Goal: Transaction & Acquisition: Purchase product/service

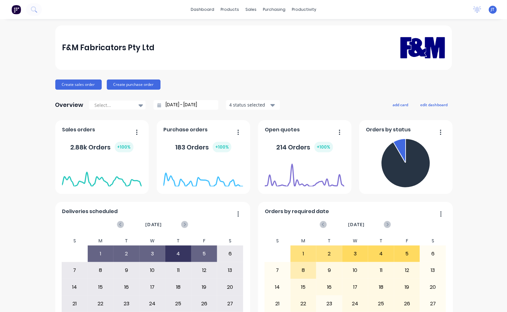
click at [491, 12] on span "JT" at bounding box center [492, 10] width 3 height 6
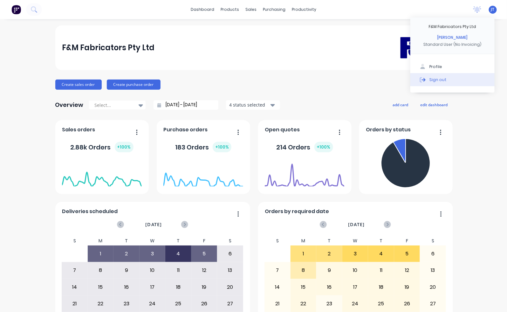
click at [430, 84] on button "Sign out" at bounding box center [452, 79] width 84 height 13
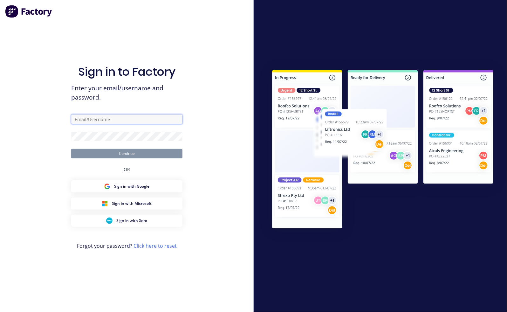
click at [121, 118] on input "text" at bounding box center [126, 119] width 111 height 10
type input "jeremy@fmfabricators.com.au"
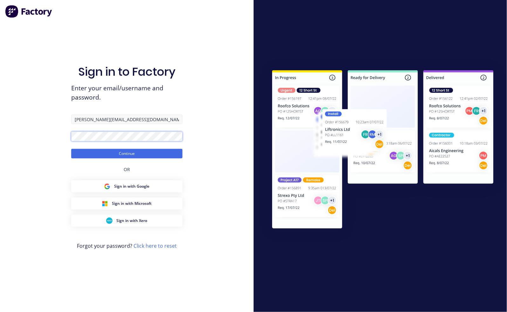
click at [71, 149] on button "Continue" at bounding box center [126, 154] width 111 height 10
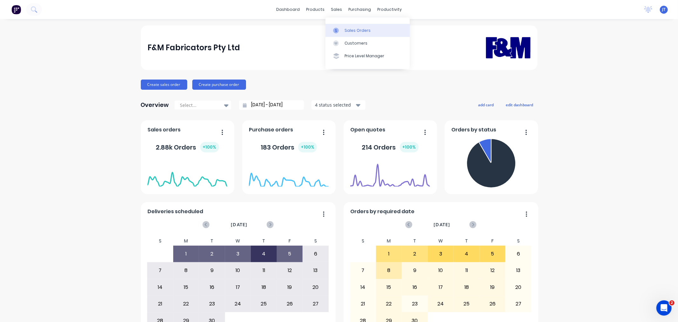
click at [372, 29] on link "Sales Orders" at bounding box center [367, 30] width 84 height 13
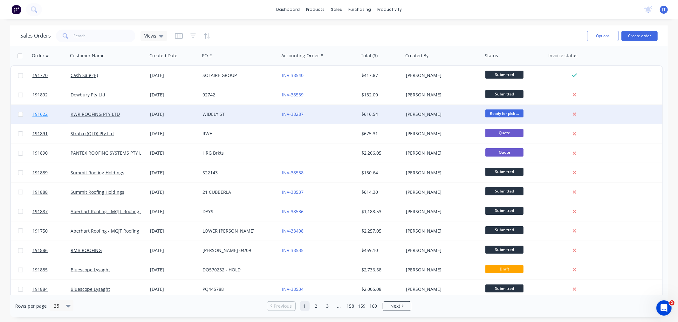
click at [39, 114] on span "191622" at bounding box center [39, 114] width 15 height 6
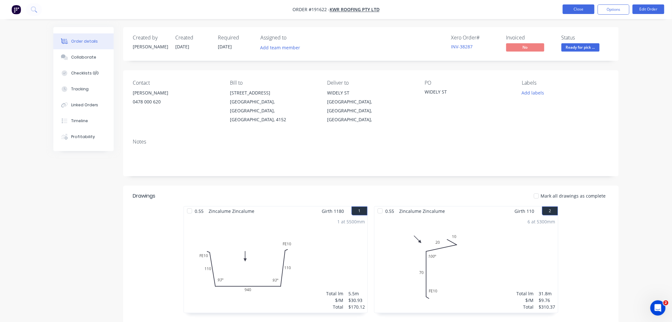
click at [507, 9] on button "Close" at bounding box center [579, 9] width 32 height 10
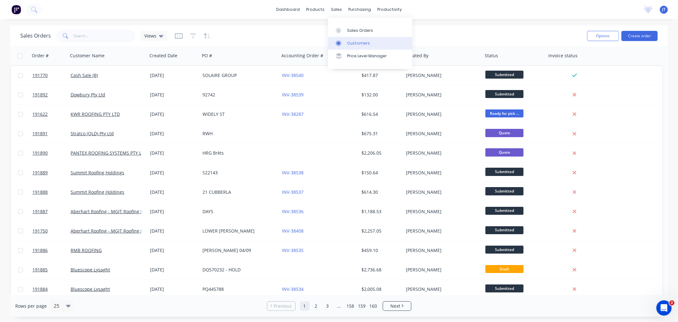
click at [368, 44] on link "Customers" at bounding box center [370, 43] width 84 height 13
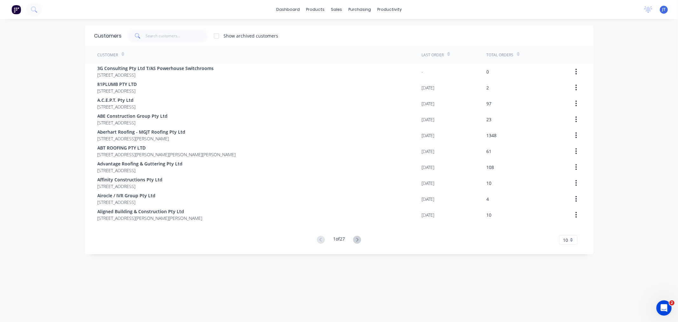
click at [507, 119] on div "dashboard products sales purchasing productivity dashboard products Product Cat…" at bounding box center [339, 161] width 678 height 322
click at [356, 29] on div "Sales Orders" at bounding box center [357, 31] width 26 height 6
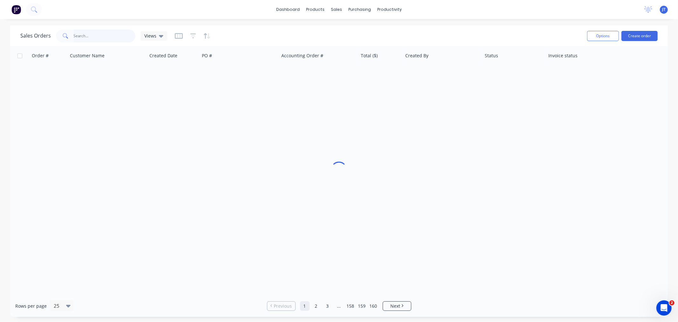
click at [98, 34] on input "text" at bounding box center [105, 36] width 62 height 13
type input "191770"
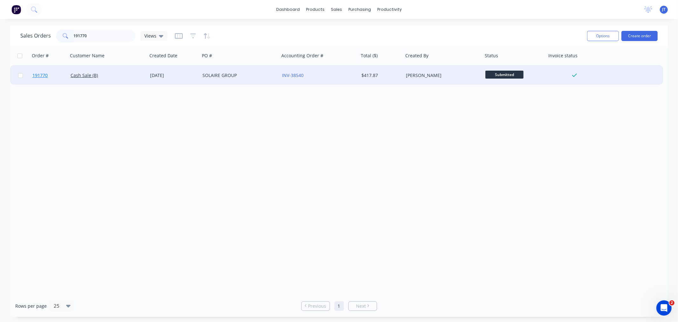
click at [37, 75] on span "191770" at bounding box center [39, 75] width 15 height 6
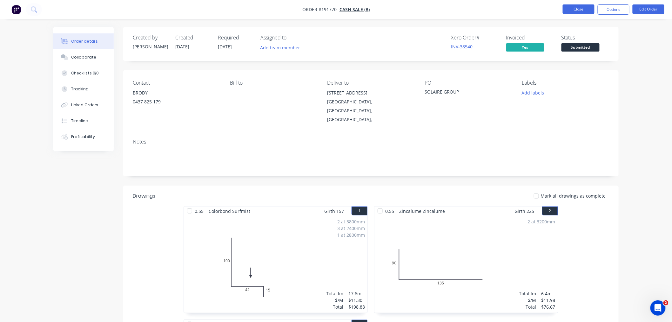
click at [507, 6] on button "Close" at bounding box center [579, 9] width 32 height 10
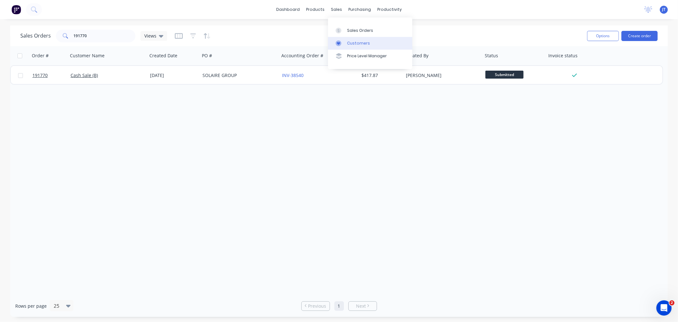
click at [349, 40] on div "Customers" at bounding box center [358, 43] width 23 height 6
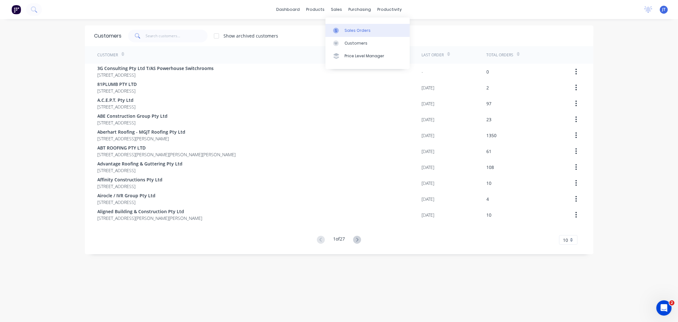
click at [344, 31] on link "Sales Orders" at bounding box center [367, 30] width 84 height 13
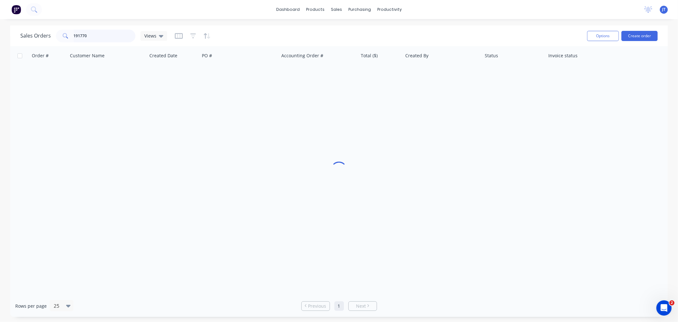
click at [101, 40] on input "191770" at bounding box center [105, 36] width 62 height 13
type input "1"
click at [349, 37] on link "Customers" at bounding box center [370, 43] width 84 height 13
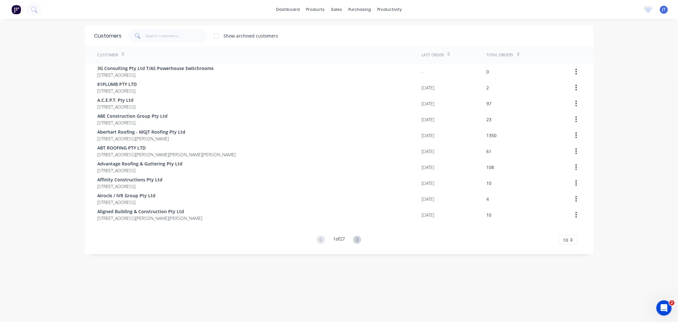
click at [231, 16] on div "dashboard products sales purchasing productivity dashboard products Product Cat…" at bounding box center [339, 9] width 678 height 19
click at [36, 107] on div "dashboard products sales purchasing productivity dashboard products Product Cat…" at bounding box center [339, 161] width 678 height 322
click at [50, 107] on div "dashboard products sales purchasing productivity dashboard products Product Cat…" at bounding box center [339, 161] width 678 height 322
click at [278, 282] on div "Customers Show archived customers Customer Last Order Total Orders 3G Consultin…" at bounding box center [339, 176] width 508 height 303
click at [30, 153] on div "dashboard products sales purchasing productivity dashboard products Product Cat…" at bounding box center [339, 161] width 678 height 322
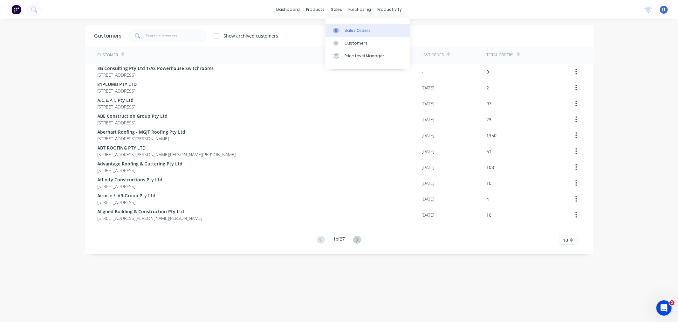
click at [344, 32] on link "Sales Orders" at bounding box center [367, 30] width 84 height 13
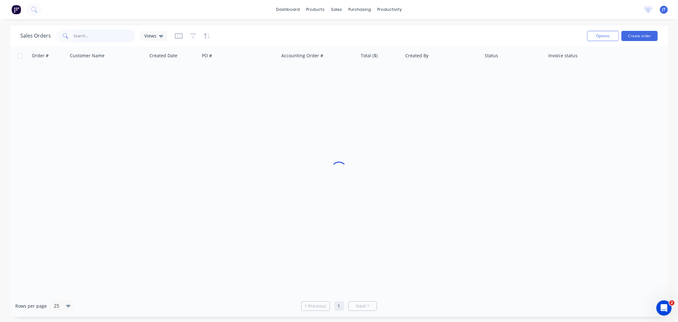
click at [102, 37] on input "text" at bounding box center [105, 36] width 62 height 13
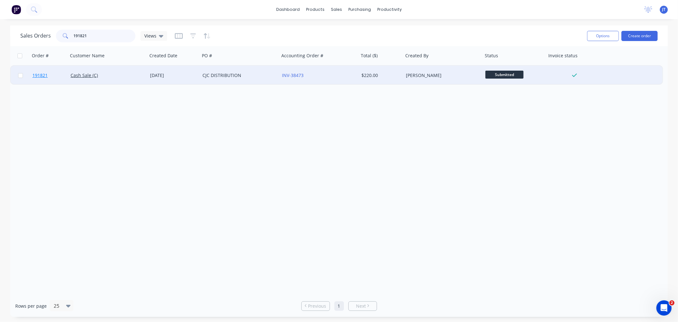
type input "191821"
click at [36, 75] on span "191821" at bounding box center [39, 75] width 15 height 6
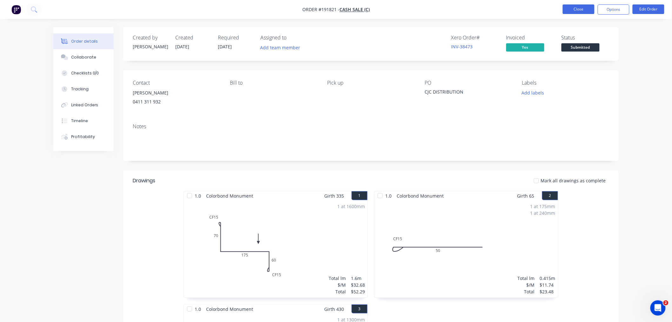
click at [507, 11] on button "Close" at bounding box center [579, 9] width 32 height 10
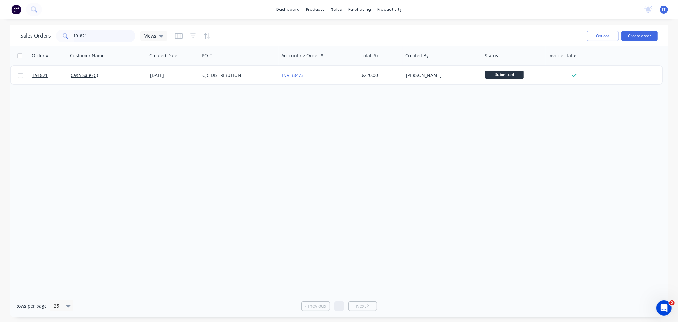
click at [104, 37] on input "191821" at bounding box center [105, 36] width 62 height 13
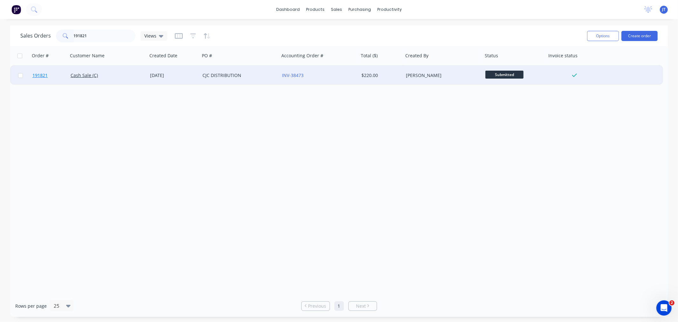
click at [40, 75] on span "191821" at bounding box center [39, 75] width 15 height 6
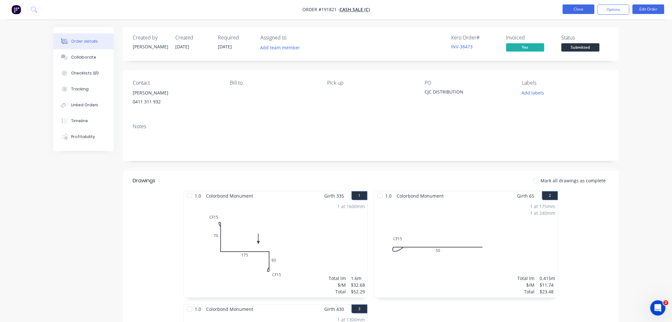
click at [507, 7] on button "Close" at bounding box center [579, 9] width 32 height 10
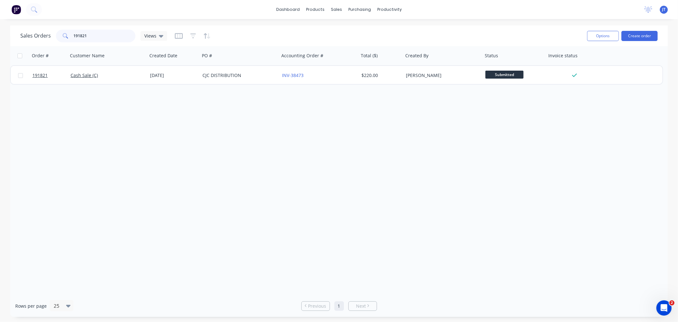
drag, startPoint x: 100, startPoint y: 32, endPoint x: 53, endPoint y: 35, distance: 47.1
click at [53, 35] on div "Sales Orders 191821 Views" at bounding box center [93, 36] width 147 height 13
click at [305, 24] on div "dashboard products sales purchasing productivity dashboard products Product Cat…" at bounding box center [339, 161] width 678 height 322
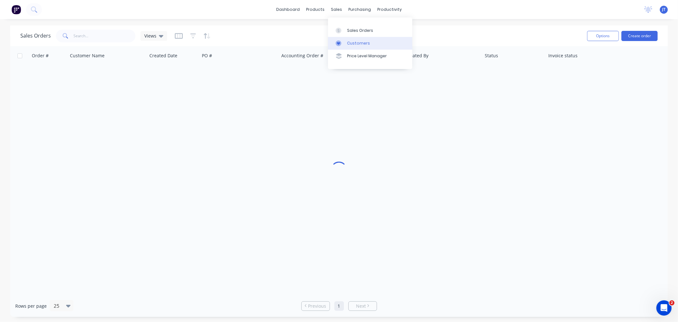
click at [348, 42] on div "Customers" at bounding box center [358, 43] width 23 height 6
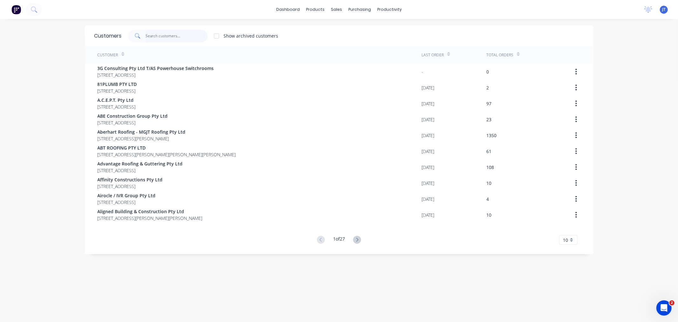
click at [148, 38] on input "text" at bounding box center [177, 36] width 62 height 13
click at [31, 67] on div "dashboard products sales purchasing productivity dashboard products Product Cat…" at bounding box center [339, 161] width 678 height 322
click at [153, 34] on input "text" at bounding box center [177, 36] width 62 height 13
click at [157, 40] on input "text" at bounding box center [177, 36] width 62 height 13
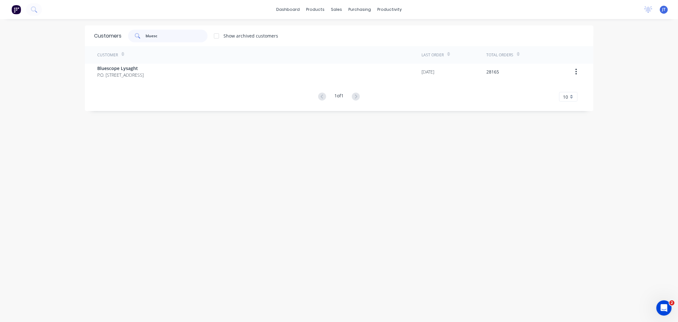
type input "bluesc"
click at [55, 121] on div "dashboard products sales purchasing productivity dashboard products Product Cat…" at bounding box center [339, 161] width 678 height 322
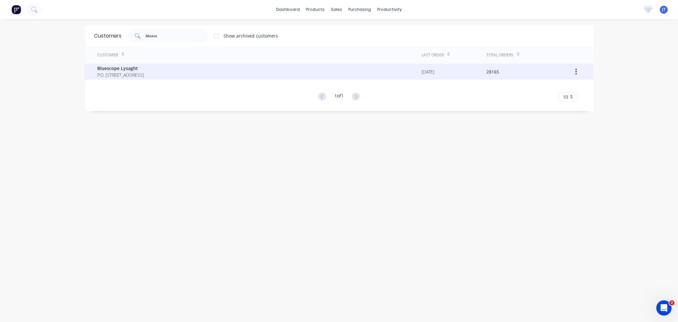
click at [144, 69] on span "Bluescope Lysaght" at bounding box center [121, 68] width 46 height 7
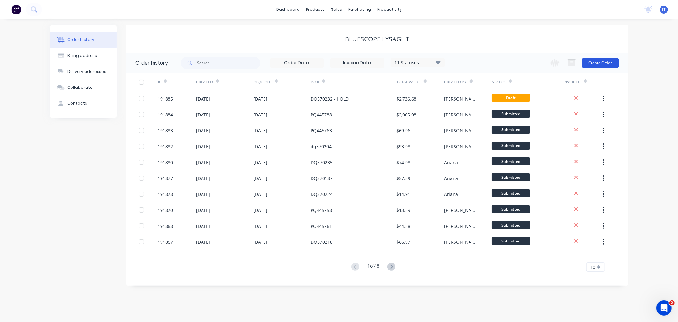
click at [507, 66] on button "Create Order" at bounding box center [600, 63] width 37 height 10
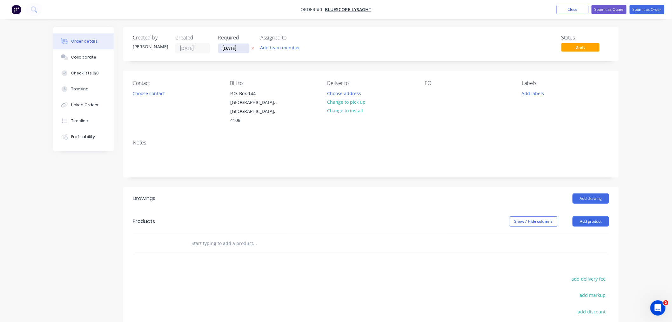
click at [236, 46] on input "[DATE]" at bounding box center [233, 49] width 31 height 10
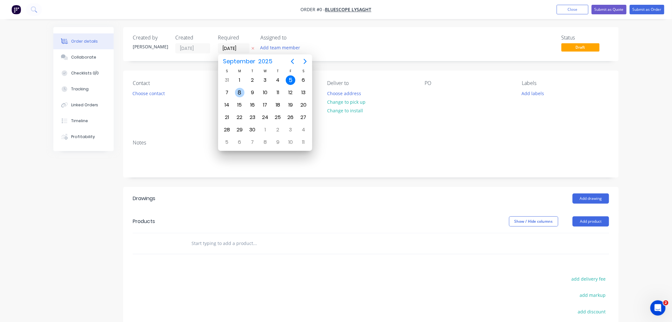
click at [239, 93] on div "8" at bounding box center [240, 93] width 10 height 10
type input "[DATE]"
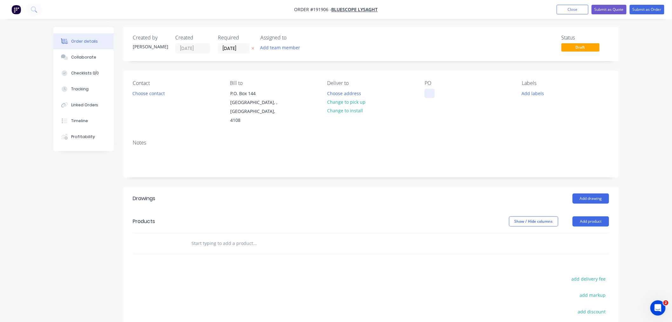
click at [433, 92] on div at bounding box center [430, 93] width 10 height 9
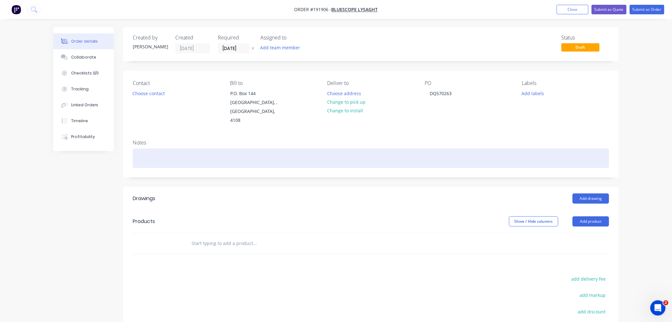
click at [332, 156] on div at bounding box center [371, 157] width 477 height 19
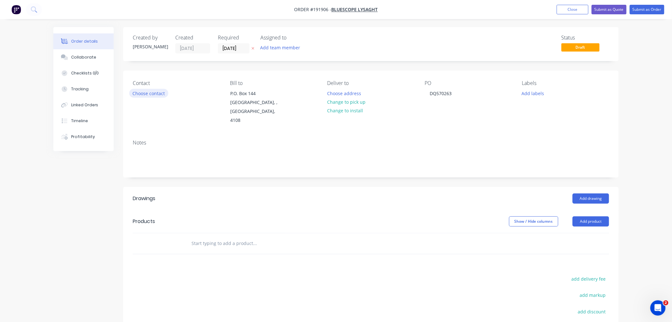
click at [156, 95] on button "Choose contact" at bounding box center [148, 93] width 39 height 9
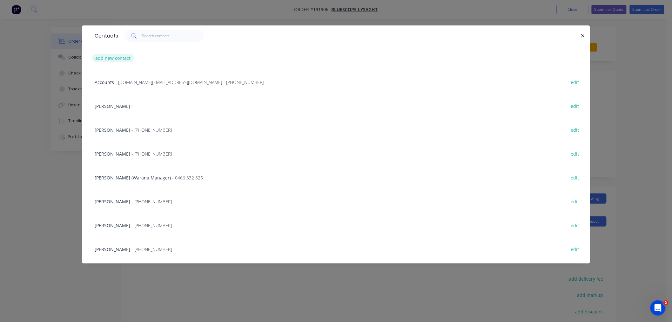
click at [117, 60] on button "add new contact" at bounding box center [113, 58] width 42 height 9
select select "AU"
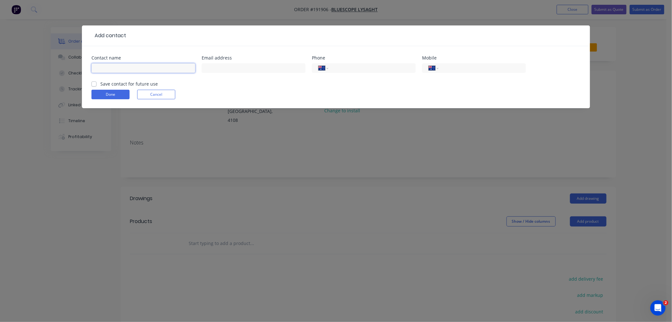
click at [125, 65] on input "text" at bounding box center [144, 68] width 104 height 10
type input "[PERSON_NAME]"
click at [354, 65] on input "tel" at bounding box center [371, 68] width 76 height 7
type input "[PHONE_NUMBER]"
click at [118, 93] on button "Done" at bounding box center [111, 95] width 38 height 10
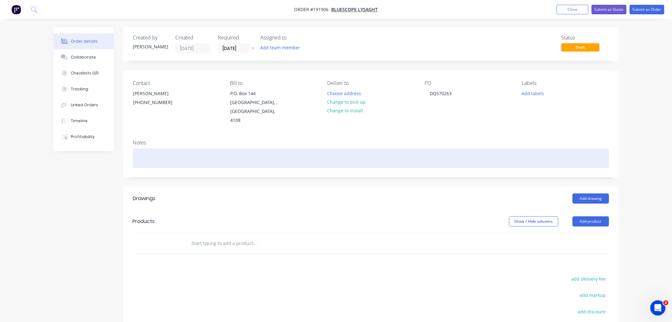
click at [210, 148] on div at bounding box center [371, 157] width 477 height 19
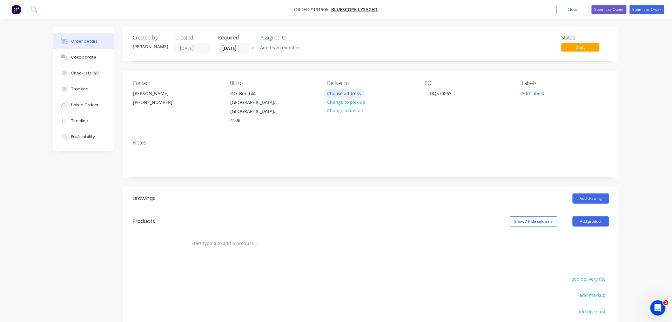
click at [348, 96] on button "Choose address" at bounding box center [344, 93] width 41 height 9
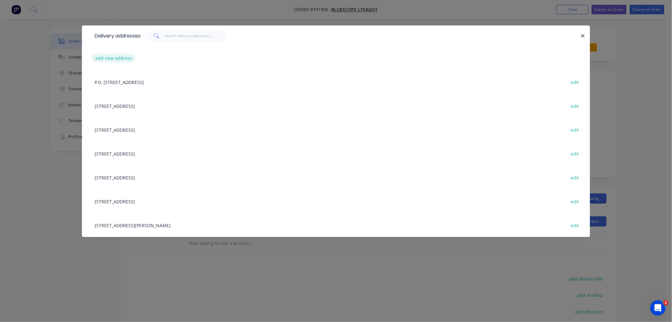
click at [115, 55] on button "add new address" at bounding box center [114, 58] width 44 height 9
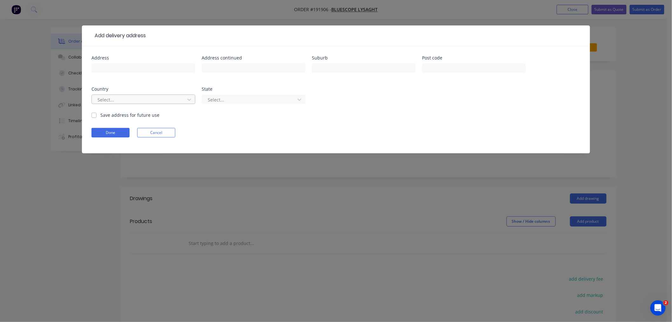
click at [137, 100] on div at bounding box center [139, 100] width 85 height 8
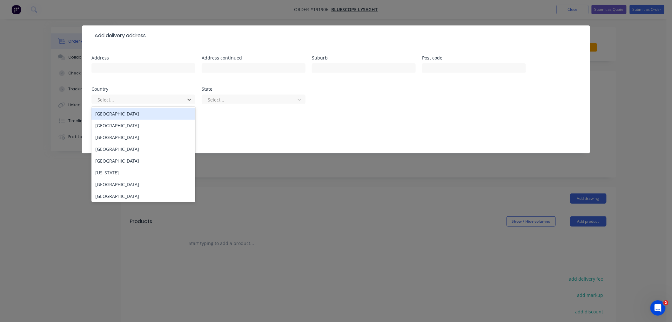
click at [153, 115] on div "[GEOGRAPHIC_DATA]" at bounding box center [144, 114] width 104 height 12
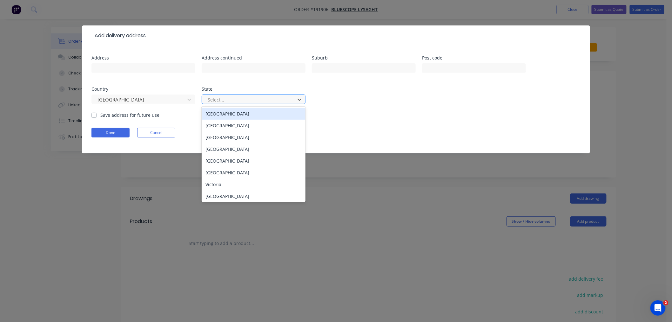
click at [232, 97] on div at bounding box center [249, 100] width 85 height 8
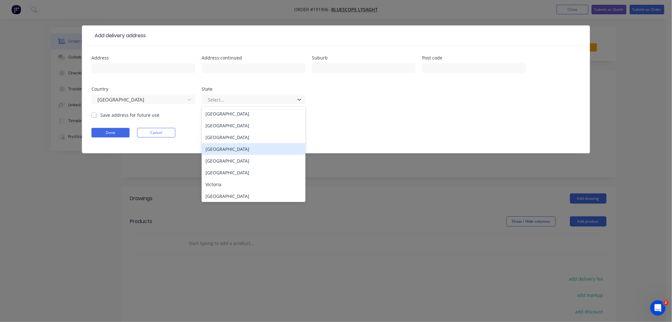
click at [257, 151] on div "[GEOGRAPHIC_DATA]" at bounding box center [254, 149] width 104 height 12
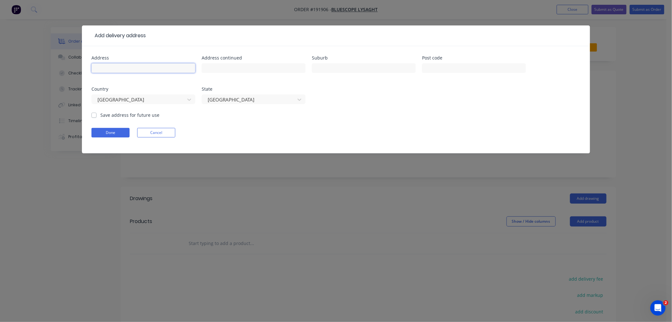
click at [166, 67] on input "text" at bounding box center [144, 68] width 104 height 10
paste input "7 Palmer Ave, Ocean Shores NSW 2483"
drag, startPoint x: 155, startPoint y: 67, endPoint x: 164, endPoint y: 68, distance: 8.6
click at [164, 68] on input "7 Palmer Ave, Ocean Shores NSW 2483" at bounding box center [144, 68] width 104 height 10
drag, startPoint x: 153, startPoint y: 67, endPoint x: 126, endPoint y: 67, distance: 27.7
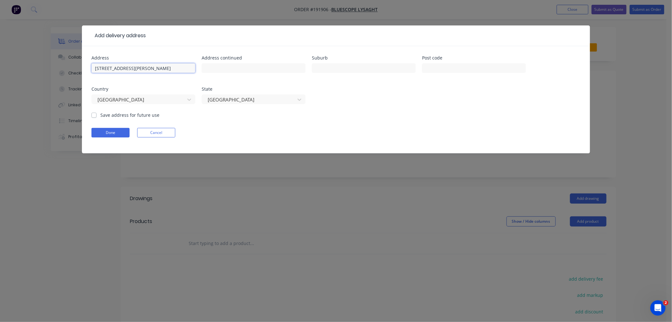
click at [126, 67] on input "7 Palmer Ave, Ocean Shores 2483" at bounding box center [144, 68] width 104 height 10
type input "7 Palmer Ave, 2483"
click at [339, 65] on input "text" at bounding box center [364, 68] width 104 height 10
paste input "Ocean Shores"
type input "OCEAN SHORES"
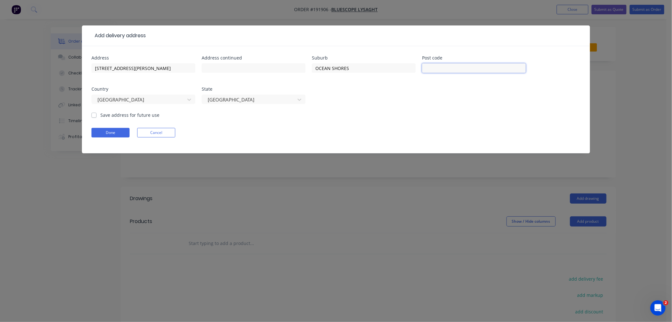
click at [442, 65] on input "text" at bounding box center [474, 68] width 104 height 10
drag, startPoint x: 126, startPoint y: 67, endPoint x: 160, endPoint y: 67, distance: 35.0
click at [160, 67] on input "7 Palmer Ave, 2483" at bounding box center [144, 68] width 104 height 10
type input "7 Palmer Ave,"
click at [476, 66] on input "text" at bounding box center [474, 68] width 104 height 10
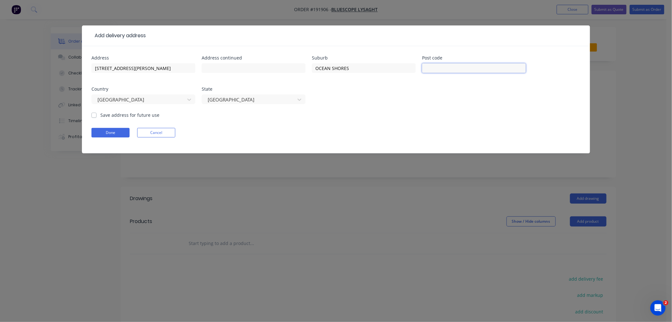
paste input "2483"
type input "2483"
click at [413, 107] on div "Address 7 Palmer Ave, Address continued Suburb OCEAN SHORES Post code 2483 Coun…" at bounding box center [336, 84] width 489 height 56
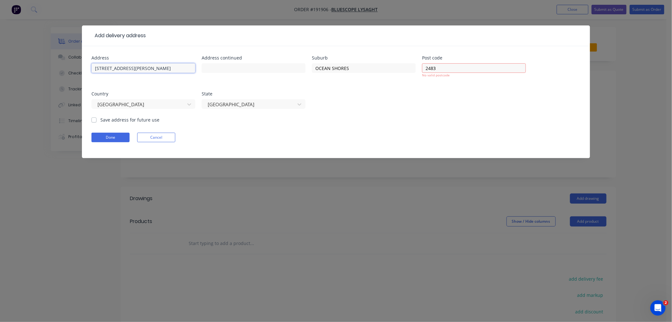
click at [135, 72] on input "7 Palmer Ave," at bounding box center [144, 68] width 104 height 10
type input "7 Palmer Ave"
click at [252, 134] on div "Done Cancel" at bounding box center [336, 138] width 489 height 10
click at [116, 134] on button "Done" at bounding box center [111, 138] width 38 height 10
click at [115, 137] on button "Done" at bounding box center [111, 138] width 38 height 10
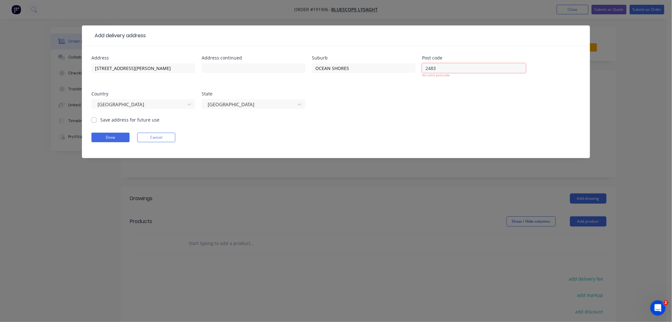
click at [448, 68] on input "2483" at bounding box center [474, 68] width 104 height 10
click at [427, 68] on input "2483" at bounding box center [474, 68] width 104 height 10
type input "2483"
click at [419, 104] on div "Address 7 Palmer Ave Address continued Suburb OCEAN SHORES Post code 2483 No va…" at bounding box center [336, 86] width 489 height 61
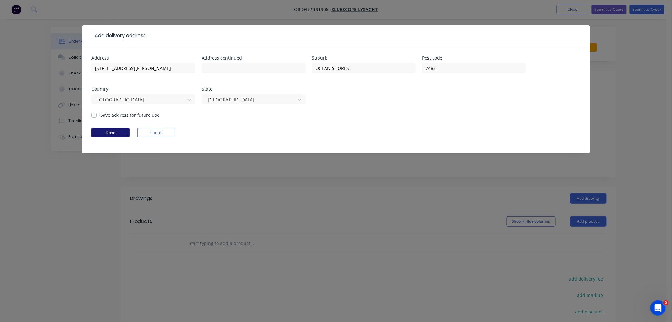
click at [119, 132] on button "Done" at bounding box center [111, 133] width 38 height 10
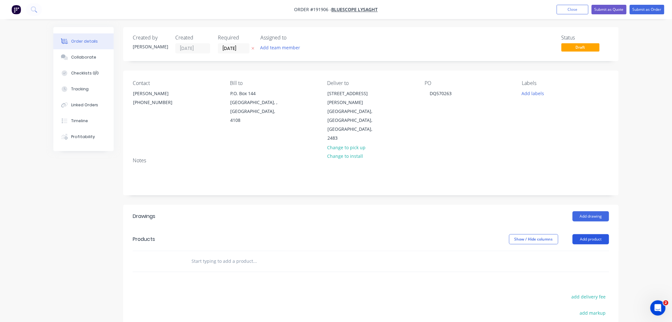
click at [507, 234] on button "Add product" at bounding box center [591, 239] width 37 height 10
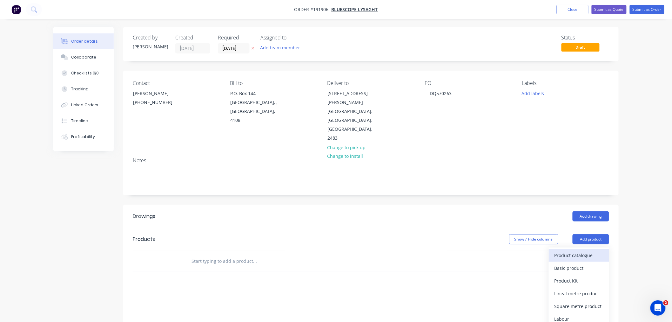
click at [507, 250] on div "Product catalogue" at bounding box center [579, 254] width 49 height 9
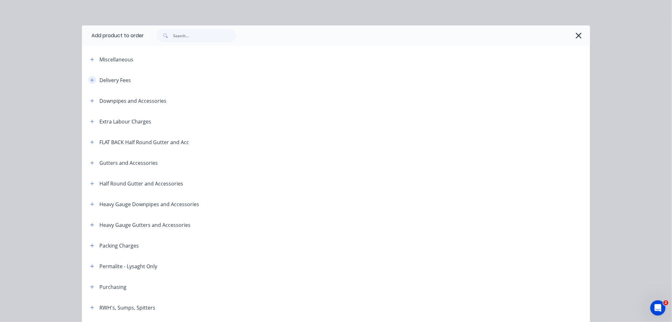
click at [93, 81] on button "button" at bounding box center [92, 80] width 8 height 8
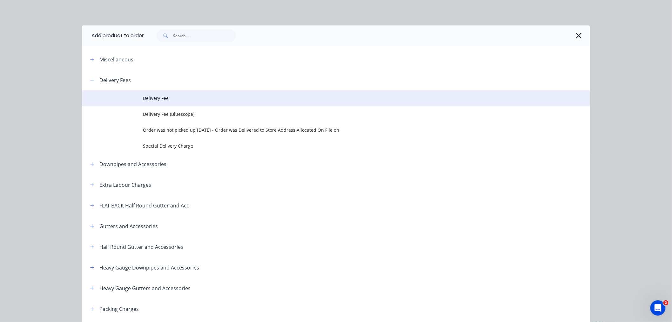
click at [153, 99] on span "Delivery Fee" at bounding box center [322, 98] width 358 height 7
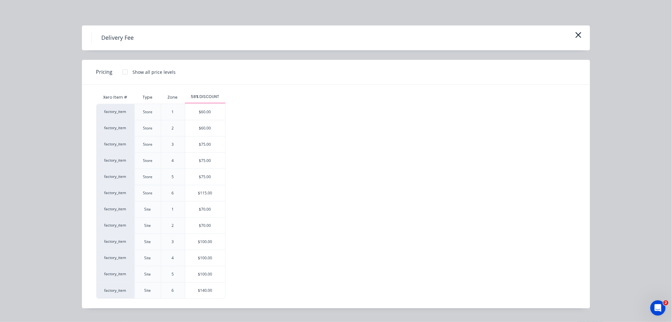
click at [34, 158] on div "Delivery Fee Pricing Show all price levels Xero Item # Type Zone 58% DISCOUNT f…" at bounding box center [336, 161] width 672 height 322
click at [507, 36] on icon "button" at bounding box center [579, 35] width 7 height 9
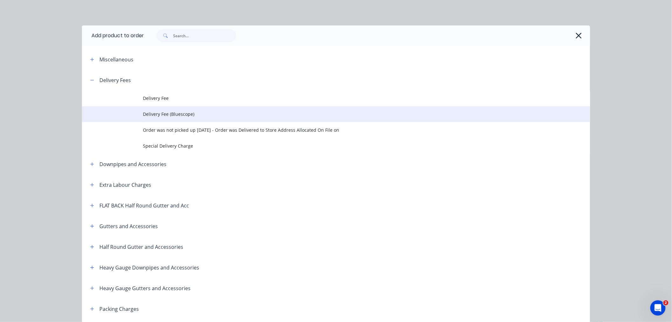
scroll to position [69, 0]
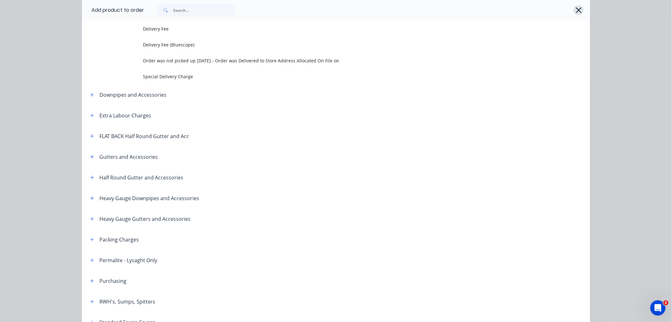
click at [507, 11] on icon "button" at bounding box center [579, 10] width 7 height 9
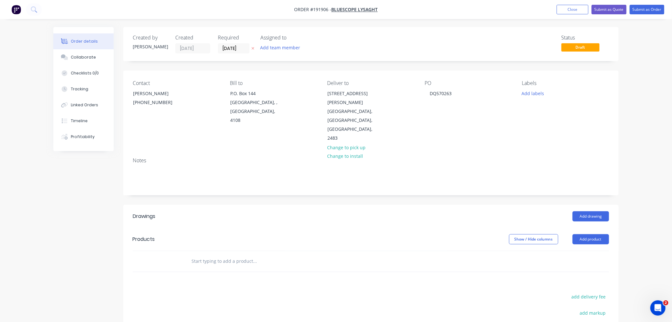
click at [507, 219] on div "Order details Collaborate Checklists 0/0 Tracking Linked Orders Timeline Profit…" at bounding box center [336, 217] width 672 height 434
click at [507, 234] on button "Add product" at bounding box center [591, 239] width 37 height 10
click at [507, 250] on div "Product catalogue" at bounding box center [579, 254] width 49 height 9
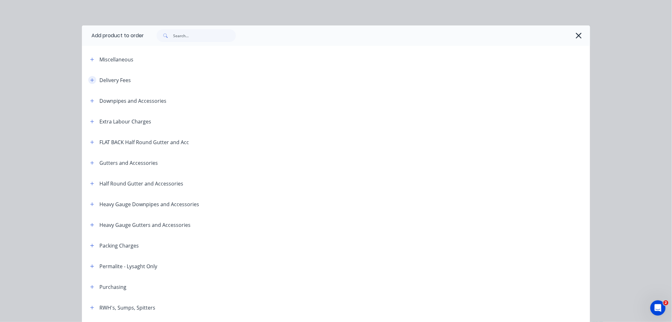
click at [91, 78] on icon "button" at bounding box center [92, 80] width 4 height 4
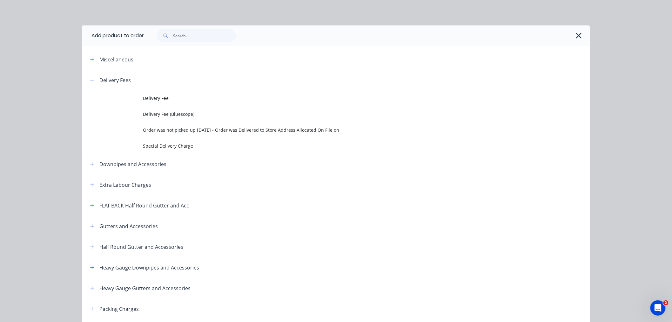
click at [164, 114] on span "Delivery Fee (Bluescope)" at bounding box center [322, 114] width 358 height 7
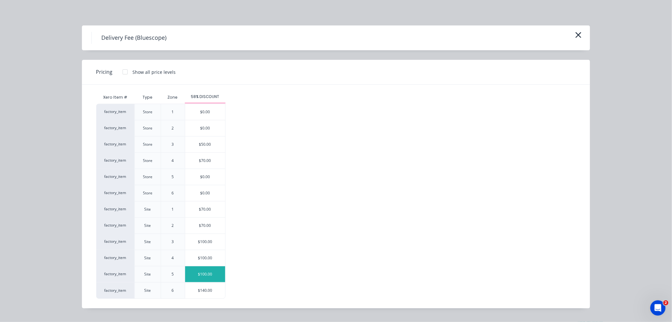
click at [205, 276] on div "$100.00" at bounding box center [205, 274] width 40 height 16
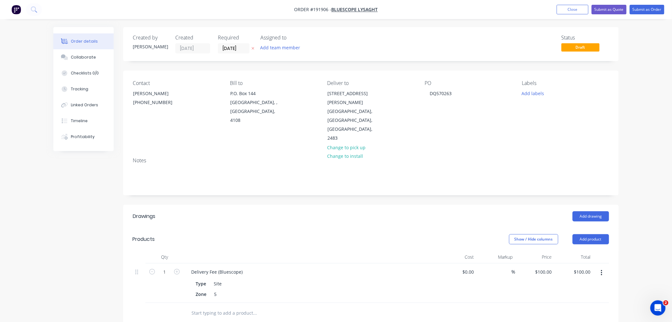
click at [69, 217] on div "Created by Jeremy Created 05/09/25 Required 08/09/25 Assigned to Add team membe…" at bounding box center [336, 256] width 566 height 458
click at [507, 211] on button "Add drawing" at bounding box center [591, 216] width 37 height 10
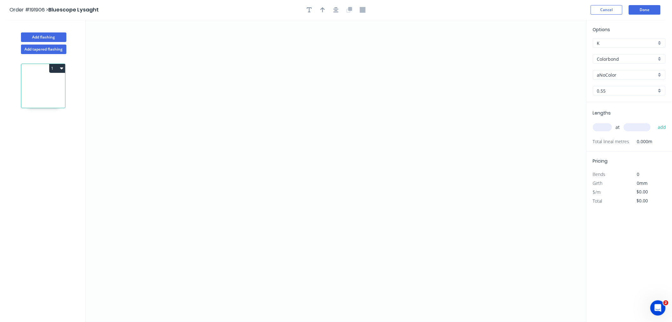
click at [507, 75] on input "aNoColor" at bounding box center [626, 75] width 59 height 7
click at [507, 120] on div "Surfmist" at bounding box center [630, 119] width 72 height 11
type input "Surfmist"
click at [507, 126] on input "text" at bounding box center [602, 127] width 19 height 8
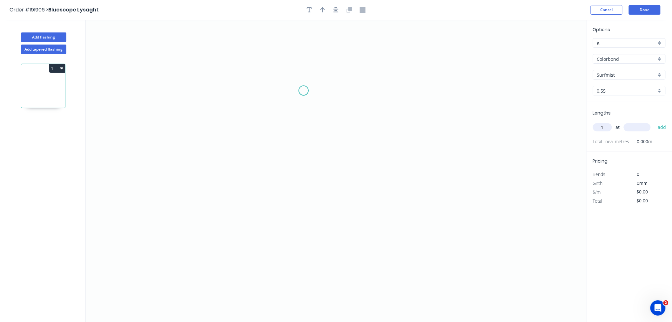
type input "1"
type input "7500"
click at [507, 122] on button "add" at bounding box center [662, 127] width 15 height 11
click at [286, 74] on icon "0" at bounding box center [336, 171] width 501 height 302
click at [275, 39] on icon "0" at bounding box center [336, 171] width 501 height 302
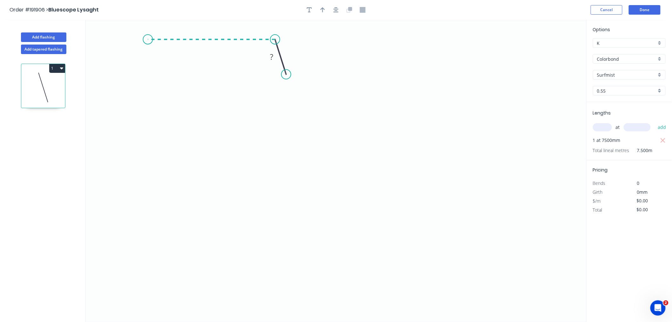
click at [148, 45] on icon "0 ?" at bounding box center [336, 171] width 501 height 302
click at [146, 128] on icon "0 ? ? ? º" at bounding box center [336, 171] width 501 height 302
click at [190, 132] on icon "0 ? ? ? ? º" at bounding box center [336, 171] width 501 height 302
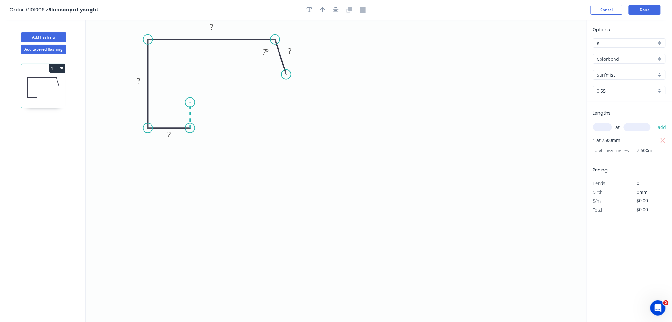
click at [190, 102] on icon at bounding box center [190, 115] width 0 height 26
click at [247, 105] on icon "0 ? ? ? ? ? ? º" at bounding box center [336, 171] width 501 height 302
click at [261, 151] on div "Feather" at bounding box center [279, 152] width 64 height 13
click at [257, 125] on div "Flip bend" at bounding box center [280, 125] width 64 height 13
click at [336, 7] on icon "button" at bounding box center [336, 10] width 5 height 6
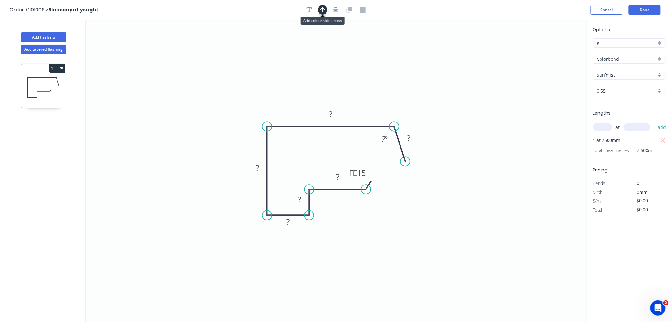
click at [326, 10] on button "button" at bounding box center [323, 10] width 10 height 10
drag, startPoint x: 556, startPoint y: 50, endPoint x: 291, endPoint y: 107, distance: 271.0
click at [291, 107] on icon at bounding box center [291, 99] width 6 height 20
drag, startPoint x: 291, startPoint y: 107, endPoint x: 369, endPoint y: 103, distance: 77.6
click at [369, 103] on icon at bounding box center [369, 96] width 6 height 20
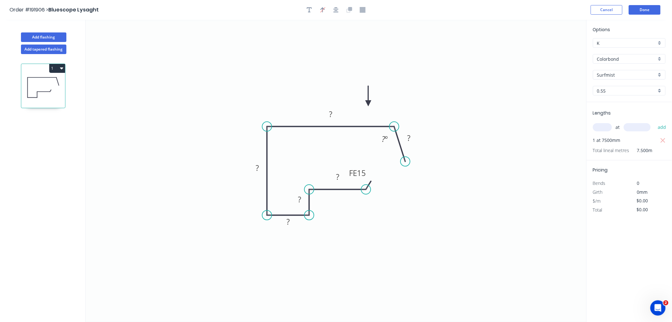
click at [369, 103] on icon at bounding box center [369, 96] width 6 height 20
click at [360, 174] on tspan "15" at bounding box center [362, 172] width 9 height 10
click at [364, 172] on tspan "15" at bounding box center [362, 172] width 9 height 10
click at [363, 174] on tspan "10" at bounding box center [362, 172] width 9 height 10
drag, startPoint x: 367, startPoint y: 172, endPoint x: 384, endPoint y: 174, distance: 16.4
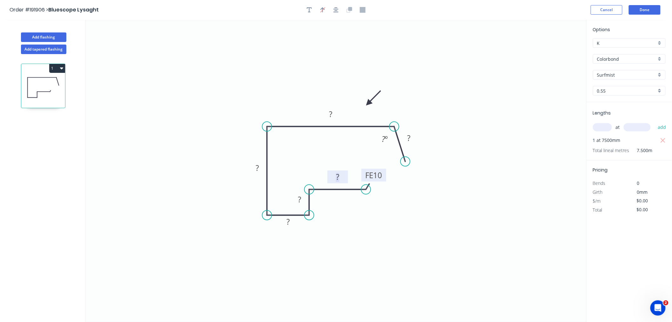
click at [384, 174] on rect at bounding box center [374, 174] width 25 height 13
click at [330, 115] on tspan "?" at bounding box center [330, 114] width 3 height 10
drag, startPoint x: 394, startPoint y: 125, endPoint x: 418, endPoint y: 125, distance: 24.2
click at [418, 125] on circle at bounding box center [418, 127] width 10 height 10
drag, startPoint x: 407, startPoint y: 159, endPoint x: 436, endPoint y: 163, distance: 29.5
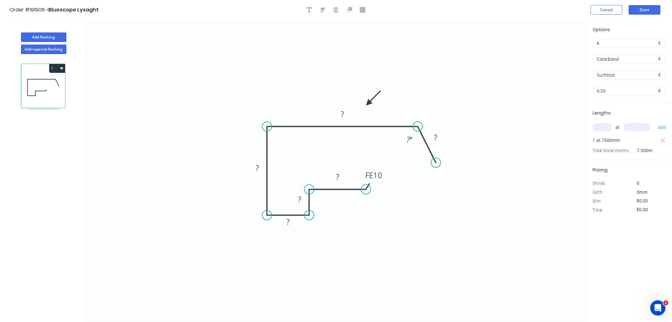
click at [436, 163] on circle at bounding box center [437, 163] width 10 height 10
drag, startPoint x: 370, startPoint y: 103, endPoint x: 390, endPoint y: 102, distance: 20.0
click at [390, 102] on icon at bounding box center [395, 96] width 18 height 18
click at [347, 112] on rect at bounding box center [342, 114] width 13 height 9
click at [339, 10] on button "button" at bounding box center [336, 10] width 10 height 10
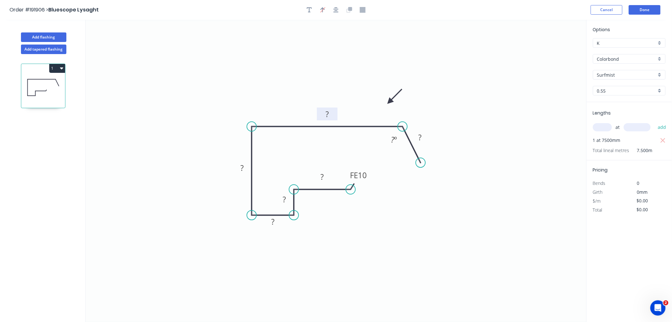
click at [327, 113] on tspan "?" at bounding box center [327, 114] width 3 height 10
drag, startPoint x: 421, startPoint y: 163, endPoint x: 425, endPoint y: 169, distance: 7.3
click at [425, 169] on circle at bounding box center [425, 168] width 10 height 10
click at [428, 141] on rect at bounding box center [422, 140] width 13 height 9
click at [507, 141] on icon "0 FE 10 50 20 20 178 325 30 115 º" at bounding box center [336, 171] width 501 height 302
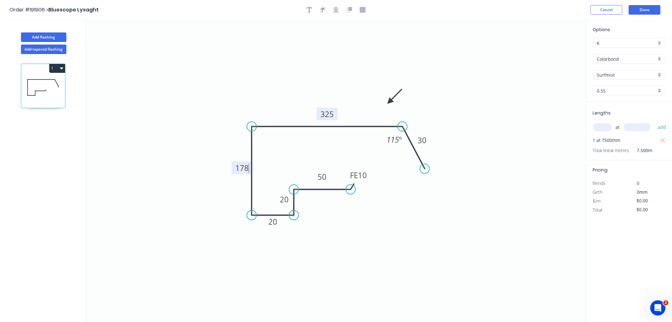
type input "$21.48"
type input "$161.10"
click at [338, 10] on icon "button" at bounding box center [336, 10] width 5 height 6
drag, startPoint x: 215, startPoint y: 86, endPoint x: 100, endPoint y: 49, distance: 120.5
click at [213, 85] on icon "0 FE 10 50 20 20 178 325 30 115 º" at bounding box center [336, 171] width 501 height 302
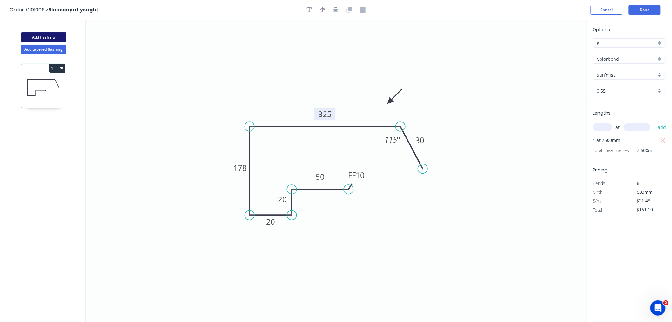
click at [54, 40] on button "Add flashing" at bounding box center [43, 37] width 45 height 10
type input "$0.00"
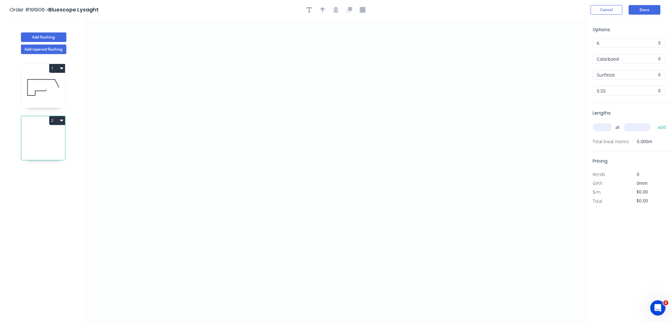
click at [507, 130] on input "text" at bounding box center [602, 127] width 19 height 8
type input "1"
type input "8000"
click at [507, 122] on button "add" at bounding box center [662, 127] width 15 height 11
click at [52, 88] on icon at bounding box center [43, 87] width 44 height 41
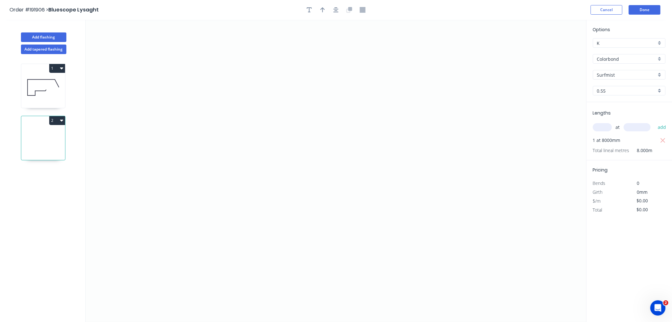
type input "$21.48"
type input "$161.10"
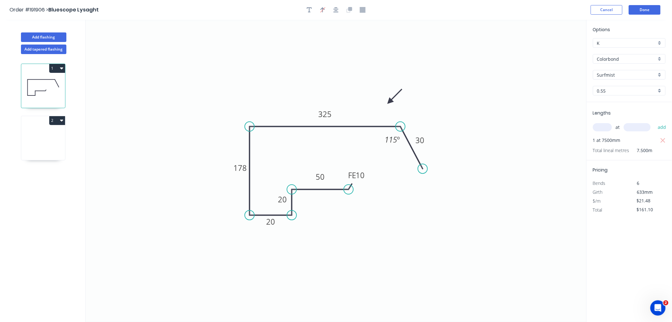
click at [44, 144] on icon at bounding box center [43, 139] width 44 height 41
type input "$0.00"
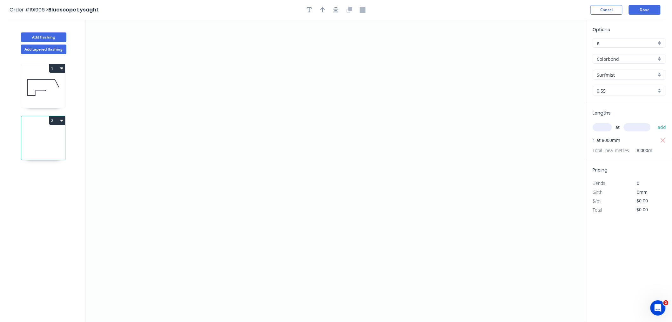
click at [46, 93] on icon at bounding box center [43, 87] width 44 height 41
type input "$21.48"
type input "$161.10"
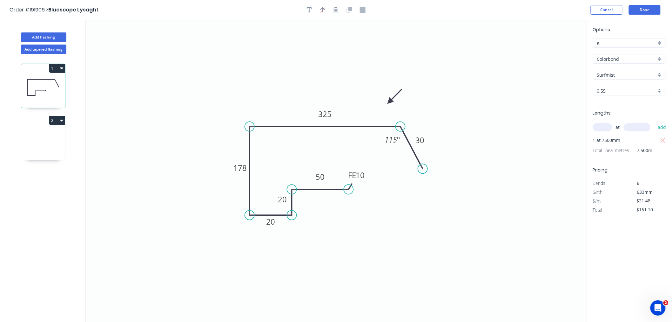
click at [47, 146] on icon at bounding box center [43, 139] width 44 height 41
type input "$0.00"
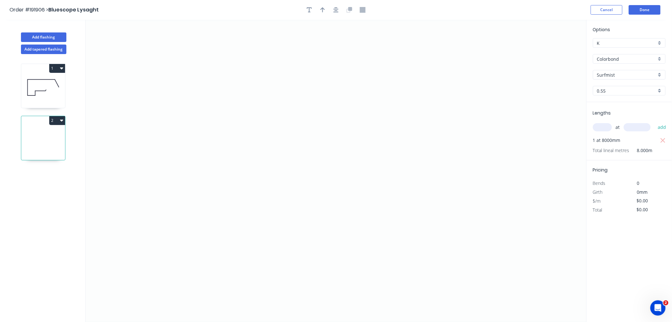
click at [34, 90] on icon at bounding box center [43, 87] width 44 height 41
type input "$21.48"
type input "$161.10"
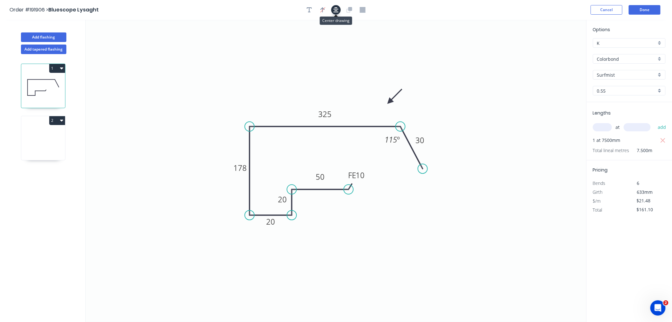
click at [338, 11] on icon "button" at bounding box center [336, 9] width 5 height 5
click at [41, 133] on icon at bounding box center [43, 139] width 44 height 41
type input "$0.00"
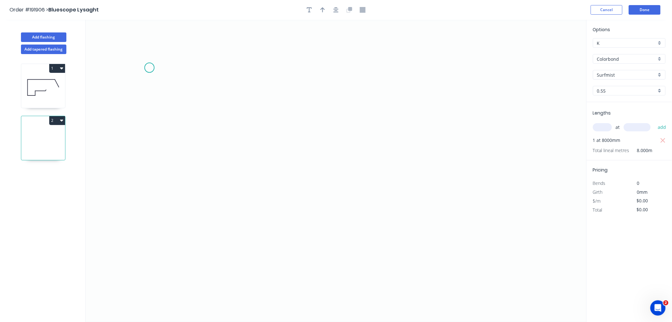
click at [149, 68] on icon "0" at bounding box center [336, 171] width 501 height 302
click at [199, 70] on icon "0" at bounding box center [336, 171] width 501 height 302
click at [194, 214] on icon "0 ?" at bounding box center [336, 171] width 501 height 302
click at [253, 216] on icon "0 ? ?" at bounding box center [336, 171] width 501 height 302
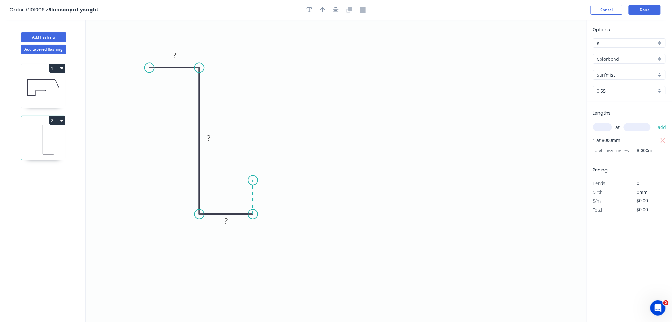
click at [252, 180] on icon "0 ? ? ?" at bounding box center [336, 171] width 501 height 302
click at [322, 169] on icon "0 ? ? ? ?" at bounding box center [336, 171] width 501 height 302
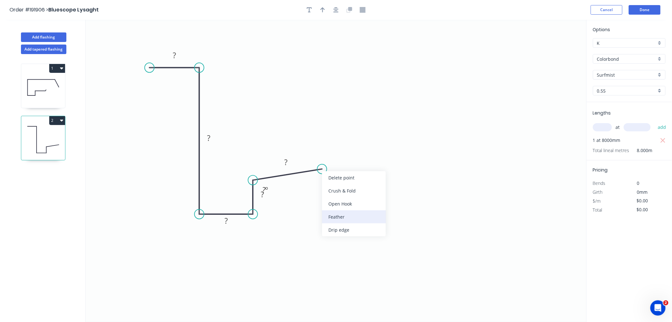
click at [342, 215] on div "Feather" at bounding box center [354, 216] width 64 height 13
click at [334, 193] on div "Flip bend" at bounding box center [355, 193] width 64 height 13
drag, startPoint x: 271, startPoint y: 197, endPoint x: 252, endPoint y: 201, distance: 19.4
click at [252, 201] on rect at bounding box center [243, 197] width 21 height 13
click at [317, 154] on tspan "15" at bounding box center [315, 154] width 9 height 10
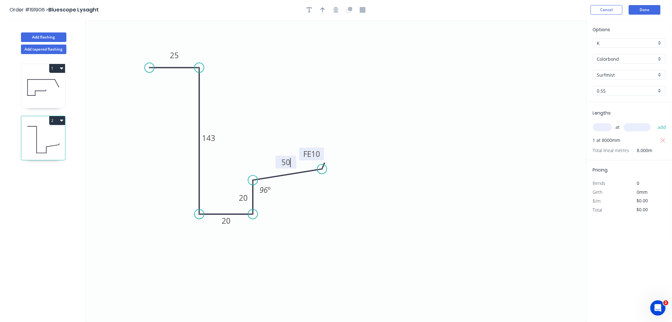
click at [330, 139] on icon "0 25 143 20 20 FE 10 50 96 º" at bounding box center [336, 171] width 501 height 302
type input "$11.54"
type input "$92.32"
click at [262, 118] on icon "0 25 143 20 20 FE 10 50 96 º" at bounding box center [336, 171] width 501 height 302
click at [339, 10] on button "button" at bounding box center [336, 10] width 10 height 10
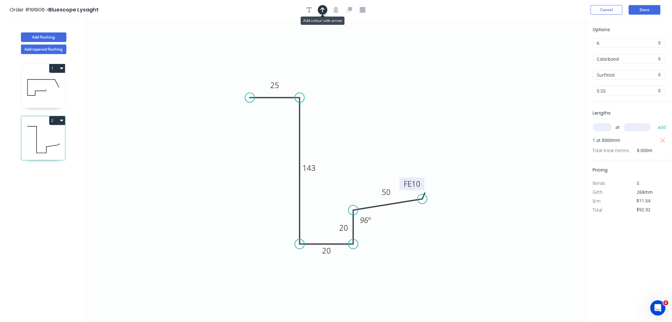
click at [320, 12] on button "button" at bounding box center [323, 10] width 10 height 10
drag, startPoint x: 556, startPoint y: 50, endPoint x: 272, endPoint y: 160, distance: 304.5
click at [272, 160] on icon at bounding box center [272, 153] width 6 height 20
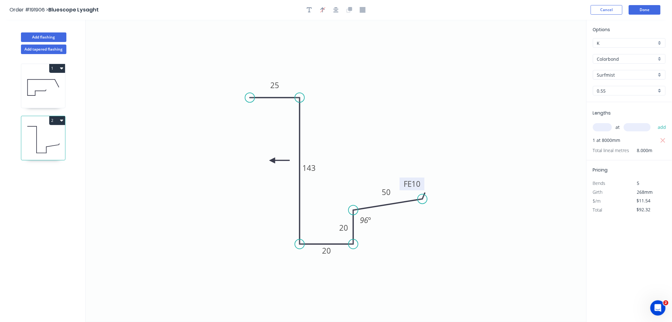
click at [272, 160] on icon at bounding box center [279, 160] width 20 height 6
click at [272, 160] on icon at bounding box center [272, 167] width 6 height 20
click at [272, 160] on icon at bounding box center [267, 165] width 18 height 18
click at [335, 13] on button "button" at bounding box center [336, 10] width 10 height 10
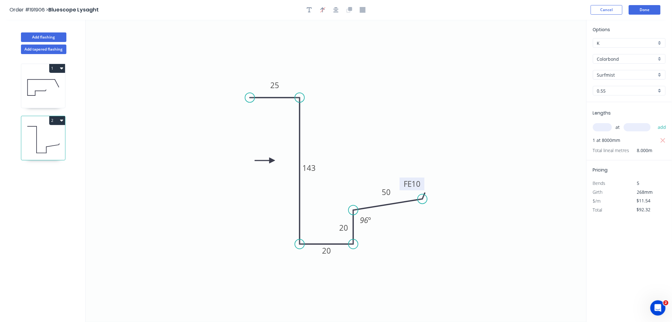
click at [507, 15] on header "Order #191906 > Bluescope Lysaght Cancel Done" at bounding box center [336, 10] width 672 height 20
click at [507, 10] on button "Done" at bounding box center [645, 10] width 32 height 10
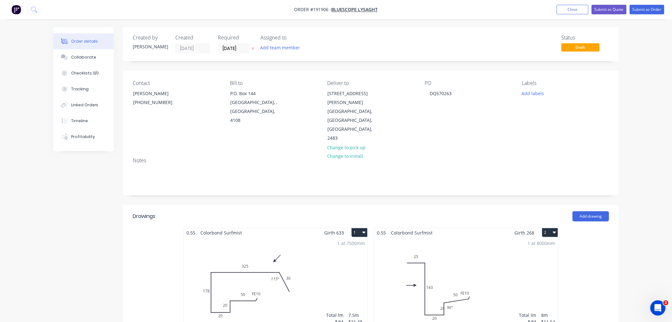
click at [507, 122] on div "Order details Collaborate Checklists 0/0 Tracking Linked Orders Timeline Profit…" at bounding box center [336, 299] width 672 height 598
click at [443, 252] on div "1 at 8000mm Total lm $/M Total 8m $11.54 $92.32" at bounding box center [467, 285] width 184 height 97
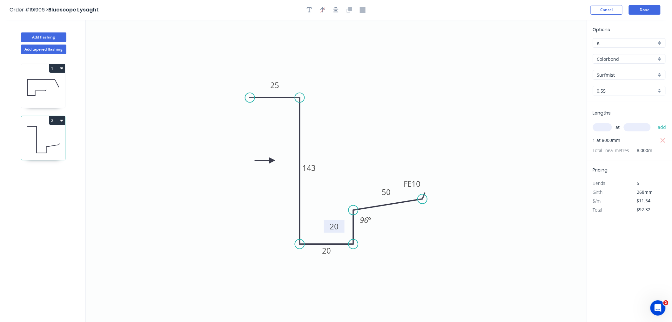
drag, startPoint x: 337, startPoint y: 226, endPoint x: 328, endPoint y: 225, distance: 9.6
click at [328, 225] on rect at bounding box center [334, 226] width 21 height 13
click at [335, 10] on icon "button" at bounding box center [336, 10] width 5 height 6
click at [428, 208] on div "Delete point" at bounding box center [455, 209] width 64 height 13
type input "$0.00"
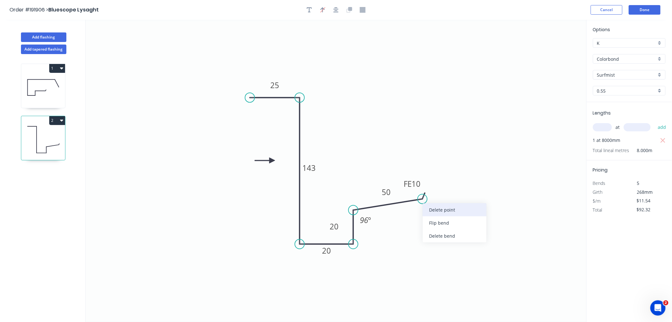
type input "$0.00"
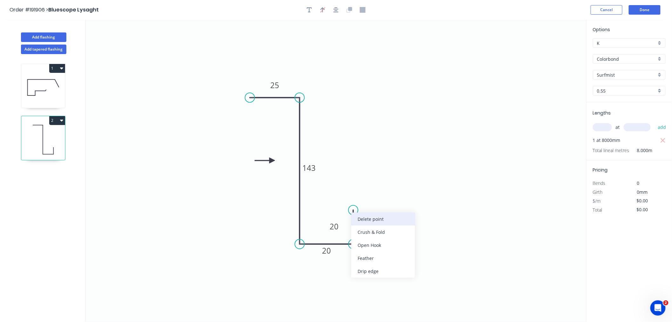
click at [358, 217] on div "Delete point" at bounding box center [383, 218] width 64 height 13
click at [352, 243] on circle at bounding box center [354, 244] width 10 height 10
click at [353, 212] on icon "0 25 143 20" at bounding box center [336, 171] width 501 height 302
type input "$8.25"
type input "$66.00"
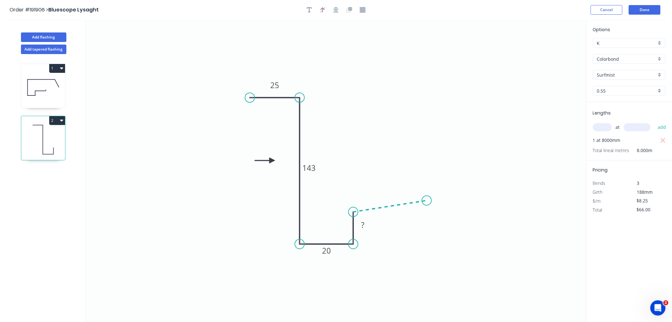
click at [427, 201] on icon "0 25 143 20 ?" at bounding box center [336, 171] width 501 height 302
type input "$0.00"
click at [447, 247] on div "Feather" at bounding box center [459, 248] width 64 height 13
click at [437, 223] on div "Flip bend" at bounding box center [460, 222] width 64 height 13
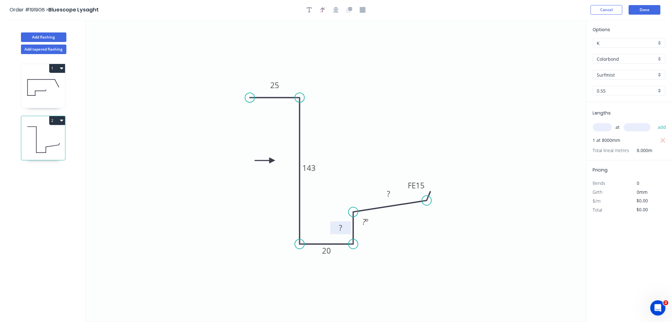
drag, startPoint x: 371, startPoint y: 228, endPoint x: 348, endPoint y: 231, distance: 22.4
click at [348, 231] on rect at bounding box center [340, 227] width 21 height 13
click at [422, 186] on tspan "15" at bounding box center [420, 185] width 9 height 10
drag, startPoint x: 471, startPoint y: 154, endPoint x: 478, endPoint y: 159, distance: 8.6
click at [478, 159] on icon "0 25 143 20 20 FE 10 50 96 º" at bounding box center [336, 171] width 501 height 302
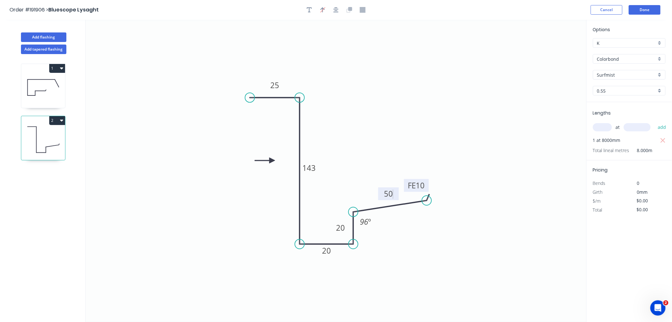
type input "$11.54"
type input "$92.32"
click at [335, 11] on icon "button" at bounding box center [336, 10] width 5 height 6
drag, startPoint x: 316, startPoint y: 164, endPoint x: 320, endPoint y: 162, distance: 4.3
click at [320, 162] on rect at bounding box center [311, 166] width 21 height 13
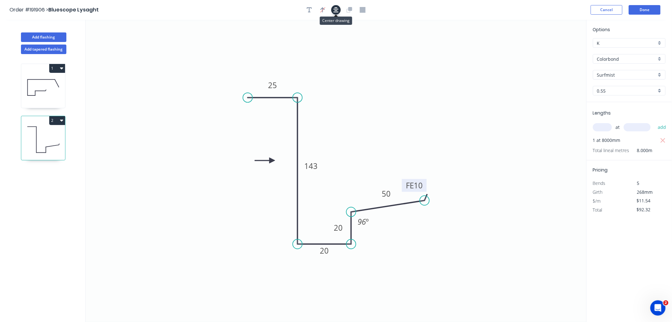
click at [336, 11] on icon "button" at bounding box center [336, 10] width 5 height 6
click at [431, 10] on div "Order #191906 > Bluescope Lysaght Cancel Done" at bounding box center [336, 10] width 653 height 10
click at [507, 10] on button "Done" at bounding box center [645, 10] width 32 height 10
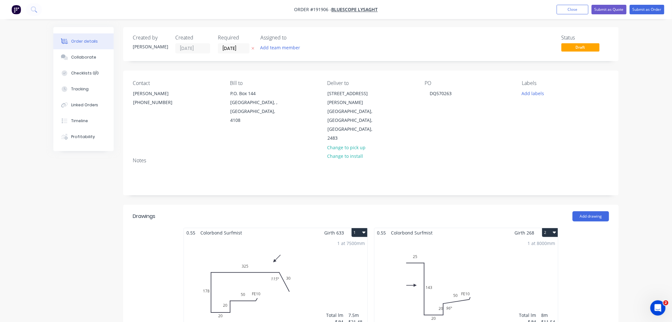
click at [507, 167] on div "Order details Collaborate Checklists 0/0 Tracking Linked Orders Timeline Profit…" at bounding box center [336, 299] width 672 height 598
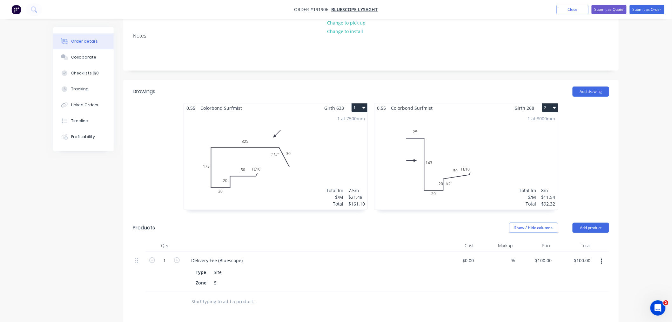
scroll to position [141, 0]
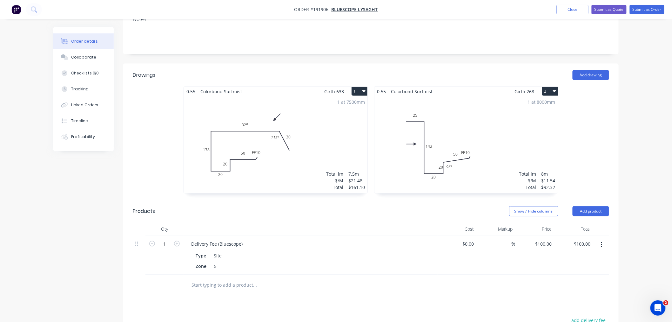
click at [497, 164] on div "1 at 8000mm Total lm $/M Total 8m $11.54 $92.32" at bounding box center [467, 144] width 184 height 97
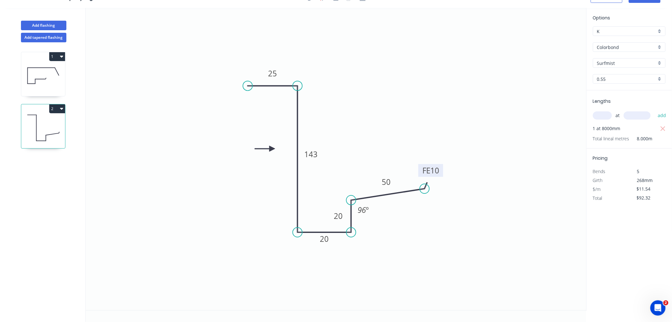
drag, startPoint x: 426, startPoint y: 171, endPoint x: 443, endPoint y: 167, distance: 16.8
click at [443, 167] on rect at bounding box center [431, 170] width 25 height 13
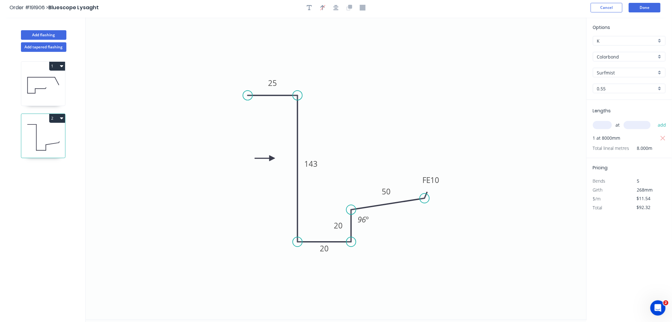
scroll to position [0, 0]
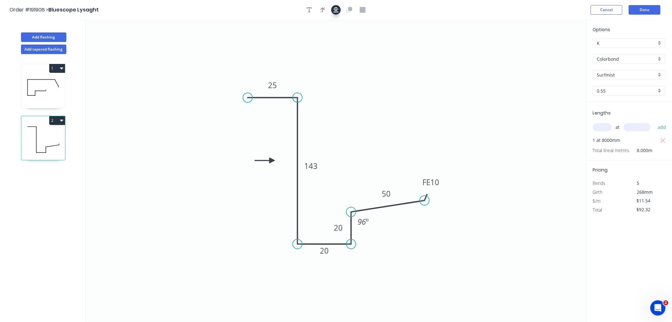
click at [338, 10] on icon "button" at bounding box center [336, 10] width 5 height 6
click at [417, 10] on div "Order #191906 > Bluescope Lysaght Cancel Done" at bounding box center [336, 10] width 653 height 10
click at [507, 7] on button "Done" at bounding box center [645, 10] width 32 height 10
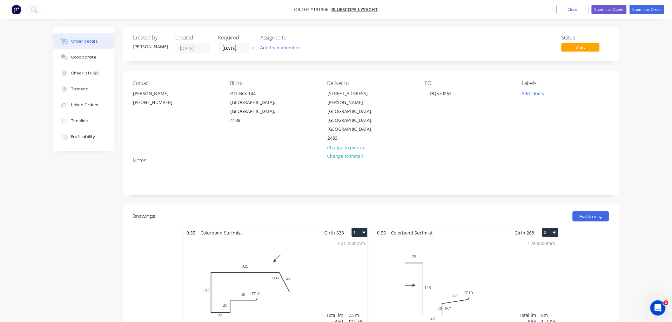
click at [507, 180] on div "Order details Collaborate Checklists 0/0 Tracking Linked Orders Timeline Profit…" at bounding box center [336, 299] width 672 height 598
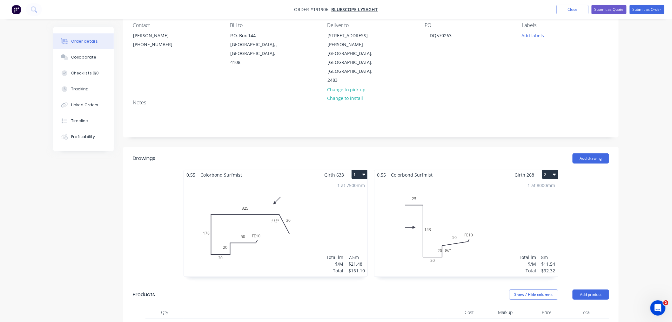
scroll to position [141, 0]
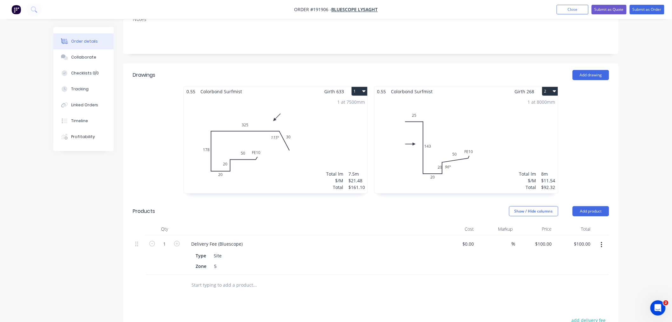
click at [418, 146] on div "1 at 8000mm Total lm $/M Total 8m $11.54 $92.32" at bounding box center [467, 144] width 184 height 97
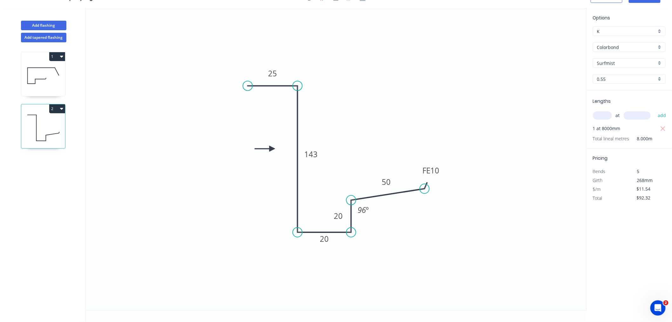
scroll to position [12, 0]
drag, startPoint x: 329, startPoint y: 213, endPoint x: 323, endPoint y: 211, distance: 6.4
click at [323, 211] on rect at bounding box center [332, 213] width 21 height 13
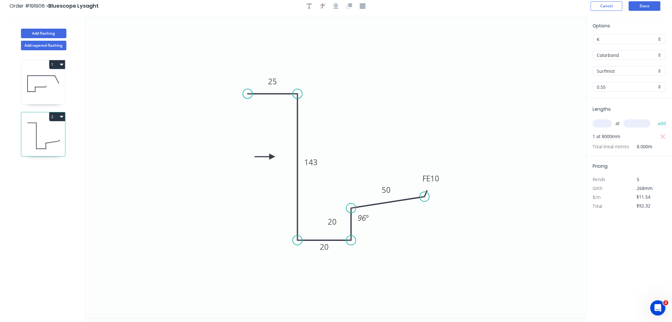
scroll to position [0, 0]
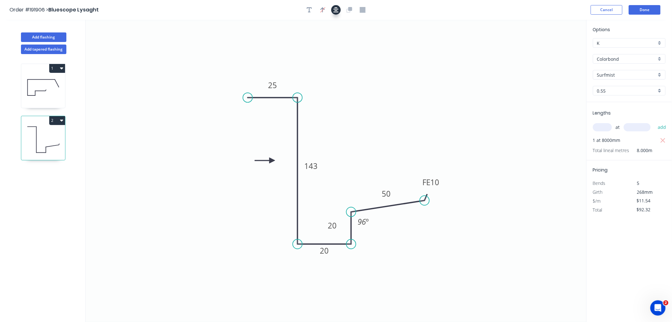
click at [339, 7] on button "button" at bounding box center [336, 10] width 10 height 10
click at [416, 13] on div "Order #191906 > Bluescope Lysaght Cancel Done" at bounding box center [336, 10] width 653 height 10
click at [507, 9] on button "Done" at bounding box center [645, 10] width 32 height 10
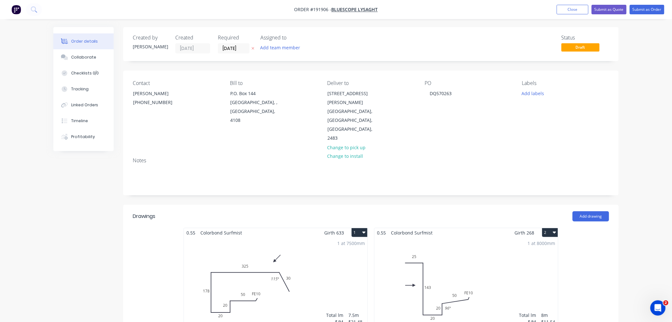
click at [507, 174] on div "Order details Collaborate Checklists 0/0 Tracking Linked Orders Timeline Profit…" at bounding box center [336, 299] width 672 height 598
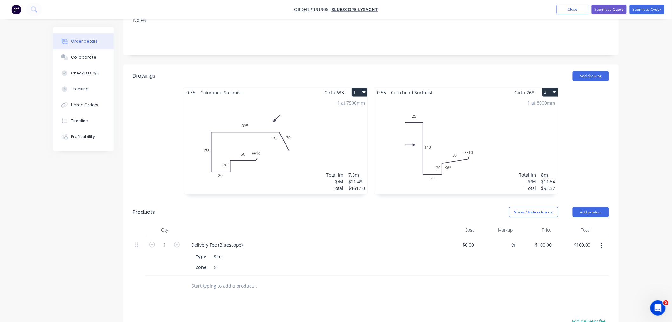
scroll to position [141, 0]
click at [507, 177] on div "Order details Collaborate Checklists 0/0 Tracking Linked Orders Timeline Profit…" at bounding box center [336, 158] width 672 height 598
click at [507, 218] on div "Order details Collaborate Checklists 0/0 Tracking Linked Orders Timeline Profit…" at bounding box center [336, 158] width 672 height 598
click at [507, 257] on div "Order details Collaborate Checklists 0/0 Tracking Linked Orders Timeline Profit…" at bounding box center [336, 158] width 672 height 598
click at [507, 168] on div "Order details Collaborate Checklists 0/0 Tracking Linked Orders Timeline Profit…" at bounding box center [336, 158] width 672 height 598
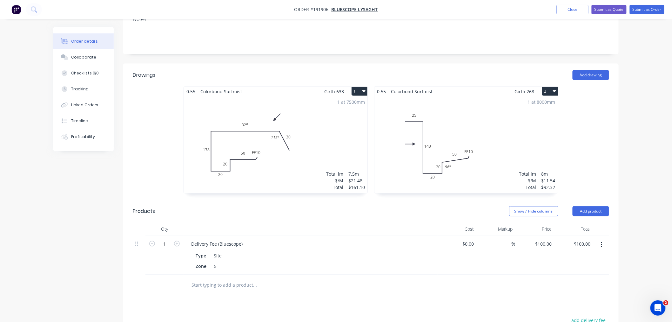
click at [507, 170] on div "Order details Collaborate Checklists 0/0 Tracking Linked Orders Timeline Profit…" at bounding box center [336, 158] width 672 height 598
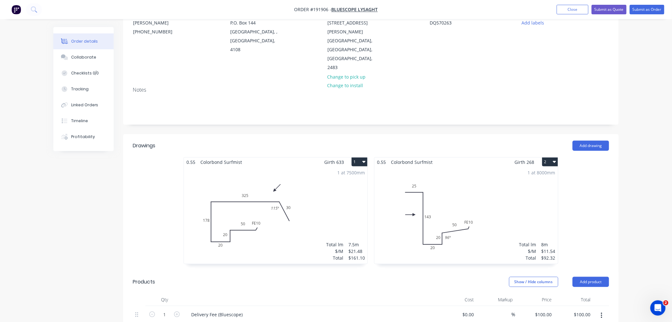
click at [507, 220] on div "Order details Collaborate Checklists 0/0 Tracking Linked Orders Timeline Profit…" at bounding box center [336, 228] width 672 height 598
click at [507, 224] on div "Order details Collaborate Checklists 0/0 Tracking Linked Orders Timeline Profit…" at bounding box center [336, 228] width 672 height 598
click at [507, 198] on div "Order details Collaborate Checklists 0/0 Tracking Linked Orders Timeline Profit…" at bounding box center [336, 228] width 672 height 598
click at [507, 226] on div "Order details Collaborate Checklists 0/0 Tracking Linked Orders Timeline Profit…" at bounding box center [336, 228] width 672 height 598
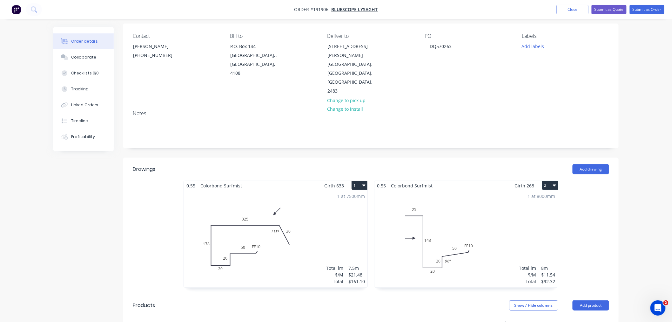
click at [507, 225] on div "Order details Collaborate Checklists 0/0 Tracking Linked Orders Timeline Profit…" at bounding box center [336, 252] width 672 height 598
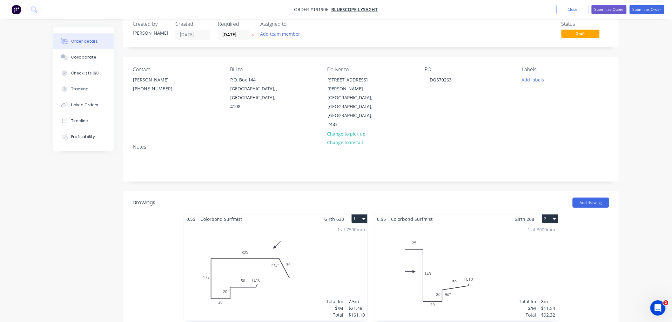
scroll to position [0, 0]
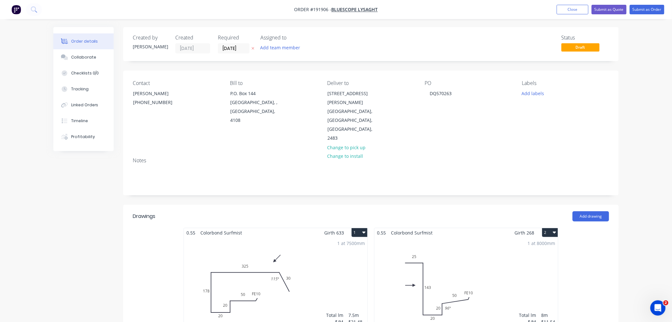
click at [507, 121] on div "Order details Collaborate Checklists 0/0 Tracking Linked Orders Timeline Profit…" at bounding box center [336, 299] width 672 height 598
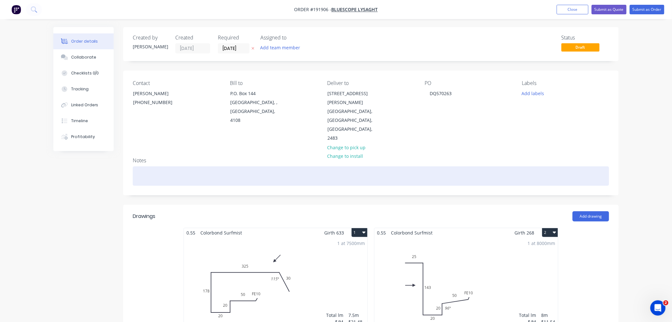
click at [144, 166] on div at bounding box center [371, 175] width 477 height 19
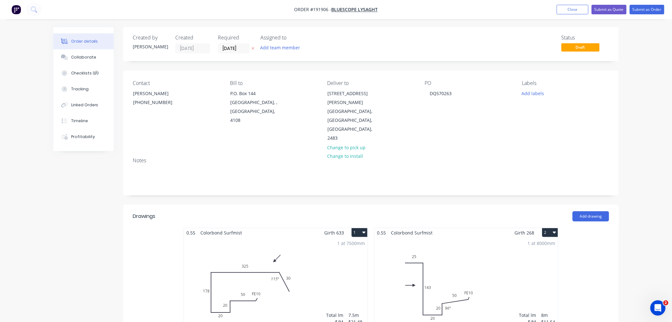
click at [47, 201] on div "Order details Collaborate Checklists 0/0 Tracking Linked Orders Timeline Profit…" at bounding box center [336, 312] width 578 height 571
click at [507, 144] on div "Order details Collaborate Checklists 0/0 Tracking Linked Orders Timeline Profit…" at bounding box center [336, 299] width 672 height 598
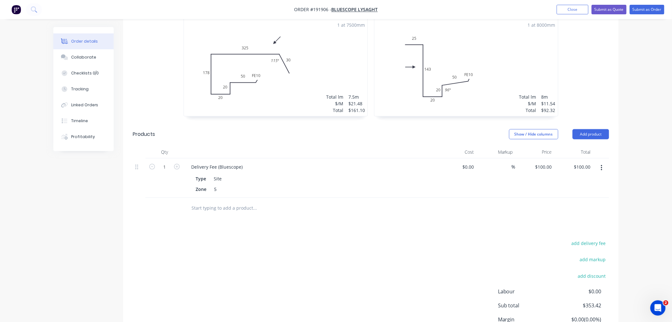
scroll to position [259, 0]
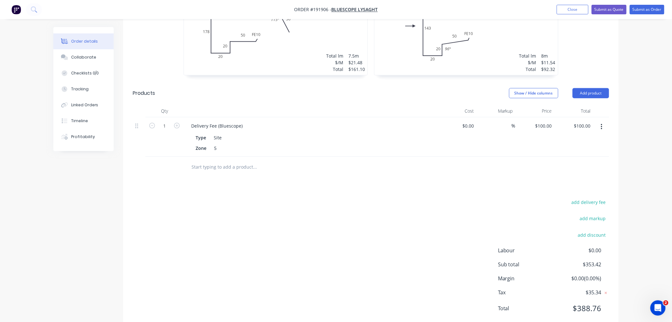
click at [507, 205] on div "Order details Collaborate Checklists 0/0 Tracking Linked Orders Timeline Profit…" at bounding box center [336, 40] width 672 height 598
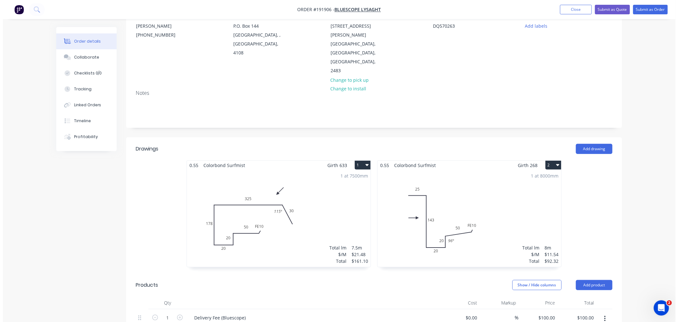
scroll to position [0, 0]
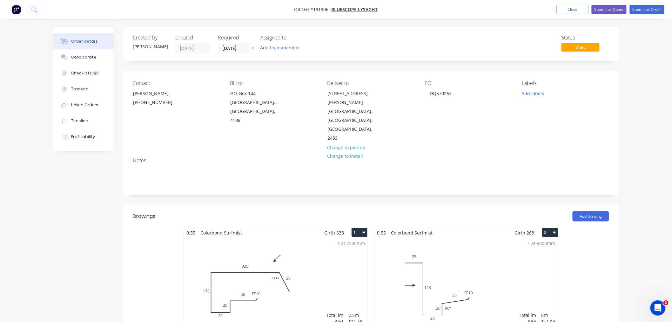
click at [507, 140] on div "Order details Collaborate Checklists 0/0 Tracking Linked Orders Timeline Profit…" at bounding box center [336, 299] width 672 height 598
click at [507, 141] on div "Order details Collaborate Checklists 0/0 Tracking Linked Orders Timeline Profit…" at bounding box center [336, 299] width 672 height 598
click at [507, 118] on div "Order details Collaborate Checklists 0/0 Tracking Linked Orders Timeline Profit…" at bounding box center [336, 299] width 672 height 598
click at [507, 71] on div "Order details Collaborate Checklists 0/0 Tracking Linked Orders Timeline Profit…" at bounding box center [336, 299] width 672 height 598
click at [507, 7] on button "Submit as Order" at bounding box center [647, 10] width 35 height 10
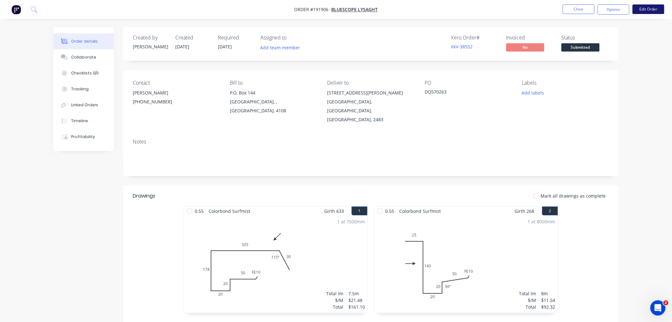
click at [507, 11] on button "Edit Order" at bounding box center [649, 9] width 32 height 10
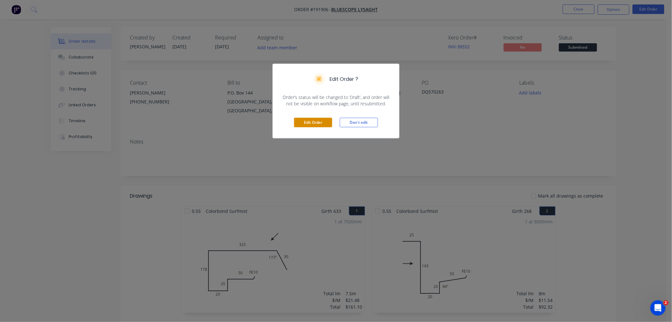
click at [324, 122] on button "Edit Order" at bounding box center [313, 123] width 38 height 10
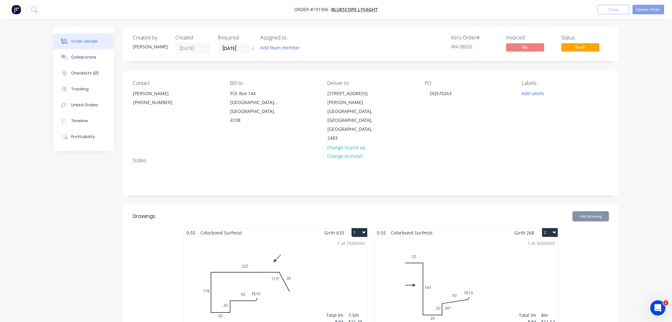
click at [336, 237] on div "1 at 7500mm Total lm $/M Total 7.5m $21.48 $161.10" at bounding box center [276, 285] width 184 height 97
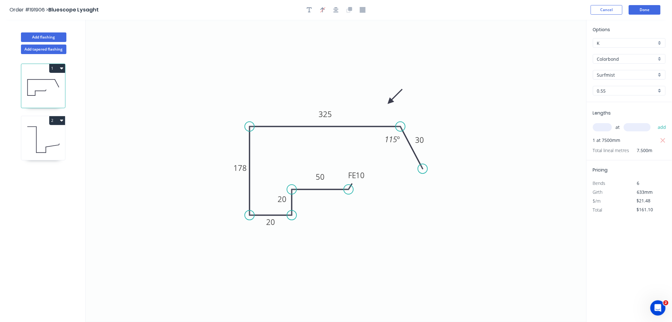
click at [54, 138] on icon at bounding box center [43, 139] width 44 height 41
type input "$11.54"
type input "$92.32"
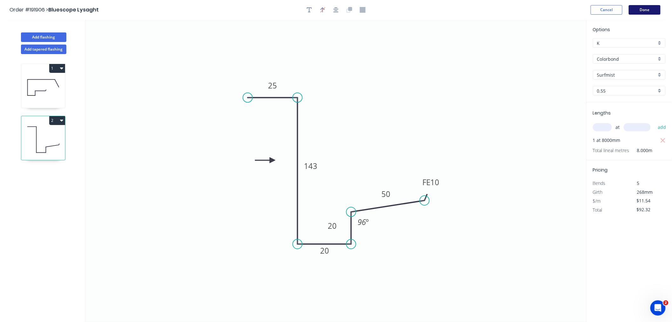
click at [645, 11] on button "Done" at bounding box center [645, 10] width 32 height 10
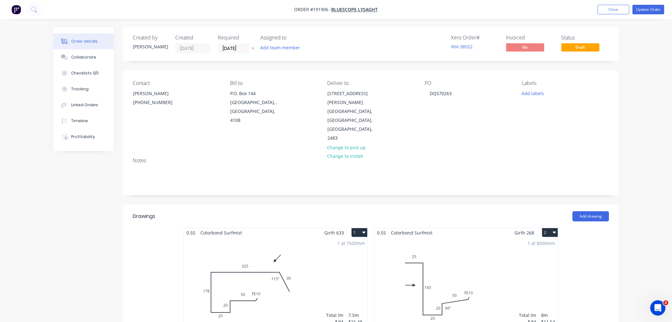
drag, startPoint x: 644, startPoint y: 148, endPoint x: 647, endPoint y: 101, distance: 47.1
click at [646, 149] on div "Order details Collaborate Checklists 0/0 Tracking Linked Orders Timeline Profit…" at bounding box center [336, 299] width 672 height 598
click at [653, 12] on button "Update Order" at bounding box center [649, 10] width 32 height 10
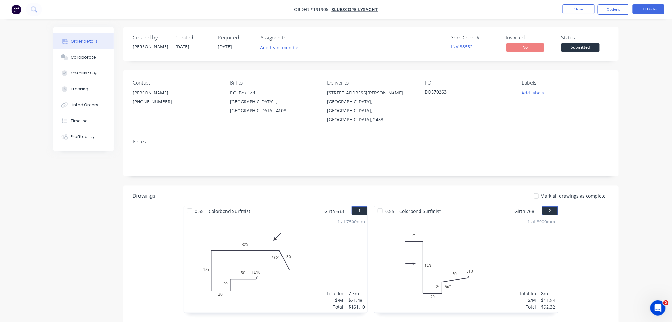
click at [621, 161] on div "Order details Collaborate Checklists 0/0 Tracking Linked Orders Timeline Profit…" at bounding box center [336, 266] width 578 height 478
click at [615, 7] on button "Options" at bounding box center [614, 9] width 32 height 10
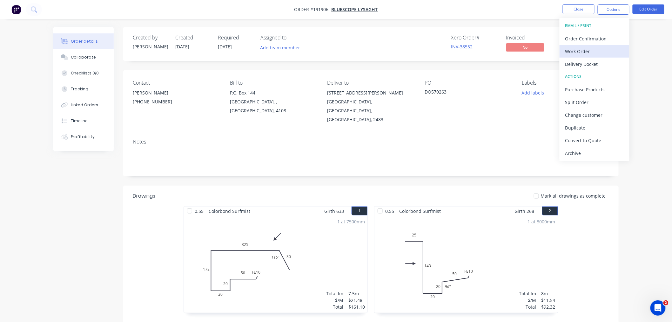
click at [612, 56] on div "Work Order" at bounding box center [595, 51] width 58 height 9
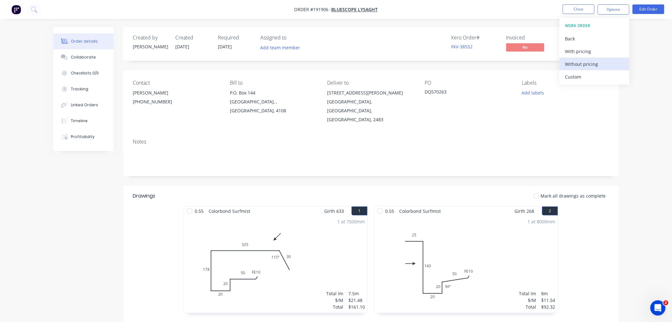
click at [595, 64] on div "Without pricing" at bounding box center [595, 63] width 58 height 9
click at [646, 7] on button "Edit Order" at bounding box center [649, 9] width 32 height 10
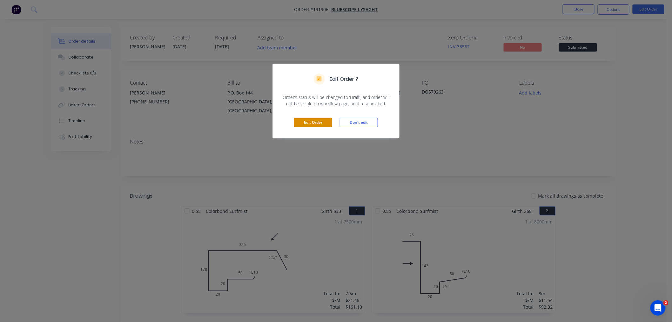
click at [304, 121] on button "Edit Order" at bounding box center [313, 123] width 38 height 10
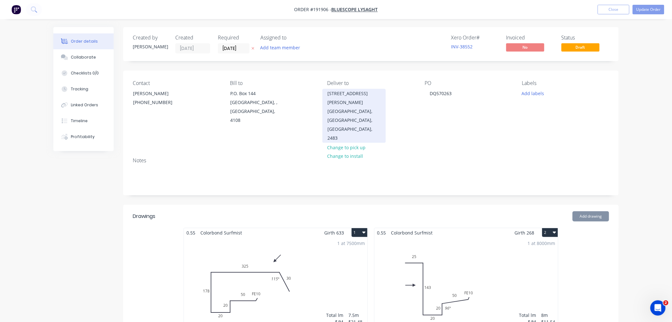
click at [363, 107] on div "OCEAN SHORES, Queensland, Australia, 2483" at bounding box center [354, 125] width 53 height 36
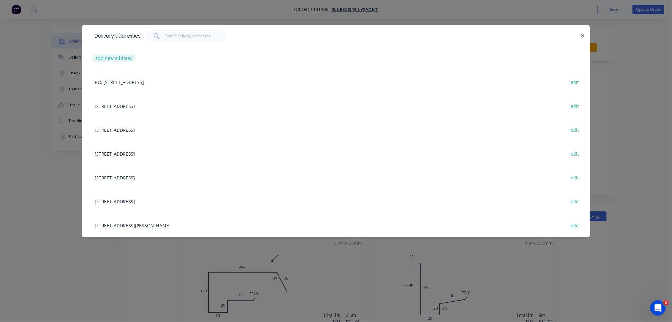
click at [115, 58] on button "add new address" at bounding box center [114, 58] width 44 height 9
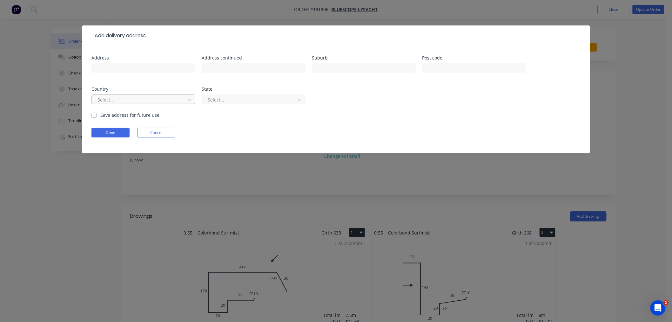
click at [138, 102] on div at bounding box center [139, 100] width 85 height 8
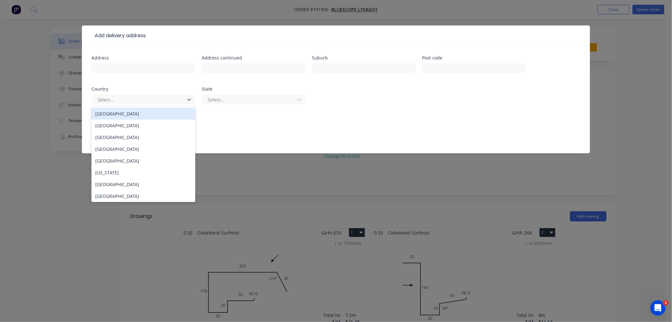
click at [139, 113] on div "[GEOGRAPHIC_DATA]" at bounding box center [144, 114] width 104 height 12
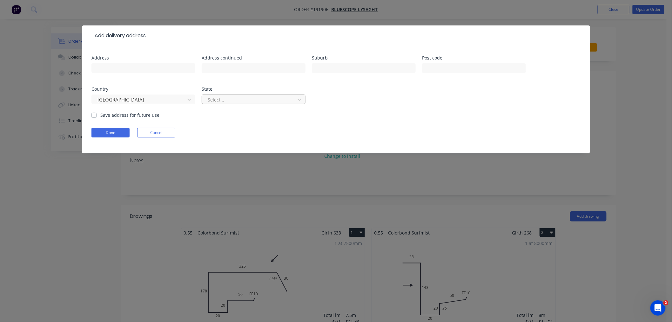
click at [230, 96] on div at bounding box center [249, 100] width 85 height 8
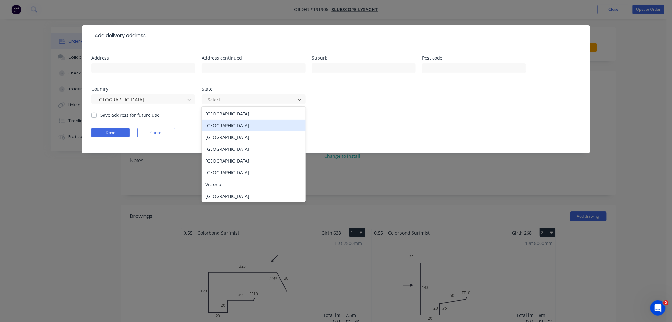
click at [233, 128] on div "[GEOGRAPHIC_DATA]" at bounding box center [254, 125] width 104 height 12
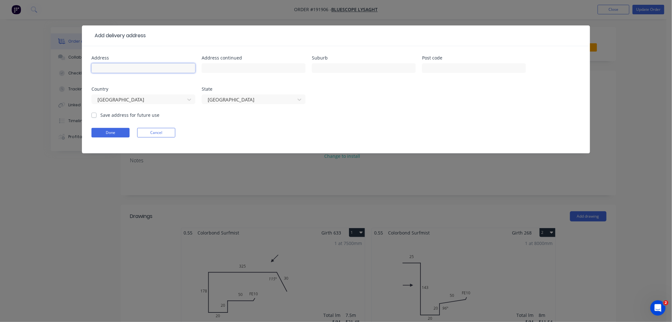
click at [172, 68] on input "text" at bounding box center [144, 68] width 104 height 10
paste input "7 Palmer Ave, Ocean Shores NSW 2483"
drag, startPoint x: 155, startPoint y: 65, endPoint x: 164, endPoint y: 65, distance: 8.9
click at [164, 65] on input "7 Palmer Ave, Ocean Shores NSW 2483" at bounding box center [144, 68] width 104 height 10
drag, startPoint x: 163, startPoint y: 68, endPoint x: 176, endPoint y: 70, distance: 12.5
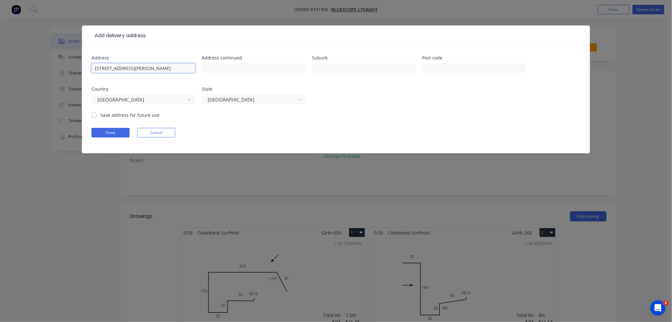
click at [176, 70] on input "7 Palmer Ave, Ocean Shores 2483" at bounding box center [144, 68] width 104 height 10
type input "7 Palmer Ave, Ocean Shores"
click at [427, 68] on input "text" at bounding box center [474, 68] width 104 height 10
paste input "2483"
type input "2483"
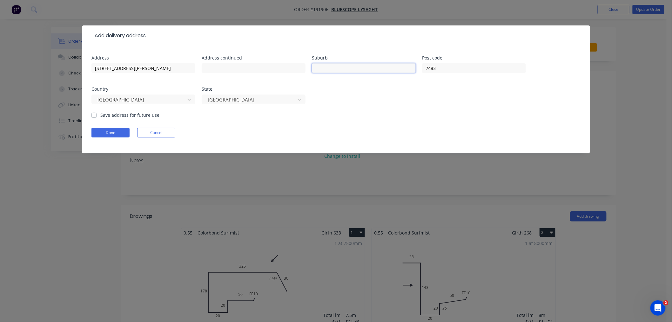
click at [327, 69] on input "text" at bounding box center [364, 68] width 104 height 10
drag, startPoint x: 130, startPoint y: 68, endPoint x: 167, endPoint y: 68, distance: 37.2
click at [167, 68] on input "7 Palmer Ave, Ocean Shores" at bounding box center [144, 68] width 104 height 10
type input "7 Palmer Ave,"
click at [317, 66] on input "text" at bounding box center [364, 68] width 104 height 10
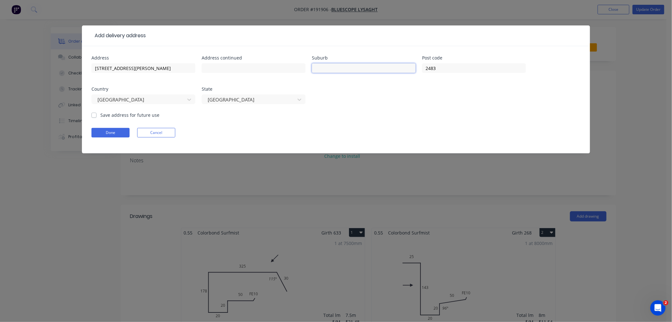
paste input "Ocean Shores"
type input "OCEAN SHORES"
click at [145, 68] on input "7 Palmer Ave," at bounding box center [144, 68] width 104 height 10
type input "7 Palmer Ave"
click at [227, 136] on div "Done Cancel" at bounding box center [336, 133] width 489 height 10
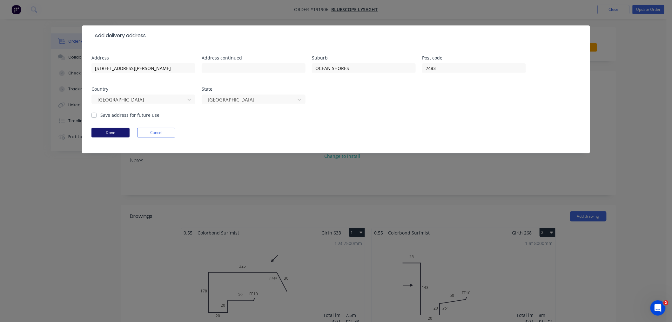
click at [114, 132] on button "Done" at bounding box center [111, 133] width 38 height 10
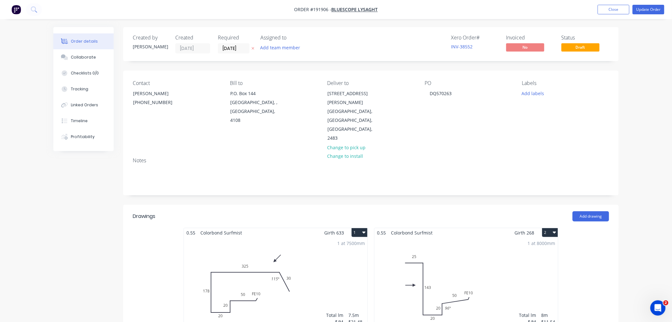
click at [98, 203] on div "Created by Jeremy Created 05/09/25 Required 08/09/25 Assigned to Add team membe…" at bounding box center [336, 312] width 566 height 571
click at [653, 114] on div "Order details Collaborate Checklists 0/0 Tracking Linked Orders Timeline Profit…" at bounding box center [336, 299] width 672 height 598
click at [650, 10] on button "Update Order" at bounding box center [649, 10] width 32 height 10
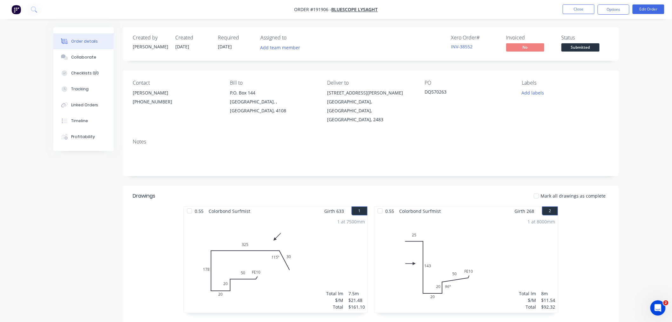
click at [655, 94] on div "Order details Collaborate Checklists 0/0 Tracking Linked Orders Timeline Profit…" at bounding box center [336, 252] width 672 height 505
click at [618, 7] on button "Options" at bounding box center [614, 9] width 32 height 10
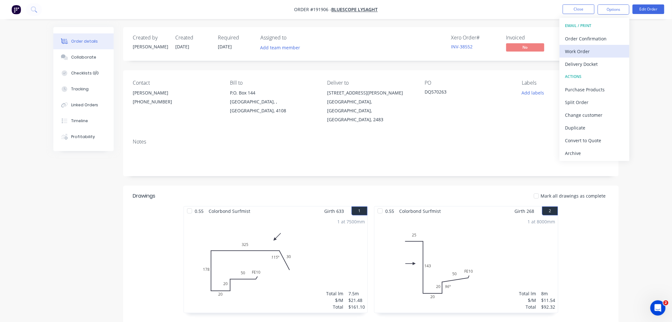
click at [607, 48] on div "Work Order" at bounding box center [595, 51] width 58 height 9
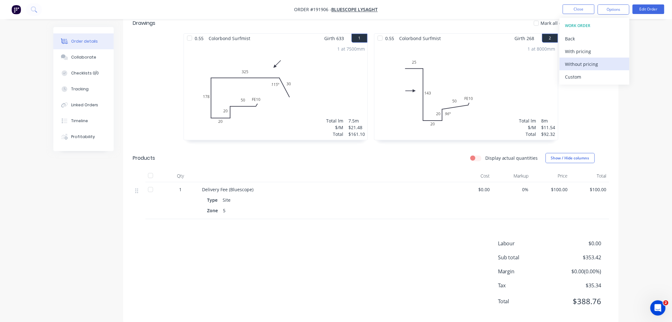
scroll to position [175, 0]
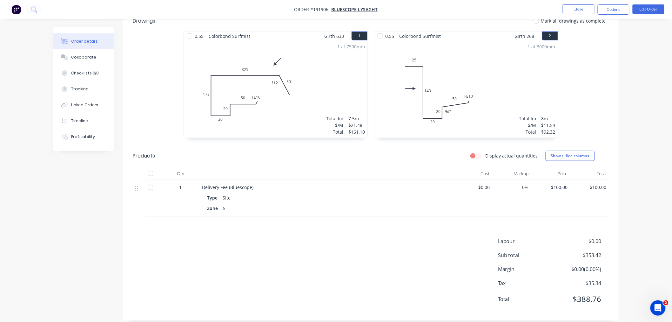
click at [647, 111] on div "Order details Collaborate Checklists 0/0 Tracking Linked Orders Timeline Profit…" at bounding box center [336, 77] width 672 height 505
click at [617, 12] on button "Options" at bounding box center [614, 9] width 32 height 10
click at [612, 63] on div "Without pricing" at bounding box center [595, 63] width 58 height 9
drag, startPoint x: 96, startPoint y: 208, endPoint x: 99, endPoint y: 194, distance: 14.6
click at [96, 208] on div "Created by Jeremy Created 05/09/25 Required 08/09/25 Assigned to Add team membe…" at bounding box center [336, 91] width 566 height 478
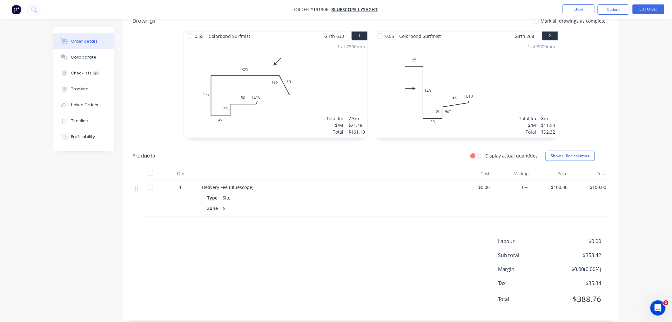
click at [112, 196] on div "Created by Jeremy Created 05/09/25 Required 08/09/25 Assigned to Add team membe…" at bounding box center [336, 91] width 566 height 478
click at [122, 236] on div "Created by Jeremy Created 05/09/25 Required 08/09/25 Assigned to Add team membe…" at bounding box center [336, 91] width 566 height 478
click at [87, 210] on div "Created by Jeremy Created 05/09/25 Required 08/09/25 Assigned to Add team membe…" at bounding box center [336, 91] width 566 height 478
click at [127, 247] on div "Labour $0.00 Sub total $353.42 Margin $0.00 ( 0.00 %) Tax $35.34 Total $388.76" at bounding box center [371, 274] width 496 height 74
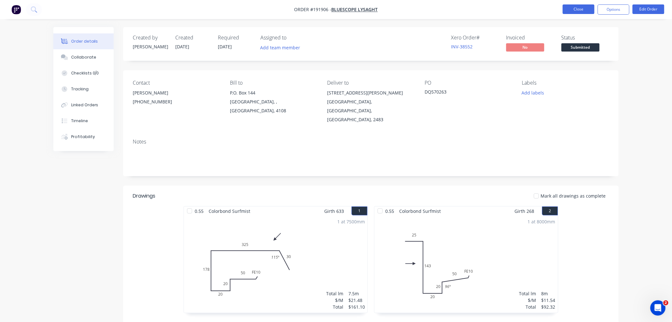
click at [577, 8] on button "Close" at bounding box center [579, 9] width 32 height 10
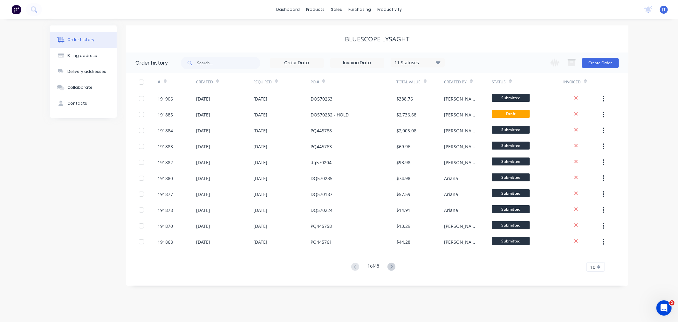
click at [304, 38] on div "Bluescope Lysaght" at bounding box center [377, 39] width 502 height 8
click at [343, 43] on div at bounding box center [341, 43] width 10 height 6
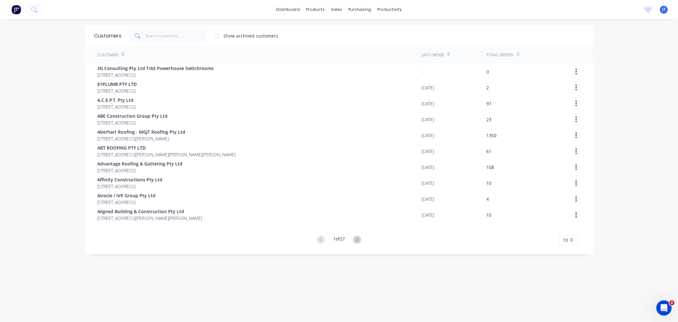
click at [47, 78] on div "dashboard products sales purchasing productivity dashboard products Product Cat…" at bounding box center [339, 161] width 678 height 322
click at [176, 37] on input "text" at bounding box center [177, 36] width 62 height 13
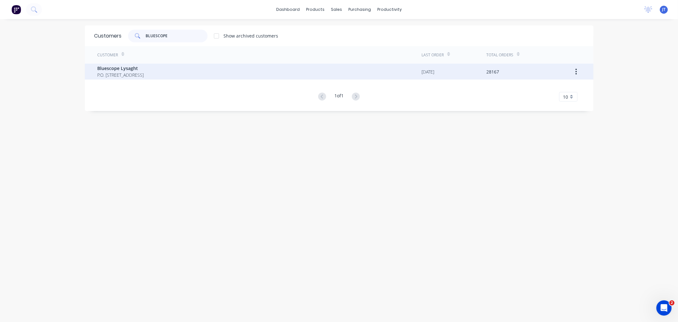
type input "BLUESCOPE"
click at [144, 75] on span "P.O. [STREET_ADDRESS]" at bounding box center [121, 75] width 46 height 7
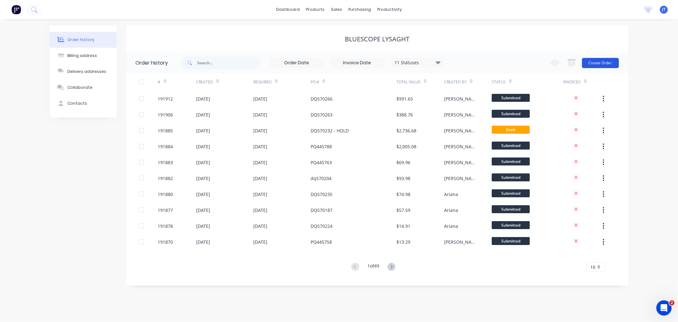
click at [606, 62] on button "Create Order" at bounding box center [600, 63] width 37 height 10
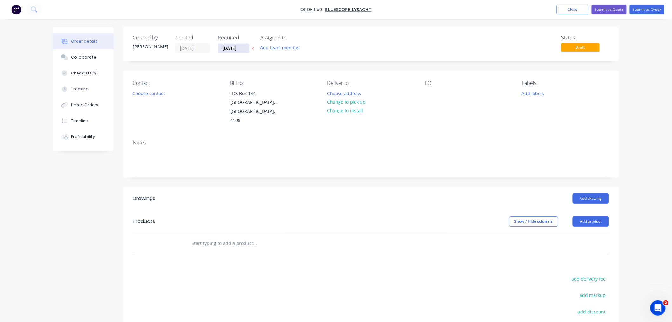
click at [227, 48] on input "[DATE]" at bounding box center [233, 49] width 31 height 10
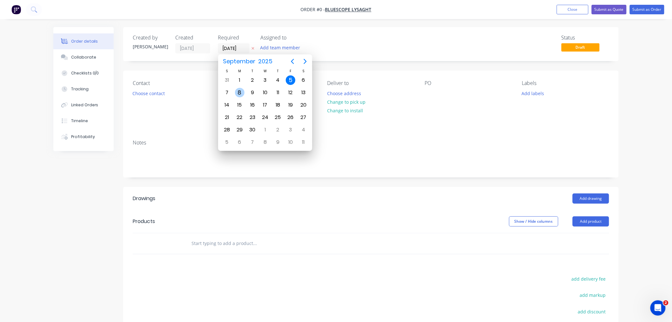
click at [242, 90] on div "8" at bounding box center [240, 93] width 10 height 10
type input "[DATE]"
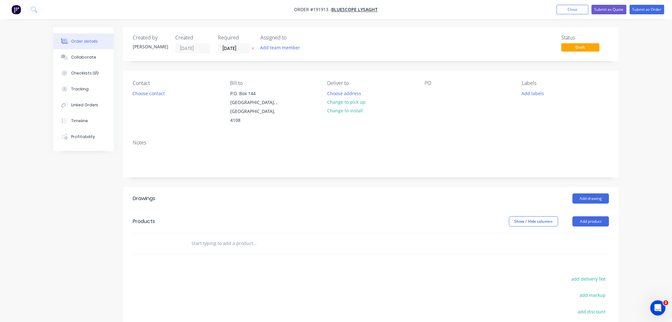
click at [45, 191] on div "Order details Collaborate Checklists 0/0 Tracking Linked Orders Timeline Profit…" at bounding box center [336, 208] width 672 height 416
click at [433, 91] on div at bounding box center [430, 93] width 10 height 9
click at [592, 216] on button "Add product" at bounding box center [591, 221] width 37 height 10
click at [590, 233] on div "Product catalogue" at bounding box center [579, 237] width 49 height 9
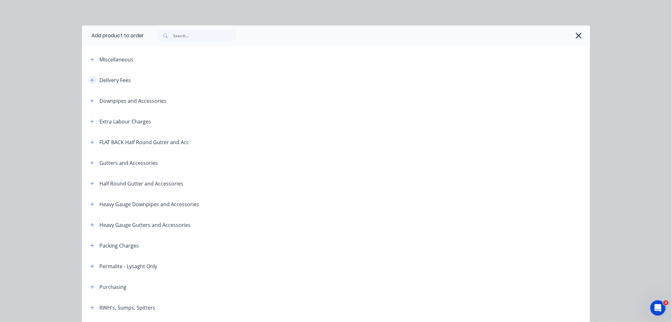
click at [90, 78] on icon "button" at bounding box center [92, 80] width 4 height 4
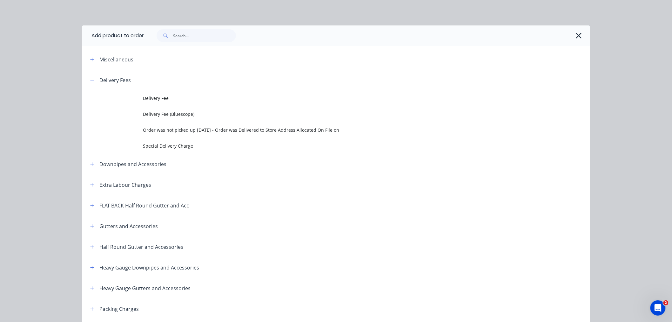
click at [166, 100] on span "Delivery Fee" at bounding box center [322, 98] width 358 height 7
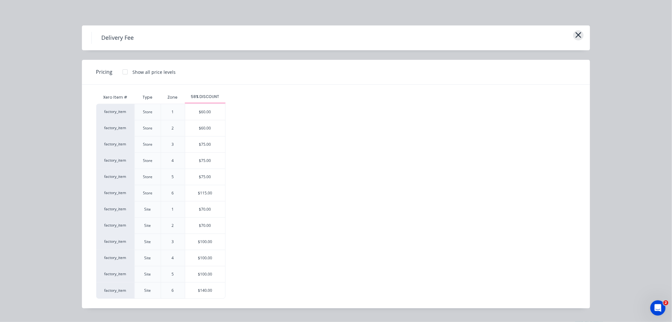
click at [581, 32] on icon "button" at bounding box center [579, 35] width 7 height 9
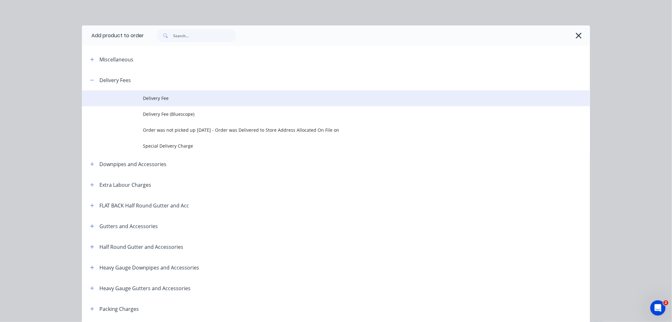
scroll to position [69, 0]
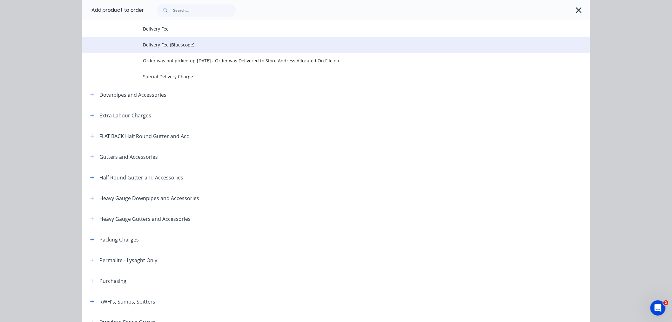
click at [173, 43] on span "Delivery Fee (Bluescope)" at bounding box center [322, 44] width 358 height 7
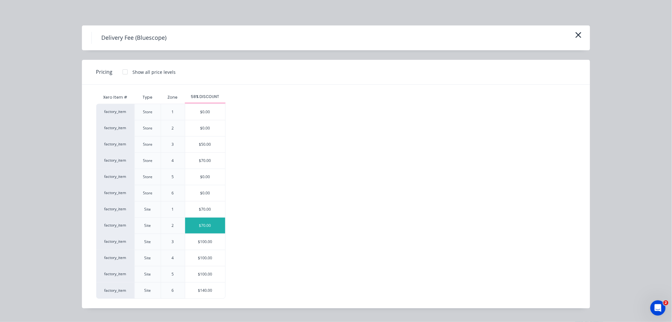
click at [216, 224] on div "$70.00" at bounding box center [205, 225] width 40 height 16
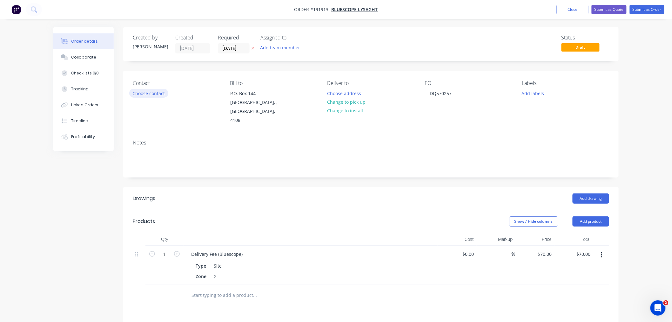
click at [156, 93] on button "Choose contact" at bounding box center [148, 93] width 39 height 9
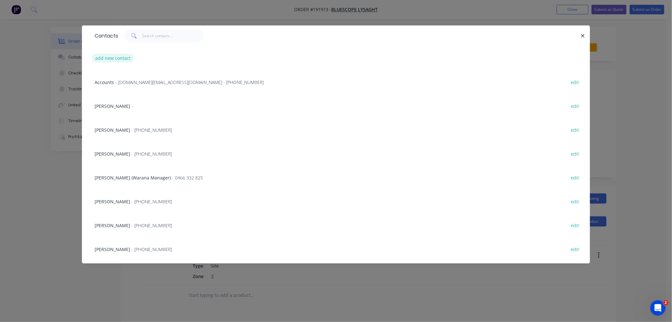
click at [116, 57] on button "add new contact" at bounding box center [113, 58] width 42 height 9
select select "AU"
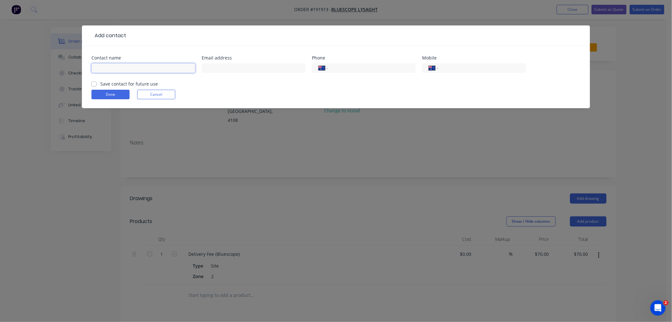
click at [135, 71] on input "text" at bounding box center [144, 68] width 104 height 10
type input "[PERSON_NAME]"
click at [344, 64] on div "International Afghanistan Åland Islands Albania Algeria American Samoa Andorra …" at bounding box center [364, 68] width 104 height 10
click at [349, 70] on input "tel" at bounding box center [371, 68] width 76 height 7
type input "[PHONE_NUMBER]"
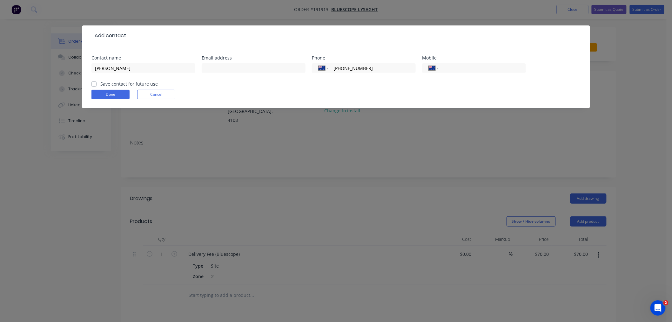
click button "Done" at bounding box center [111, 95] width 38 height 10
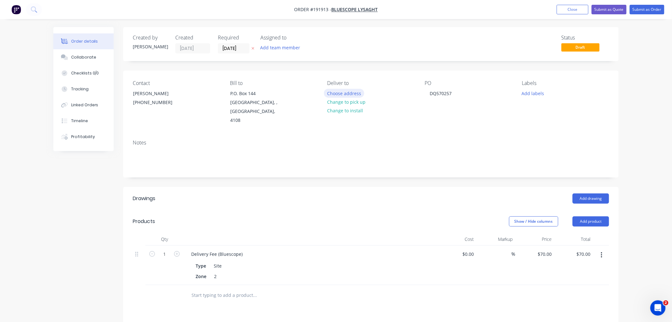
click at [354, 96] on button "Choose address" at bounding box center [344, 93] width 41 height 9
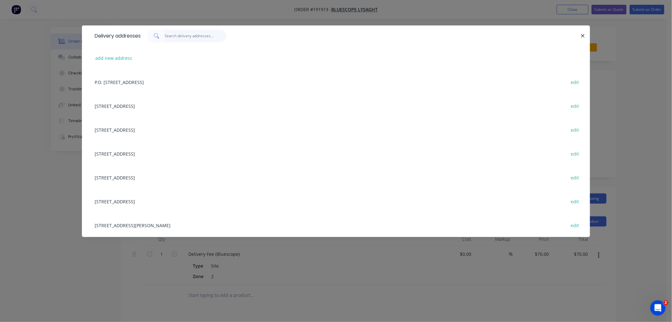
click at [173, 33] on input "text" at bounding box center [196, 36] width 62 height 13
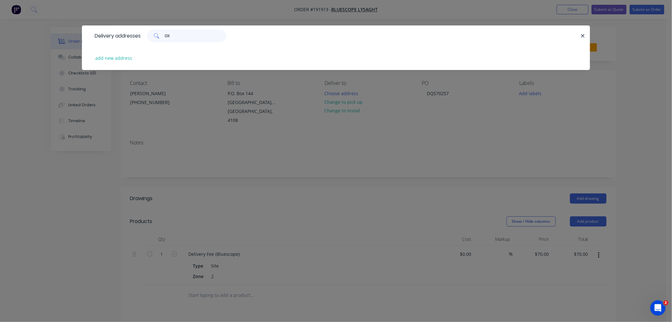
type input "O"
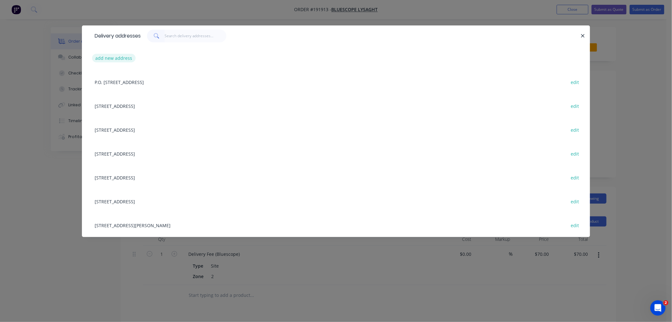
click at [115, 58] on button "add new address" at bounding box center [114, 58] width 44 height 9
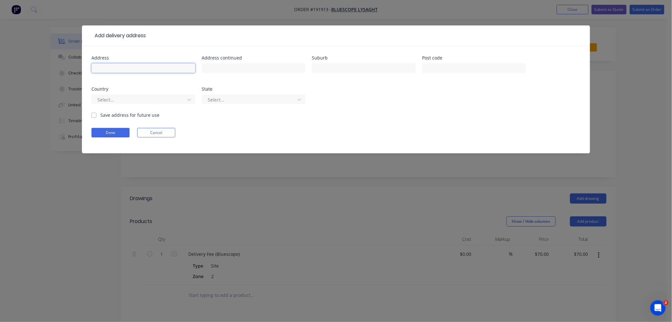
click at [147, 68] on input "text" at bounding box center [144, 68] width 104 height 10
paste input "28 Leander Cct, Oxenford QLD 4210"
click at [157, 64] on input "28 Leander Cct, Oxenford QLD 4210" at bounding box center [144, 68] width 104 height 10
type input "28 Leander Cct, Oxenford"
paste input "4210"
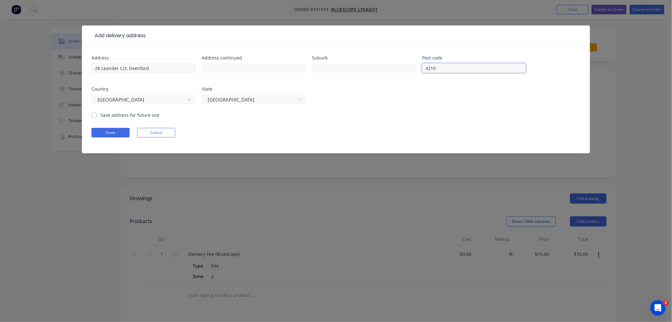
type input "4210"
drag, startPoint x: 127, startPoint y: 68, endPoint x: 167, endPoint y: 64, distance: 39.6
click at [167, 64] on input "28 Leander Cct, Oxenford" at bounding box center [144, 68] width 104 height 10
type input "28 Leander Cct"
paste input "Oxenford"
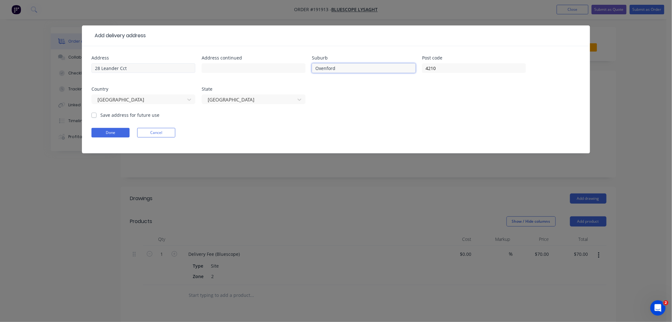
type input "Oxenford"
click at [104, 132] on button "Done" at bounding box center [111, 133] width 38 height 10
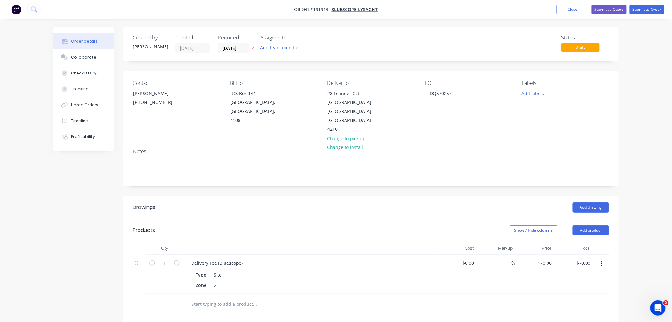
click at [644, 212] on div "Order details Collaborate Checklists 0/0 Tracking Linked Orders Timeline Profit…" at bounding box center [336, 238] width 672 height 476
click at [593, 202] on button "Add drawing" at bounding box center [591, 207] width 37 height 10
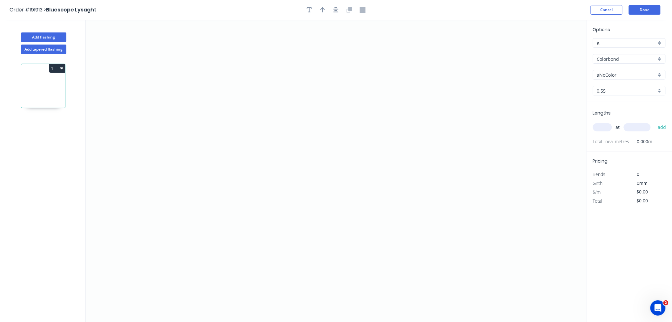
click at [643, 72] on input "aNoColor" at bounding box center [626, 75] width 59 height 7
click at [639, 108] on div "[PERSON_NAME]" at bounding box center [630, 106] width 72 height 11
type input "[PERSON_NAME]"
click at [606, 127] on input "text" at bounding box center [602, 127] width 19 height 8
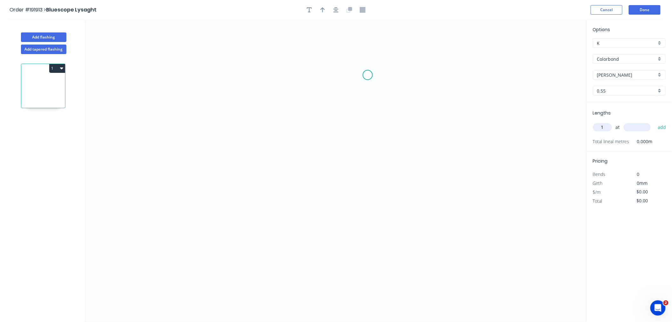
type input "1"
type input "3900"
click at [655, 122] on button "add" at bounding box center [662, 127] width 15 height 11
type input "1"
type input "6300"
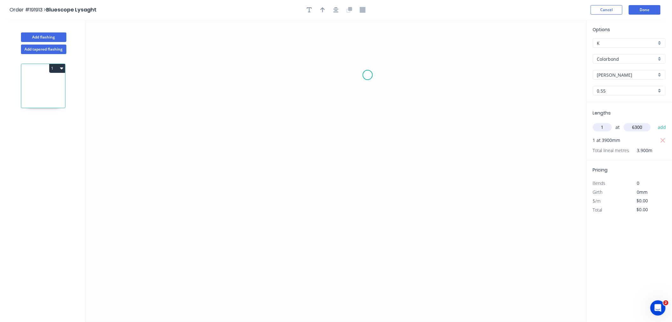
click at [655, 122] on button "add" at bounding box center [662, 127] width 15 height 11
click at [233, 58] on icon "0" at bounding box center [336, 171] width 501 height 302
click at [234, 190] on icon "0" at bounding box center [336, 171] width 501 height 302
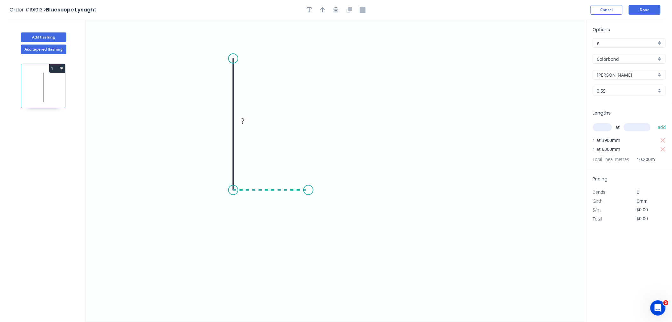
click at [309, 189] on icon "0 ?" at bounding box center [336, 171] width 501 height 302
click at [309, 166] on icon "0 ? ?" at bounding box center [336, 171] width 501 height 302
click at [335, 8] on icon "button" at bounding box center [336, 10] width 5 height 6
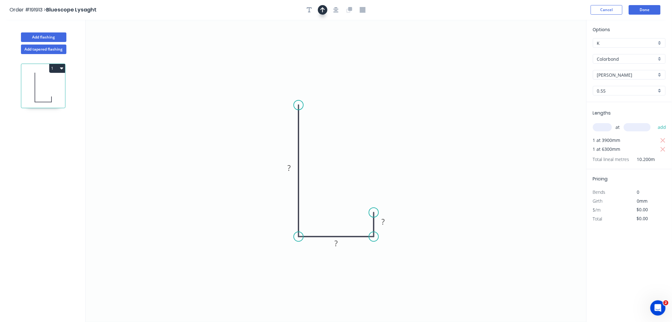
click at [319, 7] on button "button" at bounding box center [323, 10] width 10 height 10
drag, startPoint x: 555, startPoint y: 49, endPoint x: 272, endPoint y: 203, distance: 322.1
click at [272, 203] on icon at bounding box center [272, 196] width 6 height 20
click at [272, 203] on icon at bounding box center [277, 198] width 18 height 18
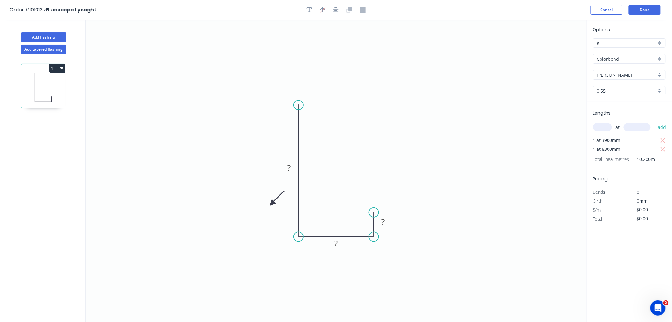
click at [272, 203] on icon at bounding box center [277, 198] width 18 height 18
click at [272, 203] on icon at bounding box center [277, 208] width 18 height 18
click at [272, 203] on icon at bounding box center [272, 210] width 6 height 20
click at [287, 165] on rect at bounding box center [289, 168] width 13 height 9
click at [296, 65] on icon "0 125 40 10" at bounding box center [336, 171] width 501 height 302
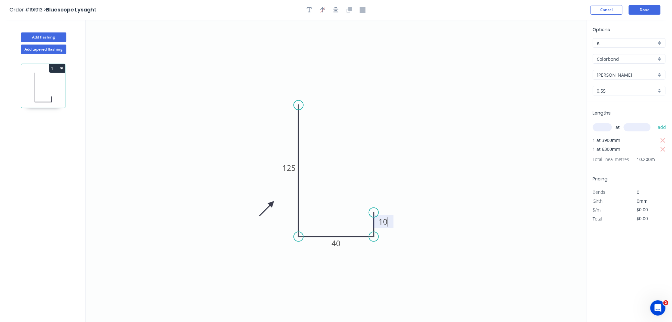
type input "$7.53"
type input "$76.81"
click at [657, 8] on button "Done" at bounding box center [645, 10] width 32 height 10
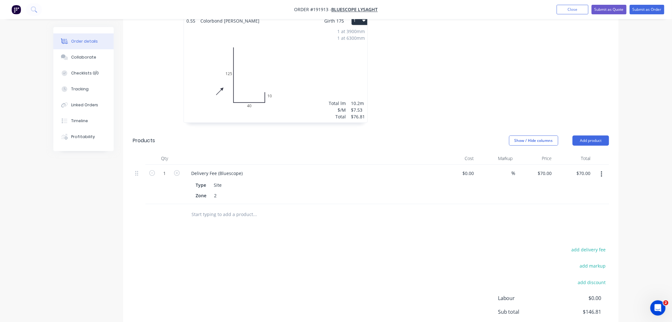
scroll to position [180, 0]
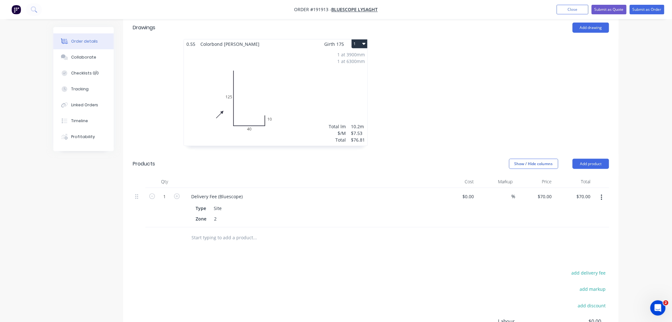
click at [364, 41] on icon "button" at bounding box center [364, 43] width 3 height 5
click at [354, 55] on div "Use larger box size" at bounding box center [337, 59] width 49 height 9
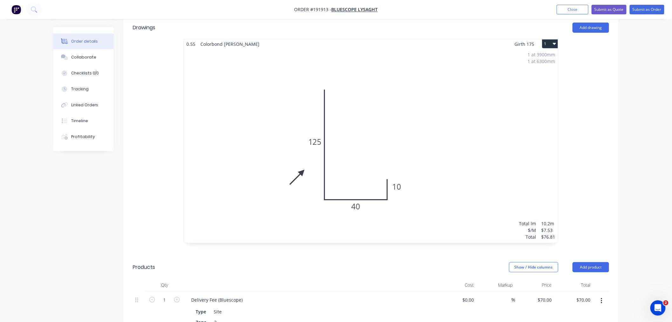
click at [631, 106] on div "Order details Collaborate Checklists 0/0 Tracking Linked Orders Timeline Profit…" at bounding box center [336, 166] width 672 height 693
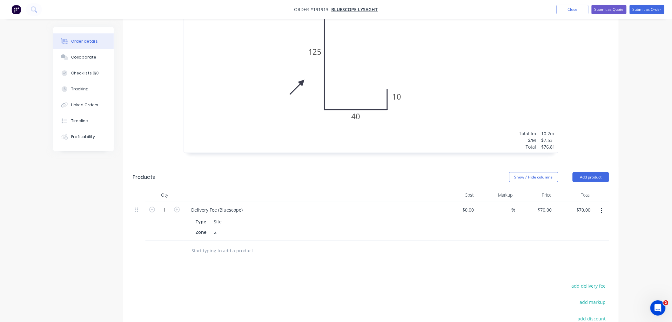
scroll to position [353, 0]
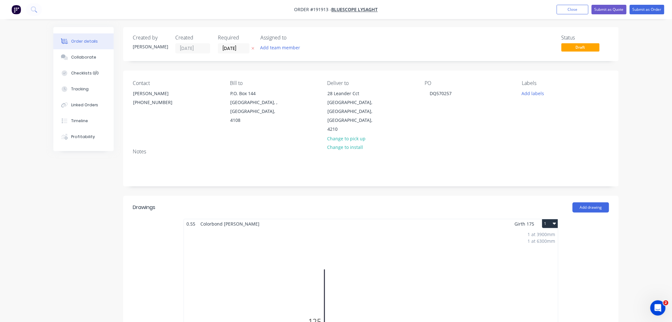
click at [231, 143] on div "Notes" at bounding box center [371, 164] width 496 height 43
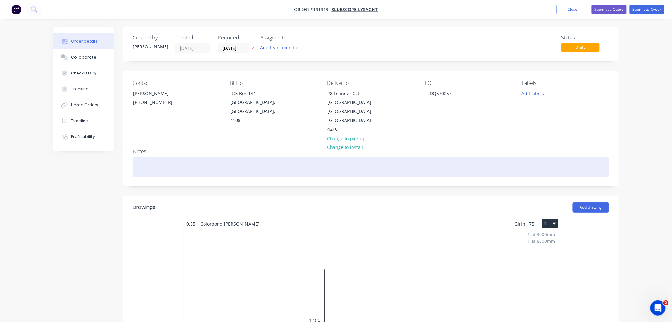
click at [235, 157] on div at bounding box center [371, 166] width 477 height 19
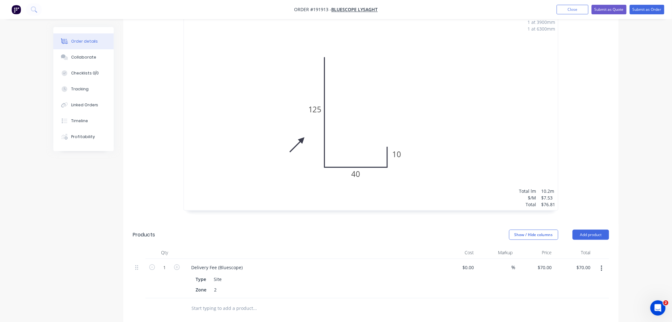
scroll to position [353, 0]
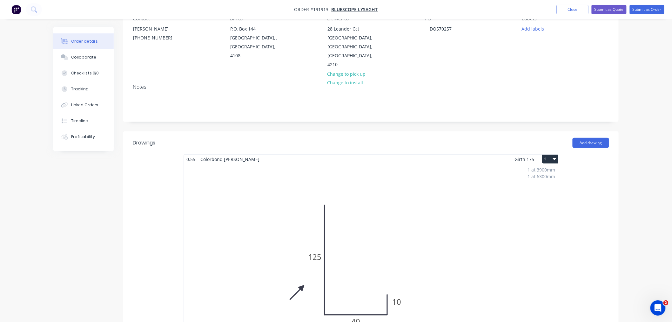
scroll to position [0, 0]
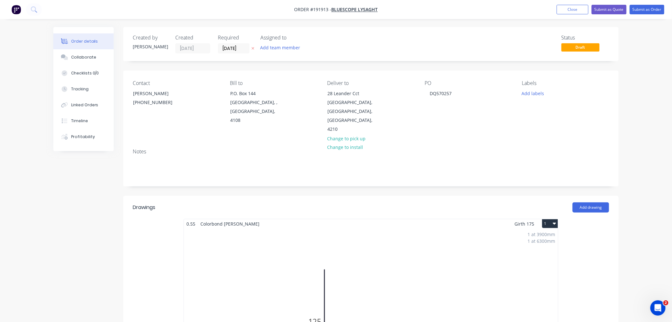
click at [648, 7] on button "Submit as Order" at bounding box center [647, 10] width 35 height 10
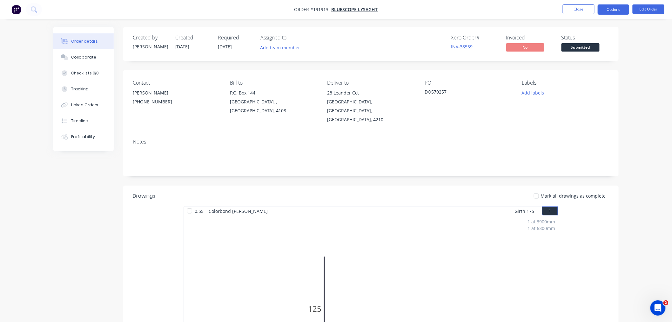
click at [618, 8] on button "Options" at bounding box center [614, 9] width 32 height 10
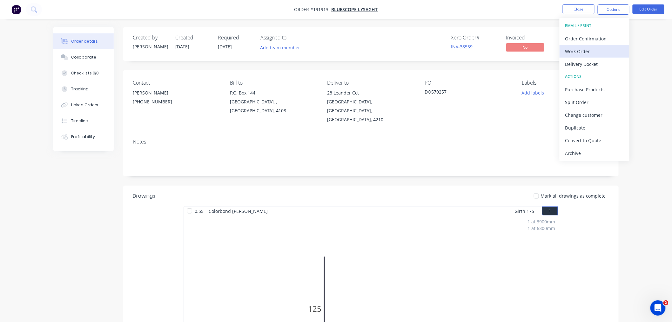
click at [602, 49] on div "Work Order" at bounding box center [595, 51] width 58 height 9
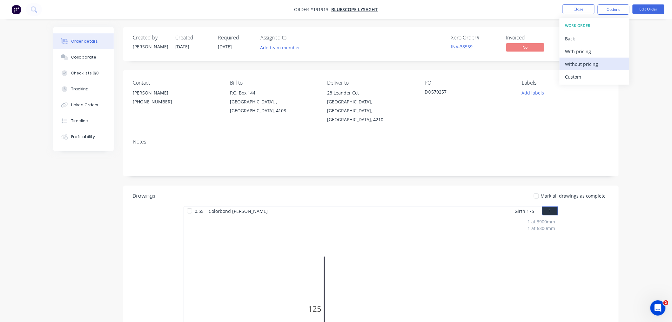
click at [606, 65] on div "Without pricing" at bounding box center [595, 63] width 58 height 9
click at [65, 185] on div "Created by Jeremy Created 05/09/25 Required 08/09/25 Assigned to Add team membe…" at bounding box center [336, 317] width 566 height 581
click at [66, 175] on div "Created by Jeremy Created 05/09/25 Required 08/09/25 Assigned to Add team membe…" at bounding box center [336, 317] width 566 height 581
click at [647, 115] on div "Order details Collaborate Checklists 0/0 Tracking Linked Orders Timeline Profit…" at bounding box center [336, 304] width 672 height 608
click at [245, 7] on nav "Order #191913 - Bluescope Lysaght Close Options Edit Order" at bounding box center [336, 9] width 672 height 19
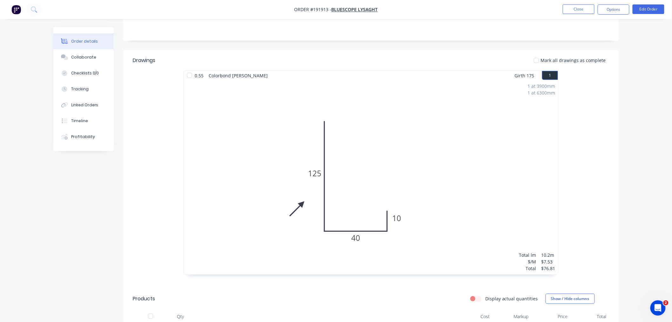
scroll to position [271, 0]
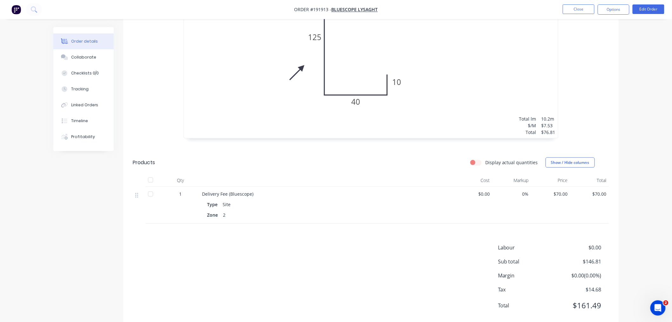
click at [92, 208] on div "Created by Jeremy Created 05/09/25 Required 08/09/25 Assigned to Add team membe…" at bounding box center [336, 46] width 566 height 581
click at [517, 7] on nav "Order #191913 - Bluescope Lysaght Close Options Edit Order" at bounding box center [336, 9] width 672 height 19
click at [583, 8] on button "Close" at bounding box center [579, 9] width 32 height 10
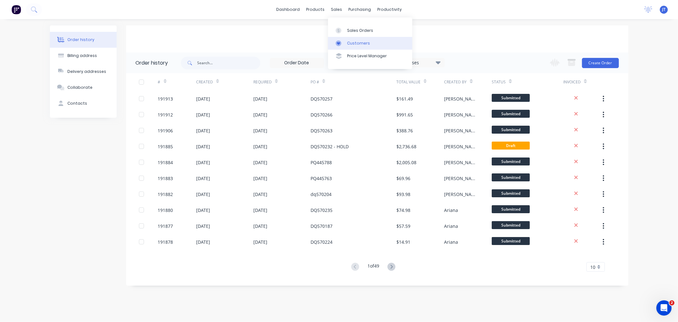
click at [348, 47] on link "Customers" at bounding box center [370, 43] width 84 height 13
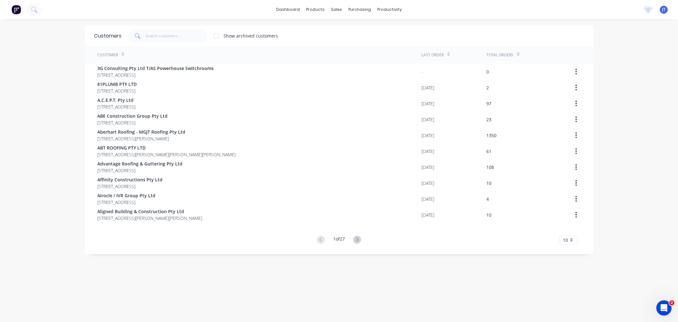
drag, startPoint x: 35, startPoint y: 61, endPoint x: 39, endPoint y: 24, distance: 37.1
click at [36, 62] on div "dashboard products sales purchasing productivity dashboard products Product Cat…" at bounding box center [339, 161] width 678 height 322
click at [161, 36] on input "text" at bounding box center [177, 36] width 62 height 13
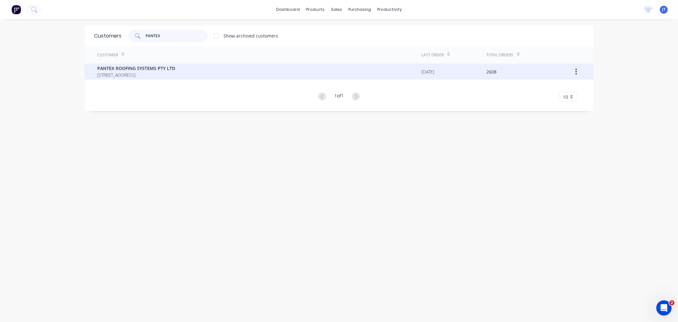
type input "PANTEX"
click at [153, 75] on span "[STREET_ADDRESS]" at bounding box center [137, 75] width 78 height 7
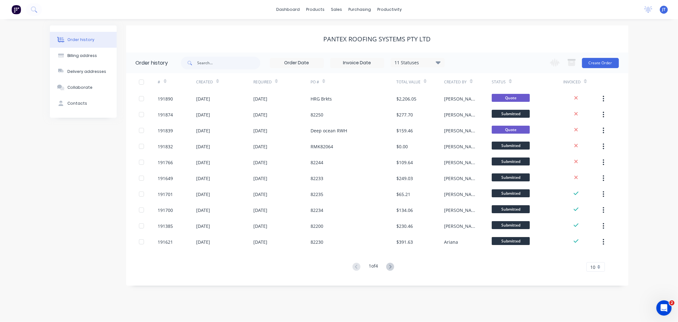
click at [271, 27] on div "PANTEX ROOFING SYSTEMS PTY LTD" at bounding box center [377, 38] width 502 height 27
click at [652, 114] on div "Order history Billing address Delivery addresses Collaborate Contacts PANTEX RO…" at bounding box center [339, 170] width 678 height 303
click at [603, 61] on button "Create Order" at bounding box center [600, 63] width 37 height 10
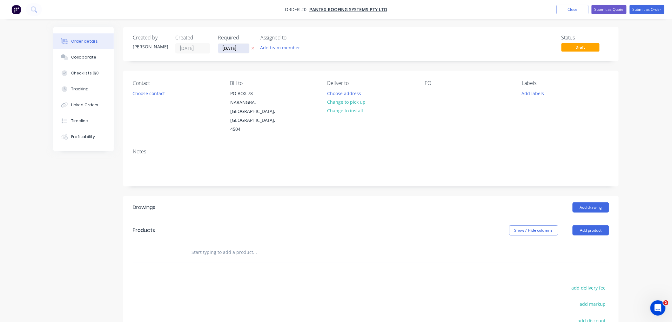
click at [235, 49] on input "[DATE]" at bounding box center [233, 49] width 31 height 10
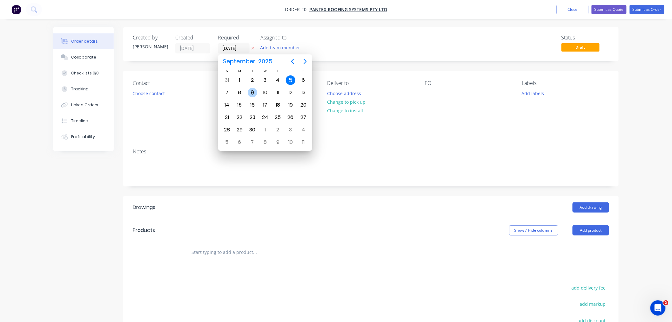
click at [253, 90] on div "9" at bounding box center [253, 93] width 10 height 10
type input "[DATE]"
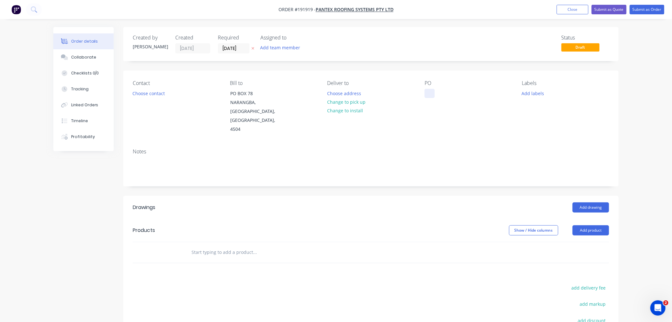
click at [432, 91] on div at bounding box center [430, 93] width 10 height 9
click at [351, 72] on div "Contact Choose contact [PERSON_NAME] to PO [GEOGRAPHIC_DATA] Deliver to Choose …" at bounding box center [371, 107] width 496 height 73
click at [142, 94] on button "Choose contact" at bounding box center [148, 93] width 39 height 9
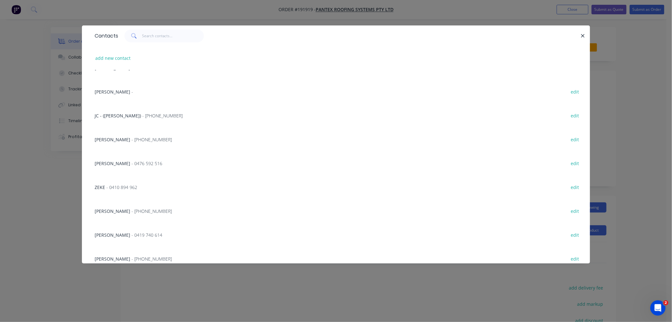
scroll to position [141, 0]
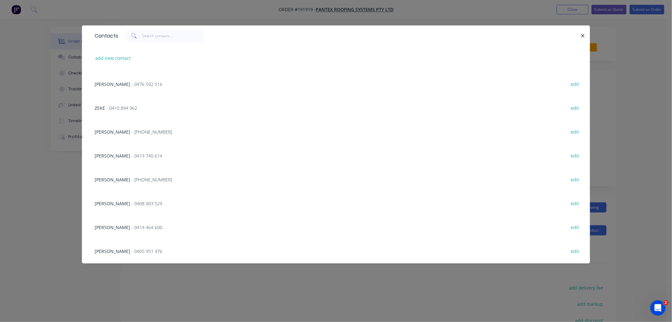
click at [138, 133] on span "- [PHONE_NUMBER]" at bounding box center [152, 132] width 40 height 6
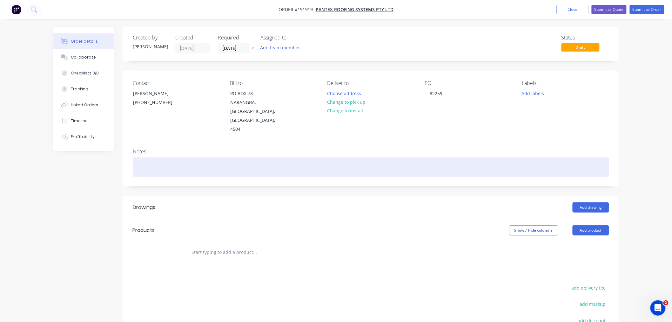
click at [154, 157] on div at bounding box center [371, 166] width 477 height 19
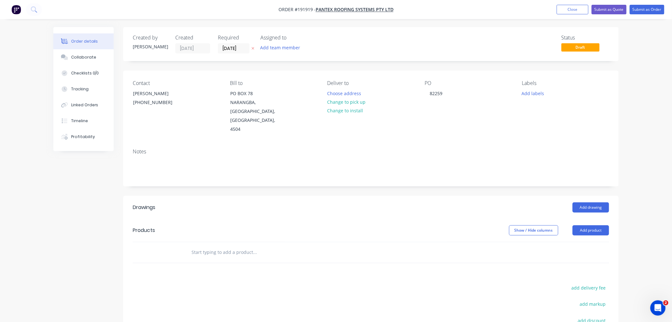
click at [622, 199] on div "Order details Collaborate Checklists 0/0 Tracking Linked Orders Timeline Profit…" at bounding box center [336, 226] width 578 height 398
click at [598, 202] on button "Add drawing" at bounding box center [591, 207] width 37 height 10
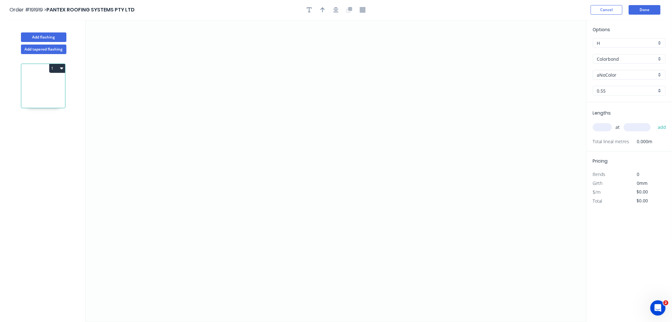
click at [606, 129] on input "text" at bounding box center [602, 127] width 19 height 8
type input "1"
type input "2600"
click at [655, 122] on button "add" at bounding box center [662, 127] width 15 height 11
click at [615, 73] on input "aNoColor" at bounding box center [626, 75] width 59 height 7
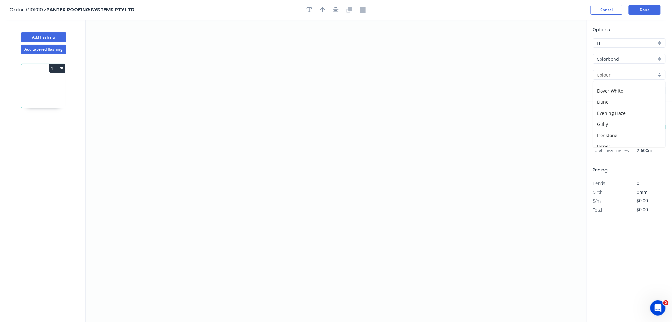
scroll to position [56, 0]
click at [636, 95] on div "Dover White" at bounding box center [630, 97] width 72 height 11
type input "Dover White"
click at [187, 78] on icon "0" at bounding box center [336, 171] width 501 height 302
click at [312, 82] on icon "0" at bounding box center [336, 171] width 501 height 302
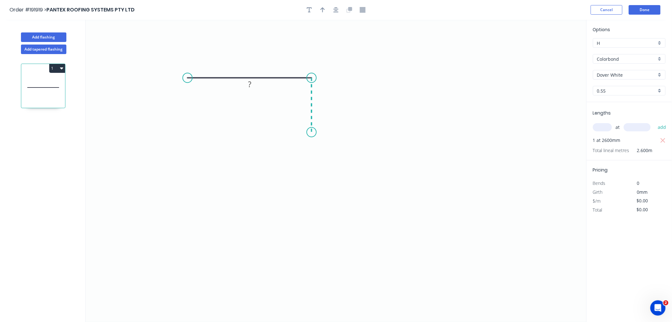
click at [313, 132] on icon "0 ?" at bounding box center [336, 171] width 501 height 302
click at [114, 138] on icon "0 ? ?" at bounding box center [336, 171] width 501 height 302
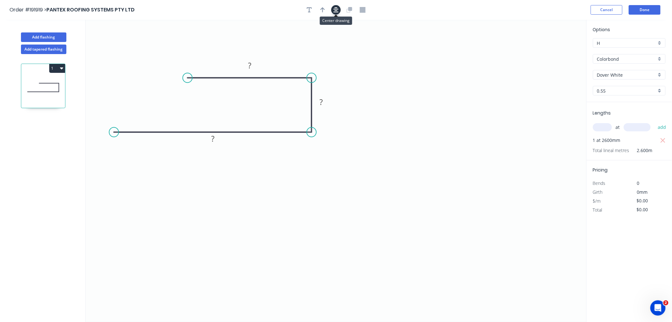
click at [338, 14] on button "button" at bounding box center [336, 10] width 10 height 10
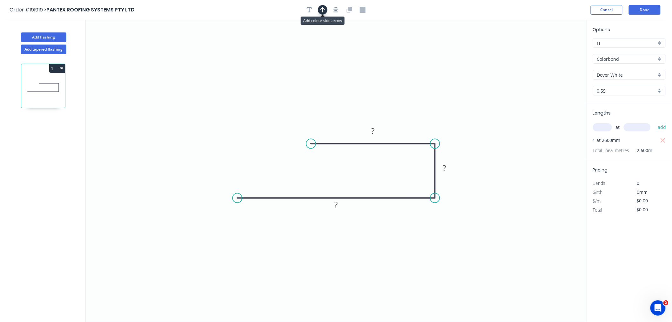
click at [322, 8] on icon "button" at bounding box center [323, 9] width 4 height 5
drag, startPoint x: 555, startPoint y: 50, endPoint x: 450, endPoint y: 131, distance: 132.7
click at [450, 131] on icon at bounding box center [449, 122] width 6 height 20
click at [450, 131] on icon at bounding box center [450, 124] width 6 height 20
click at [380, 133] on rect at bounding box center [373, 131] width 21 height 13
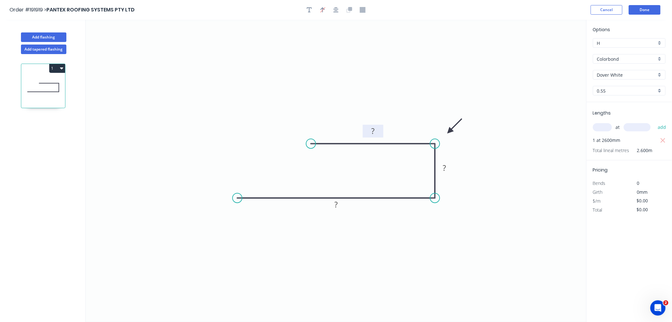
click at [375, 129] on rect at bounding box center [373, 131] width 13 height 9
drag, startPoint x: 319, startPoint y: 145, endPoint x: 316, endPoint y: 144, distance: 3.5
click at [316, 144] on circle at bounding box center [316, 144] width 10 height 10
click at [374, 131] on tspan "?" at bounding box center [375, 131] width 3 height 10
click at [334, 52] on icon "0 100 25 70" at bounding box center [336, 171] width 501 height 302
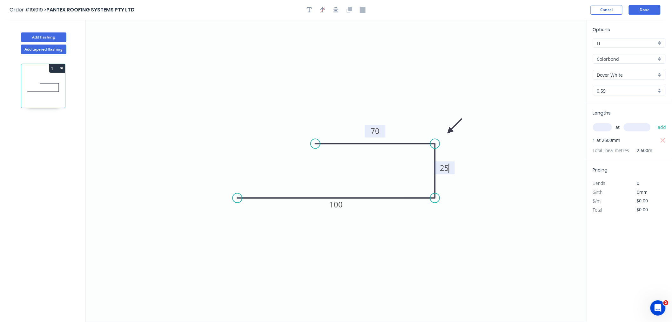
type input "$8.10"
type input "$21.06"
click at [336, 12] on icon "button" at bounding box center [336, 10] width 5 height 6
click at [650, 8] on button "Done" at bounding box center [645, 10] width 32 height 10
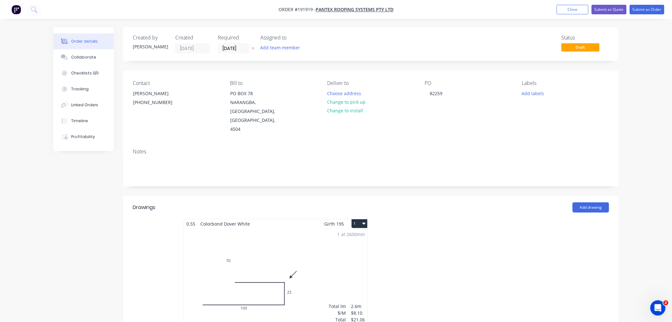
click at [303, 271] on div "1 at 2600mm Total lm $/M Total 2.6m $8.10 $21.06" at bounding box center [276, 276] width 184 height 97
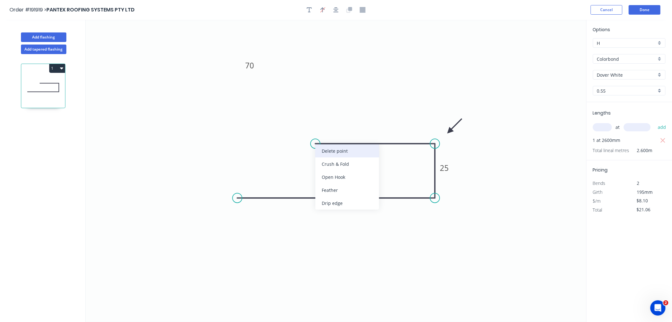
click at [327, 152] on div "Delete point" at bounding box center [348, 150] width 64 height 13
type input "$0.00"
click at [435, 144] on circle at bounding box center [436, 144] width 10 height 10
click at [327, 142] on icon "0 100 25" at bounding box center [336, 171] width 501 height 302
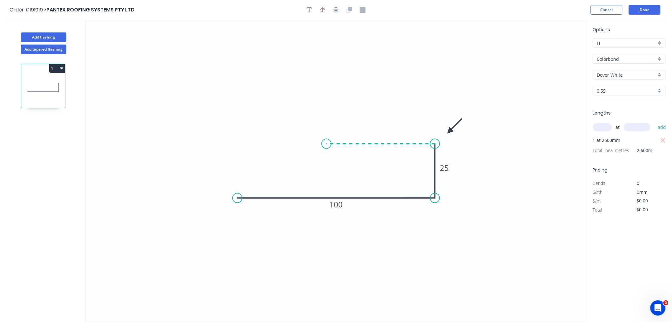
type input "$8.10"
type input "$21.06"
click at [336, 11] on icon "button" at bounding box center [336, 10] width 5 height 6
type input "$0.00"
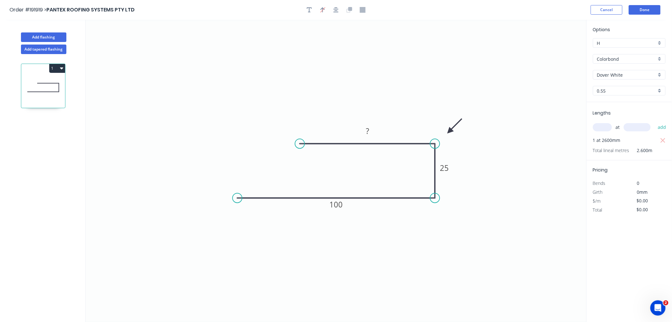
drag, startPoint x: 329, startPoint y: 144, endPoint x: 300, endPoint y: 146, distance: 28.7
click at [300, 146] on circle at bounding box center [300, 144] width 10 height 10
click at [337, 10] on icon "button" at bounding box center [336, 9] width 5 height 5
click at [370, 130] on rect at bounding box center [367, 131] width 13 height 9
click at [403, 64] on icon "0 100 25 70" at bounding box center [336, 171] width 501 height 302
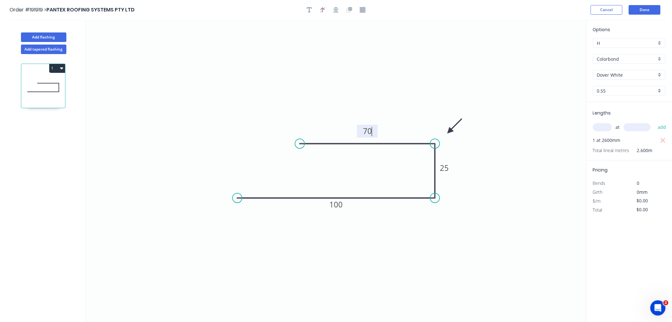
type input "$8.10"
type input "$21.06"
click at [646, 7] on button "Done" at bounding box center [645, 10] width 32 height 10
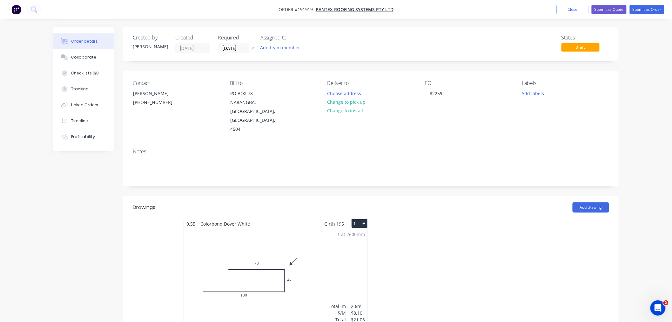
click at [658, 155] on div "Order details Collaborate Checklists 0/0 Tracking Linked Orders Timeline Profit…" at bounding box center [336, 269] width 672 height 538
click at [361, 219] on button "1" at bounding box center [360, 223] width 16 height 9
click at [360, 234] on div "Use larger box size" at bounding box center [337, 238] width 49 height 9
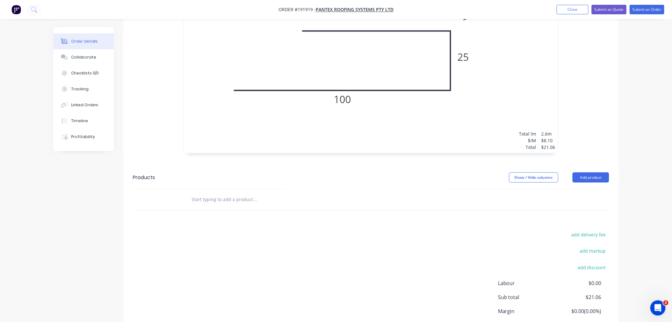
scroll to position [302, 0]
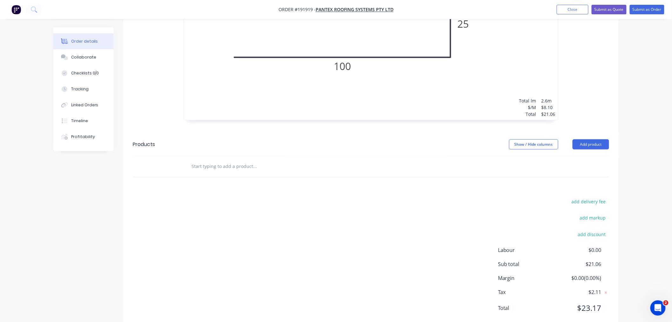
click at [641, 268] on div "Order details Collaborate Checklists 0/0 Tracking Linked Orders Timeline Profit…" at bounding box center [336, 18] width 672 height 641
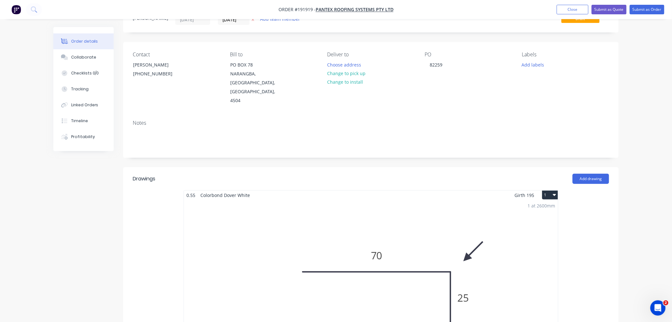
scroll to position [0, 0]
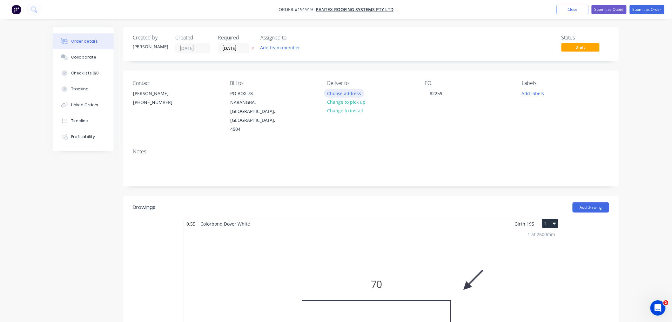
click at [337, 92] on button "Choose address" at bounding box center [344, 93] width 41 height 9
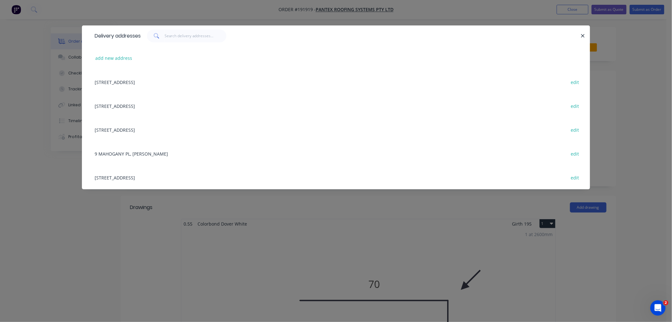
click at [181, 181] on div "[STREET_ADDRESS] edit" at bounding box center [336, 177] width 489 height 24
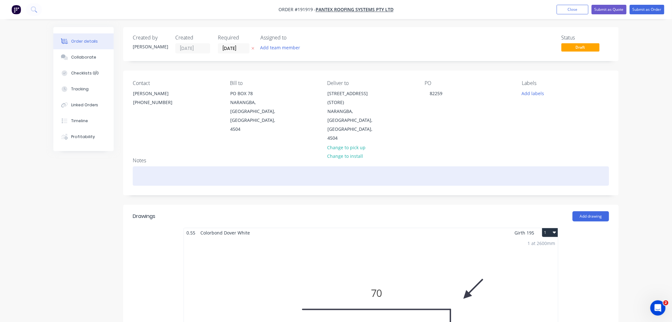
click at [186, 166] on div at bounding box center [371, 175] width 477 height 19
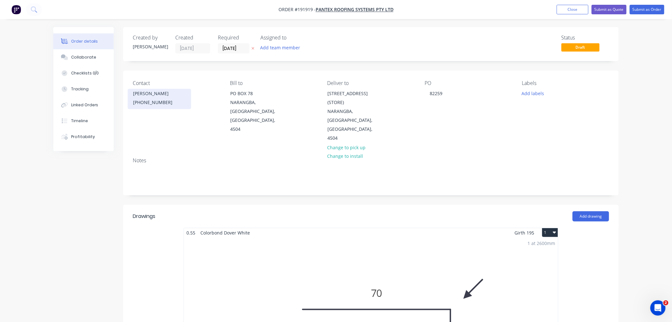
click at [173, 103] on div "[PHONE_NUMBER]" at bounding box center [159, 102] width 53 height 9
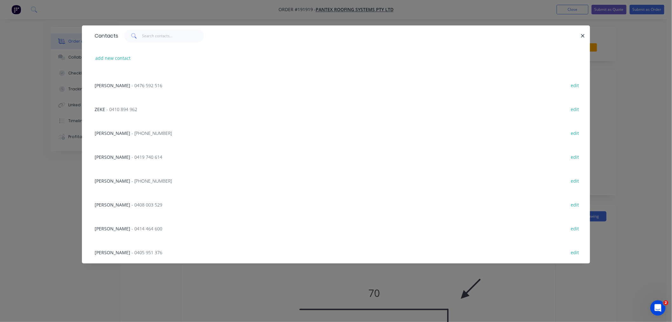
scroll to position [141, 0]
click at [40, 190] on div "Contacts add new contact JC - ([PERSON_NAME]) - [PHONE_NUMBER] edit [PERSON_NAM…" at bounding box center [336, 161] width 672 height 322
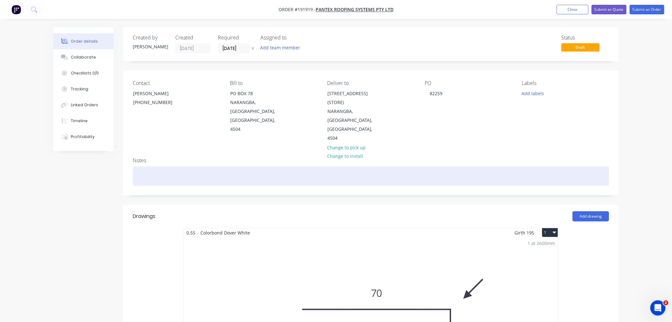
click at [183, 166] on div at bounding box center [371, 175] width 477 height 19
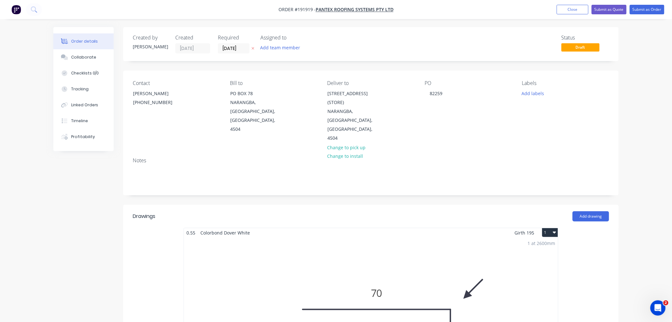
click at [639, 128] on div "Order details Collaborate Checklists 0/0 Tracking Linked Orders Timeline Profit…" at bounding box center [336, 325] width 672 height 650
click at [636, 140] on div "Order details Collaborate Checklists 0/0 Tracking Linked Orders Timeline Profit…" at bounding box center [336, 325] width 672 height 650
click at [637, 142] on div "Order details Collaborate Checklists 0/0 Tracking Linked Orders Timeline Profit…" at bounding box center [336, 325] width 672 height 650
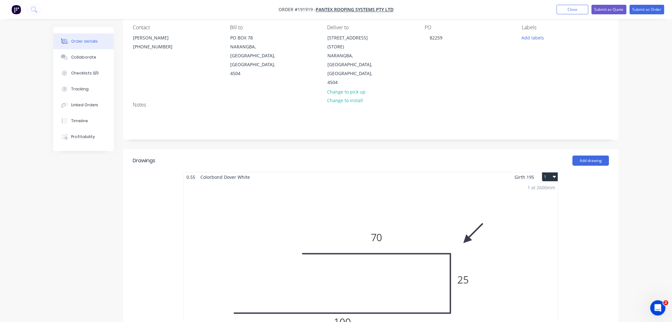
scroll to position [0, 0]
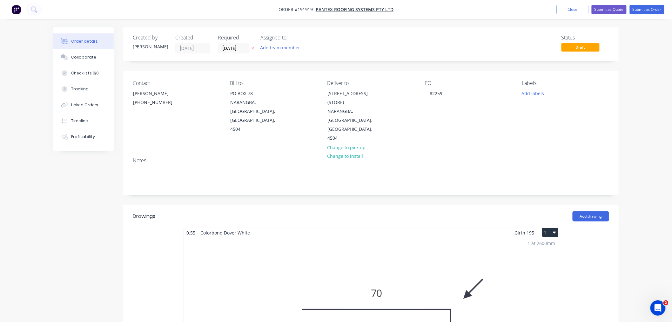
click at [644, 113] on div "Order details Collaborate Checklists 0/0 Tracking Linked Orders Timeline Profit…" at bounding box center [336, 325] width 672 height 650
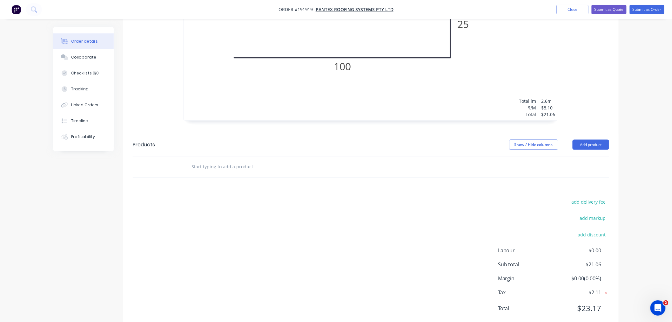
click at [644, 178] on div "Order details Collaborate Checklists 0/0 Tracking Linked Orders Timeline Profit…" at bounding box center [336, 14] width 672 height 650
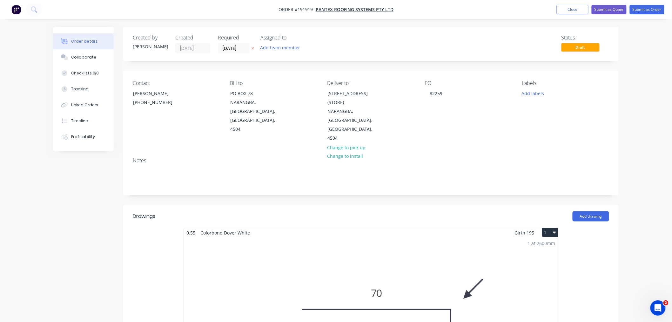
click at [654, 91] on div "Order details Collaborate Checklists 0/0 Tracking Linked Orders Timeline Profit…" at bounding box center [336, 325] width 672 height 650
click at [651, 10] on button "Submit as Order" at bounding box center [647, 10] width 35 height 10
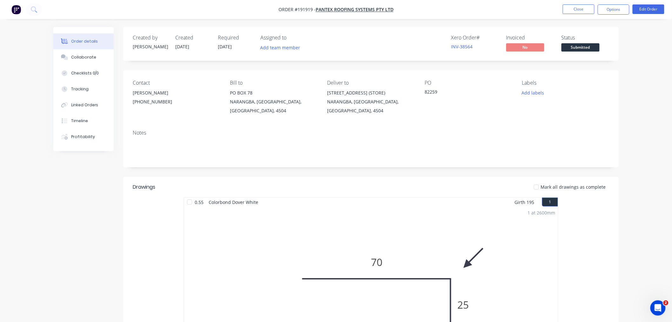
click at [655, 160] on div "Order details Collaborate Checklists 0/0 Tracking Linked Orders Timeline Profit…" at bounding box center [336, 263] width 672 height 527
click at [646, 133] on div "Order details Collaborate Checklists 0/0 Tracking Linked Orders Timeline Profit…" at bounding box center [336, 263] width 672 height 527
click at [609, 10] on button "Options" at bounding box center [614, 9] width 32 height 10
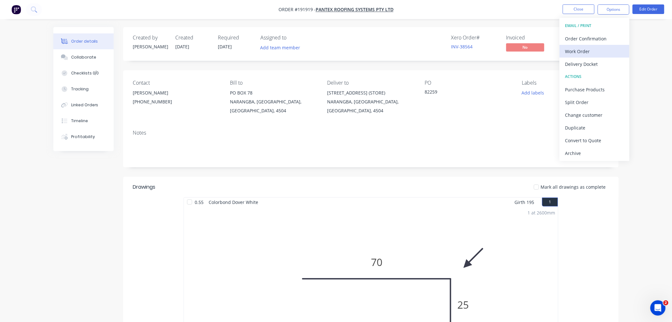
click at [600, 52] on div "Work Order" at bounding box center [595, 51] width 58 height 9
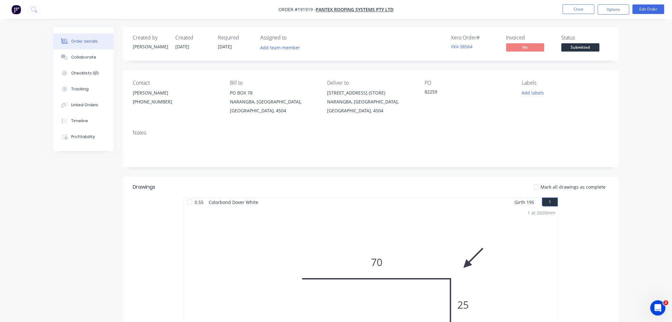
click at [635, 128] on div "Order details Collaborate Checklists 0/0 Tracking Linked Orders Timeline Profit…" at bounding box center [336, 263] width 672 height 527
click at [615, 11] on button "Options" at bounding box center [614, 9] width 32 height 10
click at [610, 62] on div "Without pricing" at bounding box center [595, 63] width 58 height 9
drag, startPoint x: 120, startPoint y: 232, endPoint x: 115, endPoint y: 230, distance: 5.0
click at [120, 232] on div "Created by [PERSON_NAME] Created [DATE] Required [DATE] Assigned to Add team me…" at bounding box center [336, 277] width 566 height 500
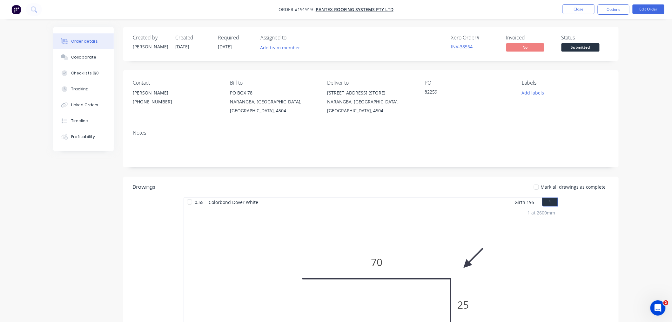
click at [88, 215] on div "Created by [PERSON_NAME] Created [DATE] Required [DATE] Assigned to Add team me…" at bounding box center [336, 277] width 566 height 500
drag, startPoint x: 291, startPoint y: 176, endPoint x: 112, endPoint y: 193, distance: 179.7
click at [112, 193] on div "Created by [PERSON_NAME] Created [DATE] Required [DATE] Assigned to Add team me…" at bounding box center [336, 277] width 566 height 500
click at [449, 11] on nav "Order #191919 - PANTEX ROOFING SYSTEMS PTY LTD Close Options Edit Order" at bounding box center [336, 9] width 672 height 19
click at [574, 8] on button "Close" at bounding box center [579, 9] width 32 height 10
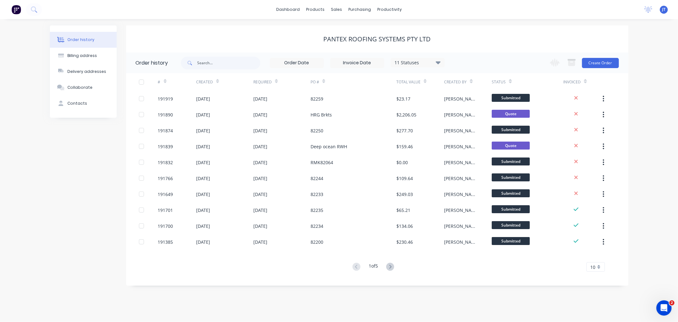
click at [61, 204] on div "Order history Billing address Delivery addresses Collaborate Contacts" at bounding box center [83, 155] width 67 height 260
click at [338, 24] on div "Order history Billing address Delivery addresses Collaborate Contacts PANTEX RO…" at bounding box center [339, 170] width 678 height 303
click at [311, 28] on div "PANTEX ROOFING SYSTEMS PTY LTD" at bounding box center [377, 38] width 502 height 27
click at [344, 43] on div at bounding box center [341, 43] width 10 height 6
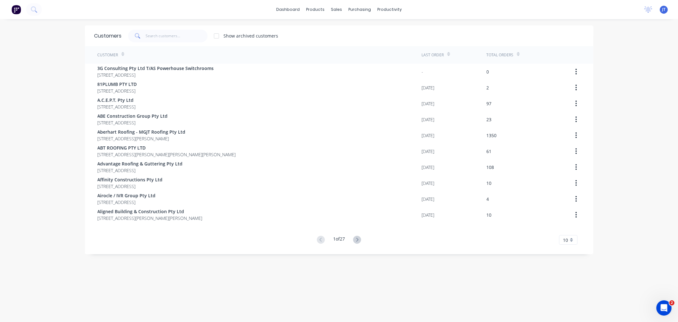
click at [29, 87] on div "dashboard products sales purchasing productivity dashboard products Product Cat…" at bounding box center [339, 161] width 678 height 322
click at [168, 33] on input "text" at bounding box center [177, 36] width 62 height 13
click at [170, 39] on input "text" at bounding box center [177, 36] width 62 height 13
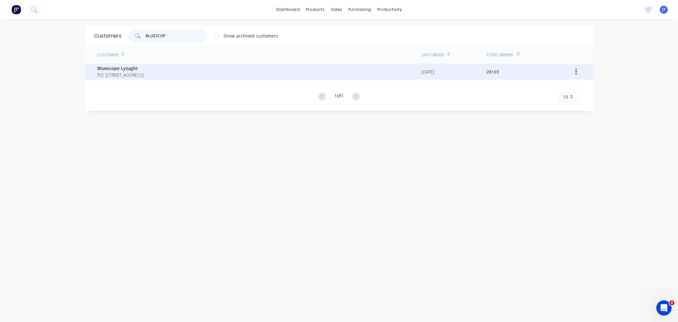
type input "BLUESCOP"
click at [121, 71] on span "Bluescope Lysaght" at bounding box center [121, 68] width 46 height 7
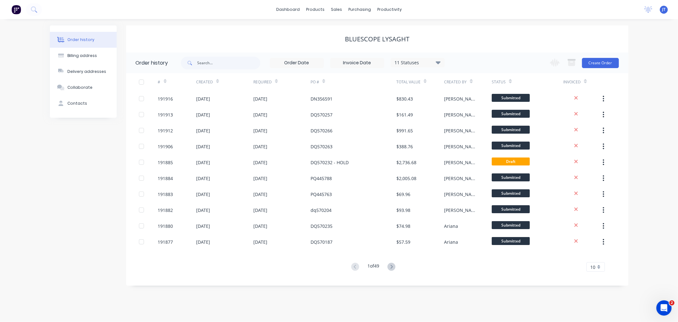
click at [91, 190] on div "Order history Billing address Delivery addresses Collaborate Contacts" at bounding box center [83, 155] width 67 height 260
click at [652, 99] on div "Order history Billing address Delivery addresses Collaborate Contacts Bluescope…" at bounding box center [339, 170] width 678 height 303
click at [601, 64] on button "Create Order" at bounding box center [600, 63] width 37 height 10
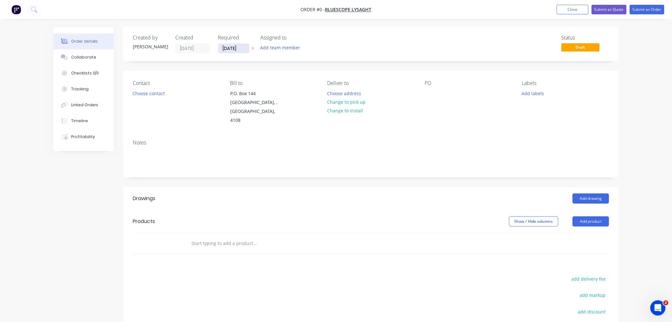
click at [232, 48] on input "[DATE]" at bounding box center [233, 49] width 31 height 10
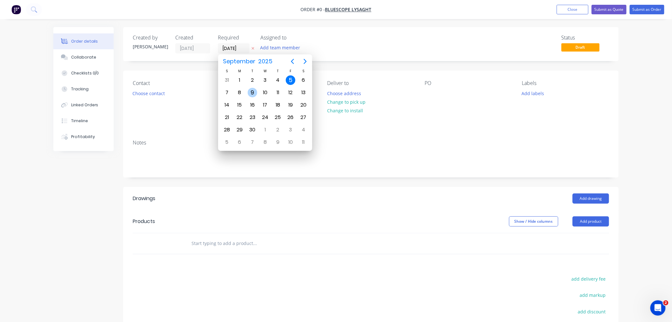
click at [249, 90] on div "9" at bounding box center [253, 93] width 10 height 10
type input "[DATE]"
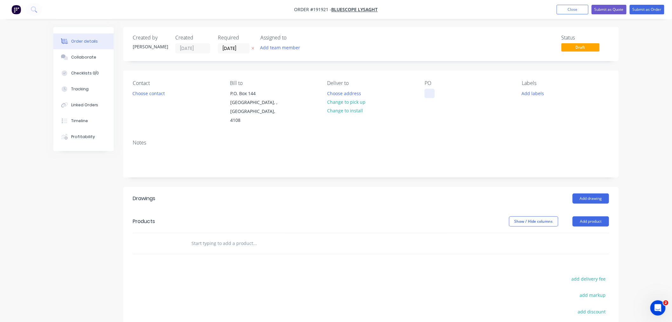
click at [428, 94] on div at bounding box center [430, 93] width 10 height 9
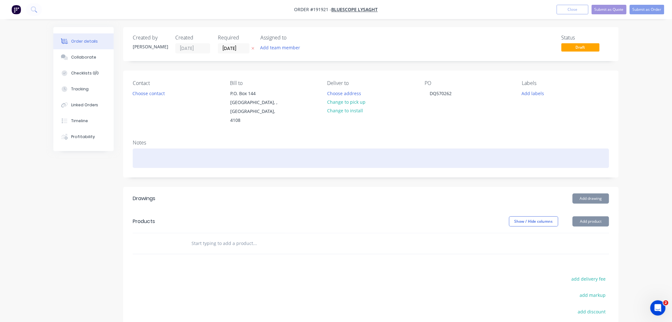
click at [161, 148] on div at bounding box center [371, 157] width 477 height 19
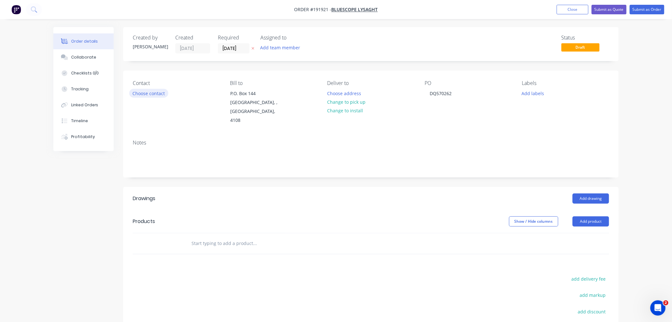
click at [144, 93] on button "Choose contact" at bounding box center [148, 93] width 39 height 9
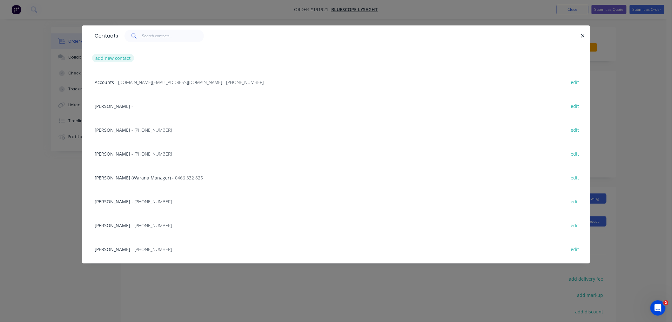
click at [120, 58] on button "add new contact" at bounding box center [113, 58] width 42 height 9
select select "AU"
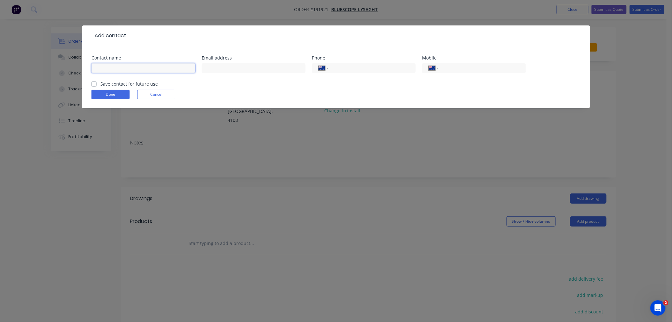
click at [126, 68] on input "text" at bounding box center [144, 68] width 104 height 10
type input "[PERSON_NAME]"
click at [355, 67] on input "tel" at bounding box center [371, 68] width 76 height 7
type input "[PHONE_NUMBER]"
click at [103, 93] on button "Done" at bounding box center [111, 95] width 38 height 10
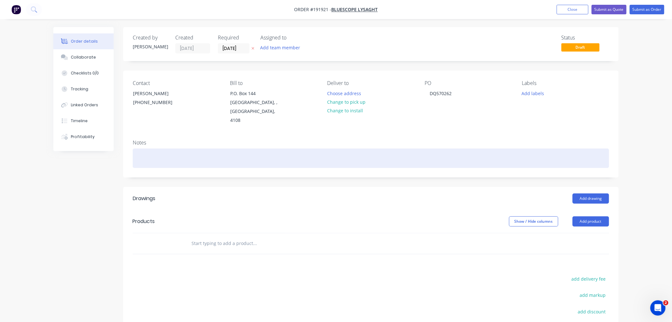
click at [152, 153] on div at bounding box center [371, 157] width 477 height 19
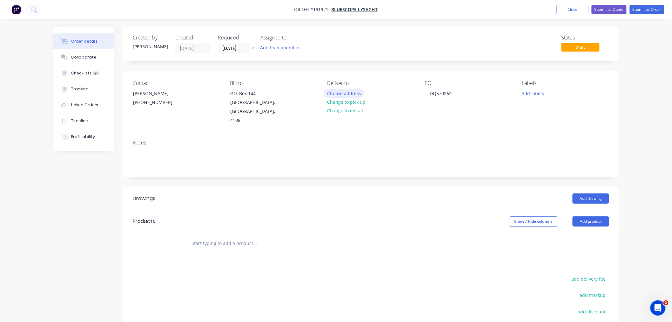
click at [345, 91] on button "Choose address" at bounding box center [344, 93] width 41 height 9
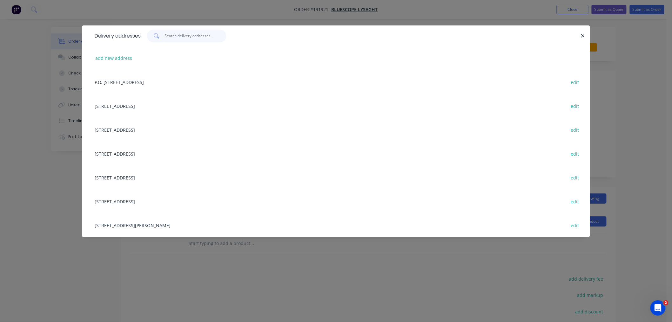
click at [186, 39] on input "text" at bounding box center [196, 36] width 62 height 13
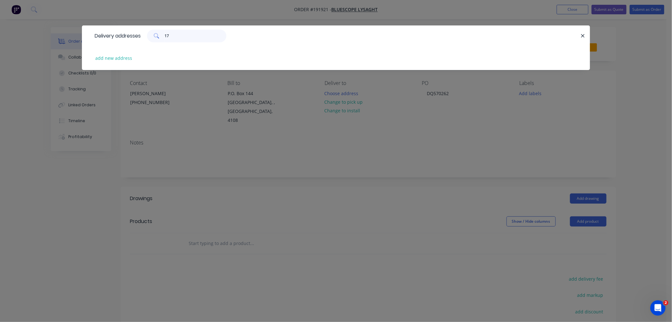
type input "1"
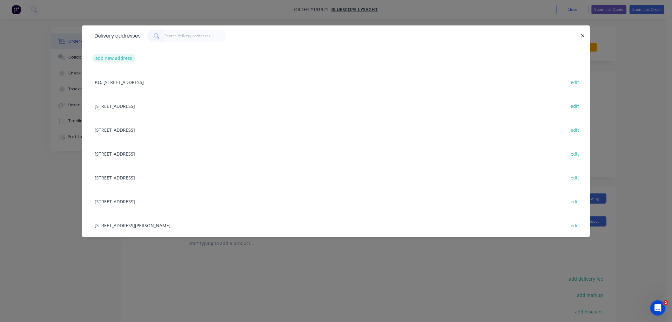
click at [109, 60] on button "add new address" at bounding box center [114, 58] width 44 height 9
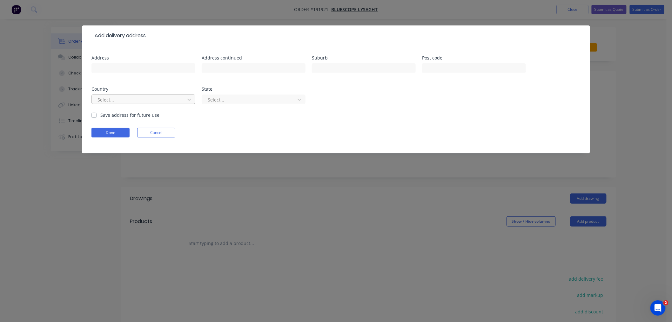
click at [140, 99] on div at bounding box center [139, 100] width 85 height 8
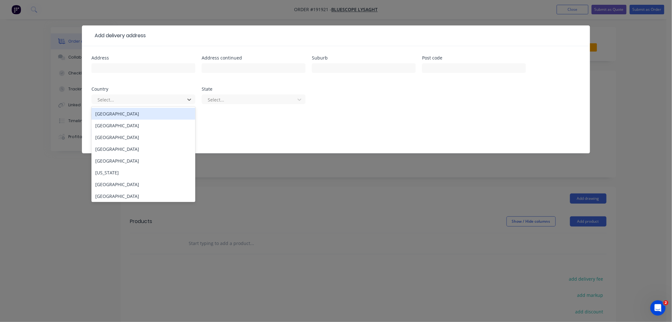
click at [141, 117] on div "[GEOGRAPHIC_DATA]" at bounding box center [144, 114] width 104 height 12
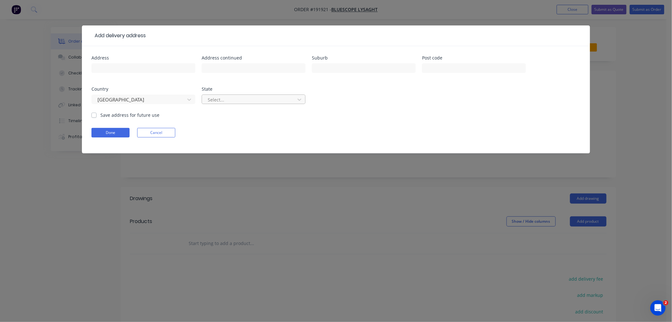
click at [227, 98] on div at bounding box center [249, 100] width 85 height 8
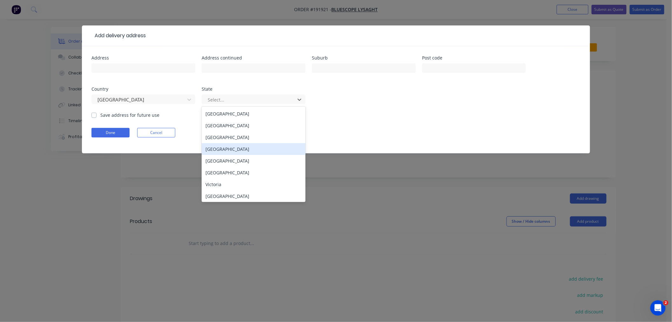
drag, startPoint x: 243, startPoint y: 154, endPoint x: 239, endPoint y: 145, distance: 9.8
click at [243, 153] on div "[GEOGRAPHIC_DATA]" at bounding box center [254, 149] width 104 height 12
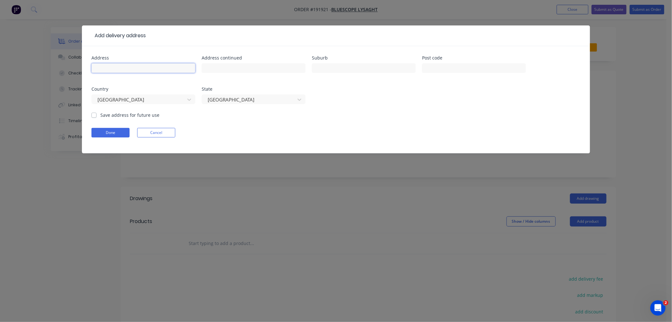
click at [182, 67] on input "text" at bounding box center [144, 68] width 104 height 10
type input "4108"
click at [352, 68] on input "text" at bounding box center [364, 68] width 104 height 10
click at [167, 70] on input "text" at bounding box center [144, 68] width 104 height 10
click at [160, 67] on input "text" at bounding box center [144, 68] width 104 height 10
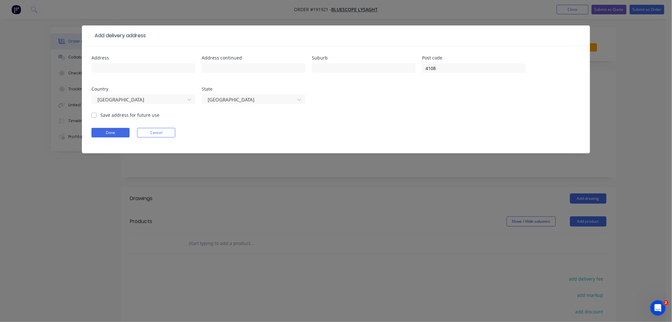
click at [156, 55] on div "Address Address continued Suburb Post code [GEOGRAPHIC_DATA] State [GEOGRAPHIC_…" at bounding box center [336, 99] width 508 height 107
click at [129, 70] on input "text" at bounding box center [144, 68] width 104 height 10
paste input "[STREET_ADDRESS]"
drag, startPoint x: 128, startPoint y: 67, endPoint x: 180, endPoint y: 71, distance: 52.5
click at [180, 71] on input "[STREET_ADDRESS]" at bounding box center [144, 68] width 104 height 10
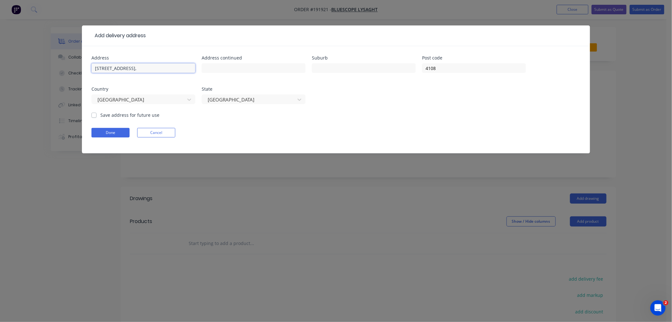
type input "[STREET_ADDRESS],"
paste input "Archerfield"
type input "Archerfield"
click at [166, 68] on input "[STREET_ADDRESS]," at bounding box center [144, 68] width 104 height 10
type input "17 Woomera Pl"
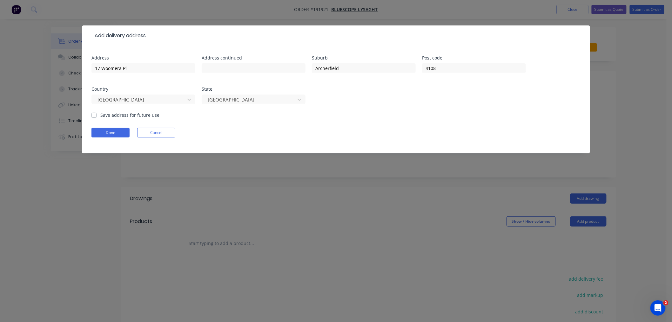
click at [243, 133] on div "Done Cancel" at bounding box center [336, 133] width 489 height 10
click at [106, 136] on button "Done" at bounding box center [111, 133] width 38 height 10
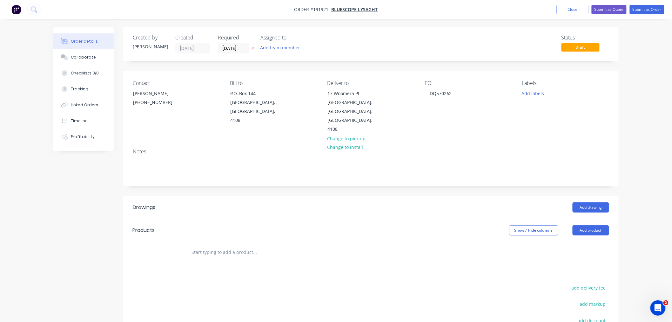
click at [108, 183] on div "Created by [PERSON_NAME] Created [DATE] Required [DATE] Assigned to Add team me…" at bounding box center [336, 226] width 566 height 398
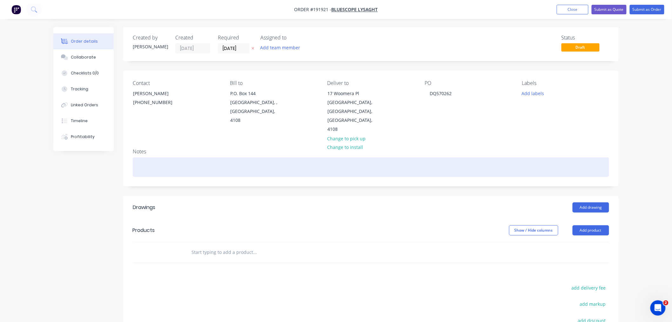
click at [167, 160] on div "Notes" at bounding box center [371, 164] width 496 height 43
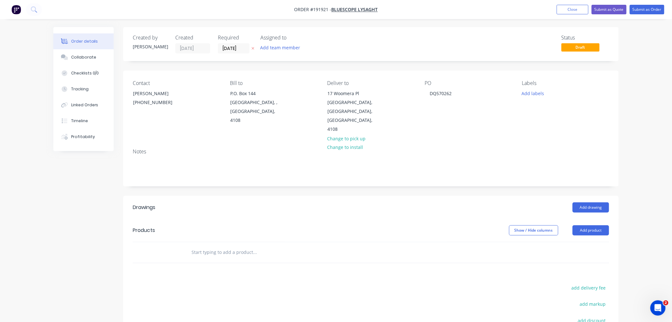
click at [644, 253] on div "Order details Collaborate Checklists 0/0 Tracking Linked Orders Timeline Profit…" at bounding box center [336, 212] width 672 height 425
click at [580, 259] on div "Drawings Add drawing Products Show / Hide columns Add product add delivery fee …" at bounding box center [371, 306] width 496 height 220
click at [590, 202] on button "Add drawing" at bounding box center [591, 207] width 37 height 10
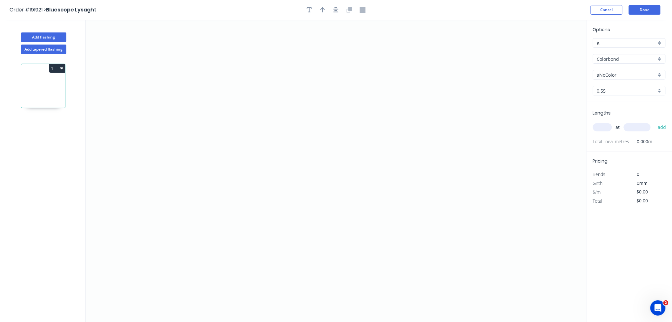
click at [634, 74] on input "aNoColor" at bounding box center [626, 75] width 59 height 7
click at [634, 54] on div "Colorbond" at bounding box center [629, 59] width 73 height 10
type input "aNoColor"
click at [644, 88] on div "Galvabond" at bounding box center [630, 86] width 72 height 11
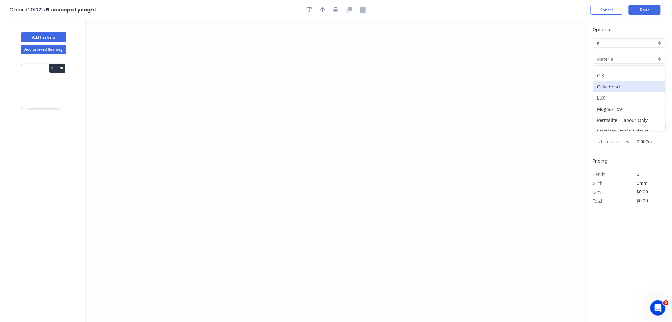
type input "Galvabond"
click at [606, 92] on input "0.55" at bounding box center [626, 90] width 59 height 7
click at [617, 125] on div "1.0" at bounding box center [630, 124] width 72 height 11
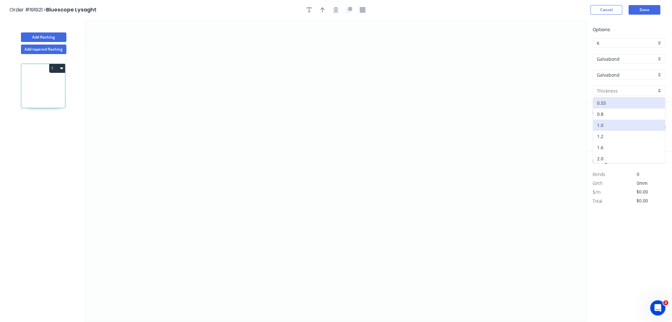
type input "1.0"
click at [615, 91] on input "1.0" at bounding box center [626, 90] width 59 height 7
click at [617, 132] on div "1.2" at bounding box center [630, 136] width 72 height 11
type input "1.2"
click at [604, 130] on input "text" at bounding box center [602, 127] width 19 height 8
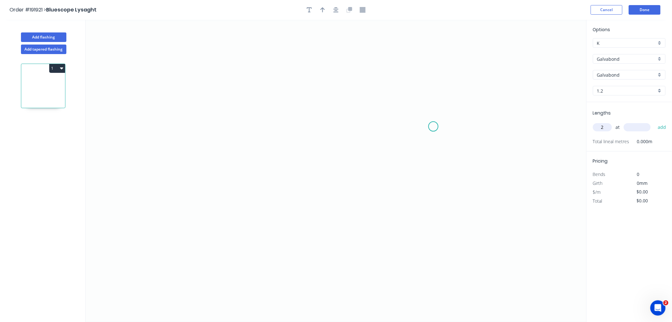
type input "2"
type input "4085"
click at [655, 122] on button "add" at bounding box center [662, 127] width 15 height 11
click at [217, 78] on icon "0" at bounding box center [336, 171] width 501 height 302
click at [360, 79] on icon "0" at bounding box center [336, 171] width 501 height 302
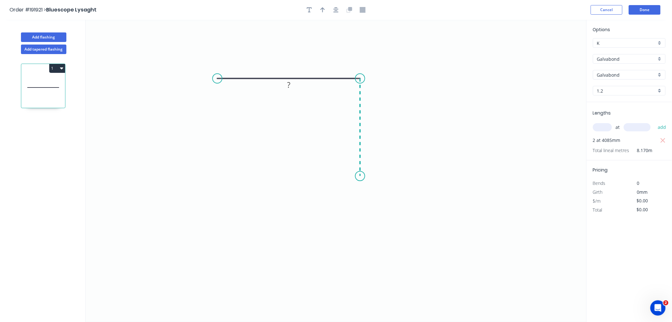
click at [360, 176] on icon "0 ?" at bounding box center [336, 171] width 501 height 302
click at [280, 185] on icon "0 ? ?" at bounding box center [336, 171] width 501 height 302
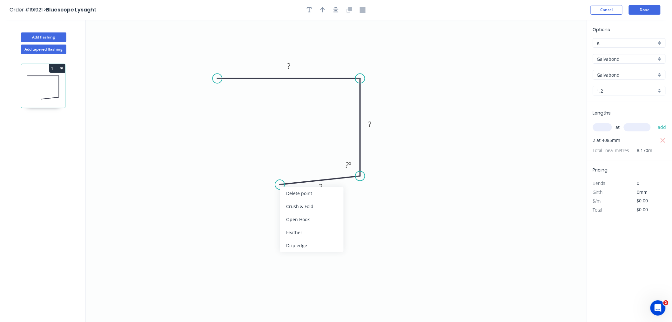
click at [293, 226] on div "Feather" at bounding box center [312, 232] width 64 height 13
click at [293, 170] on tspan "15" at bounding box center [290, 167] width 9 height 10
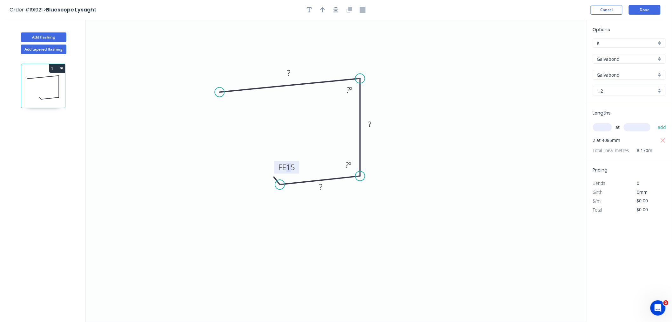
drag, startPoint x: 216, startPoint y: 77, endPoint x: 220, endPoint y: 92, distance: 15.3
click at [220, 92] on circle at bounding box center [220, 92] width 10 height 10
click at [337, 10] on icon "button" at bounding box center [336, 10] width 5 height 6
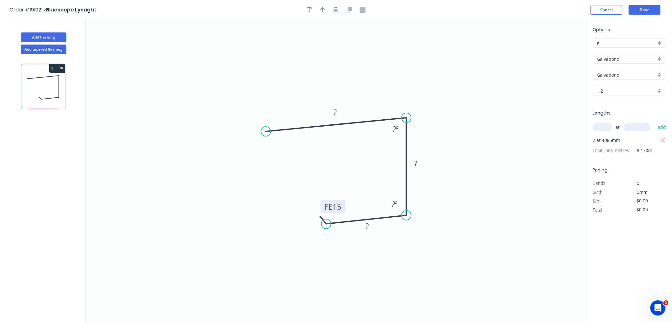
click at [336, 203] on tspan "15" at bounding box center [337, 206] width 9 height 10
click at [299, 179] on div "Feather" at bounding box center [299, 177] width 64 height 13
click at [280, 154] on div "Flip bend" at bounding box center [297, 152] width 64 height 13
click at [280, 138] on tspan "15" at bounding box center [279, 141] width 9 height 10
click at [300, 85] on icon "0 FE 10 140 110 FE 10 50 88 º 92 º" at bounding box center [336, 171] width 501 height 302
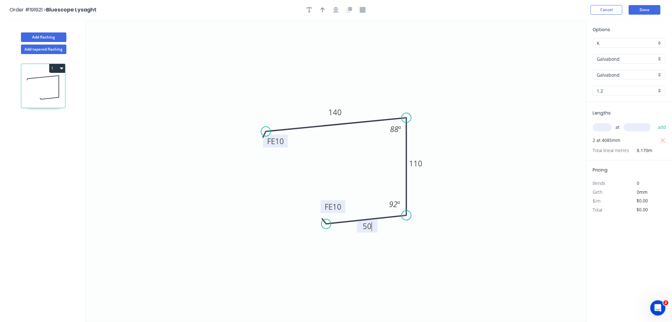
type input "$23.95"
type input "$195.67"
click at [324, 5] on button "button" at bounding box center [323, 10] width 10 height 10
drag, startPoint x: 555, startPoint y: 51, endPoint x: 373, endPoint y: 101, distance: 188.5
click at [373, 101] on icon at bounding box center [373, 93] width 6 height 20
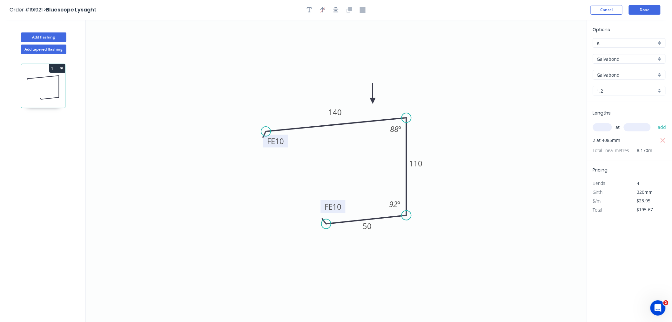
click at [373, 101] on icon at bounding box center [373, 93] width 6 height 20
click at [372, 100] on icon at bounding box center [378, 95] width 18 height 18
drag, startPoint x: 372, startPoint y: 100, endPoint x: 430, endPoint y: 196, distance: 112.3
click at [430, 196] on icon at bounding box center [437, 196] width 20 height 6
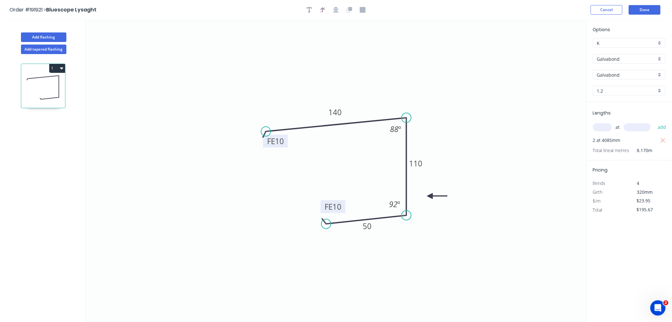
click at [599, 128] on input "text" at bounding box center [602, 127] width 19 height 8
click at [491, 9] on div "Order #191921 > Bluescope Lysaght Cancel Done" at bounding box center [336, 10] width 653 height 10
click at [334, 7] on icon "button" at bounding box center [336, 10] width 5 height 6
click at [419, 5] on div "Order #191921 > Bluescope Lysaght Cancel Done" at bounding box center [336, 10] width 653 height 10
click at [637, 8] on button "Done" at bounding box center [645, 10] width 32 height 10
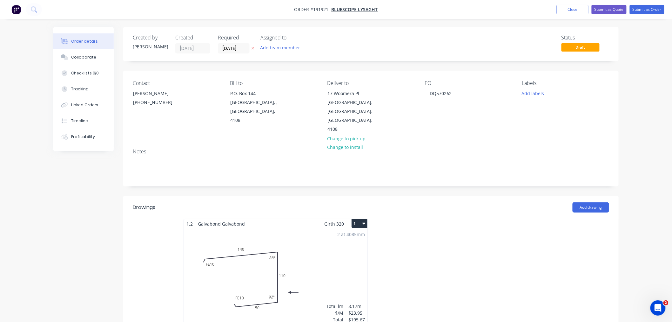
click at [414, 227] on div at bounding box center [466, 275] width 191 height 113
click at [364, 221] on icon "button" at bounding box center [364, 223] width 3 height 5
click at [359, 234] on div "Use larger box size" at bounding box center [337, 238] width 49 height 9
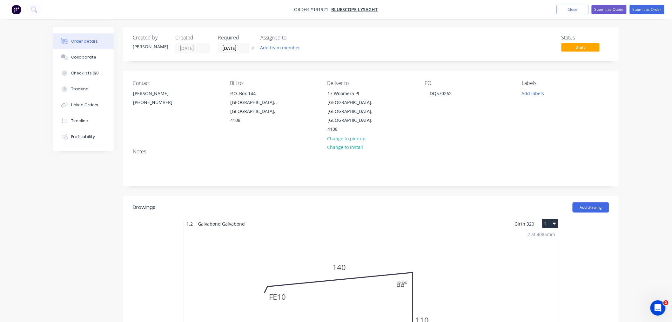
click at [650, 151] on div "Order details Collaborate Checklists 0/0 Tracking Linked Orders Timeline Profit…" at bounding box center [336, 320] width 672 height 641
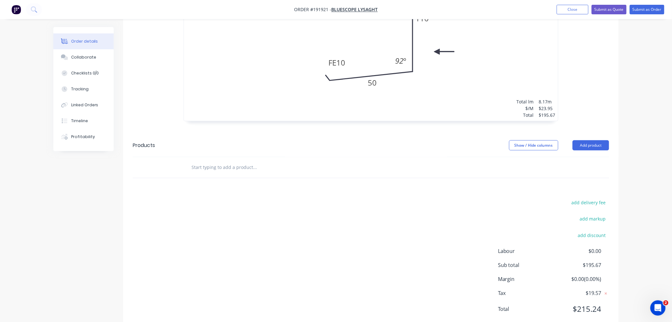
scroll to position [302, 0]
click at [639, 195] on div "Order details Collaborate Checklists 0/0 Tracking Linked Orders Timeline Profit…" at bounding box center [336, 18] width 672 height 641
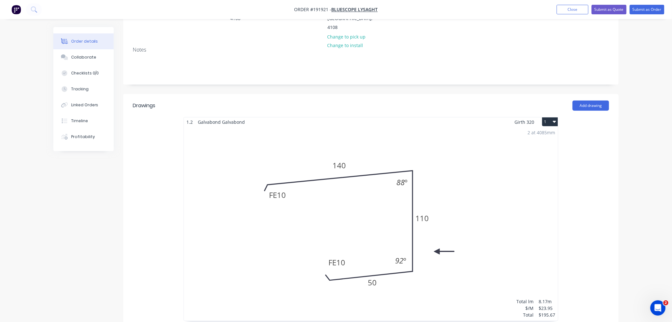
scroll to position [0, 0]
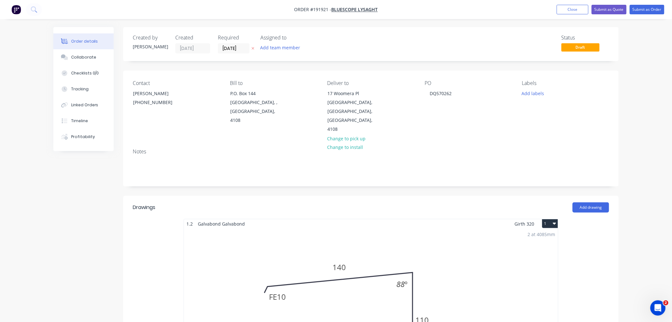
click at [647, 128] on div "Order details Collaborate Checklists 0/0 Tracking Linked Orders Timeline Profit…" at bounding box center [336, 320] width 672 height 641
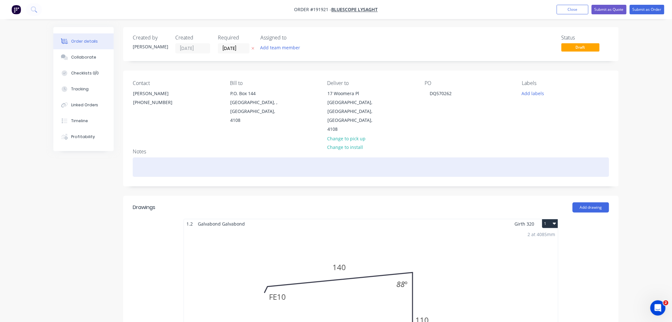
click at [207, 157] on div at bounding box center [371, 166] width 477 height 19
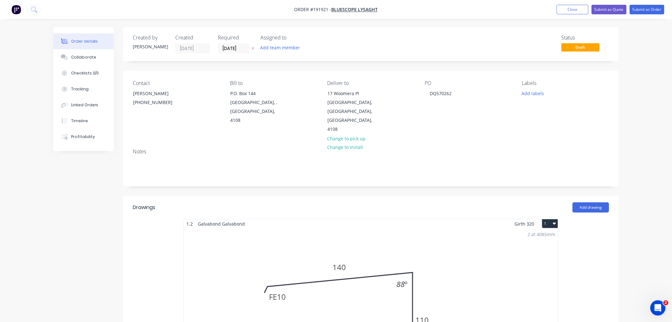
click at [646, 115] on div "Order details Collaborate Checklists 0/0 Tracking Linked Orders Timeline Profit…" at bounding box center [336, 320] width 672 height 641
click at [633, 142] on div "Order details Collaborate Checklists 0/0 Tracking Linked Orders Timeline Profit…" at bounding box center [336, 320] width 672 height 641
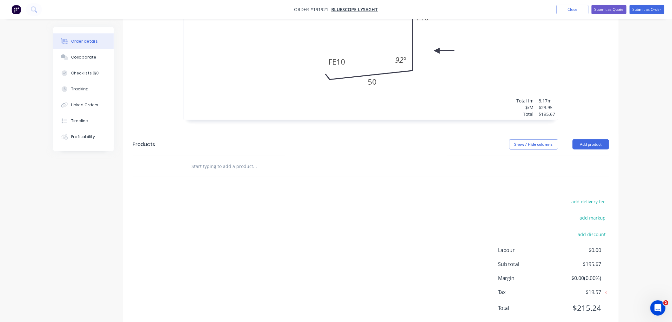
scroll to position [90, 0]
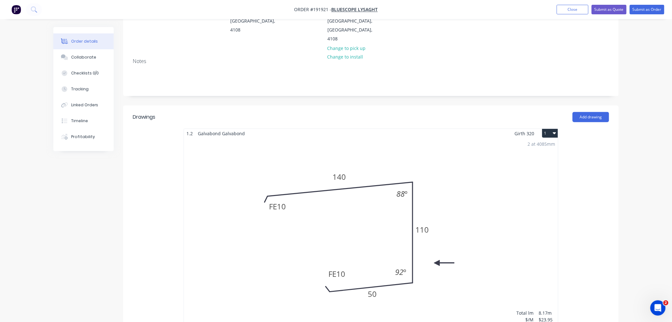
click at [636, 221] on div "Order details Collaborate Checklists 0/0 Tracking Linked Orders Timeline Profit…" at bounding box center [336, 230] width 672 height 641
click at [487, 169] on div "2 at 4085mm Total lm $/M Total 8.17m $23.95 $195.67" at bounding box center [371, 235] width 374 height 194
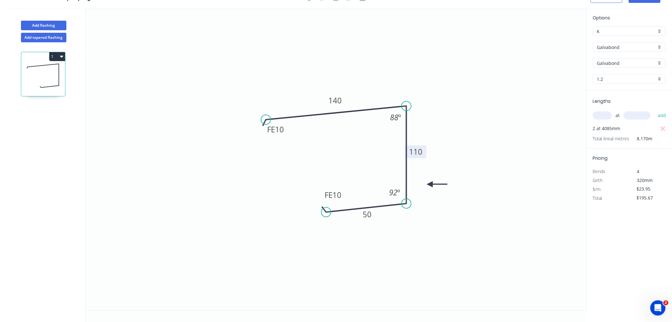
scroll to position [12, 0]
drag, startPoint x: 326, startPoint y: 211, endPoint x: 345, endPoint y: 208, distance: 18.9
click at [345, 208] on circle at bounding box center [345, 208] width 10 height 10
drag, startPoint x: 342, startPoint y: 189, endPoint x: 336, endPoint y: 190, distance: 6.0
click at [336, 190] on rect at bounding box center [346, 191] width 25 height 13
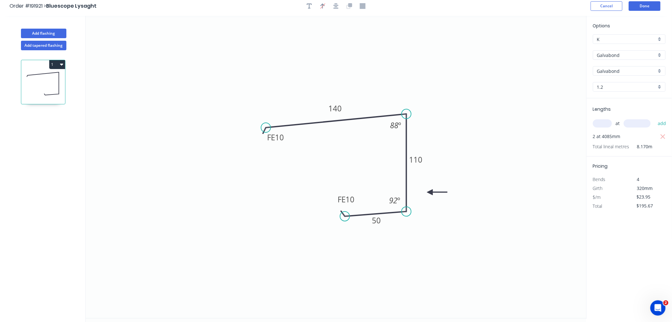
scroll to position [0, 0]
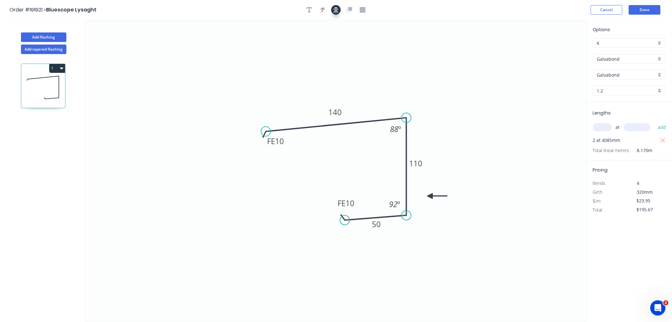
click at [336, 8] on icon "button" at bounding box center [336, 10] width 5 height 6
click at [425, 7] on div "Order #191921 > Bluescope Lysaght Cancel Done" at bounding box center [336, 10] width 653 height 10
click at [645, 9] on button "Done" at bounding box center [645, 10] width 32 height 10
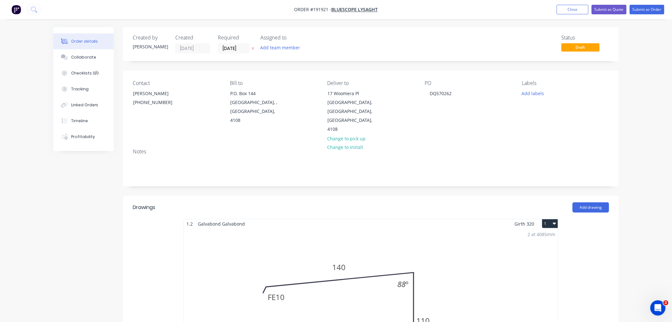
click at [650, 116] on div "Order details Collaborate Checklists 0/0 Tracking Linked Orders Timeline Profit…" at bounding box center [336, 320] width 672 height 641
click at [651, 140] on div "Order details Collaborate Checklists 0/0 Tracking Linked Orders Timeline Profit…" at bounding box center [336, 320] width 672 height 641
click at [653, 11] on button "Submit as Order" at bounding box center [647, 10] width 35 height 10
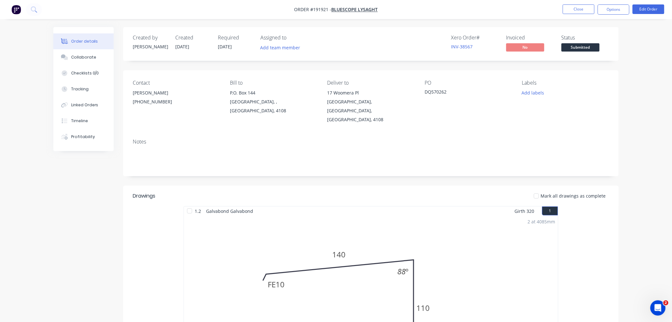
click at [639, 123] on div "Order details Collaborate Checklists 0/0 Tracking Linked Orders Timeline Profit…" at bounding box center [336, 267] width 672 height 535
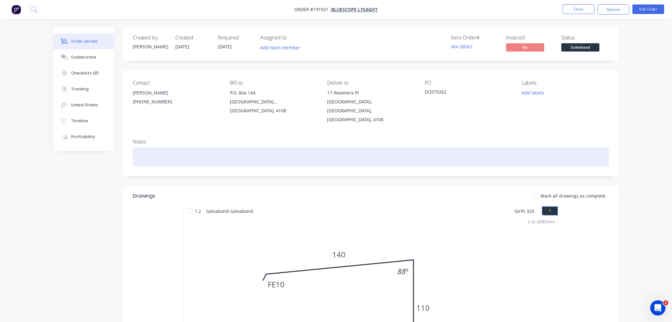
drag, startPoint x: 561, startPoint y: 141, endPoint x: 564, endPoint y: 138, distance: 4.1
click at [561, 147] on div at bounding box center [371, 156] width 477 height 19
click at [572, 147] on div at bounding box center [371, 156] width 477 height 19
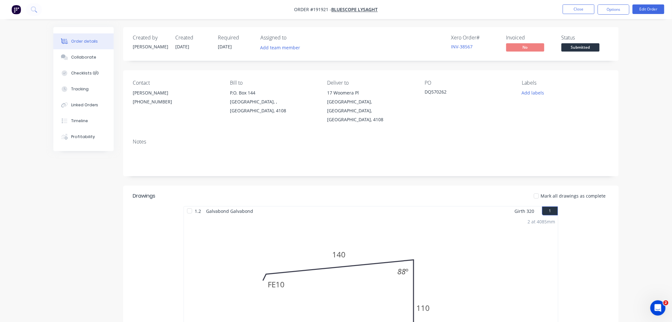
click at [646, 148] on div "Order details Collaborate Checklists 0/0 Tracking Linked Orders Timeline Profit…" at bounding box center [336, 267] width 672 height 535
click at [645, 119] on div "Order details Collaborate Checklists 0/0 Tracking Linked Orders Timeline Profit…" at bounding box center [336, 267] width 672 height 535
click at [647, 92] on div "Order details Collaborate Checklists 0/0 Tracking Linked Orders Timeline Profit…" at bounding box center [336, 267] width 672 height 535
click at [614, 10] on button "Options" at bounding box center [614, 9] width 32 height 10
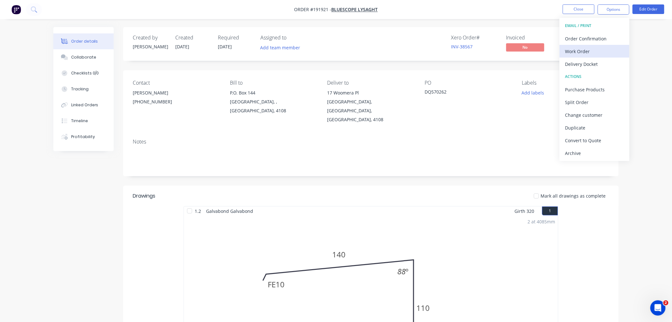
click at [607, 50] on div "Work Order" at bounding box center [595, 51] width 58 height 9
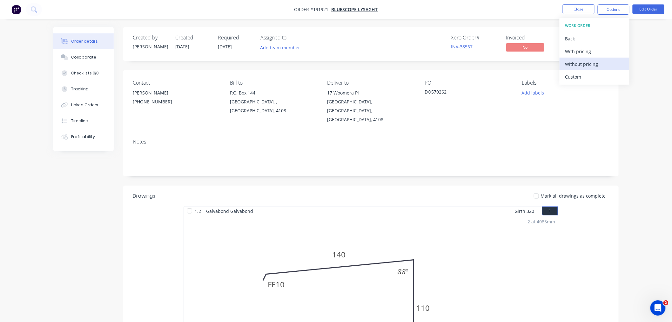
click at [597, 62] on div "Without pricing" at bounding box center [595, 63] width 58 height 9
click at [95, 212] on div "Created by [PERSON_NAME] Created [DATE] Required [DATE] Assigned to Add team me…" at bounding box center [336, 281] width 566 height 508
click at [115, 235] on div "Created by [PERSON_NAME] Created [DATE] Required [DATE] Assigned to Add team me…" at bounding box center [336, 281] width 566 height 508
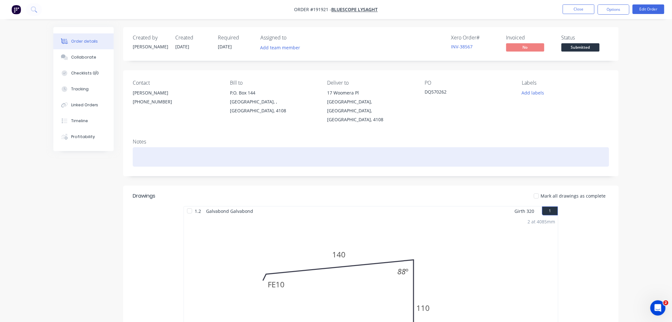
drag, startPoint x: 249, startPoint y: 139, endPoint x: 249, endPoint y: 142, distance: 3.5
click at [249, 147] on div at bounding box center [371, 156] width 477 height 19
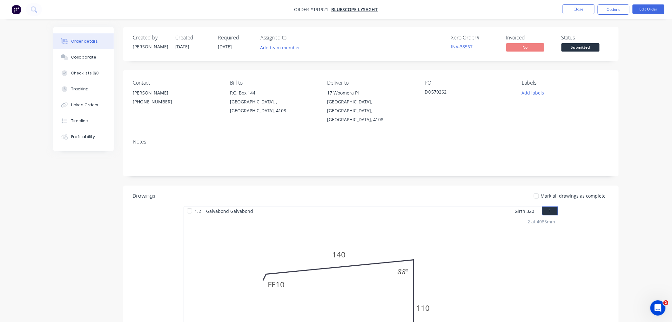
click at [95, 188] on div "Created by [PERSON_NAME] Created [DATE] Required [DATE] Assigned to Add team me…" at bounding box center [336, 281] width 566 height 508
click at [78, 195] on div "Created by [PERSON_NAME] Created [DATE] Required [DATE] Assigned to Add team me…" at bounding box center [336, 281] width 566 height 508
click at [658, 102] on div "Order details Collaborate Checklists 0/0 Tracking Linked Orders Timeline Profit…" at bounding box center [336, 267] width 672 height 535
click at [467, 12] on nav "Order #191921 - Bluescope Lysaght Close Options Edit Order" at bounding box center [336, 9] width 672 height 19
click at [405, 10] on nav "Order #191921 - Bluescope Lysaght Close Options Edit Order" at bounding box center [336, 9] width 672 height 19
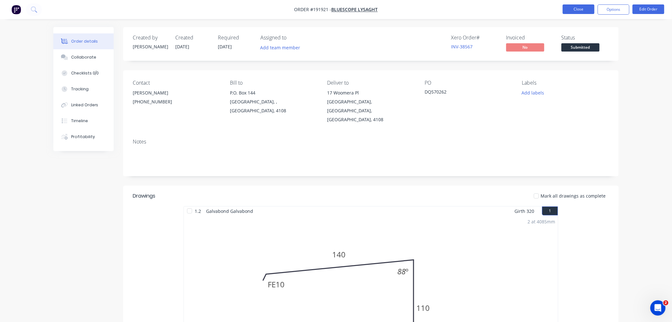
click at [574, 8] on button "Close" at bounding box center [579, 9] width 32 height 10
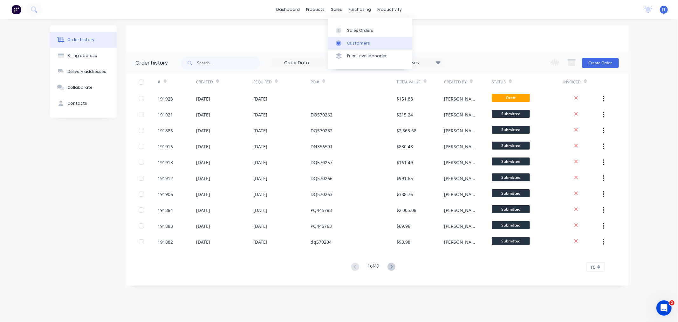
click at [349, 40] on div "Customers" at bounding box center [358, 43] width 23 height 6
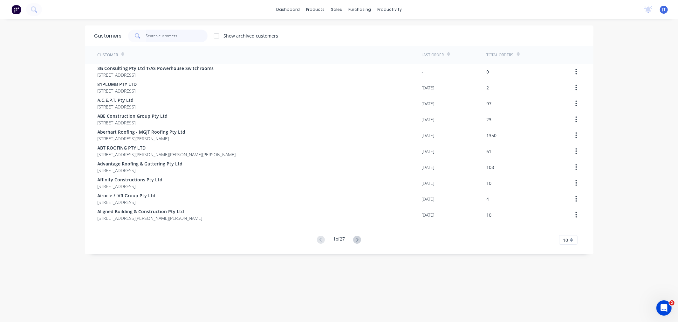
click at [153, 36] on input "text" at bounding box center [177, 36] width 62 height 13
click at [176, 40] on input "text" at bounding box center [177, 36] width 62 height 13
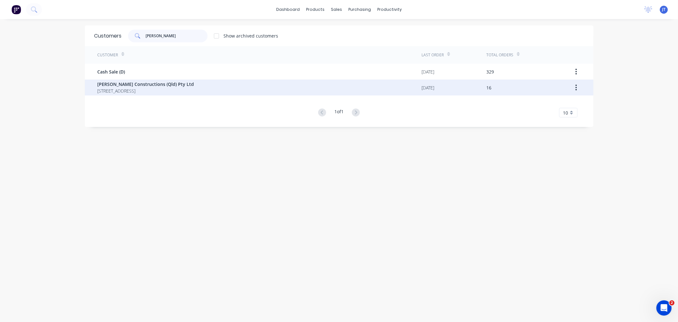
type input "[PERSON_NAME]"
click at [170, 89] on span "[STREET_ADDRESS]" at bounding box center [146, 90] width 97 height 7
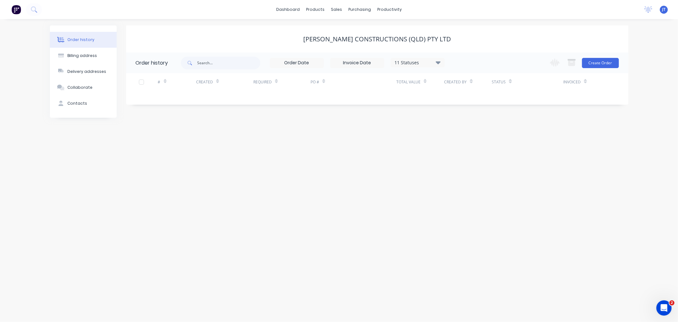
click at [647, 73] on div "Order history Billing address Delivery addresses Collaborate Contacts [PERSON_N…" at bounding box center [339, 170] width 678 height 303
click at [433, 62] on div "11 Statuses" at bounding box center [417, 62] width 53 height 7
click at [470, 136] on label at bounding box center [470, 136] width 0 height 0
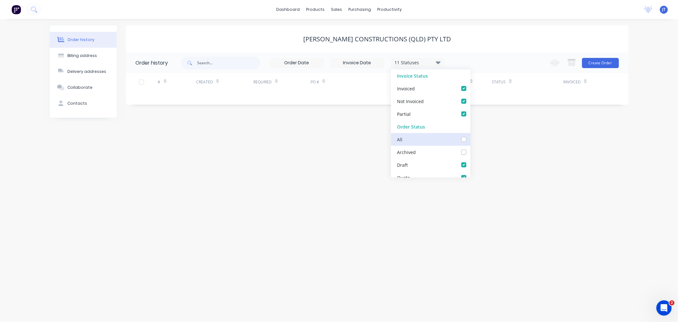
click at [470, 137] on input "checkbox" at bounding box center [472, 139] width 5 height 6
checkbox input "true"
click at [479, 34] on div "[PERSON_NAME] Constructions (Qld) Pty Ltd" at bounding box center [377, 38] width 502 height 27
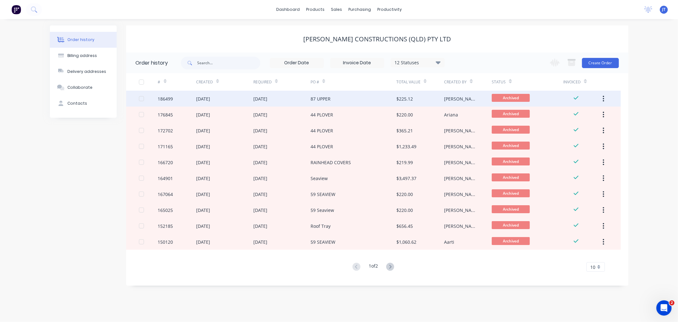
click at [174, 102] on div "186499" at bounding box center [177, 99] width 38 height 16
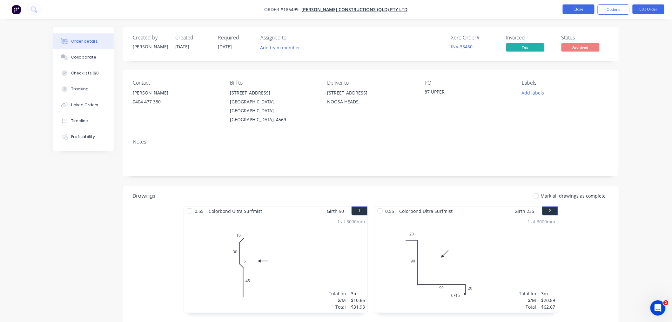
click at [580, 8] on button "Close" at bounding box center [579, 9] width 32 height 10
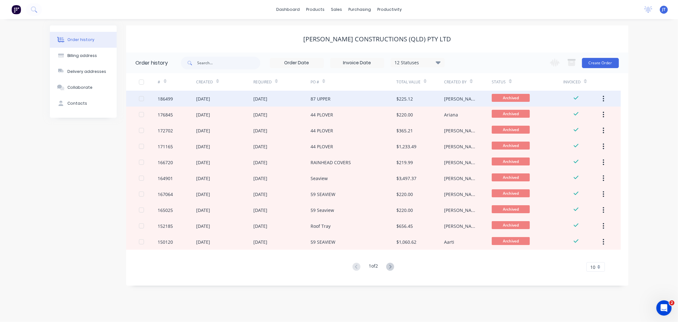
click at [199, 102] on div "[DATE]" at bounding box center [203, 98] width 14 height 7
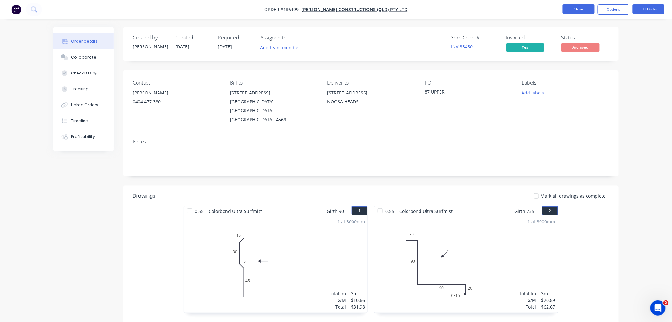
click at [573, 8] on button "Close" at bounding box center [579, 9] width 32 height 10
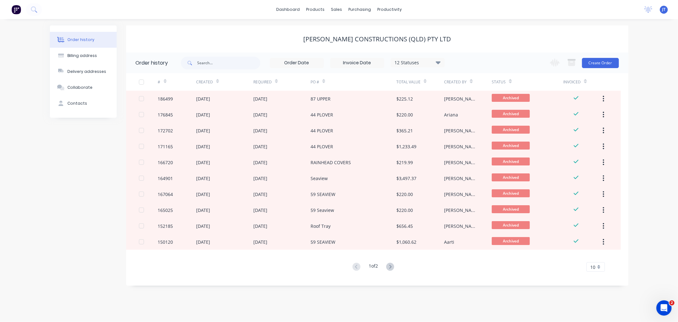
click at [552, 41] on div "[PERSON_NAME] Constructions (Qld) Pty Ltd" at bounding box center [377, 39] width 502 height 8
click at [643, 46] on div "Order history Billing address Delivery addresses Collaborate Contacts [PERSON_N…" at bounding box center [339, 170] width 678 height 303
click at [603, 64] on button "Create Order" at bounding box center [600, 63] width 37 height 10
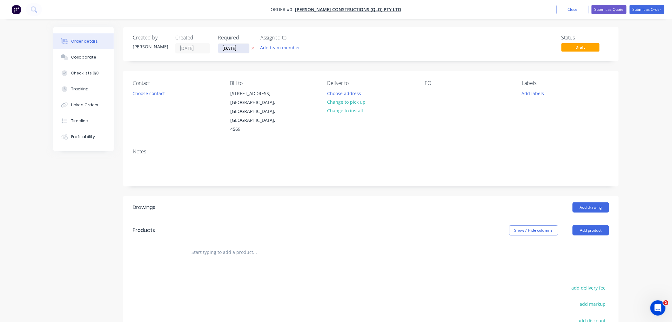
click at [227, 50] on input "[DATE]" at bounding box center [233, 49] width 31 height 10
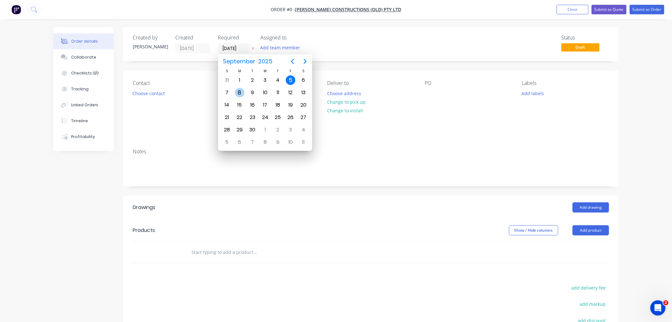
click at [238, 89] on div "8" at bounding box center [240, 93] width 10 height 10
type input "[DATE]"
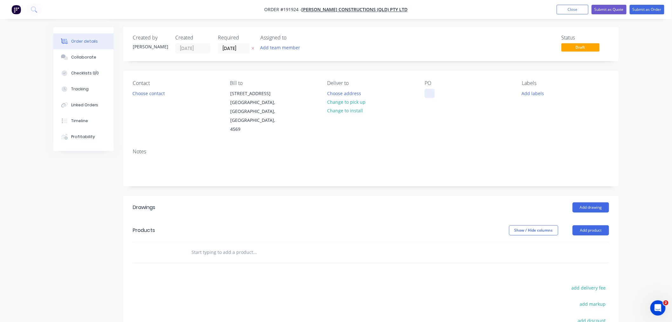
click at [432, 96] on div at bounding box center [430, 93] width 10 height 9
click at [158, 96] on button "Choose contact" at bounding box center [148, 93] width 39 height 9
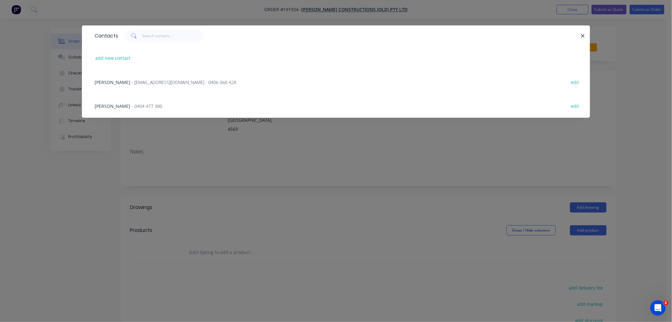
click at [132, 106] on span "- 0404 477 380" at bounding box center [147, 106] width 31 height 6
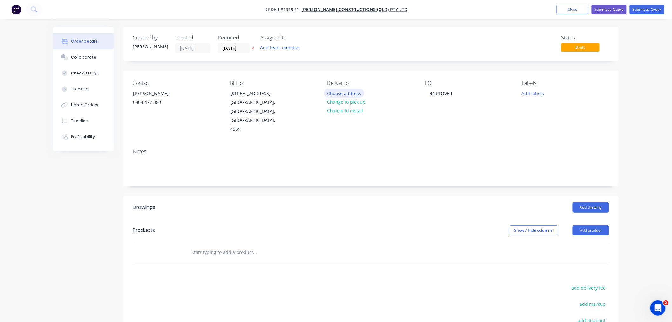
click at [354, 92] on button "Choose address" at bounding box center [344, 93] width 41 height 9
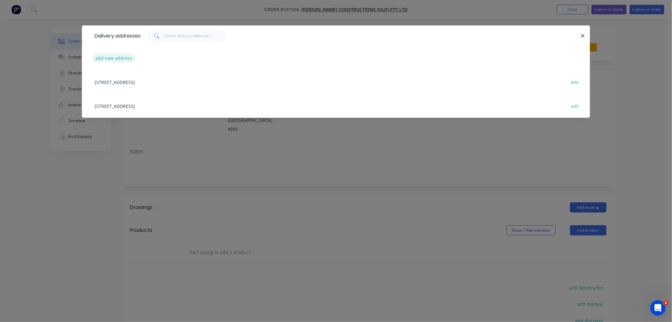
click at [128, 56] on button "add new address" at bounding box center [114, 58] width 44 height 9
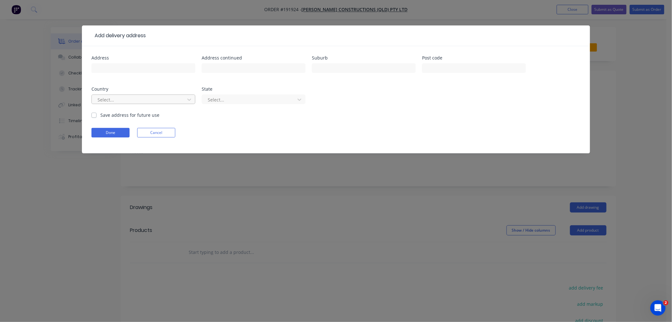
click at [155, 100] on div at bounding box center [139, 100] width 85 height 8
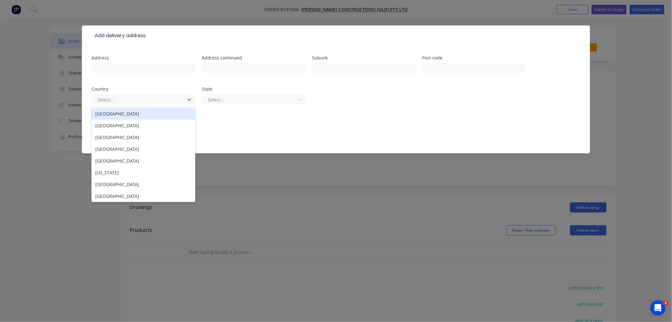
click at [168, 113] on div "[GEOGRAPHIC_DATA]" at bounding box center [144, 114] width 104 height 12
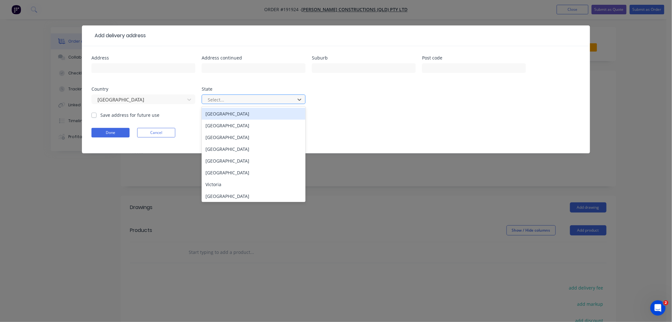
click at [227, 100] on div at bounding box center [249, 100] width 85 height 8
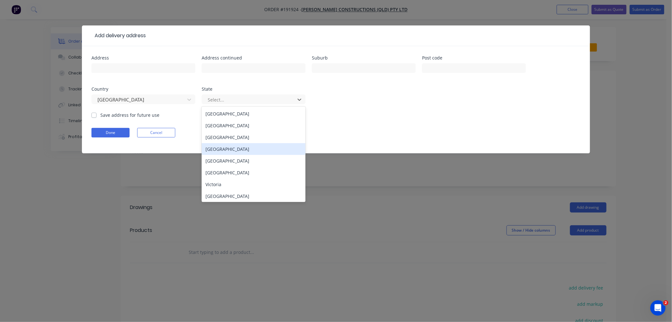
click at [245, 150] on div "[GEOGRAPHIC_DATA]" at bounding box center [254, 149] width 104 height 12
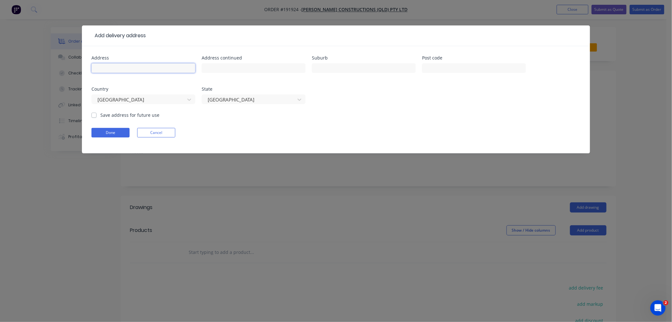
click at [179, 68] on input "text" at bounding box center [144, 68] width 104 height 10
paste input "[STREET_ADDRESS]"
drag, startPoint x: 165, startPoint y: 70, endPoint x: 180, endPoint y: 68, distance: 15.1
click at [180, 68] on input "[STREET_ADDRESS]" at bounding box center [144, 68] width 104 height 10
type input "[STREET_ADDRESS]"
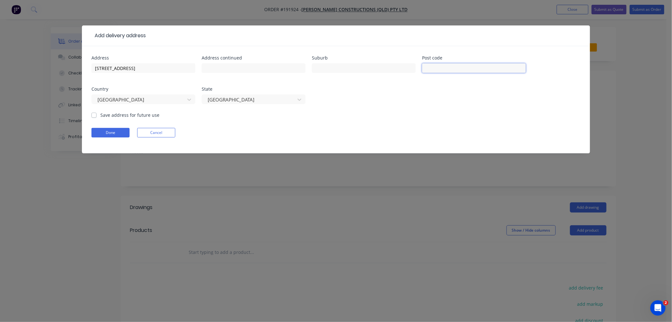
paste input "4573"
type input "4573"
drag, startPoint x: 168, startPoint y: 69, endPoint x: 163, endPoint y: 70, distance: 5.2
click at [168, 69] on input "[STREET_ADDRESS]" at bounding box center [144, 68] width 104 height 10
drag, startPoint x: 121, startPoint y: 67, endPoint x: 175, endPoint y: 66, distance: 53.4
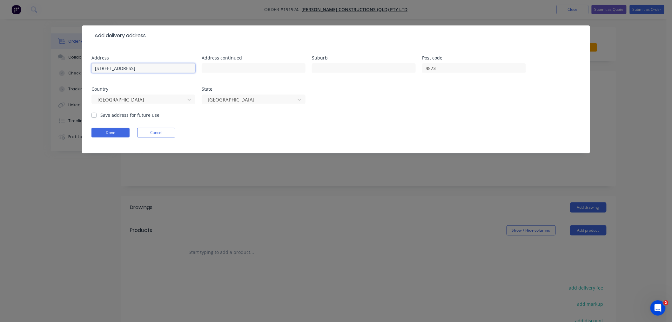
click at [175, 66] on input "[STREET_ADDRESS]" at bounding box center [144, 68] width 104 height 10
type input "[STREET_ADDRESS]"
paste input "[GEOGRAPHIC_DATA]"
type input "[GEOGRAPHIC_DATA]"
click at [150, 70] on input "[STREET_ADDRESS]" at bounding box center [144, 68] width 104 height 10
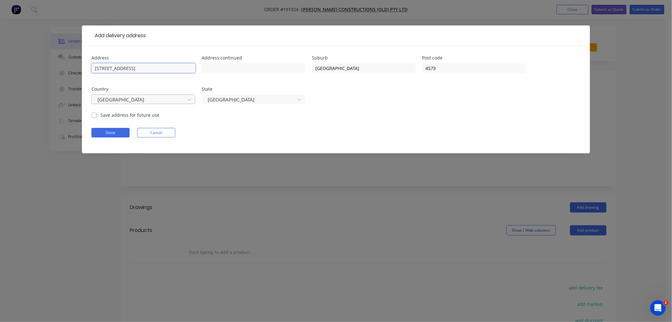
type input "[STREET_ADDRESS]"
click at [119, 133] on button "Done" at bounding box center [111, 133] width 38 height 10
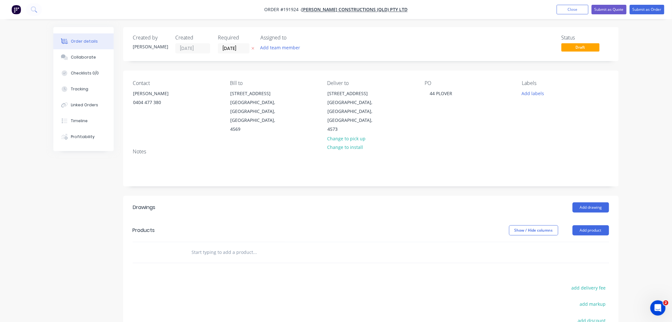
click at [96, 196] on div "Created by [PERSON_NAME] Created [DATE] Required [DATE] Assigned to Add team me…" at bounding box center [336, 226] width 566 height 398
click at [587, 225] on button "Add product" at bounding box center [591, 230] width 37 height 10
click at [588, 242] on div "Product catalogue" at bounding box center [579, 246] width 49 height 9
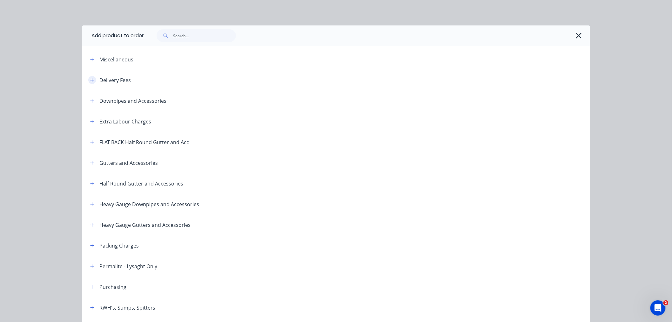
click at [92, 78] on button "button" at bounding box center [92, 80] width 8 height 8
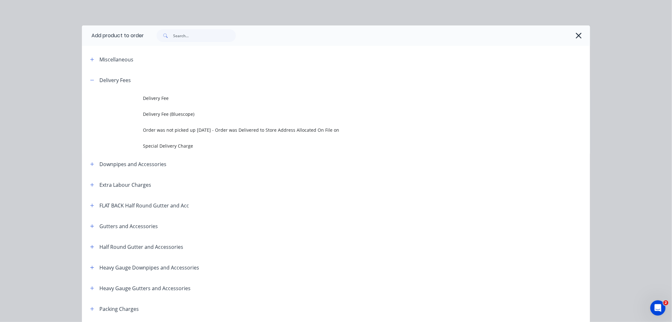
click at [162, 97] on span "Delivery Fee" at bounding box center [322, 98] width 358 height 7
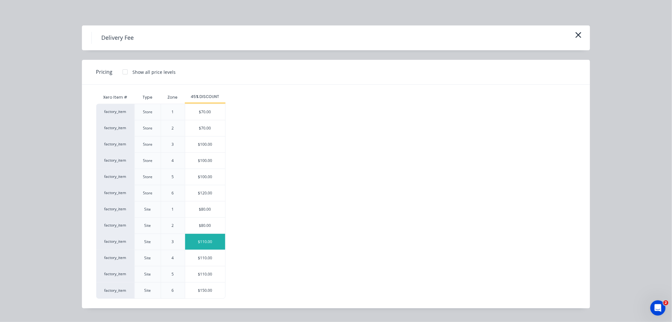
click at [216, 244] on div "$110.00" at bounding box center [205, 242] width 40 height 16
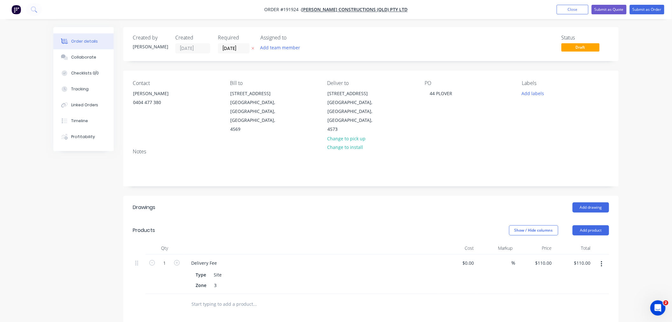
click at [649, 129] on div "Order details Collaborate Checklists 0/0 Tracking Linked Orders Timeline Profit…" at bounding box center [336, 238] width 672 height 476
click at [638, 166] on div "Order details Collaborate Checklists 0/0 Tracking Linked Orders Timeline Profit…" at bounding box center [336, 238] width 672 height 476
click at [634, 107] on div "Order details Collaborate Checklists 0/0 Tracking Linked Orders Timeline Profit…" at bounding box center [336, 238] width 672 height 476
click at [593, 202] on button "Add drawing" at bounding box center [591, 207] width 37 height 10
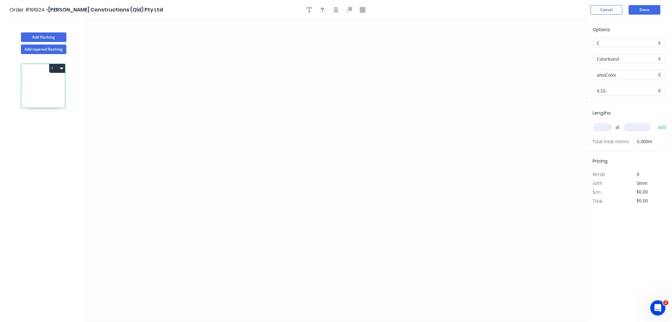
click at [620, 59] on input "Colorbond" at bounding box center [626, 59] width 59 height 7
click at [641, 109] on div "Colorbond Ultra" at bounding box center [630, 109] width 72 height 11
type input "Colorbond Ultra"
type input "Dover White"
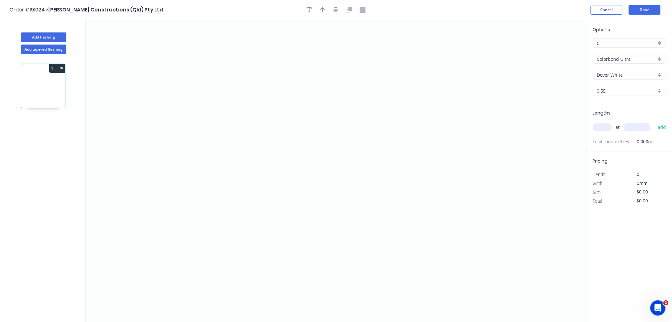
click at [618, 72] on input "Dover White" at bounding box center [626, 75] width 59 height 7
click at [634, 128] on div "[PERSON_NAME]" at bounding box center [630, 131] width 72 height 11
type input "[PERSON_NAME]"
click at [604, 124] on input "text" at bounding box center [602, 127] width 19 height 8
type input "1"
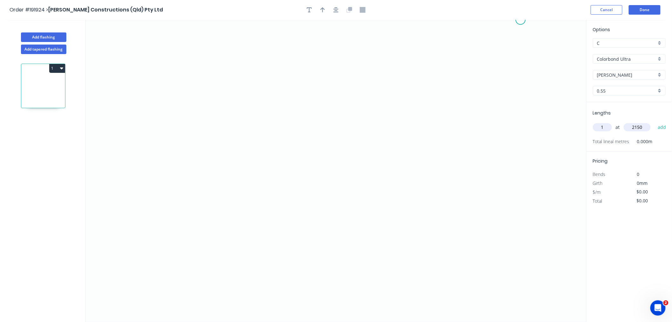
type input "2150"
click at [655, 122] on button "add" at bounding box center [662, 127] width 15 height 11
click at [186, 67] on icon "0" at bounding box center [336, 171] width 501 height 302
click at [189, 171] on icon "0" at bounding box center [336, 171] width 501 height 302
click at [266, 170] on icon "0 ?" at bounding box center [336, 171] width 501 height 302
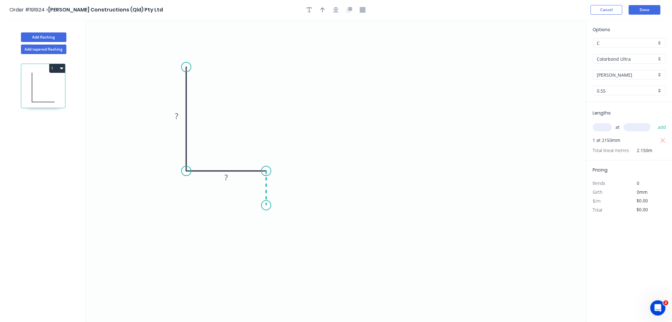
click at [269, 205] on icon "0 ? ?" at bounding box center [336, 171] width 501 height 302
click at [280, 227] on div "Crush & Fold" at bounding box center [301, 226] width 64 height 13
click at [282, 224] on div "Flip bend" at bounding box center [300, 223] width 64 height 13
drag, startPoint x: 283, startPoint y: 182, endPoint x: 289, endPoint y: 179, distance: 7.4
click at [289, 179] on rect at bounding box center [281, 181] width 21 height 13
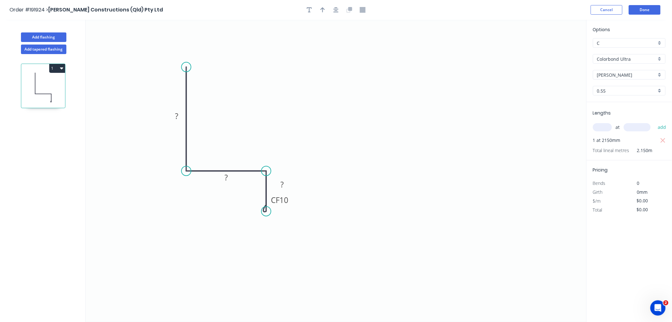
drag, startPoint x: 267, startPoint y: 205, endPoint x: 269, endPoint y: 211, distance: 6.6
click at [269, 211] on circle at bounding box center [267, 211] width 10 height 10
click at [284, 183] on tspan "?" at bounding box center [282, 184] width 3 height 10
click at [177, 115] on tspan "?" at bounding box center [176, 116] width 3 height 10
click at [338, 9] on icon "button" at bounding box center [336, 9] width 5 height 5
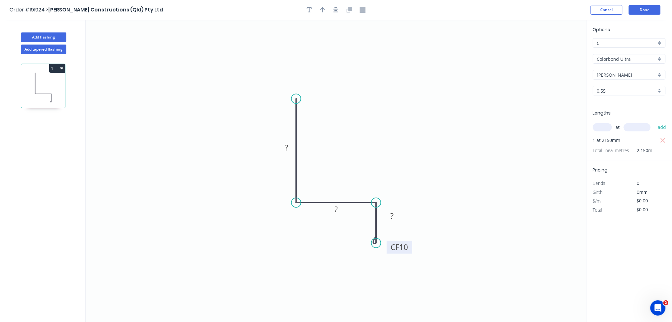
drag, startPoint x: 399, startPoint y: 231, endPoint x: 408, endPoint y: 247, distance: 18.4
click at [408, 247] on rect at bounding box center [399, 247] width 25 height 13
click at [405, 245] on tspan "10" at bounding box center [403, 247] width 9 height 10
click at [323, 12] on icon "button" at bounding box center [323, 10] width 4 height 6
drag, startPoint x: 555, startPoint y: 49, endPoint x: 341, endPoint y: 151, distance: 236.5
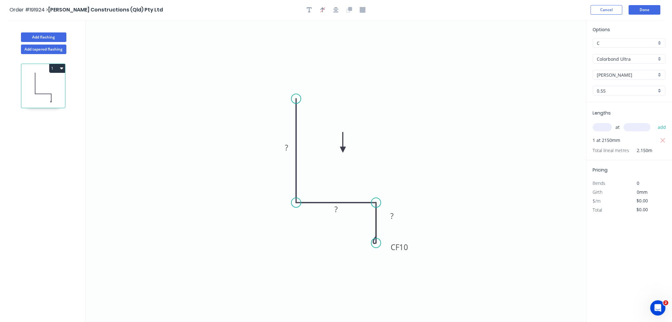
click at [341, 151] on icon at bounding box center [343, 142] width 6 height 20
click at [341, 151] on icon at bounding box center [341, 143] width 6 height 20
click at [288, 144] on tspan "?" at bounding box center [286, 147] width 3 height 10
type input "$15.78"
type input "$33.93"
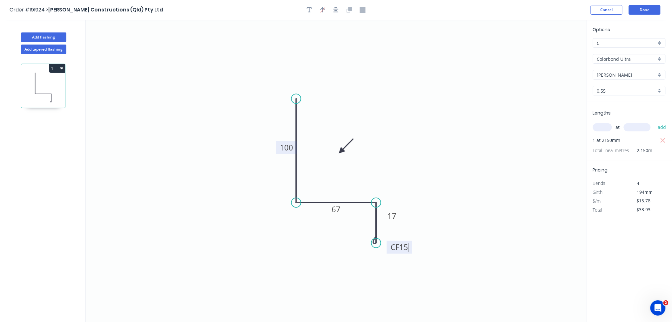
click at [427, 140] on icon "0 100 67 CF 15 17" at bounding box center [336, 171] width 501 height 302
drag, startPoint x: 393, startPoint y: 252, endPoint x: 389, endPoint y: 246, distance: 7.0
click at [389, 246] on rect at bounding box center [396, 241] width 25 height 13
click at [337, 11] on icon "button" at bounding box center [336, 9] width 5 height 5
click at [34, 39] on button "Add flashing" at bounding box center [43, 37] width 45 height 10
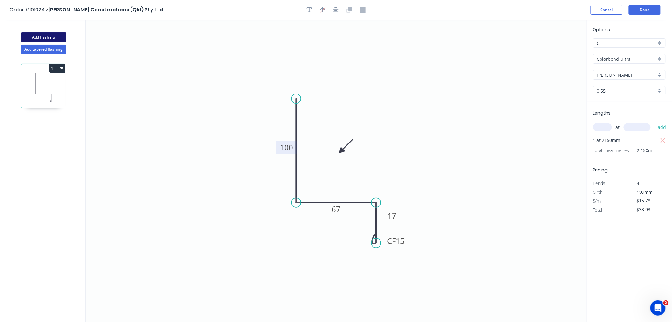
type input "$0.00"
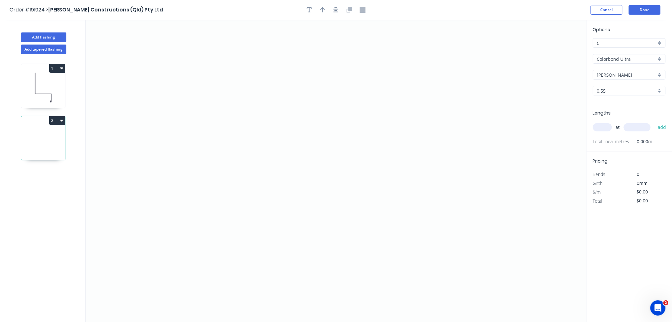
click at [647, 56] on input "Colorbond Ultra" at bounding box center [626, 59] width 59 height 7
click at [647, 93] on div "Stainless Steel 316" at bounding box center [630, 91] width 72 height 11
type input "Stainless Steel 316"
type input "2B"
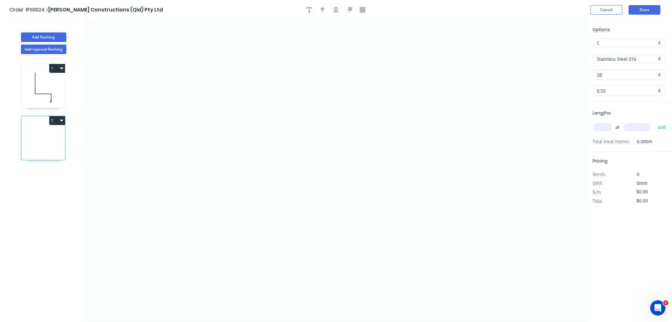
click at [603, 127] on input "text" at bounding box center [602, 127] width 19 height 8
click at [211, 140] on icon "0" at bounding box center [336, 171] width 501 height 302
click at [406, 135] on icon "0" at bounding box center [336, 171] width 501 height 302
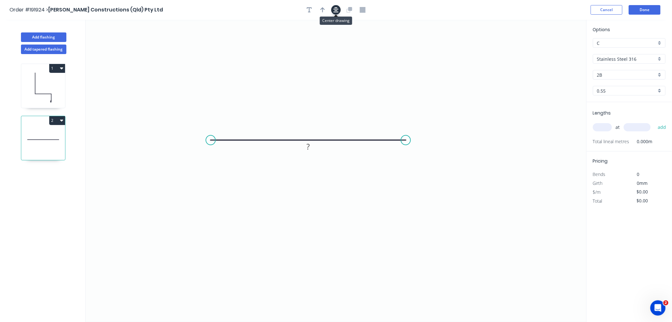
click at [336, 10] on icon "button" at bounding box center [336, 10] width 5 height 6
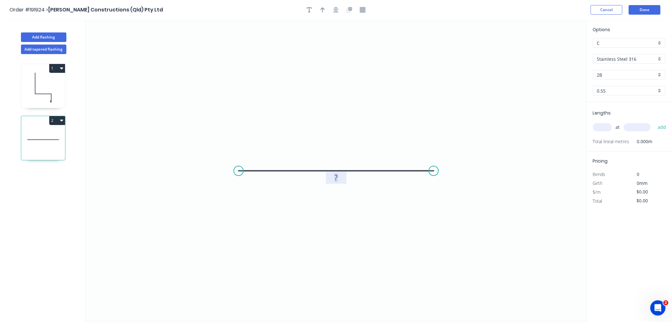
click at [336, 176] on tspan "?" at bounding box center [336, 177] width 3 height 10
click at [538, 105] on icon "0 415" at bounding box center [336, 171] width 501 height 302
type input "$62.25"
click at [599, 126] on input "text" at bounding box center [602, 127] width 19 height 8
type input "1"
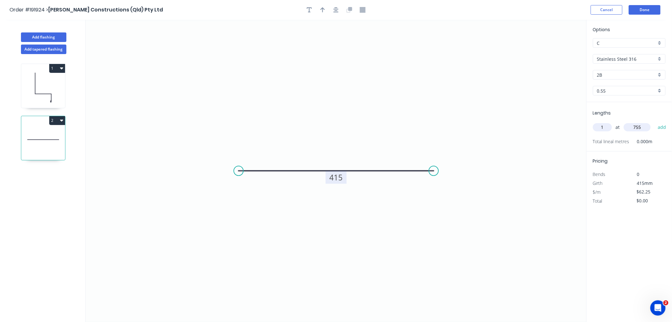
type input "755"
click at [655, 122] on button "add" at bounding box center [662, 127] width 15 height 11
type input "$62.25"
click at [54, 38] on button "Add flashing" at bounding box center [43, 37] width 45 height 10
type input "$0.00"
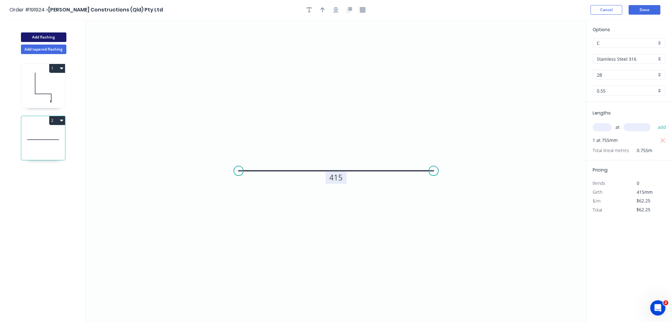
type input "$0.00"
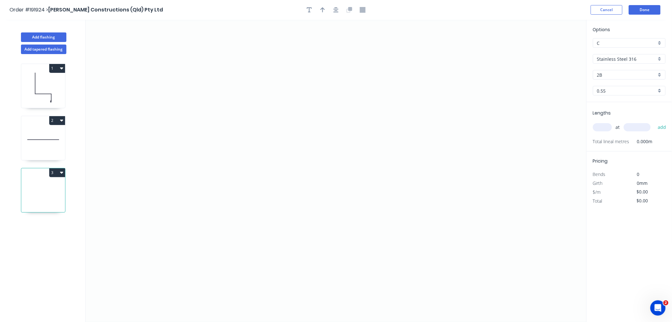
click at [604, 123] on input "text" at bounding box center [602, 127] width 19 height 8
type input "1"
type input "1090"
click at [655, 122] on button "add" at bounding box center [662, 127] width 15 height 11
click at [212, 111] on icon "0" at bounding box center [336, 171] width 501 height 302
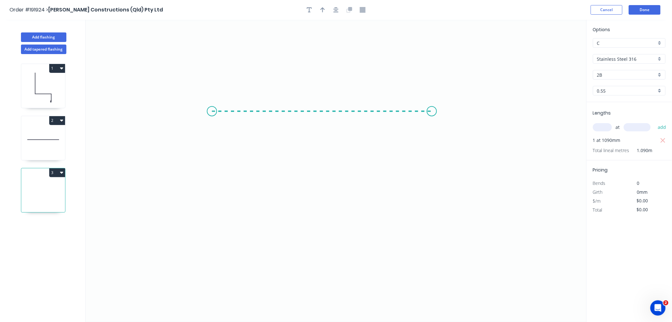
click at [432, 109] on icon "0" at bounding box center [336, 171] width 501 height 302
click at [339, 8] on button "button" at bounding box center [336, 10] width 10 height 10
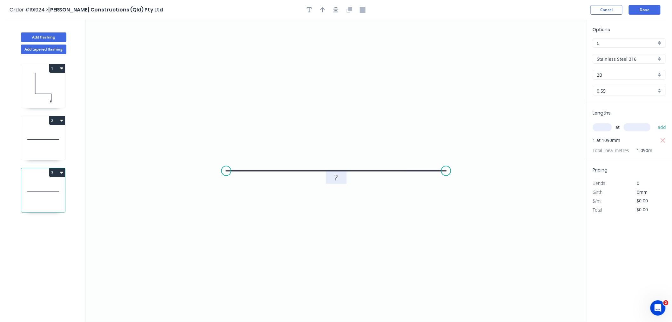
click at [338, 182] on rect at bounding box center [336, 177] width 21 height 13
click at [336, 178] on tspan "?" at bounding box center [336, 177] width 3 height 10
click at [364, 147] on icon "0 150" at bounding box center [336, 171] width 501 height 302
type input "$23.17"
type input "$25.26"
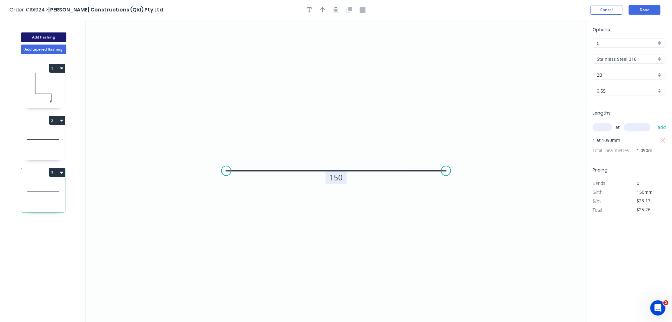
click at [59, 38] on button "Add flashing" at bounding box center [43, 37] width 45 height 10
type input "$0.00"
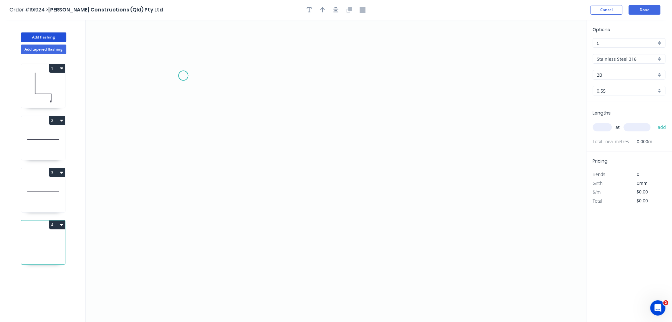
click at [183, 76] on icon "0" at bounding box center [336, 171] width 501 height 302
click at [183, 183] on icon "0" at bounding box center [336, 171] width 501 height 302
click at [251, 183] on icon "0 ?" at bounding box center [336, 171] width 501 height 302
click at [255, 214] on icon "0 ? ?" at bounding box center [336, 171] width 501 height 302
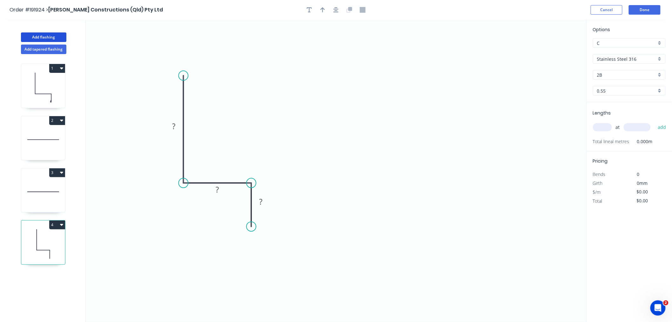
drag, startPoint x: 255, startPoint y: 215, endPoint x: 253, endPoint y: 226, distance: 11.7
click at [253, 226] on circle at bounding box center [252, 226] width 10 height 10
click at [265, 248] on div "Crush & Fold" at bounding box center [285, 247] width 64 height 13
click at [267, 245] on div "Flip bend" at bounding box center [283, 245] width 64 height 13
click at [271, 213] on tspan "10" at bounding box center [269, 214] width 9 height 10
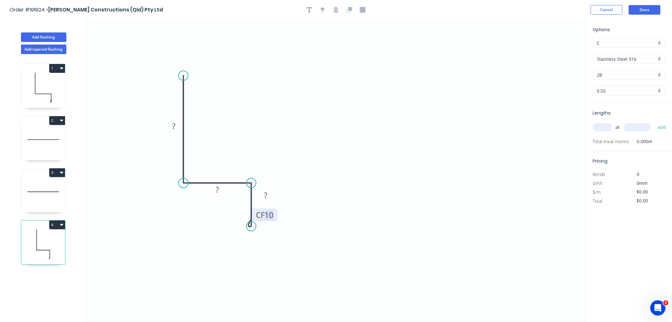
drag, startPoint x: 270, startPoint y: 198, endPoint x: 247, endPoint y: 151, distance: 52.3
click at [276, 191] on rect at bounding box center [265, 195] width 21 height 13
click at [174, 125] on tspan "?" at bounding box center [174, 126] width 3 height 10
click at [328, 122] on icon "0 ? 100 CF 15 17" at bounding box center [336, 171] width 501 height 302
click at [273, 125] on icon "0 ? 100 CF 15 17" at bounding box center [336, 171] width 501 height 302
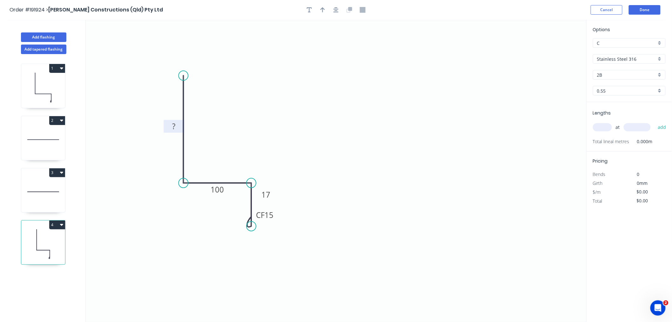
click at [602, 128] on input "text" at bounding box center [602, 127] width 19 height 8
click at [174, 123] on tspan "?" at bounding box center [174, 126] width 3 height 10
click at [334, 78] on icon "0 415 100 CF 15 17" at bounding box center [336, 171] width 501 height 302
type input "$67.34"
click at [339, 8] on button "button" at bounding box center [336, 10] width 10 height 10
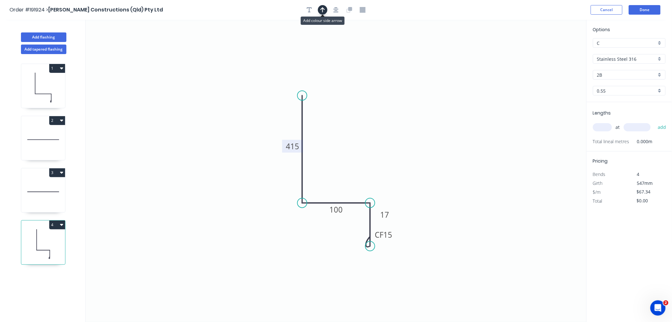
click at [324, 9] on icon "button" at bounding box center [323, 9] width 4 height 5
drag, startPoint x: 555, startPoint y: 50, endPoint x: 336, endPoint y: 160, distance: 245.2
click at [336, 160] on icon at bounding box center [336, 152] width 6 height 20
click at [608, 129] on input "text" at bounding box center [602, 127] width 19 height 8
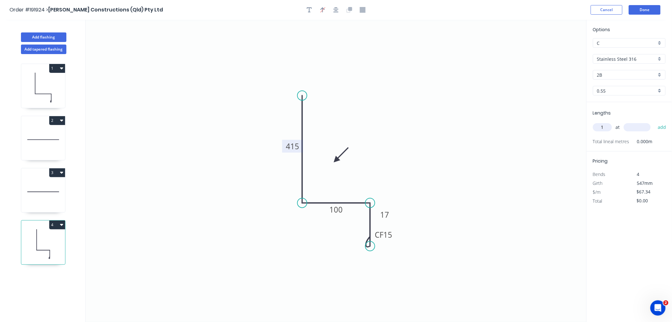
type input "1"
type input "755"
click at [655, 122] on button "add" at bounding box center [662, 127] width 15 height 11
type input "$67.34"
click at [48, 99] on icon at bounding box center [43, 87] width 44 height 41
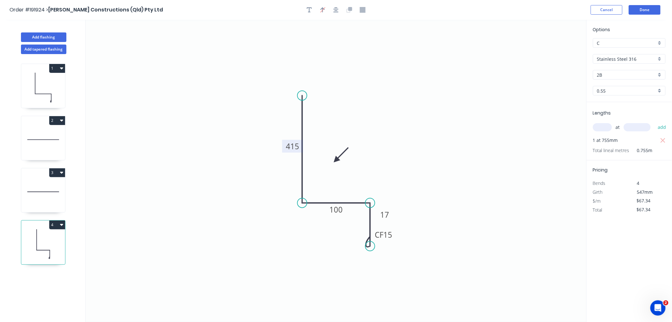
type input "Colorbond Ultra"
type input "[PERSON_NAME]"
type input "$15.78"
type input "$33.93"
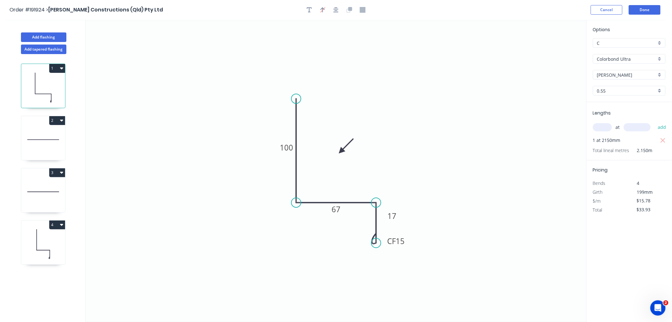
click at [41, 137] on icon at bounding box center [43, 139] width 44 height 41
type input "Stainless Steel 316"
type input "2B"
type input "$62.25"
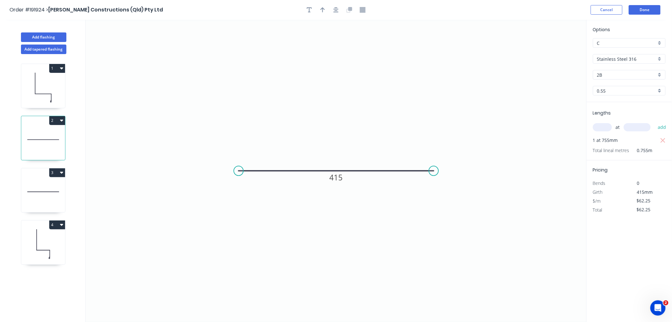
click at [49, 199] on icon at bounding box center [43, 191] width 44 height 41
type input "$23.17"
type input "$25.26"
click at [49, 246] on icon at bounding box center [43, 243] width 44 height 41
type input "$67.34"
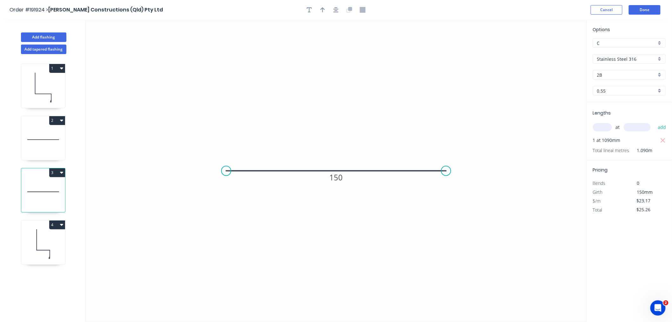
type input "$67.34"
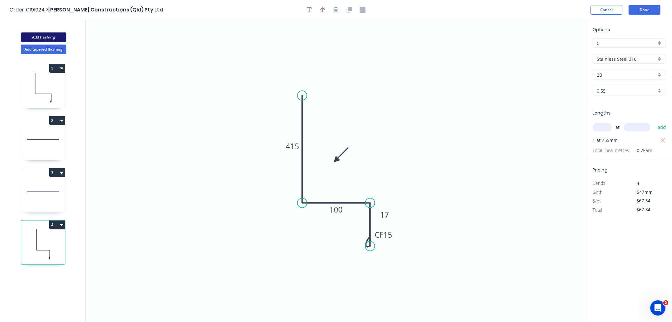
click at [42, 38] on button "Add flashing" at bounding box center [43, 37] width 45 height 10
type input "$0.00"
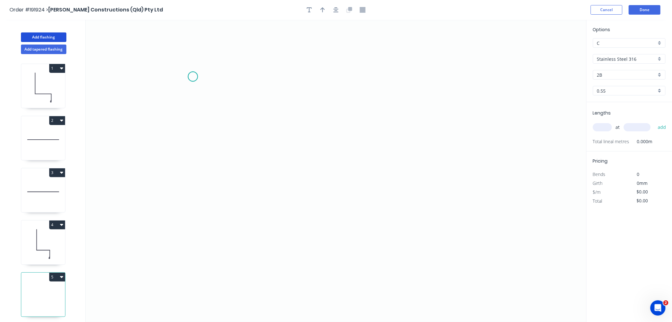
click at [193, 77] on icon "0" at bounding box center [336, 171] width 501 height 302
click at [196, 200] on icon "0" at bounding box center [336, 171] width 501 height 302
click at [290, 200] on icon "0 ?" at bounding box center [336, 171] width 501 height 302
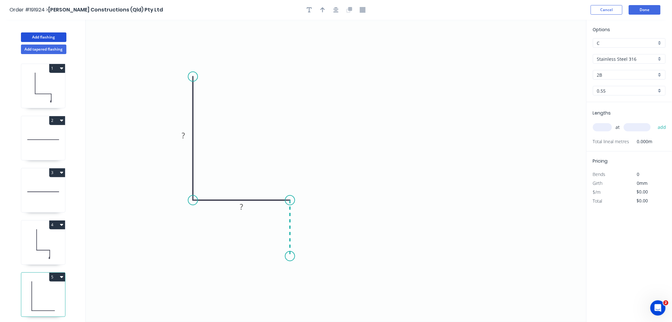
click at [292, 256] on icon "0 ? ?" at bounding box center [336, 171] width 501 height 302
click at [301, 275] on div "Crush & Fold" at bounding box center [324, 277] width 64 height 13
click at [302, 271] on div "Flip bend" at bounding box center [322, 272] width 64 height 13
click at [311, 244] on tspan "10" at bounding box center [307, 244] width 9 height 10
click at [399, 99] on icon "0 ? ? CF 15 ?" at bounding box center [336, 171] width 501 height 302
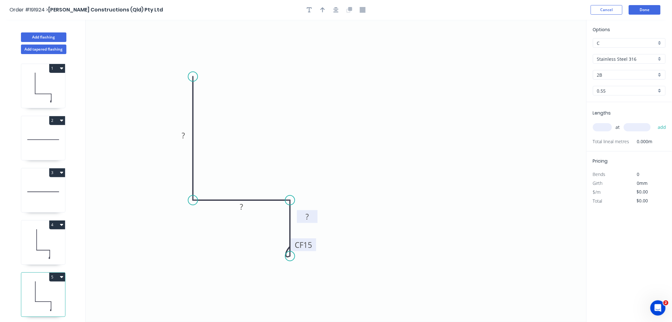
drag, startPoint x: 307, startPoint y: 225, endPoint x: 315, endPoint y: 215, distance: 12.0
click at [315, 215] on rect at bounding box center [307, 216] width 21 height 13
drag, startPoint x: 315, startPoint y: 216, endPoint x: 310, endPoint y: 223, distance: 8.4
click at [310, 223] on rect at bounding box center [302, 223] width 21 height 13
click at [305, 221] on rect at bounding box center [302, 223] width 13 height 9
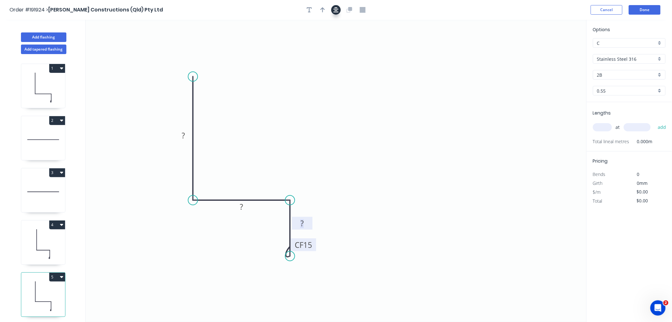
click at [334, 11] on icon "button" at bounding box center [336, 9] width 5 height 5
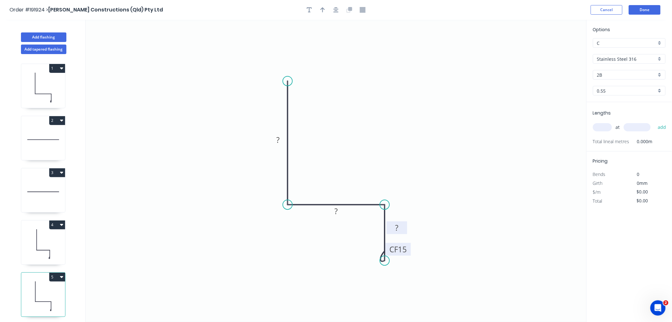
click at [400, 226] on rect at bounding box center [397, 227] width 13 height 9
click at [434, 145] on icon "0 150 100 CF 15 17" at bounding box center [336, 171] width 501 height 302
type input "$47.80"
drag, startPoint x: 288, startPoint y: 78, endPoint x: 293, endPoint y: 116, distance: 37.4
click at [293, 116] on circle at bounding box center [288, 116] width 10 height 10
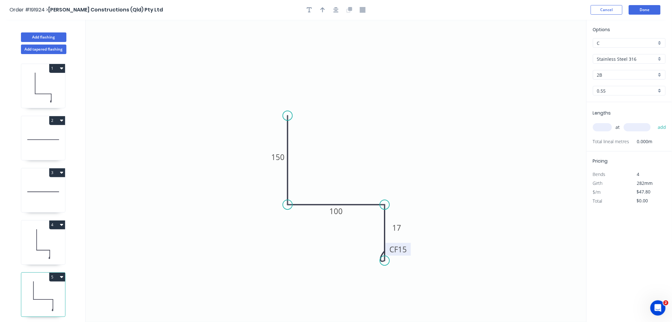
click at [423, 175] on icon "0 150 100 CF 15 17" at bounding box center [336, 171] width 501 height 302
click at [338, 10] on icon "button" at bounding box center [336, 10] width 5 height 6
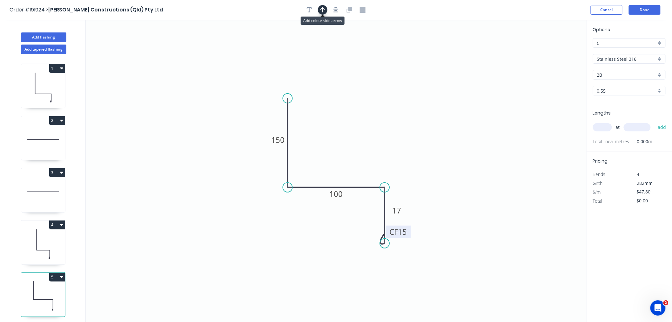
click at [323, 11] on icon "button" at bounding box center [323, 10] width 4 height 6
drag, startPoint x: 507, startPoint y: 92, endPoint x: 344, endPoint y: 150, distance: 172.7
click at [344, 150] on icon at bounding box center [344, 143] width 6 height 20
click at [335, 7] on icon "button" at bounding box center [336, 10] width 5 height 6
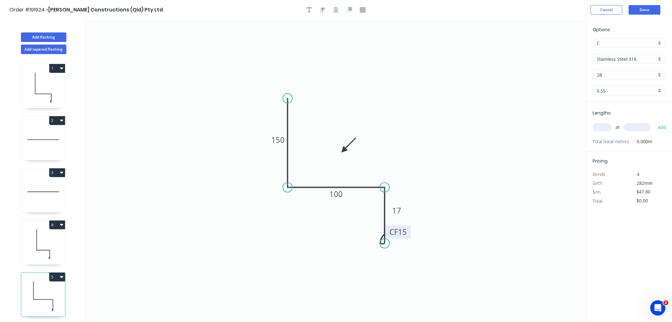
click at [601, 128] on input "text" at bounding box center [602, 127] width 19 height 8
type input "1"
type input "1090"
click at [655, 122] on button "add" at bounding box center [662, 127] width 15 height 11
type input "$52.10"
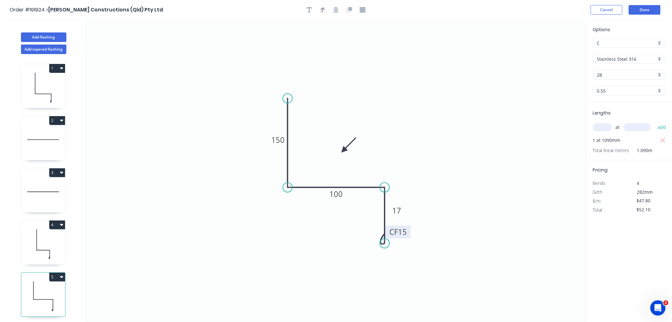
click at [43, 253] on icon at bounding box center [43, 243] width 44 height 41
type input "$67.34"
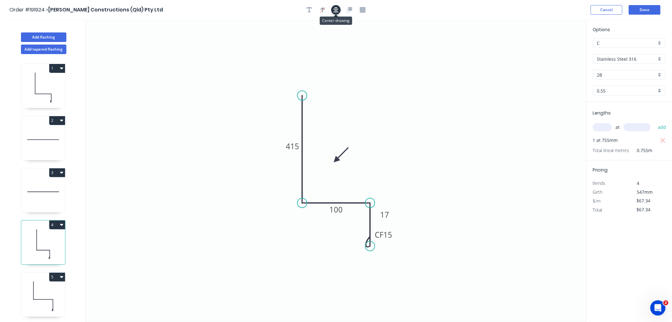
click at [339, 10] on button "button" at bounding box center [336, 10] width 10 height 10
click at [40, 290] on icon at bounding box center [43, 296] width 44 height 41
type input "$47.80"
type input "$52.10"
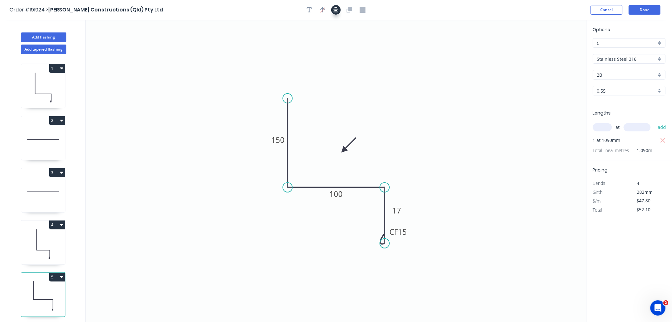
click at [338, 10] on icon "button" at bounding box center [336, 10] width 5 height 6
click at [556, 7] on div "Order #191924 > [PERSON_NAME] Constructions (Qld) Pty Ltd Cancel Done" at bounding box center [336, 10] width 653 height 10
click at [641, 11] on button "Done" at bounding box center [645, 10] width 32 height 10
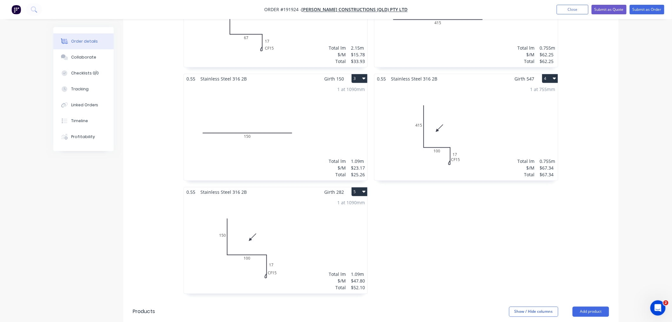
scroll to position [282, 0]
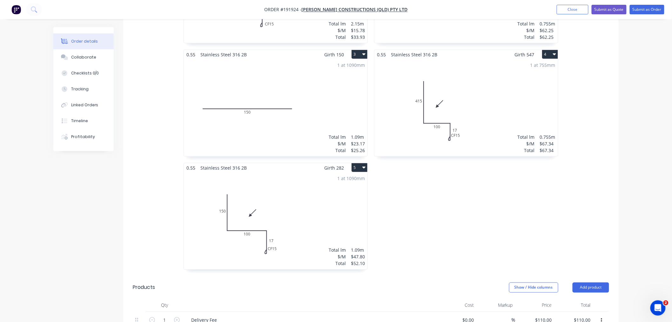
click at [280, 223] on div "1 at 1090mm Total lm $/M Total 1.09m $47.80 $52.10" at bounding box center [276, 220] width 184 height 97
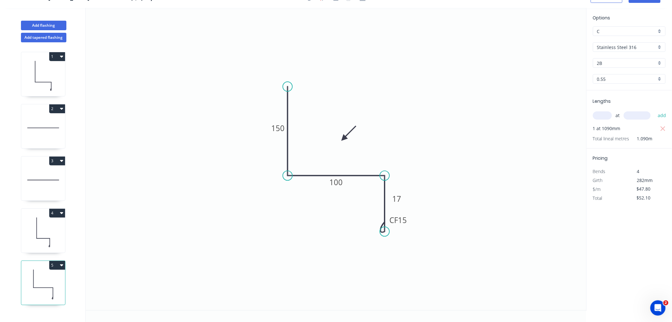
scroll to position [12, 0]
drag, startPoint x: 408, startPoint y: 223, endPoint x: 413, endPoint y: 228, distance: 7.2
click at [413, 228] on rect at bounding box center [403, 225] width 25 height 13
click at [42, 235] on icon at bounding box center [43, 232] width 44 height 41
type input "$67.34"
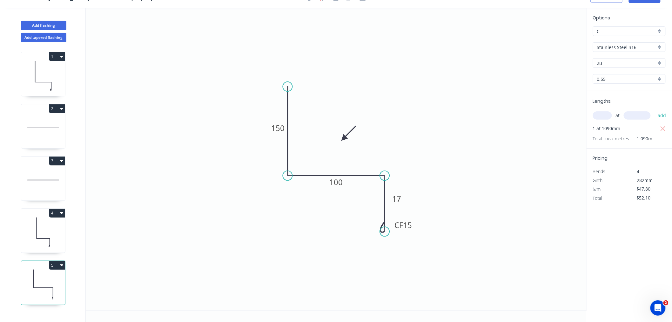
type input "$67.34"
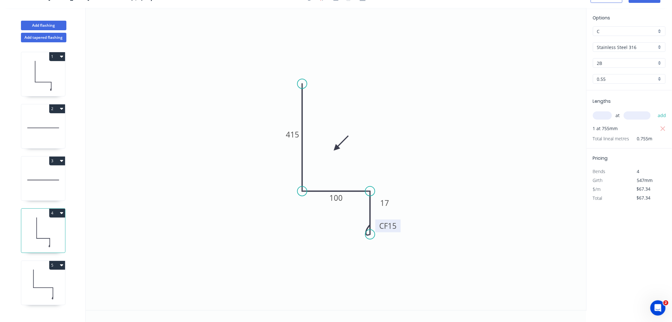
drag, startPoint x: 395, startPoint y: 224, endPoint x: 400, endPoint y: 227, distance: 5.3
click at [400, 227] on rect at bounding box center [388, 225] width 25 height 13
click at [396, 201] on rect at bounding box center [387, 202] width 21 height 13
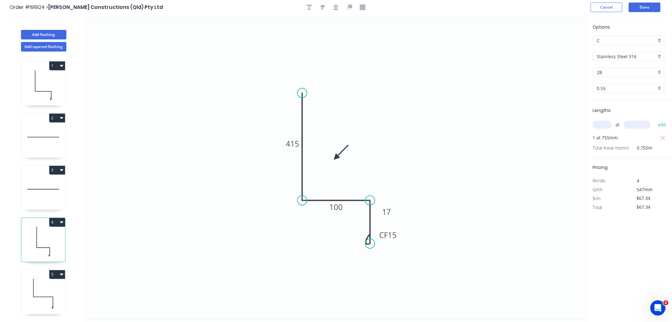
scroll to position [0, 0]
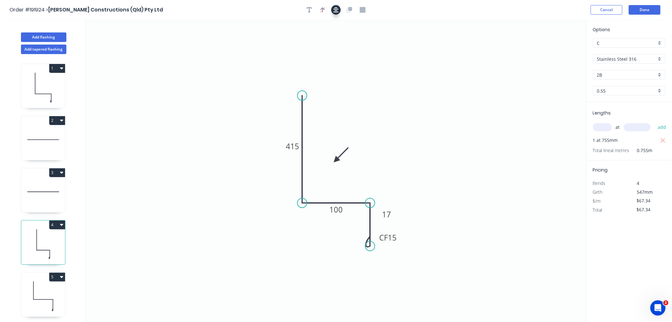
click at [340, 9] on button "button" at bounding box center [336, 10] width 10 height 10
drag, startPoint x: 339, startPoint y: 160, endPoint x: 338, endPoint y: 153, distance: 6.1
click at [338, 153] on icon at bounding box center [343, 148] width 18 height 18
click at [337, 11] on icon "button" at bounding box center [336, 10] width 5 height 6
click at [496, 12] on div "Order #191924 > [PERSON_NAME] Constructions (Qld) Pty Ltd Cancel Done" at bounding box center [336, 10] width 653 height 10
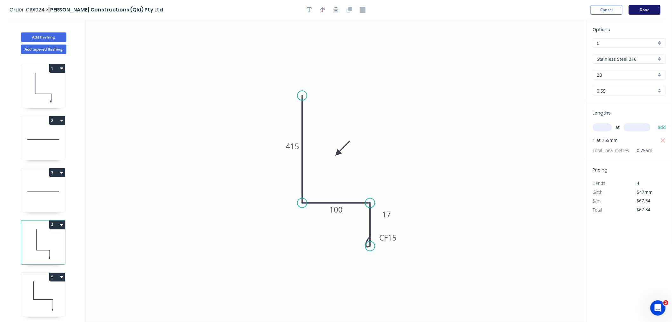
click at [642, 7] on button "Done" at bounding box center [645, 10] width 32 height 10
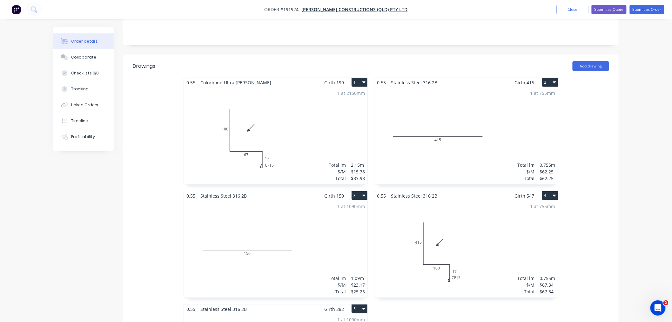
scroll to position [212, 0]
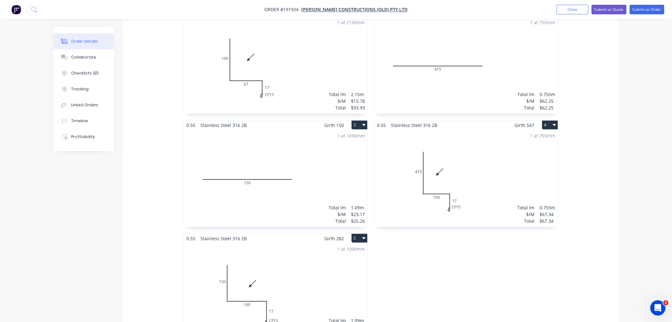
click at [487, 195] on div "1 at 755mm Total lm $/M Total 0.755m $67.34 $67.34" at bounding box center [467, 178] width 184 height 97
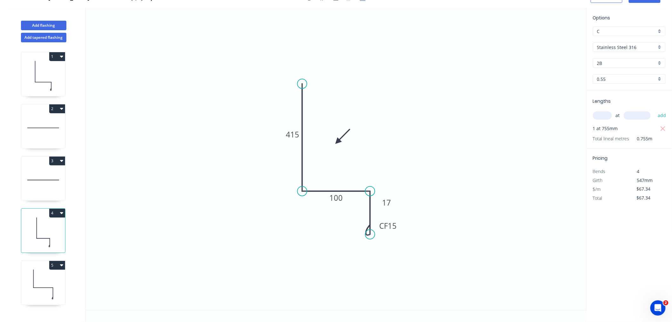
scroll to position [12, 0]
drag, startPoint x: 398, startPoint y: 228, endPoint x: 399, endPoint y: 231, distance: 3.8
click at [399, 231] on rect at bounding box center [389, 229] width 25 height 13
drag, startPoint x: 394, startPoint y: 202, endPoint x: 395, endPoint y: 205, distance: 3.4
click at [395, 205] on rect at bounding box center [388, 205] width 21 height 13
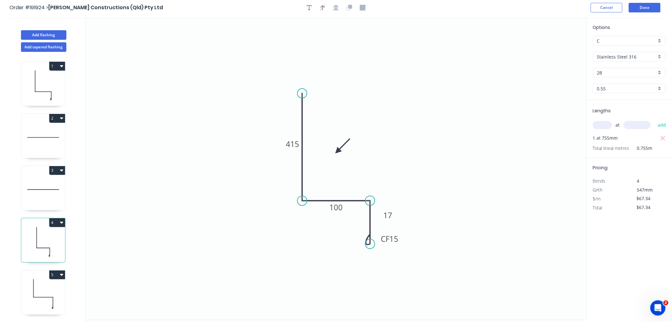
scroll to position [0, 0]
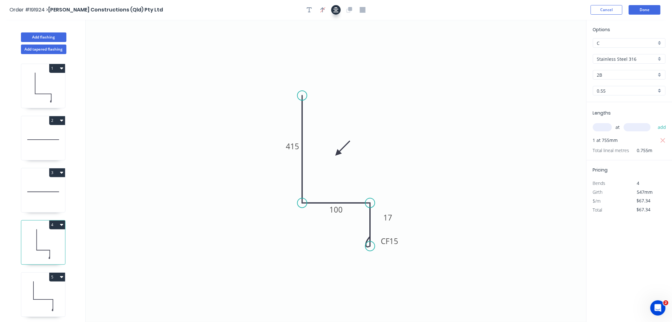
click at [338, 10] on icon "button" at bounding box center [336, 10] width 5 height 6
click at [520, 17] on header "Order #191924 > [PERSON_NAME] Constructions (Qld) Pty Ltd Cancel Done" at bounding box center [336, 10] width 672 height 20
click at [645, 8] on button "Done" at bounding box center [645, 10] width 32 height 10
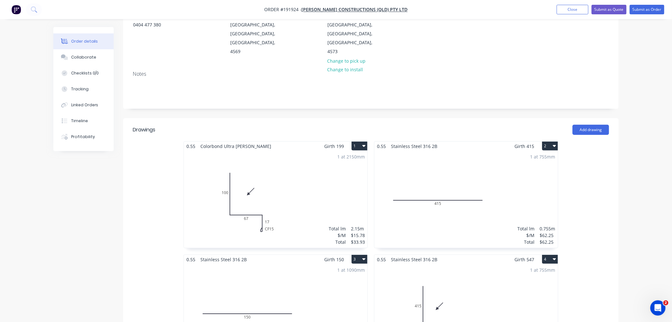
scroll to position [71, 0]
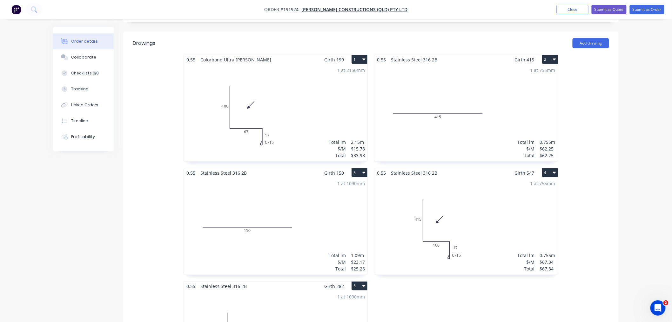
scroll to position [141, 0]
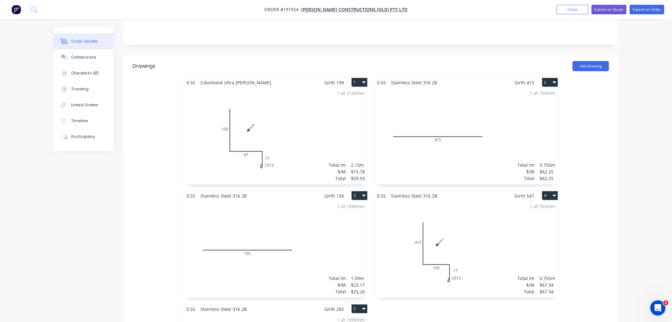
click at [628, 178] on div "Order details Collaborate Checklists 0/0 Tracking Linked Orders Timeline Profit…" at bounding box center [336, 267] width 672 height 816
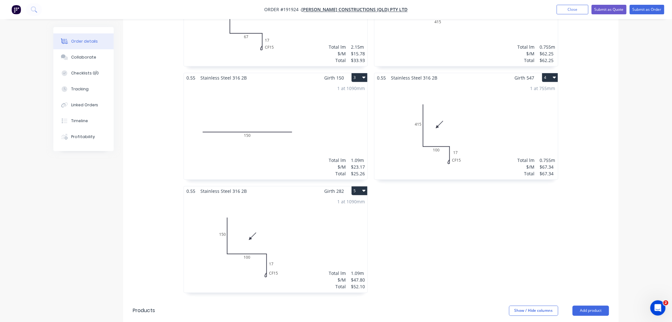
scroll to position [282, 0]
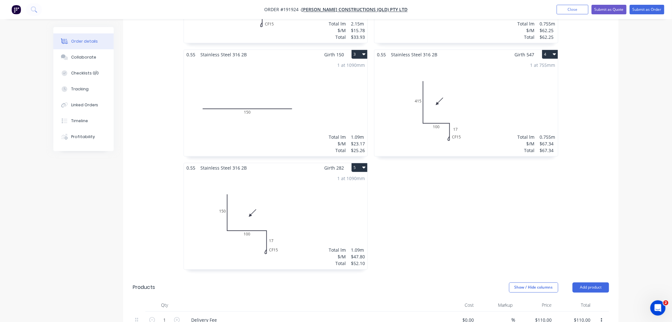
click at [334, 196] on div "1 at 1090mm Total lm $/M Total 1.09m $47.80 $52.10" at bounding box center [276, 220] width 184 height 97
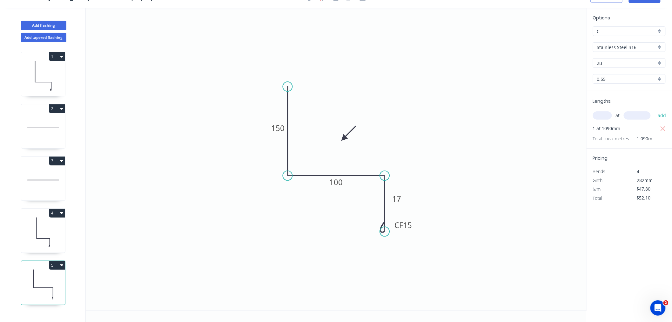
scroll to position [12, 0]
drag, startPoint x: 344, startPoint y: 136, endPoint x: 330, endPoint y: 115, distance: 24.6
click at [330, 115] on icon at bounding box center [335, 110] width 18 height 18
click at [42, 224] on icon at bounding box center [43, 232] width 44 height 41
type input "$67.34"
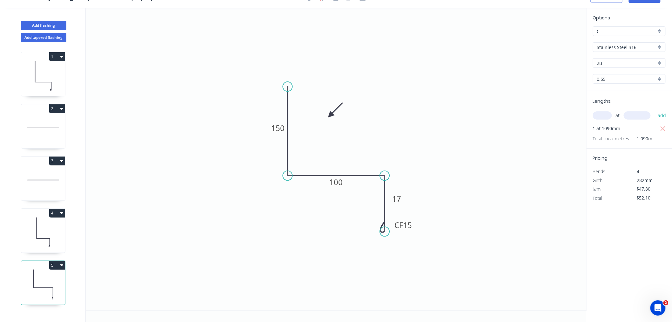
type input "$67.34"
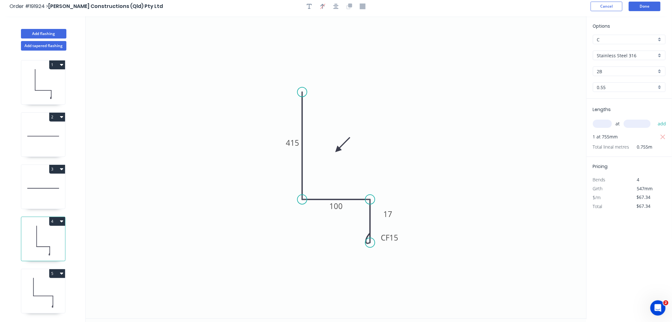
scroll to position [0, 0]
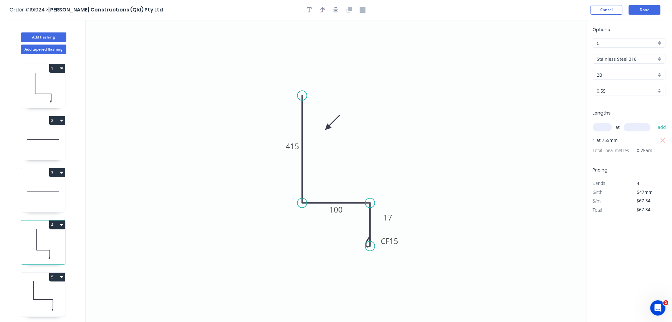
drag, startPoint x: 334, startPoint y: 139, endPoint x: 328, endPoint y: 128, distance: 12.5
click at [328, 128] on icon at bounding box center [333, 122] width 18 height 18
click at [334, 9] on icon "button" at bounding box center [336, 10] width 5 height 6
click at [455, 37] on icon "0 415 100 CF 15 17" at bounding box center [336, 171] width 501 height 302
click at [647, 11] on button "Done" at bounding box center [645, 10] width 32 height 10
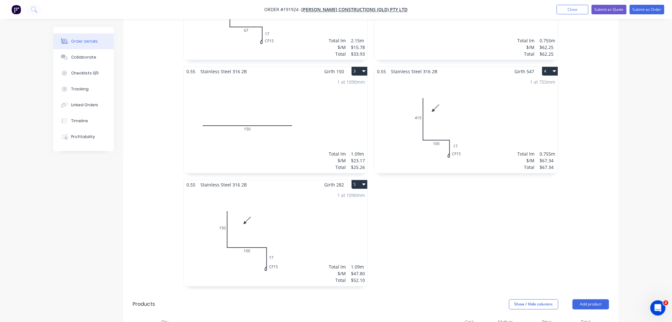
scroll to position [282, 0]
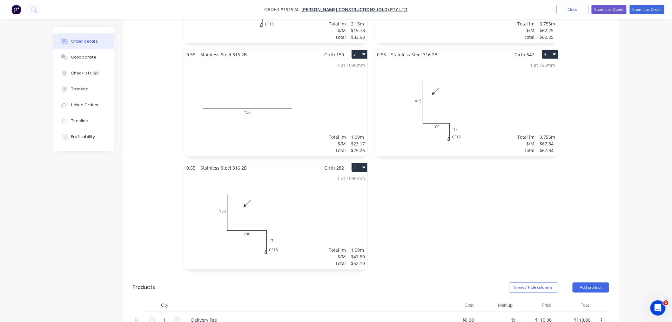
click at [619, 201] on div "Order details Collaborate Checklists 0/0 Tracking Linked Orders Timeline Profit…" at bounding box center [336, 139] width 578 height 789
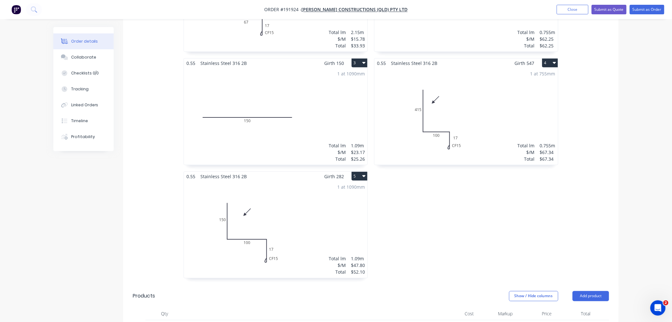
click at [620, 201] on div "Order details Collaborate Checklists 0/0 Tracking Linked Orders Timeline Profit…" at bounding box center [336, 147] width 578 height 789
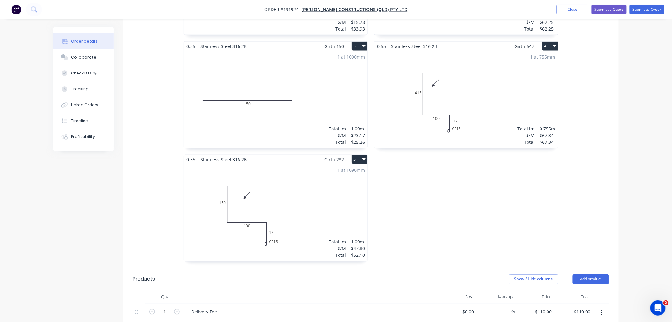
scroll to position [274, 0]
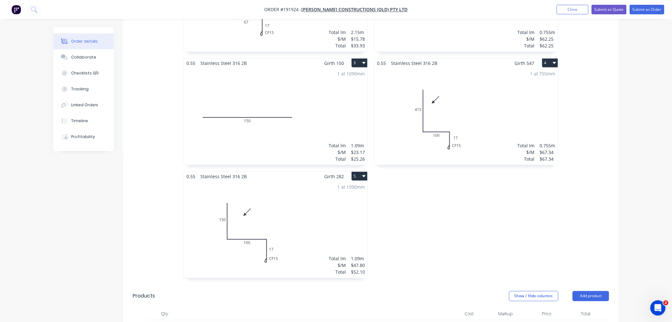
click at [629, 169] on div "Order details Collaborate Checklists 0/0 Tracking Linked Orders Timeline Profit…" at bounding box center [336, 134] width 672 height 816
click at [608, 206] on div "0.55 Colorbond Ultra Shale Grey Girth 199 1 0 100 67 CF 15 17 0 100 67 CF 15 17…" at bounding box center [371, 114] width 496 height 339
click at [562, 214] on div "0.55 Colorbond Ultra Shale Grey Girth 199 1 0 100 67 CF 15 17 0 100 67 CF 15 17…" at bounding box center [371, 114] width 496 height 339
click at [605, 198] on div "0.55 Colorbond Ultra Shale Grey Girth 199 1 0 100 67 CF 15 17 0 100 67 CF 15 17…" at bounding box center [371, 114] width 496 height 339
click at [611, 229] on div "0.55 Colorbond Ultra Shale Grey Girth 199 1 0 100 67 CF 15 17 0 100 67 CF 15 17…" at bounding box center [371, 114] width 496 height 339
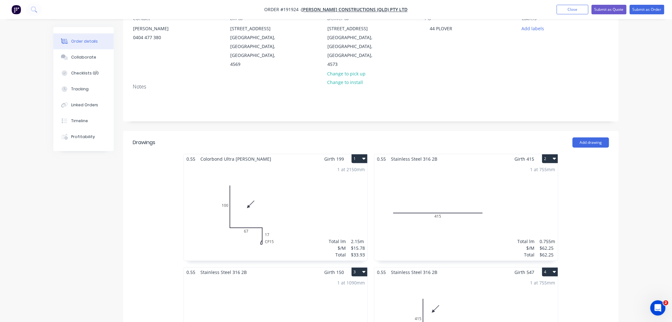
scroll to position [0, 0]
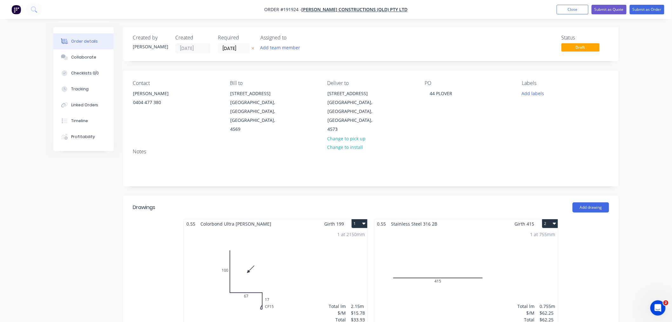
click at [603, 123] on div "Labels Add labels" at bounding box center [565, 107] width 87 height 54
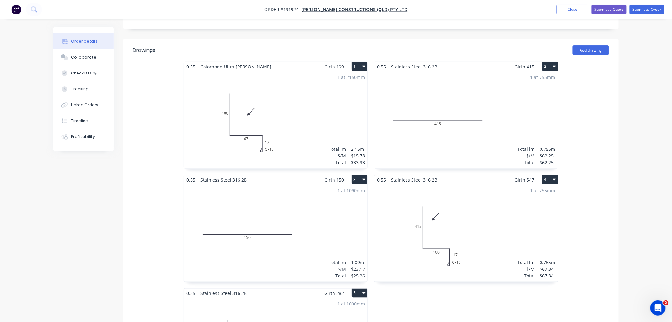
scroll to position [132, 0]
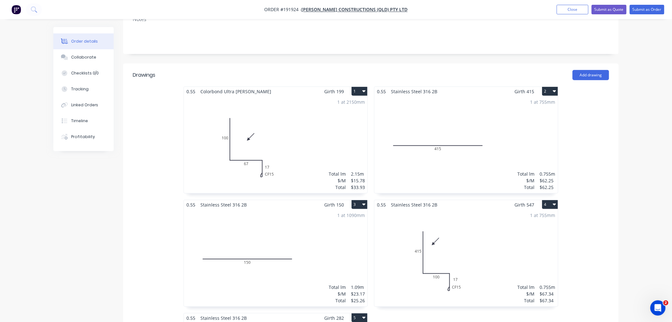
click at [619, 237] on div "Order details Collaborate Checklists 0/0 Tracking Linked Orders Timeline Profit…" at bounding box center [336, 289] width 578 height 789
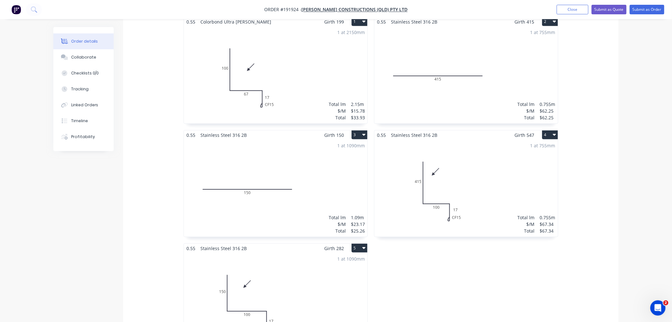
scroll to position [274, 0]
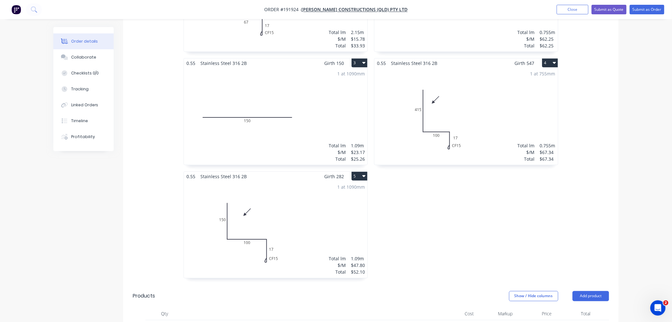
click at [615, 235] on div "0.55 Colorbond Ultra Shale Grey Girth 199 1 0 100 67 CF 15 17 0 100 67 CF 15 17…" at bounding box center [371, 114] width 496 height 339
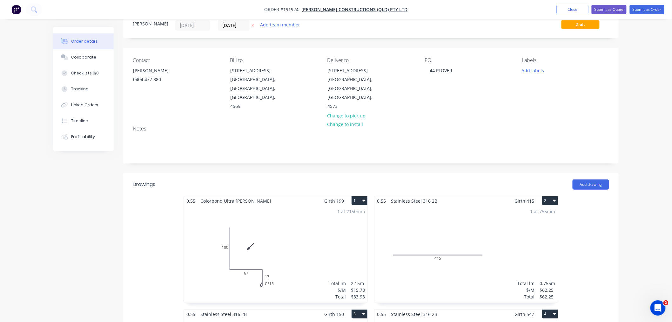
scroll to position [0, 0]
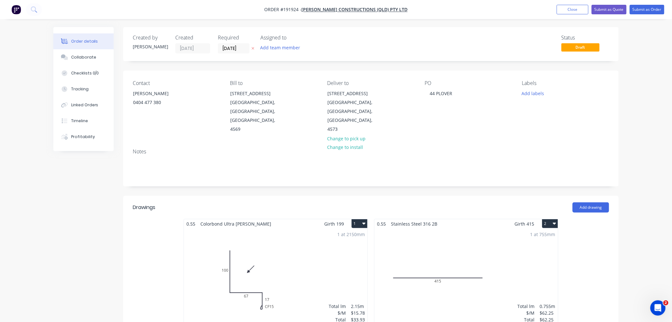
click at [656, 9] on button "Submit as Order" at bounding box center [647, 10] width 35 height 10
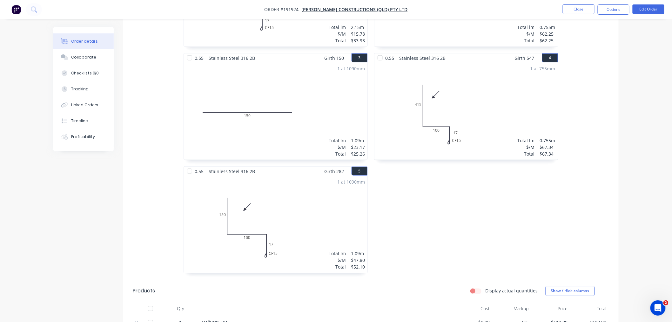
scroll to position [282, 0]
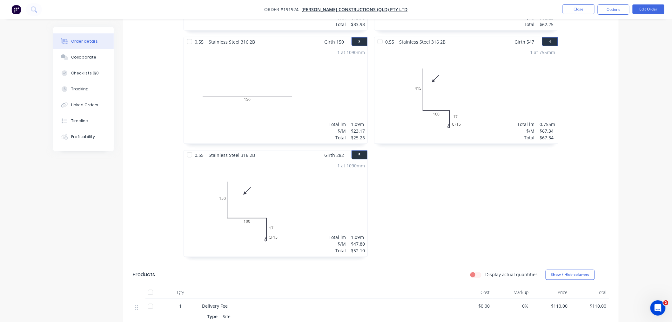
click at [598, 229] on div "0.55 Colorbond Ultra Shale Grey Girth 199 1 0 100 67 CF 15 17 0 100 67 CF 15 17…" at bounding box center [371, 93] width 496 height 339
click at [627, 190] on div "Order details Collaborate Checklists 0/0 Tracking Linked Orders Timeline Profit…" at bounding box center [336, 83] width 672 height 731
click at [597, 224] on div "0.55 Colorbond Ultra Shale Grey Girth 199 1 0 100 67 CF 15 17 0 100 67 CF 15 17…" at bounding box center [371, 93] width 496 height 339
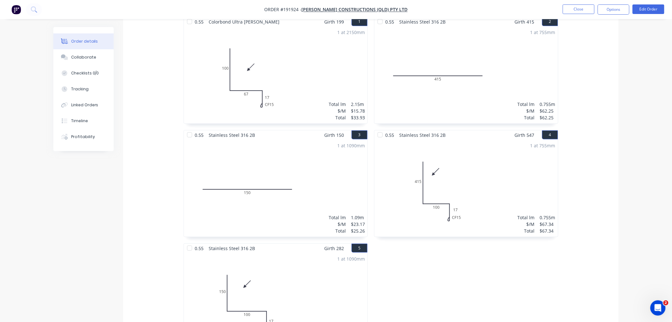
scroll to position [260, 0]
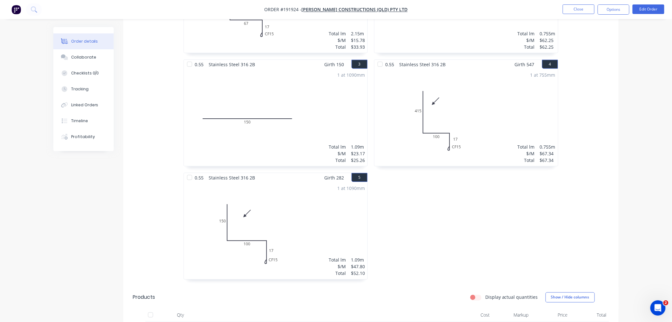
click at [610, 217] on div "0.55 Colorbond Ultra Shale Grey Girth 199 1 0 100 67 CF 15 17 0 100 67 CF 15 17…" at bounding box center [371, 115] width 496 height 339
click at [558, 237] on div "0.55 Stainless Steel 316 2B Girth 415 2 0 415 0 415 1 at 755mm Total lm $/M Tot…" at bounding box center [466, 115] width 191 height 339
click at [612, 210] on div "0.55 Colorbond Ultra Shale Grey Girth 199 1 0 100 67 CF 15 17 0 100 67 CF 15 17…" at bounding box center [371, 115] width 496 height 339
click at [616, 10] on button "Options" at bounding box center [614, 9] width 32 height 10
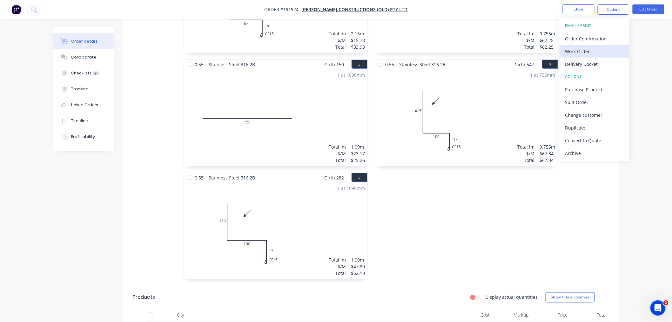
click at [607, 48] on div "Work Order" at bounding box center [595, 51] width 58 height 9
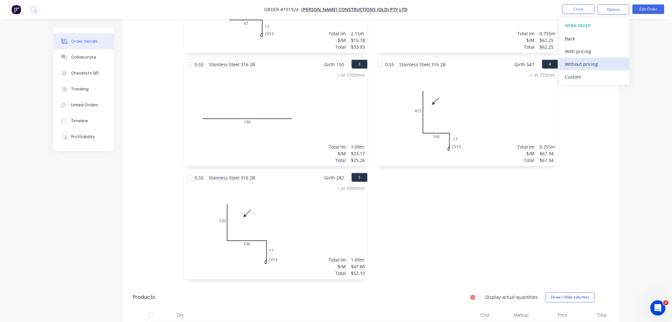
click at [609, 62] on div "Without pricing" at bounding box center [595, 63] width 58 height 9
click at [160, 57] on div "0.55 Colorbond Ultra Shale Grey Girth 199 1 0 100 67 CF 15 17 0 100 67 CF 15 17…" at bounding box center [371, 115] width 496 height 339
drag, startPoint x: 83, startPoint y: 218, endPoint x: 83, endPoint y: 215, distance: 3.9
click at [83, 218] on div "Created by [PERSON_NAME] Created [DATE] Required [DATE] Assigned to Add team me…" at bounding box center [336, 119] width 566 height 704
click at [125, 181] on div "0.55 Colorbond Ultra Shale Grey Girth 199 1 0 100 67 CF 15 17 0 100 67 CF 15 17…" at bounding box center [371, 115] width 496 height 339
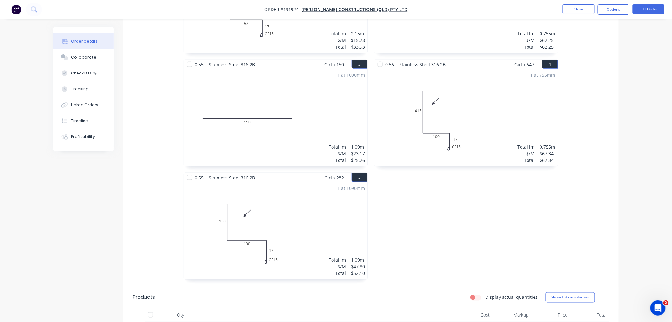
click at [642, 88] on div "Order details Collaborate Checklists 0/0 Tracking Linked Orders Timeline Profit…" at bounding box center [336, 105] width 672 height 731
click at [647, 7] on button "Edit Order" at bounding box center [649, 9] width 32 height 10
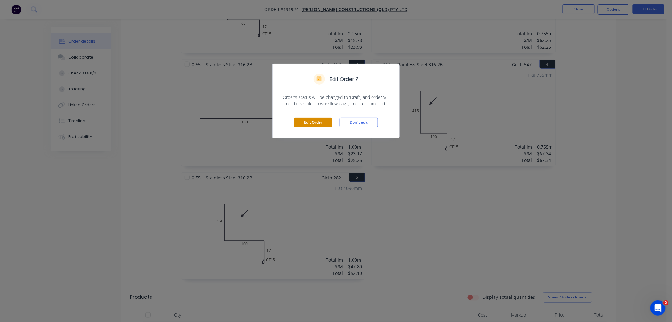
click at [311, 120] on button "Edit Order" at bounding box center [313, 123] width 38 height 10
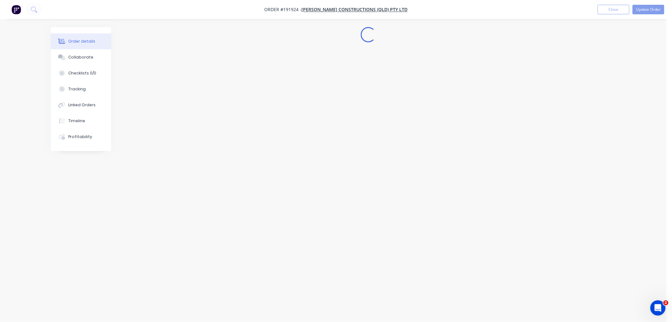
scroll to position [0, 0]
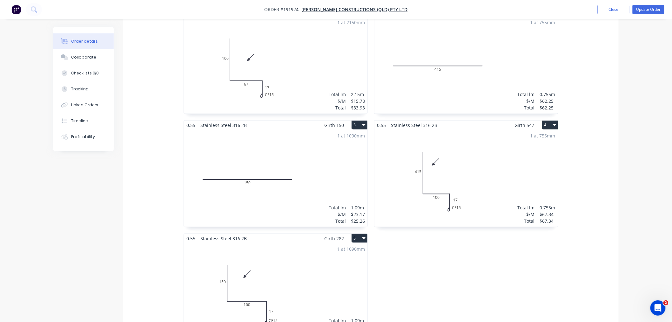
scroll to position [71, 0]
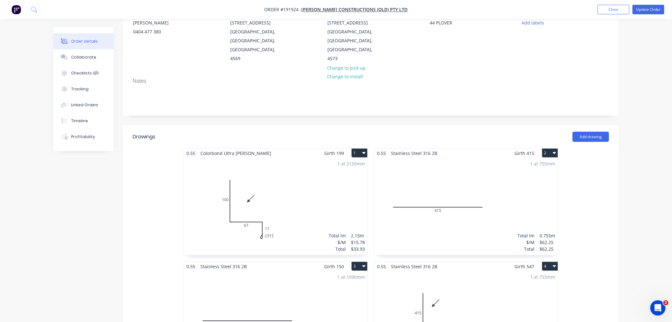
click at [554, 150] on icon "button" at bounding box center [554, 152] width 3 height 5
click at [544, 189] on div "Delete" at bounding box center [528, 193] width 49 height 9
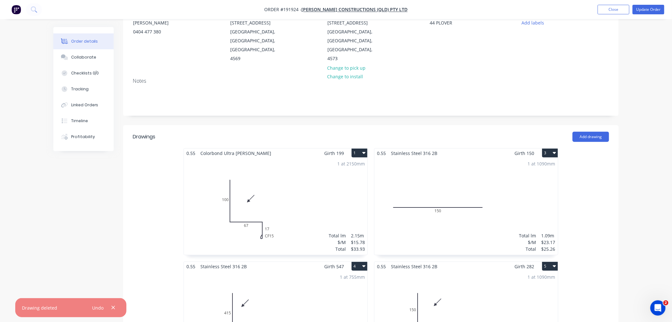
click at [557, 148] on button "3" at bounding box center [550, 152] width 16 height 9
click at [542, 189] on div "Delete" at bounding box center [528, 193] width 49 height 9
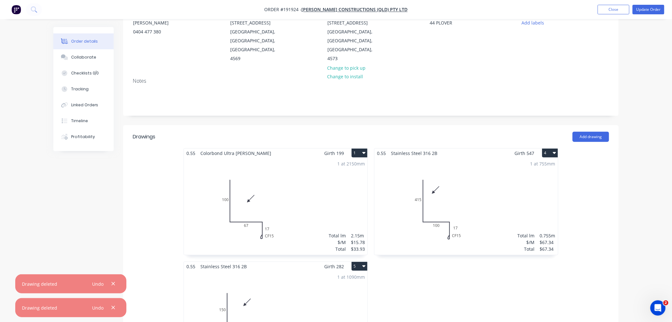
click at [645, 198] on div "Order details Collaborate Checklists 0/0 Tracking Linked Orders Timeline Profit…" at bounding box center [336, 280] width 672 height 703
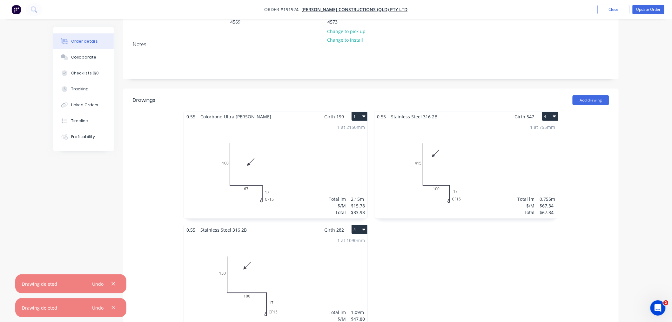
scroll to position [0, 0]
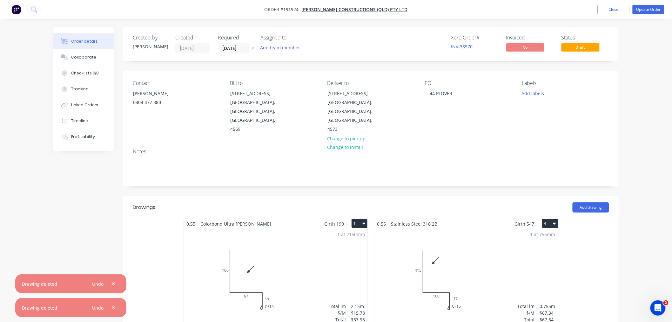
drag, startPoint x: 634, startPoint y: 100, endPoint x: 633, endPoint y: 57, distance: 43.5
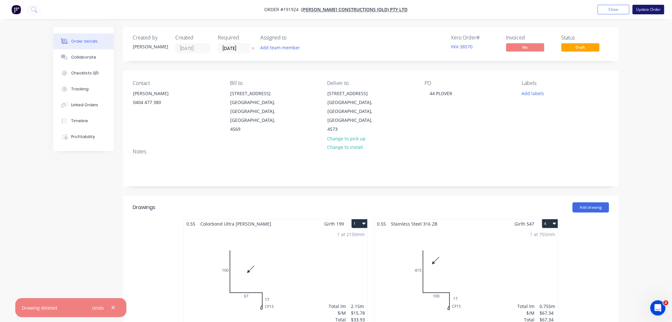
click at [647, 10] on button "Update Order" at bounding box center [649, 10] width 32 height 10
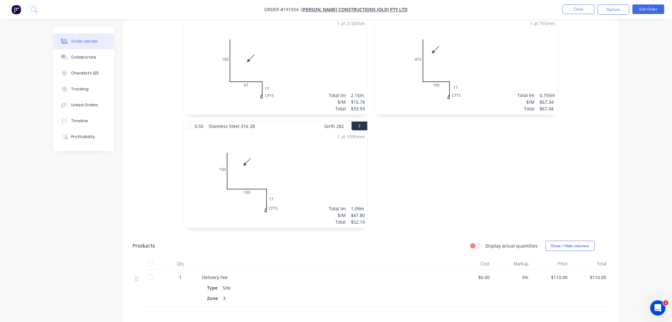
scroll to position [146, 0]
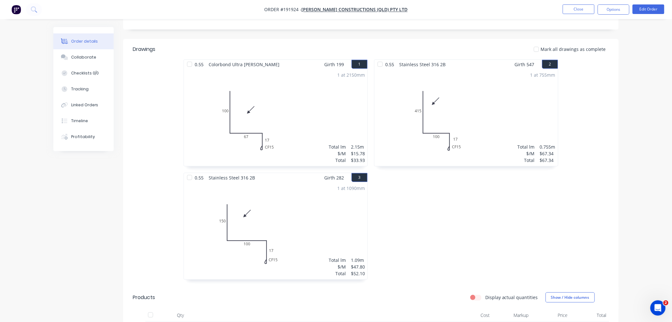
drag, startPoint x: 584, startPoint y: 208, endPoint x: 491, endPoint y: 205, distance: 92.6
click at [583, 208] on div "0.55 Colorbond Ultra Shale Grey Girth 199 1 0 100 67 CF 15 17 0 100 67 CF 15 17…" at bounding box center [371, 172] width 496 height 226
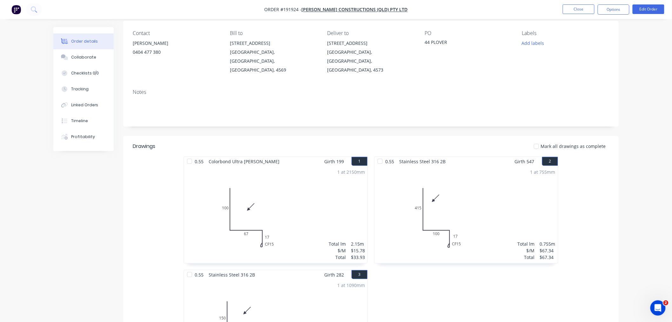
scroll to position [0, 0]
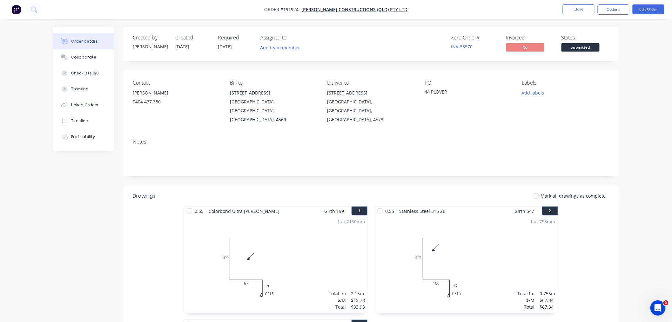
click at [637, 75] on div "Order details Collaborate Checklists 0/0 Tracking Linked Orders Timeline Profit…" at bounding box center [336, 309] width 672 height 618
click at [620, 10] on button "Options" at bounding box center [614, 9] width 32 height 10
click at [652, 58] on div "Order details Collaborate Checklists 0/0 Tracking Linked Orders Timeline Profit…" at bounding box center [336, 309] width 672 height 618
click at [526, 14] on nav "Order #191924 - [PERSON_NAME] Constructions (Qld) Pty Ltd Close Options Edit Or…" at bounding box center [336, 9] width 672 height 19
click at [622, 131] on div "Order details Collaborate Checklists 0/0 Tracking Linked Orders Timeline Profit…" at bounding box center [336, 322] width 578 height 591
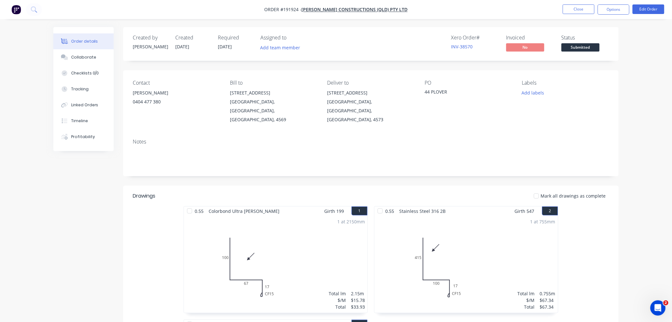
click at [431, 7] on nav "Order #191924 - [PERSON_NAME] Constructions (Qld) Pty Ltd Close Options Edit Or…" at bounding box center [336, 9] width 672 height 19
click at [633, 80] on div "Order details Collaborate Checklists 0/0 Tracking Linked Orders Timeline Profit…" at bounding box center [336, 309] width 672 height 618
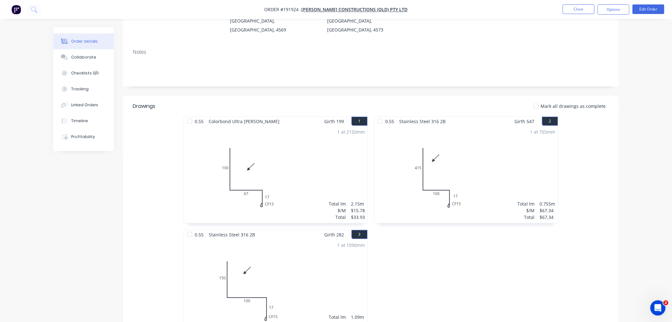
scroll to position [141, 0]
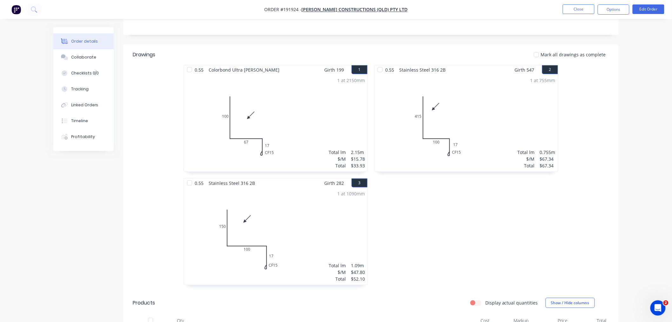
click at [441, 235] on div "0.55 Stainless Steel 316 2B Girth 547 2 0 415 100 CF 15 17 0 415 100 CF 15 17 1…" at bounding box center [466, 178] width 191 height 226
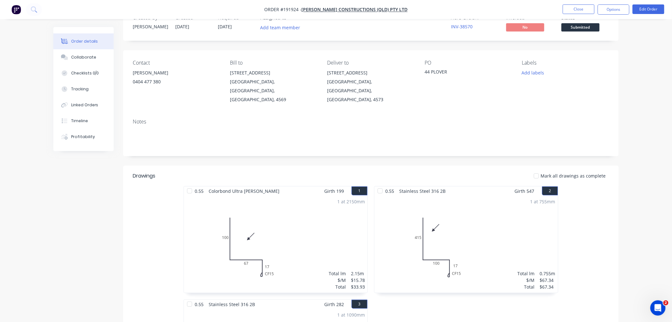
scroll to position [0, 0]
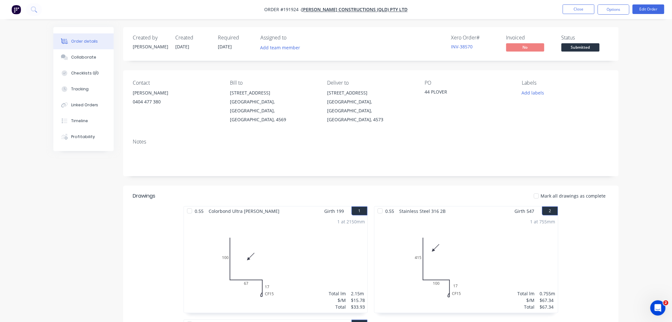
click at [509, 10] on nav "Order #191924 - [PERSON_NAME] Constructions (Qld) Pty Ltd Close Options Edit Or…" at bounding box center [336, 9] width 672 height 19
click at [572, 7] on button "Close" at bounding box center [579, 9] width 32 height 10
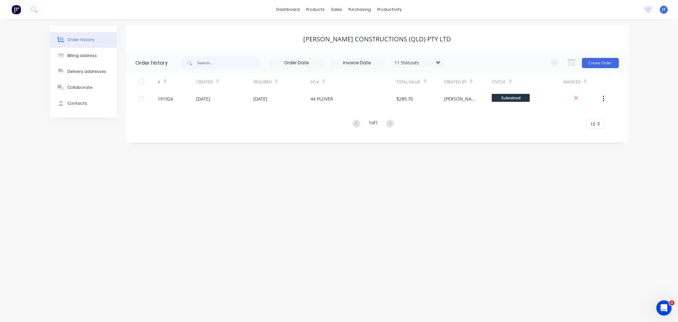
click at [308, 24] on div "Order history Billing address Delivery addresses Collaborate Contacts [PERSON_N…" at bounding box center [339, 170] width 678 height 303
click at [354, 46] on link "Customers" at bounding box center [370, 43] width 84 height 13
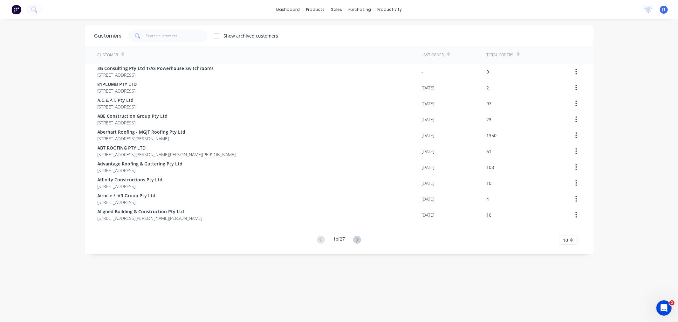
click at [48, 118] on div "dashboard products sales purchasing productivity dashboard products Product Cat…" at bounding box center [339, 161] width 678 height 322
click at [37, 112] on div "dashboard products sales purchasing productivity dashboard products Product Cat…" at bounding box center [339, 161] width 678 height 322
click at [172, 35] on input "text" at bounding box center [177, 36] width 62 height 13
click at [344, 30] on div "Sales Orders" at bounding box center [357, 31] width 26 height 6
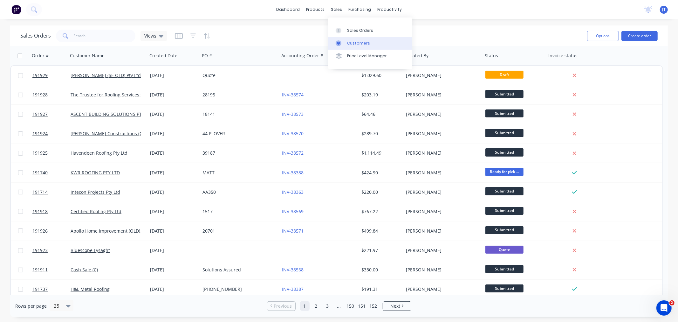
click at [347, 41] on div "Customers" at bounding box center [358, 43] width 23 height 6
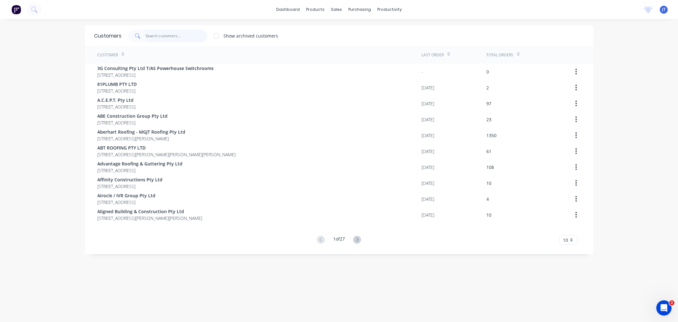
click at [157, 34] on input "text" at bounding box center [177, 36] width 62 height 13
click at [176, 33] on input "text" at bounding box center [177, 36] width 62 height 13
click at [158, 32] on input "text" at bounding box center [177, 36] width 62 height 13
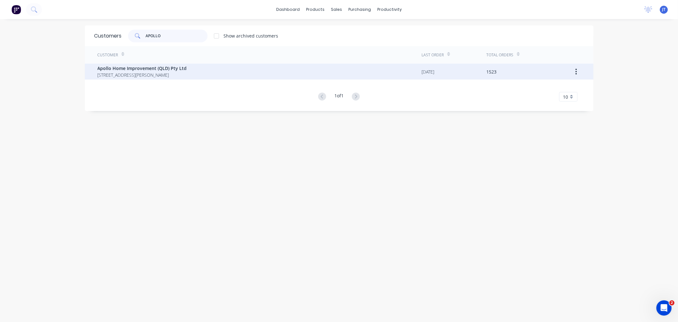
type input "APOLLO"
click at [135, 75] on span "[STREET_ADDRESS][PERSON_NAME]" at bounding box center [142, 75] width 89 height 7
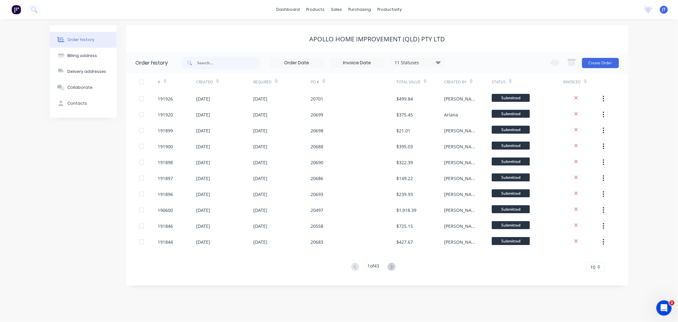
drag, startPoint x: 634, startPoint y: 86, endPoint x: 618, endPoint y: 72, distance: 21.2
click at [634, 86] on div "Order history Billing address Delivery addresses Collaborate Contacts Apollo Ho…" at bounding box center [339, 170] width 678 height 303
click at [601, 65] on button "Create Order" at bounding box center [600, 63] width 37 height 10
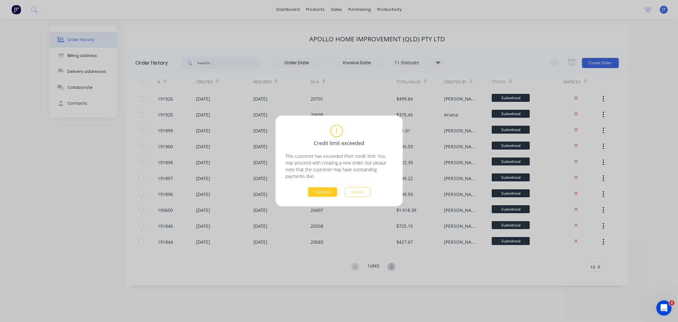
click at [319, 194] on button "Continue" at bounding box center [322, 192] width 29 height 10
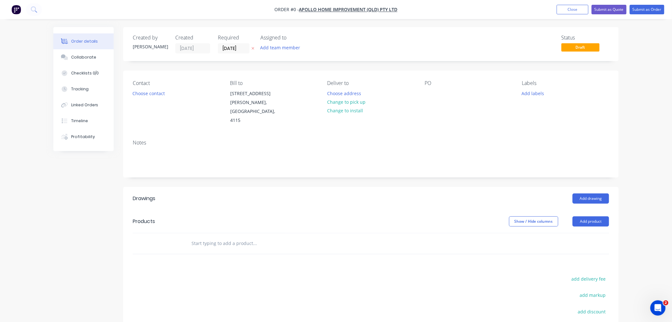
click at [229, 44] on label "[DATE]" at bounding box center [234, 48] width 32 height 10
click at [229, 44] on input "[DATE]" at bounding box center [233, 49] width 31 height 10
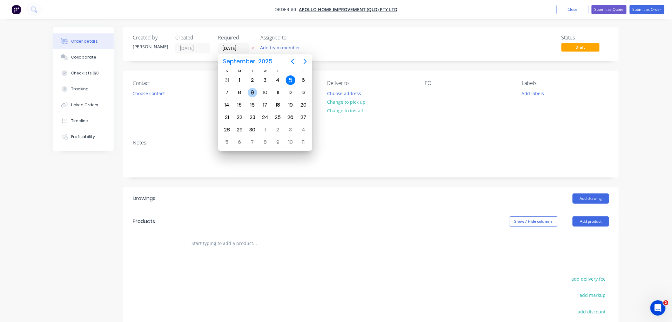
click at [255, 92] on div "9" at bounding box center [253, 93] width 10 height 10
type input "[DATE]"
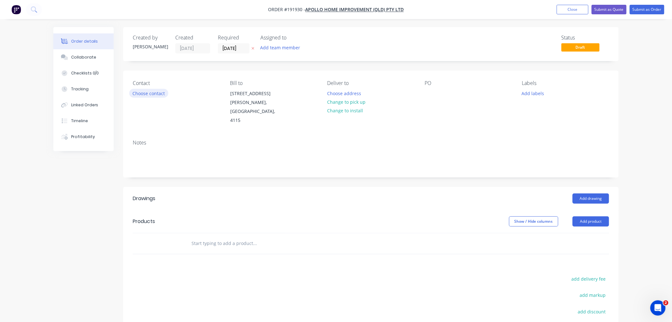
click at [153, 93] on button "Choose contact" at bounding box center [148, 93] width 39 height 9
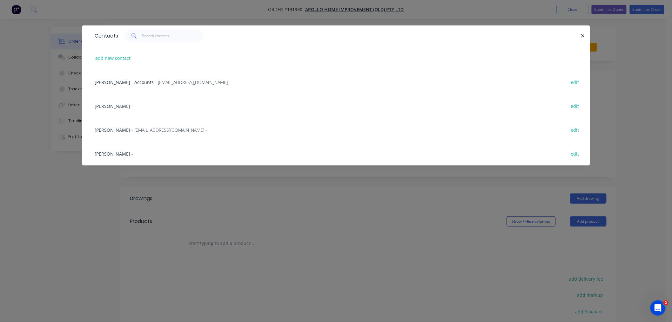
click at [113, 153] on span "[PERSON_NAME]" at bounding box center [113, 154] width 36 height 6
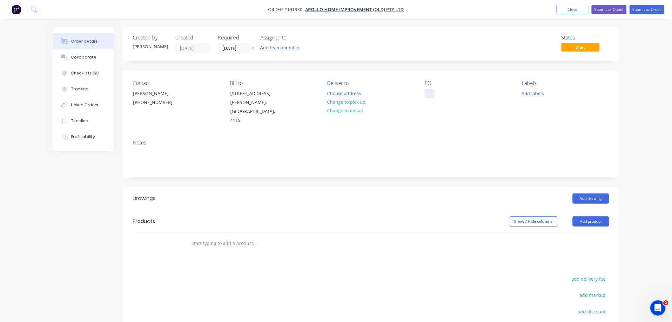
click at [429, 92] on div at bounding box center [430, 93] width 10 height 9
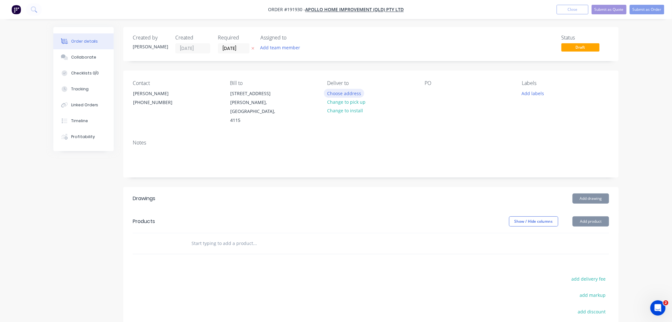
click at [351, 93] on button "Choose address" at bounding box center [344, 93] width 41 height 9
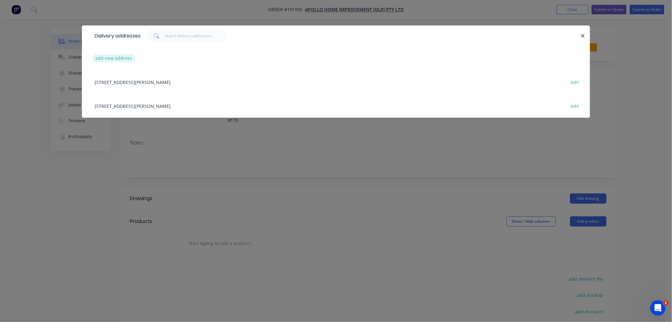
click at [110, 56] on button "add new address" at bounding box center [114, 58] width 44 height 9
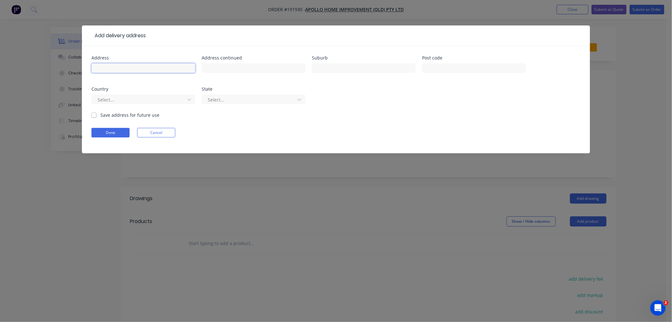
click at [131, 67] on input "text" at bounding box center [144, 68] width 104 height 10
paste input "24-26 PIMPAMA RD PIMPAMA QLD"
type input "[STREET_ADDRESS]"
paste input "PIMPAMA"
type input "PIMPAMA"
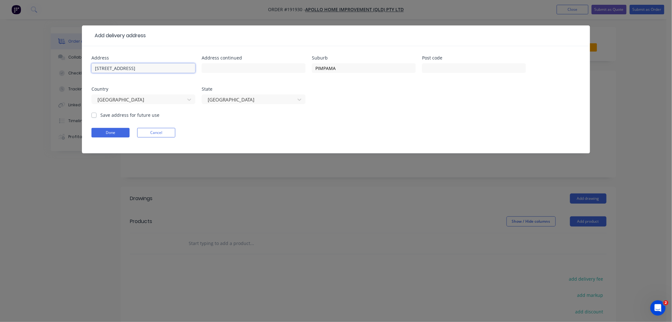
click at [185, 72] on input "[STREET_ADDRESS]" at bounding box center [144, 68] width 104 height 10
click at [399, 89] on div "Address 24-26 PIMPAMA RD Address continued Suburb PIMPAMA Post code Country [GE…" at bounding box center [336, 84] width 489 height 56
click at [161, 70] on input "[STREET_ADDRESS]" at bounding box center [144, 68] width 104 height 10
type input "[STREET_ADDRESS]"
click at [224, 125] on form "Address 24-26 PIMPAMA RD Address continued Suburb PIMPAMA Post code Country [GE…" at bounding box center [336, 105] width 489 height 98
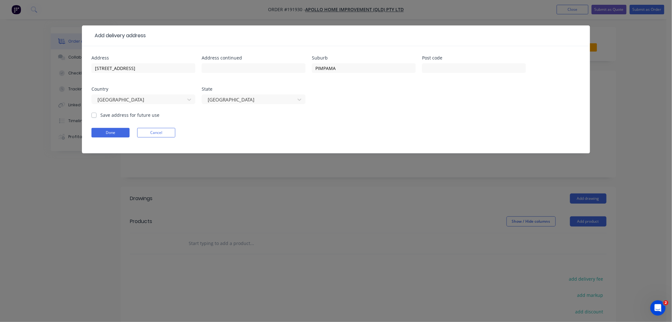
click at [215, 126] on form "Address 24-26 PIMPAMA RD Address continued Suburb PIMPAMA Post code Country [GE…" at bounding box center [336, 105] width 489 height 98
click at [115, 132] on button "Done" at bounding box center [111, 133] width 38 height 10
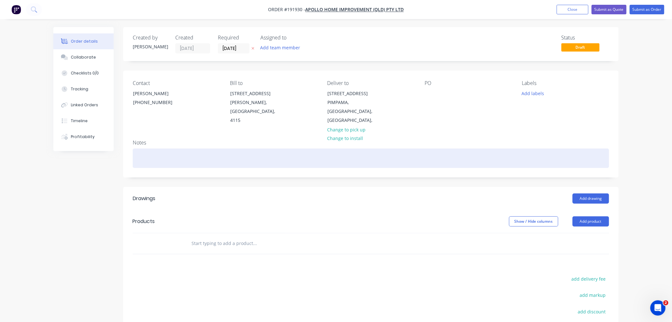
click at [181, 152] on div at bounding box center [371, 157] width 477 height 19
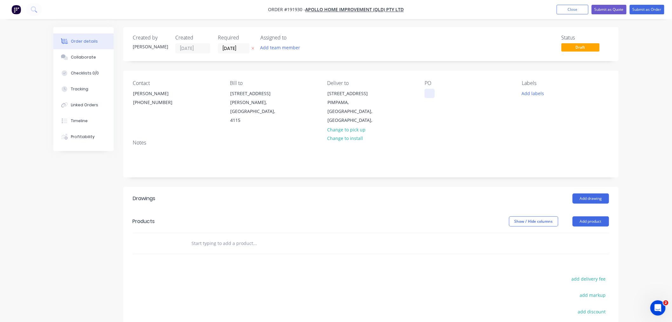
click at [430, 91] on div at bounding box center [430, 93] width 10 height 9
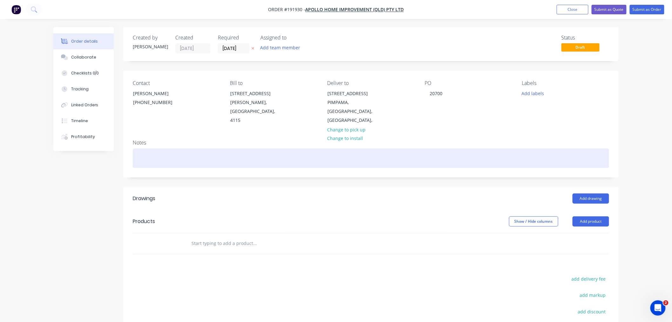
click at [349, 151] on div at bounding box center [371, 157] width 477 height 19
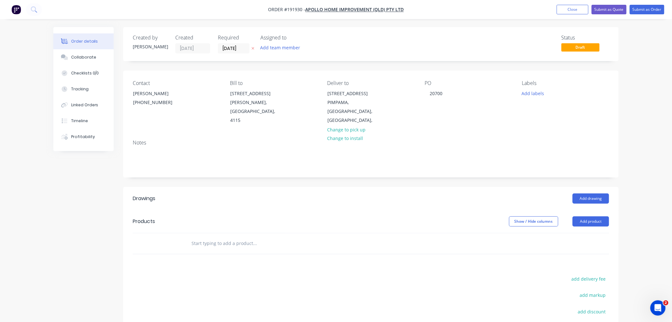
click at [638, 220] on div "Order details Collaborate Checklists 0/0 Tracking Linked Orders Timeline Profit…" at bounding box center [336, 208] width 672 height 416
click at [596, 216] on button "Add product" at bounding box center [591, 221] width 37 height 10
click at [592, 233] on div "Product catalogue" at bounding box center [579, 237] width 49 height 9
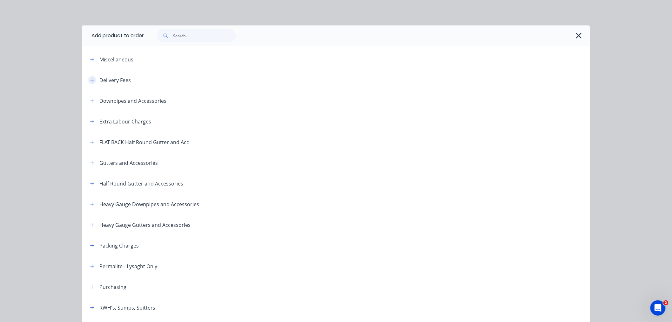
click at [90, 79] on icon "button" at bounding box center [92, 80] width 4 height 4
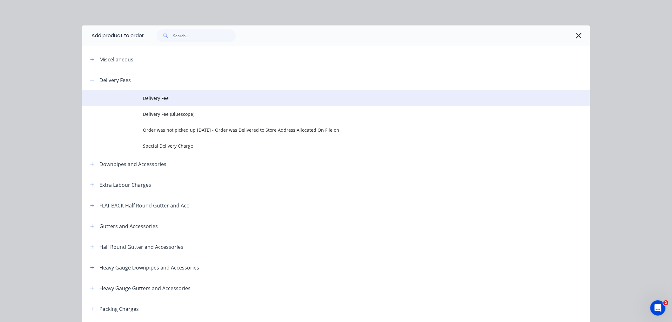
click at [147, 98] on span "Delivery Fee" at bounding box center [322, 98] width 358 height 7
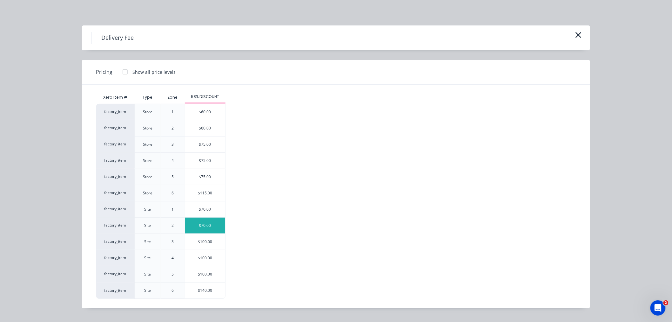
click at [217, 227] on div "$70.00" at bounding box center [205, 225] width 40 height 16
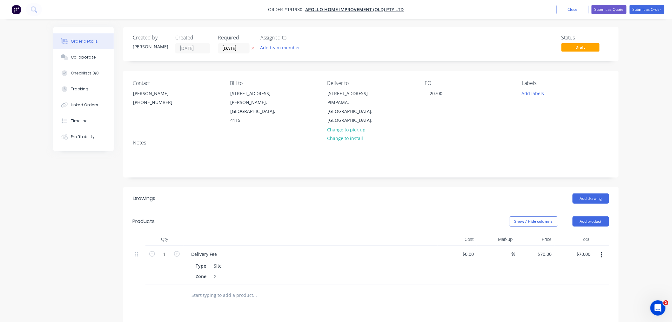
click at [502, 123] on div "Contact [PERSON_NAME] [PHONE_NUMBER] Bill to [STREET_ADDRESS][GEOGRAPHIC_DATA][…" at bounding box center [371, 103] width 496 height 64
click at [596, 193] on button "Add drawing" at bounding box center [591, 198] width 37 height 10
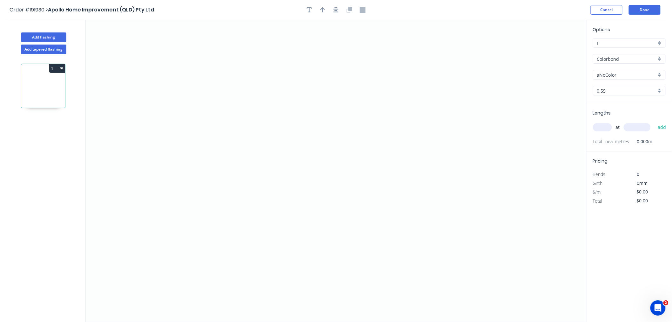
click at [622, 75] on input "aNoColor" at bounding box center [626, 75] width 59 height 7
click at [515, 16] on header "Order #191930 > Apollo Home Improvement (QLD) Pty Ltd Cancel Done" at bounding box center [336, 10] width 672 height 20
type input "aNoColor"
click at [605, 5] on button "Cancel" at bounding box center [607, 10] width 32 height 10
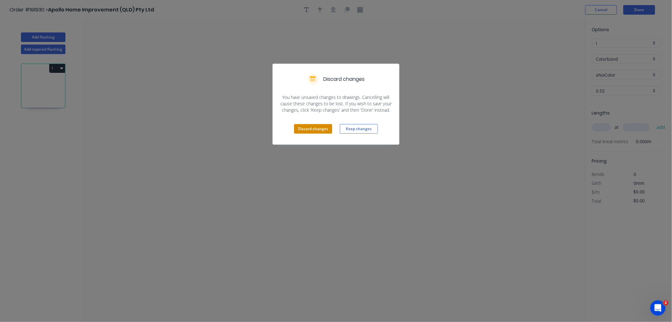
click at [318, 125] on button "Discard changes" at bounding box center [313, 129] width 38 height 10
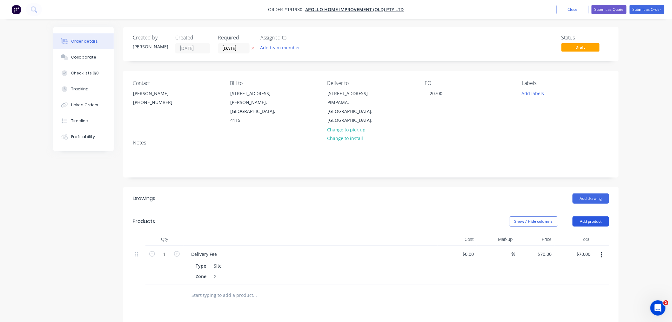
click at [589, 216] on button "Add product" at bounding box center [591, 221] width 37 height 10
click at [582, 233] on div "Product catalogue" at bounding box center [579, 237] width 49 height 9
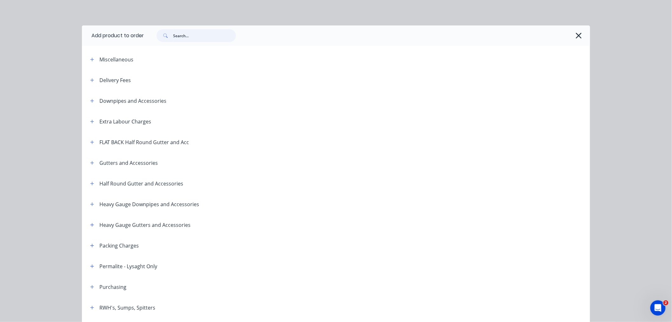
click at [201, 34] on input "text" at bounding box center [204, 35] width 63 height 13
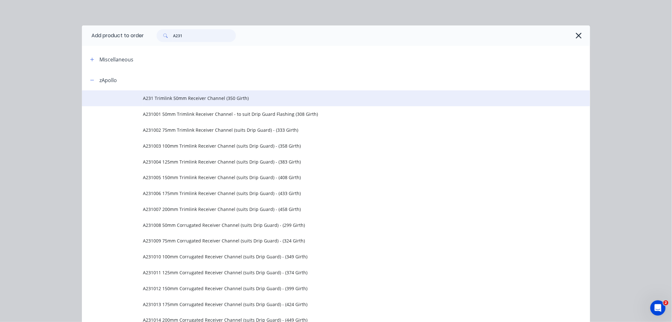
type input "A231"
click at [191, 92] on td "A231 Trimlink 50mm Receiver Channel (350 Girth)" at bounding box center [366, 98] width 447 height 16
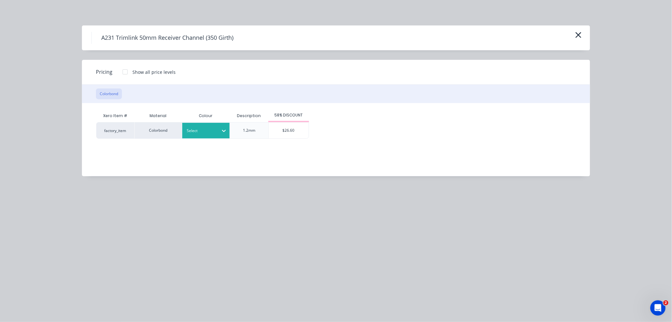
click at [201, 127] on div at bounding box center [201, 130] width 29 height 7
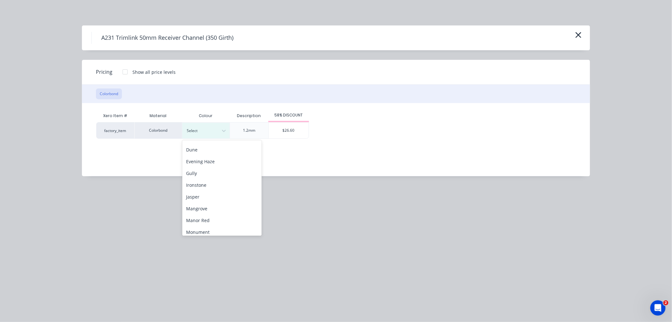
scroll to position [212, 0]
click at [214, 167] on div "Surfmist" at bounding box center [221, 170] width 79 height 12
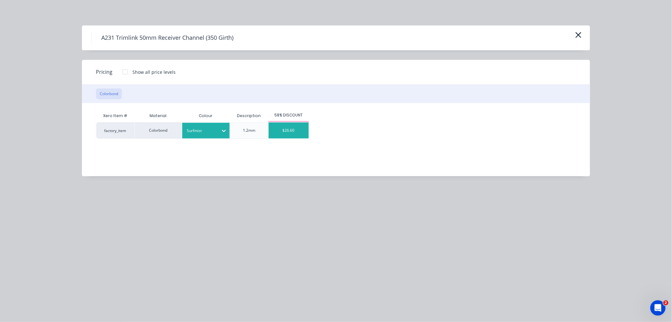
click at [294, 128] on div "$26.60" at bounding box center [289, 130] width 40 height 16
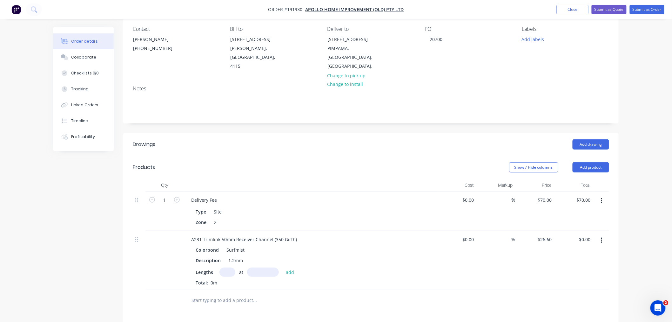
scroll to position [71, 0]
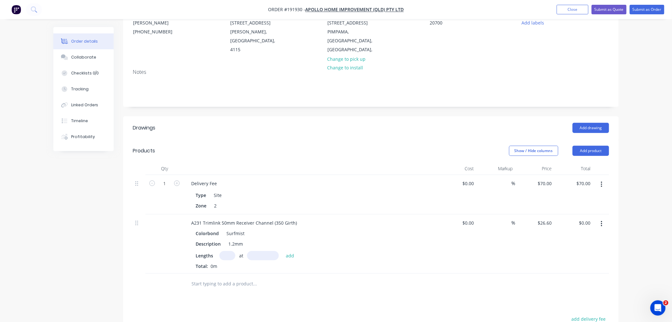
click at [226, 251] on input "text" at bounding box center [228, 255] width 16 height 9
type input "24"
type input "4000"
click at [283, 251] on button "add" at bounding box center [290, 255] width 15 height 9
type input "$2,553.60"
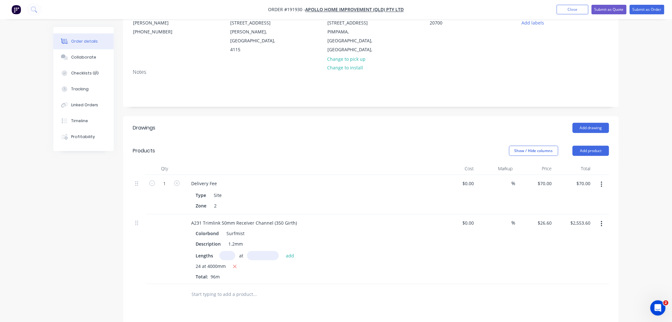
click at [639, 234] on div "Order details Collaborate Checklists 0/0 Tracking Linked Orders Timeline Profit…" at bounding box center [336, 197] width 672 height 537
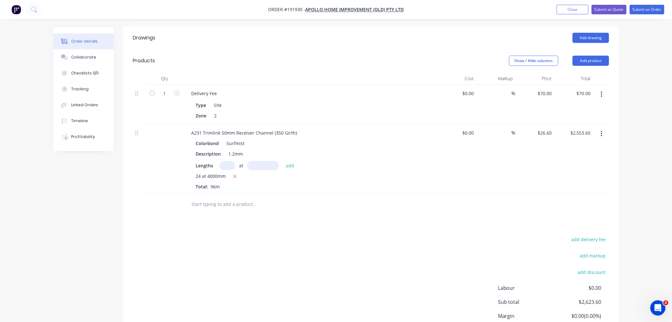
scroll to position [136, 0]
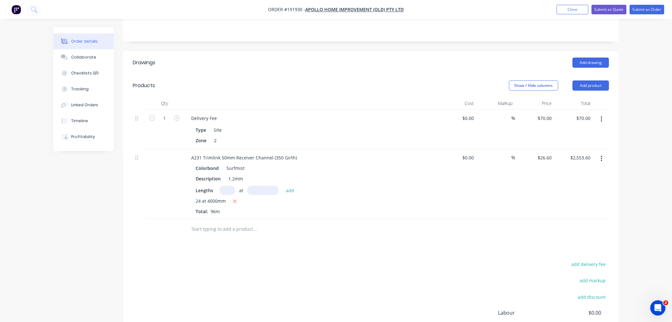
click at [655, 126] on div "Order details Collaborate Checklists 0/0 Tracking Linked Orders Timeline Profit…" at bounding box center [336, 132] width 672 height 537
click at [660, 218] on div "Order details Collaborate Checklists 0/0 Tracking Linked Orders Timeline Profit…" at bounding box center [336, 132] width 672 height 537
click at [639, 215] on div "Order details Collaborate Checklists 0/0 Tracking Linked Orders Timeline Profit…" at bounding box center [336, 132] width 672 height 537
click at [639, 183] on div "Order details Collaborate Checklists 0/0 Tracking Linked Orders Timeline Profit…" at bounding box center [336, 132] width 672 height 537
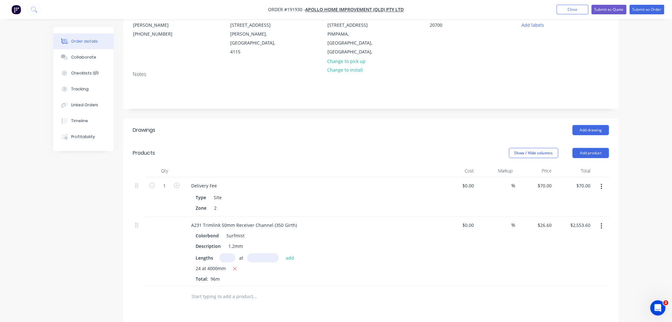
scroll to position [65, 0]
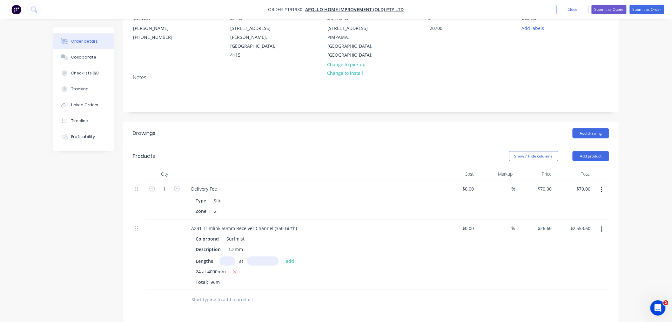
click at [94, 257] on div "Created by [PERSON_NAME] Created [DATE] Required [DATE] Assigned to Add team me…" at bounding box center [336, 217] width 566 height 510
click at [96, 265] on div "Created by [PERSON_NAME] Created [DATE] Required [DATE] Assigned to Add team me…" at bounding box center [336, 217] width 566 height 510
click at [641, 239] on div "Order details Collaborate Checklists 0/0 Tracking Linked Orders Timeline Profit…" at bounding box center [336, 203] width 672 height 537
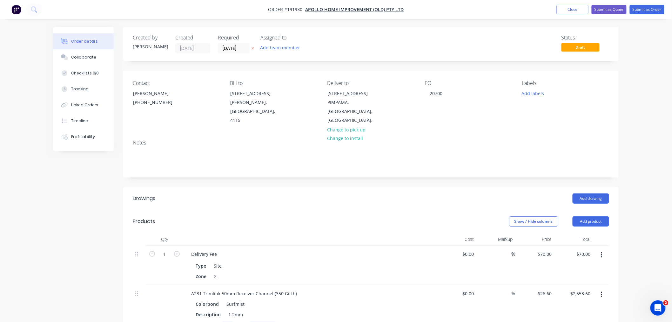
click at [621, 95] on div "Order details Collaborate Checklists 0/0 Tracking Linked Orders Timeline Profit…" at bounding box center [336, 282] width 578 height 510
click at [649, 9] on button "Submit as Order" at bounding box center [647, 10] width 35 height 10
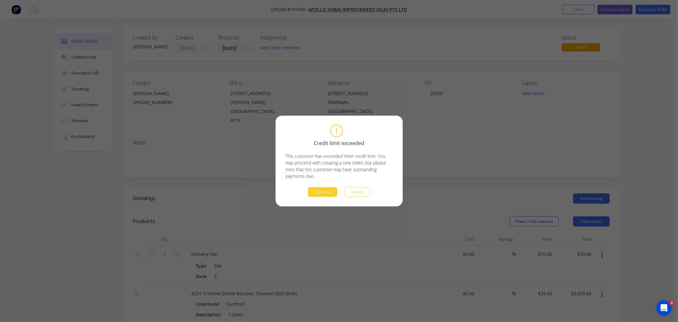
click at [322, 190] on button "Continue" at bounding box center [322, 192] width 29 height 10
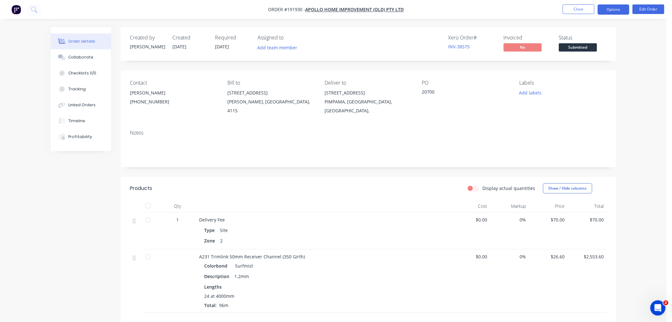
click at [614, 7] on button "Options" at bounding box center [614, 9] width 32 height 10
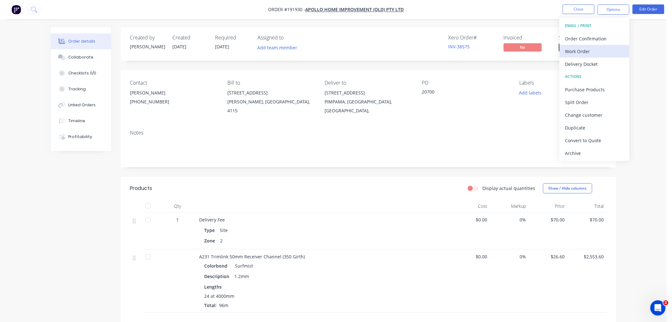
click at [602, 50] on div "Work Order" at bounding box center [595, 51] width 58 height 9
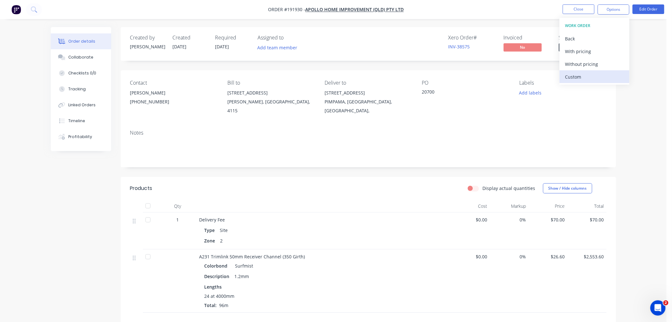
click at [599, 75] on div "Custom" at bounding box center [595, 76] width 58 height 9
click at [604, 63] on div "Without pricing" at bounding box center [595, 63] width 58 height 9
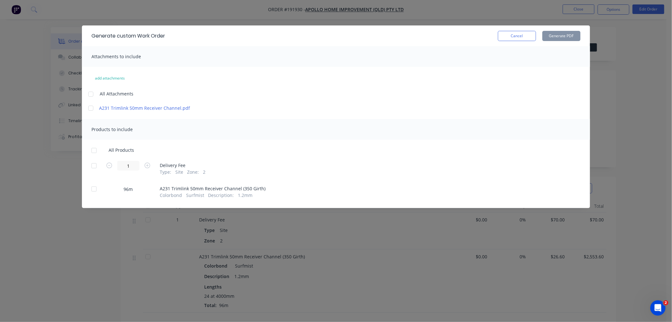
drag, startPoint x: 95, startPoint y: 151, endPoint x: 93, endPoint y: 120, distance: 31.2
click at [95, 151] on div at bounding box center [94, 150] width 13 height 13
click at [90, 93] on div at bounding box center [91, 94] width 13 height 13
click at [555, 37] on button "Generate PDF" at bounding box center [562, 36] width 38 height 10
click at [13, 112] on div "Generate custom Work Order Cancel Generate PDF Attachments to include add attac…" at bounding box center [336, 161] width 672 height 322
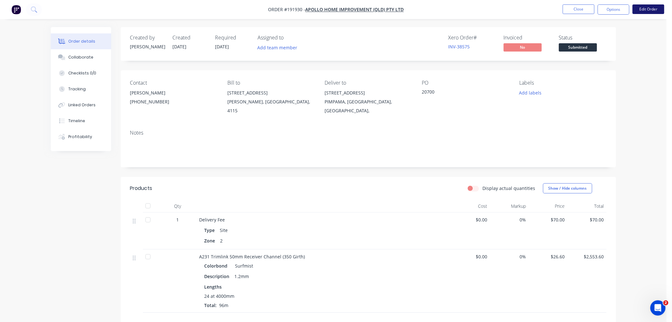
click at [649, 6] on button "Edit Order" at bounding box center [649, 9] width 32 height 10
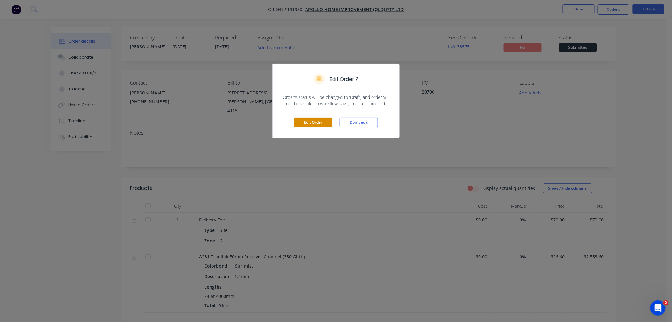
drag, startPoint x: 312, startPoint y: 125, endPoint x: 291, endPoint y: 119, distance: 21.7
click at [312, 125] on button "Edit Order" at bounding box center [313, 123] width 38 height 10
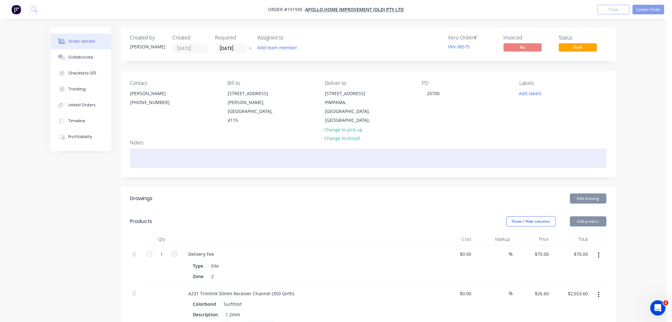
click at [166, 148] on div at bounding box center [368, 157] width 477 height 19
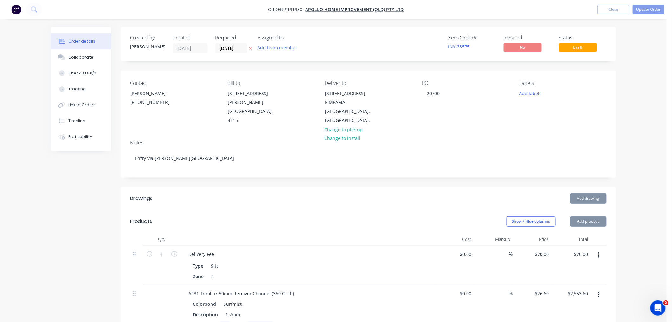
click at [76, 210] on div "Created by [PERSON_NAME] Created [DATE] Required [DATE] Assigned to Add team me…" at bounding box center [334, 282] width 566 height 510
click at [651, 8] on button "Update Order" at bounding box center [649, 10] width 32 height 10
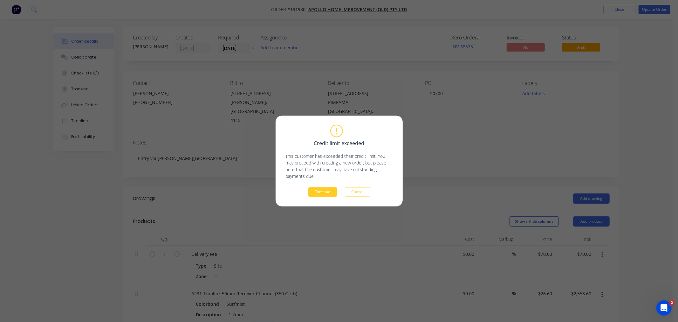
click at [318, 193] on button "Continue" at bounding box center [322, 192] width 29 height 10
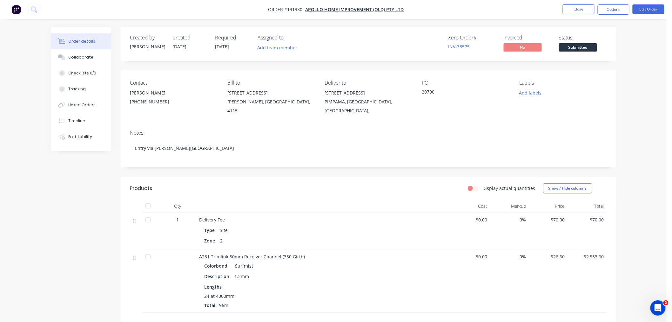
click at [634, 80] on div "Order details Collaborate Checklists 0/0 Tracking Linked Orders Timeline Profit…" at bounding box center [333, 213] width 667 height 426
drag, startPoint x: 615, startPoint y: 9, endPoint x: 615, endPoint y: 12, distance: 3.2
click at [615, 8] on button "Options" at bounding box center [614, 9] width 32 height 10
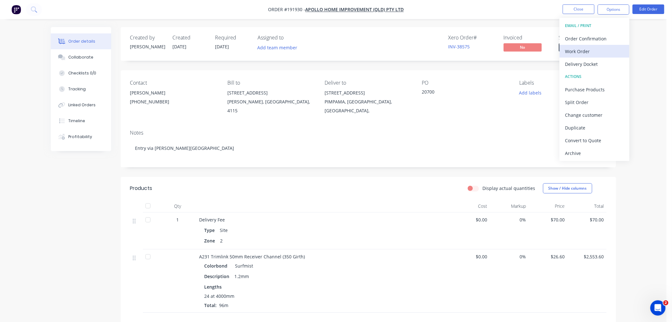
click at [610, 52] on div "Work Order" at bounding box center [595, 51] width 58 height 9
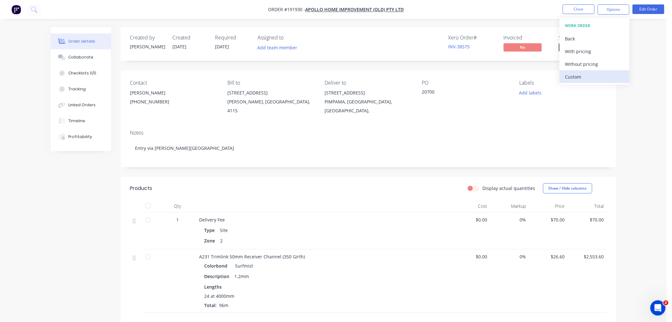
click at [602, 77] on div "Custom" at bounding box center [595, 76] width 58 height 9
click at [609, 65] on div "Without pricing" at bounding box center [595, 63] width 58 height 9
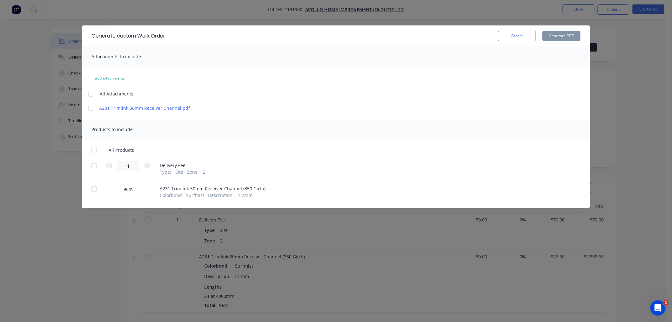
click at [90, 92] on div at bounding box center [91, 94] width 13 height 13
click at [97, 148] on div at bounding box center [94, 150] width 13 height 13
click at [557, 34] on button "Generate PDF" at bounding box center [562, 36] width 38 height 10
click at [629, 58] on div "Generate custom Work Order Cancel Generate PDF Attachments to include add attac…" at bounding box center [336, 161] width 672 height 322
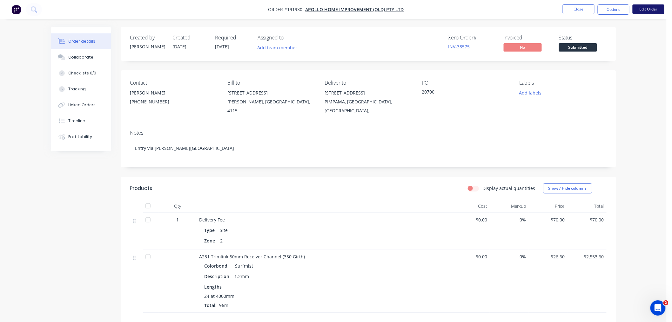
click at [649, 9] on button "Edit Order" at bounding box center [649, 9] width 32 height 10
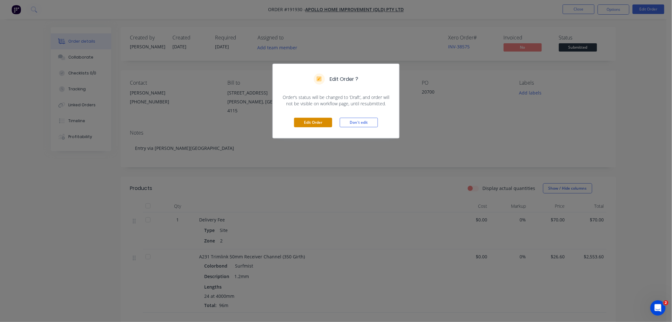
click at [318, 123] on button "Edit Order" at bounding box center [313, 123] width 38 height 10
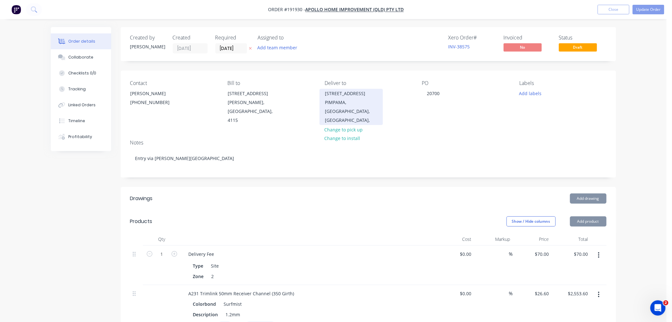
click at [361, 102] on div "PIMPAMA, [GEOGRAPHIC_DATA], [GEOGRAPHIC_DATA]," at bounding box center [351, 111] width 53 height 27
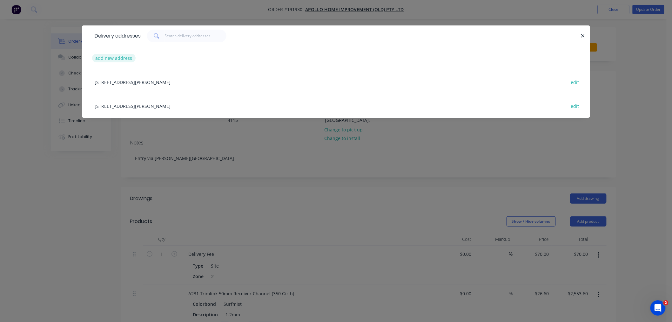
click at [113, 55] on button "add new address" at bounding box center [114, 58] width 44 height 9
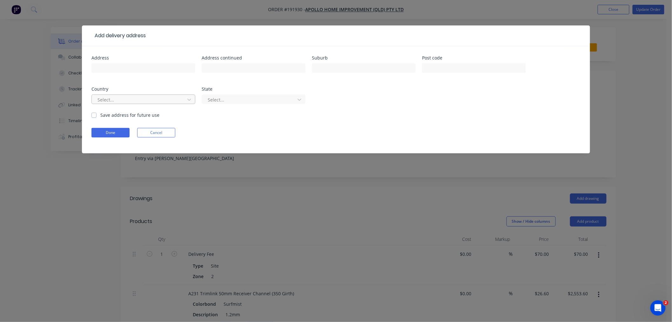
click at [145, 96] on div at bounding box center [139, 100] width 85 height 8
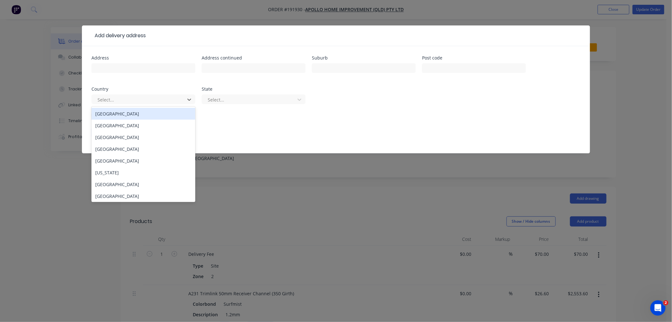
click at [155, 109] on div "[GEOGRAPHIC_DATA]" at bounding box center [144, 114] width 104 height 12
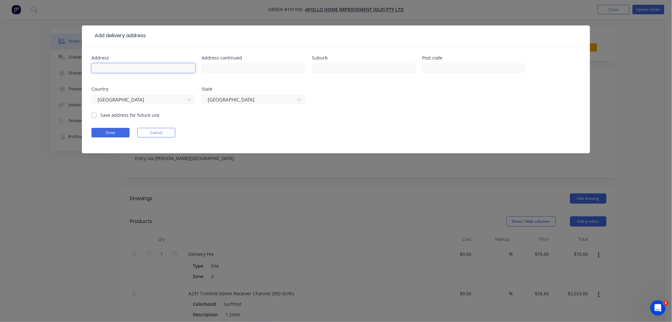
click at [185, 68] on input "text" at bounding box center [144, 68] width 104 height 10
paste input "PIMPAMA RD"
type input "[STREET_ADDRESS]"
type input "pimpama"
type input "4209"
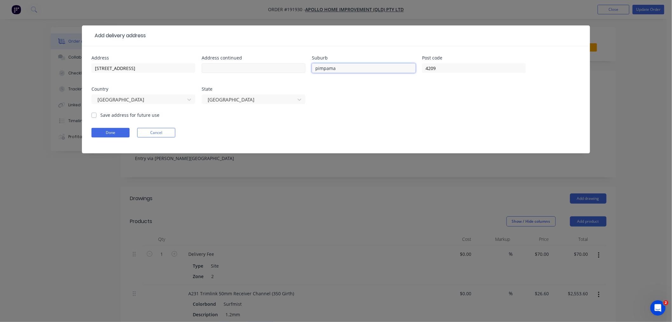
drag, startPoint x: 345, startPoint y: 66, endPoint x: 285, endPoint y: 68, distance: 59.8
click at [285, 68] on div "Address 24-26 PIMPAMA RD Address continued Suburb pimpama Post code [GEOGRAPHIC…" at bounding box center [336, 84] width 489 height 56
type input "PIMPAMA"
click at [369, 112] on form "Address 24-26 PIMPAMA RD Address continued Suburb PIMPAMA Post code [GEOGRAPHIC…" at bounding box center [336, 105] width 489 height 98
click at [107, 133] on button "Done" at bounding box center [111, 133] width 38 height 10
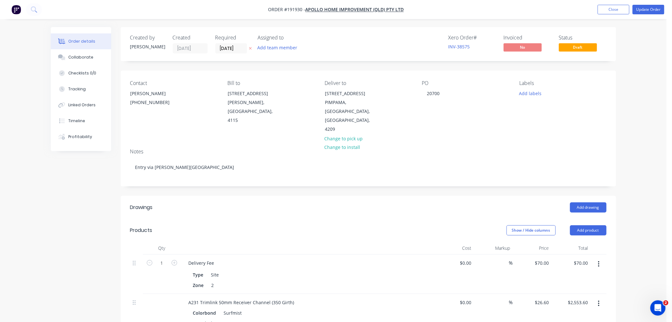
click at [84, 201] on div "Created by [PERSON_NAME] Created [DATE] Required [DATE] Assigned to Add team me…" at bounding box center [334, 286] width 566 height 519
click at [637, 82] on div "Order details Collaborate Checklists 0/0 Tracking Linked Orders Timeline Profit…" at bounding box center [333, 273] width 667 height 546
click at [656, 8] on button "Update Order" at bounding box center [649, 10] width 32 height 10
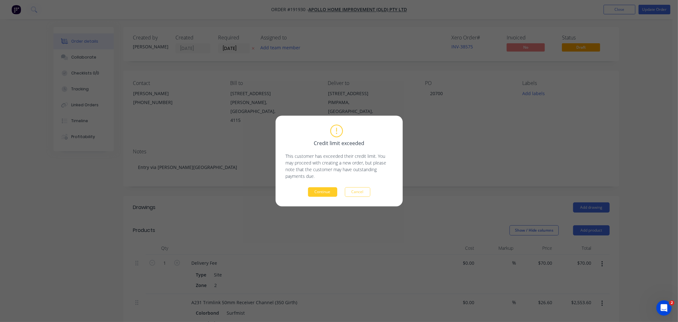
click at [315, 194] on button "Continue" at bounding box center [322, 192] width 29 height 10
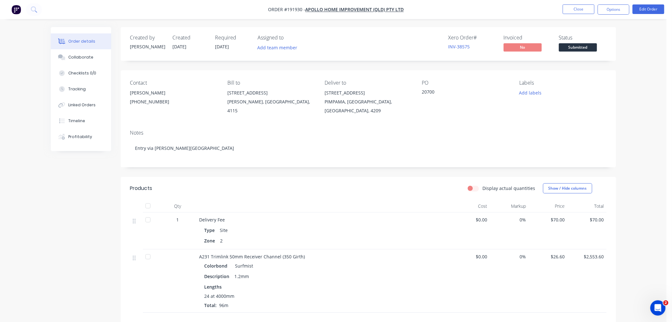
click at [630, 97] on div "Order details Collaborate Checklists 0/0 Tracking Linked Orders Timeline Profit…" at bounding box center [333, 213] width 667 height 426
click at [616, 7] on button "Options" at bounding box center [614, 9] width 32 height 10
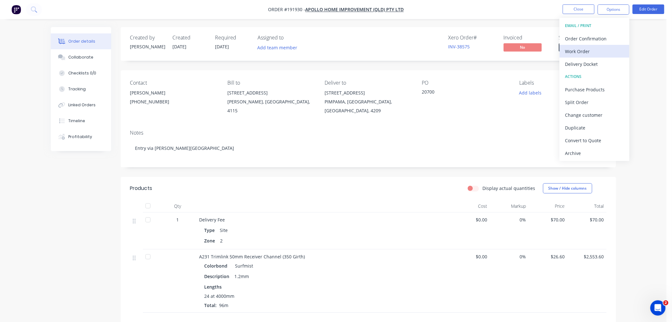
click at [616, 52] on div "Work Order" at bounding box center [595, 51] width 58 height 9
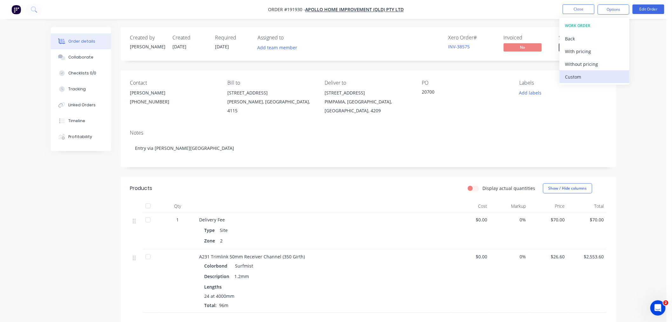
click at [613, 76] on div "Custom" at bounding box center [595, 76] width 58 height 9
click at [611, 63] on div "Without pricing" at bounding box center [595, 63] width 58 height 9
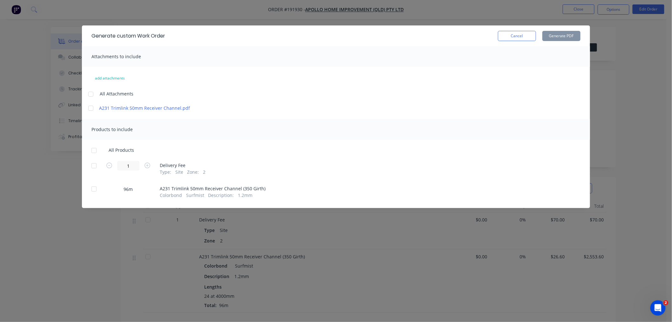
click at [91, 93] on div at bounding box center [91, 94] width 13 height 13
drag, startPoint x: 93, startPoint y: 149, endPoint x: 123, endPoint y: 117, distance: 43.8
click at [93, 149] on div at bounding box center [94, 150] width 13 height 13
click at [562, 35] on button "Generate PDF" at bounding box center [562, 36] width 38 height 10
click at [37, 56] on div "Generate custom Work Order Cancel Generate PDF Attachments to include add attac…" at bounding box center [336, 161] width 672 height 322
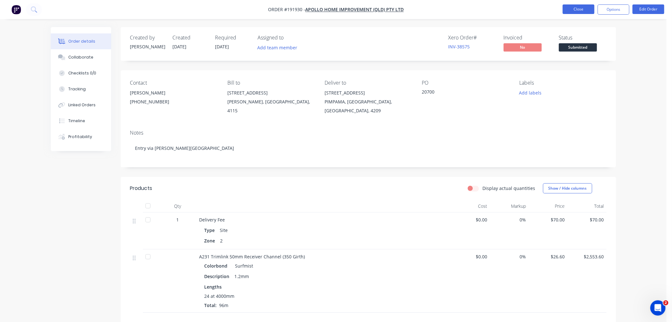
click at [576, 6] on button "Close" at bounding box center [579, 9] width 32 height 10
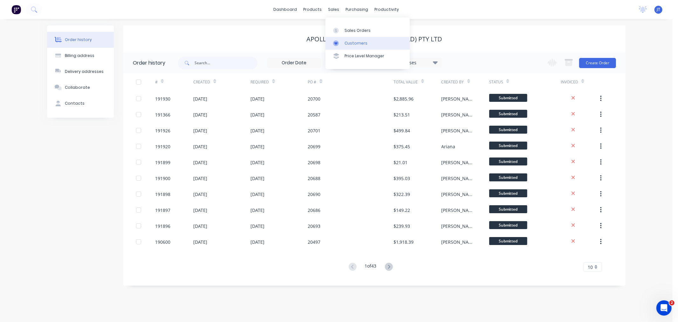
click at [352, 43] on div "Customers" at bounding box center [355, 43] width 23 height 6
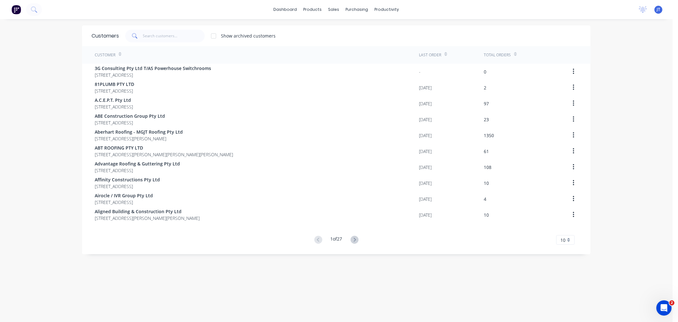
click at [38, 55] on div "dashboard products sales purchasing productivity dashboard products Product Cat…" at bounding box center [336, 161] width 672 height 322
click at [196, 281] on div "Customers Show archived customers Customer Last Order Total Orders 3G Consultin…" at bounding box center [336, 176] width 508 height 303
click at [615, 187] on div "dashboard products sales purchasing productivity dashboard products Product Cat…" at bounding box center [336, 161] width 672 height 322
click at [37, 74] on div "dashboard products sales purchasing productivity dashboard products Product Cat…" at bounding box center [336, 161] width 672 height 322
click at [473, 275] on div "Customers Show archived customers Customer Last Order Total Orders 3G Consultin…" at bounding box center [336, 176] width 508 height 303
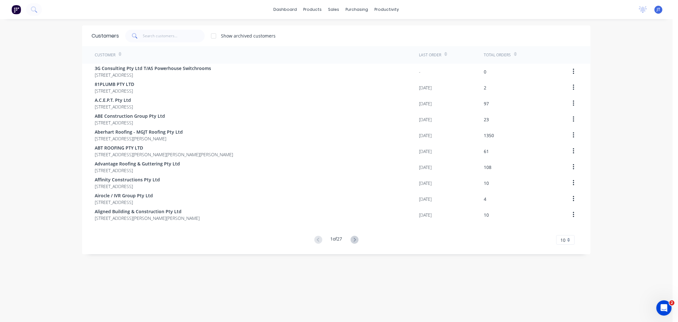
click at [51, 101] on div "dashboard products sales purchasing productivity dashboard products Product Cat…" at bounding box center [336, 161] width 672 height 322
click at [40, 121] on div "dashboard products sales purchasing productivity dashboard products Product Cat…" at bounding box center [336, 161] width 672 height 322
click at [51, 144] on div "dashboard products sales purchasing productivity dashboard products Product Cat…" at bounding box center [336, 161] width 672 height 322
click at [154, 32] on input "text" at bounding box center [174, 36] width 62 height 13
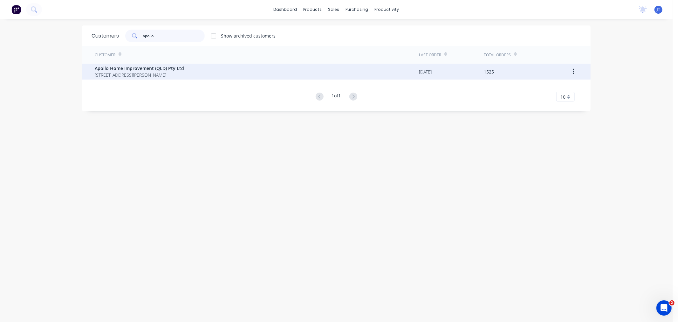
type input "apollo"
click at [160, 75] on span "[STREET_ADDRESS][PERSON_NAME]" at bounding box center [139, 75] width 89 height 7
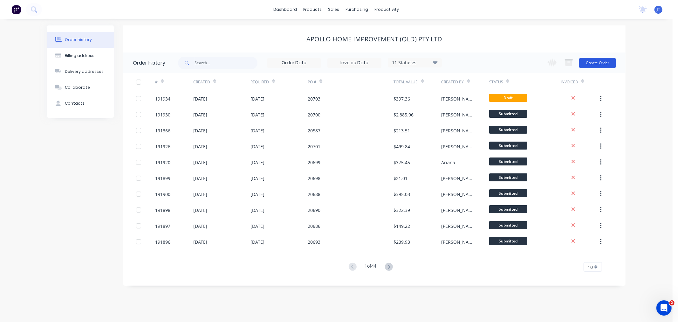
click at [594, 62] on button "Create Order" at bounding box center [597, 63] width 37 height 10
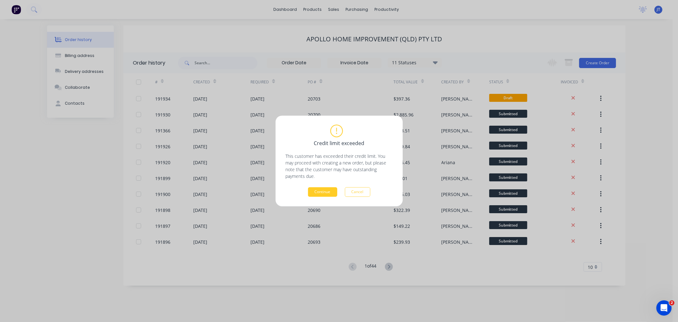
click at [325, 190] on button "Continue" at bounding box center [322, 192] width 29 height 10
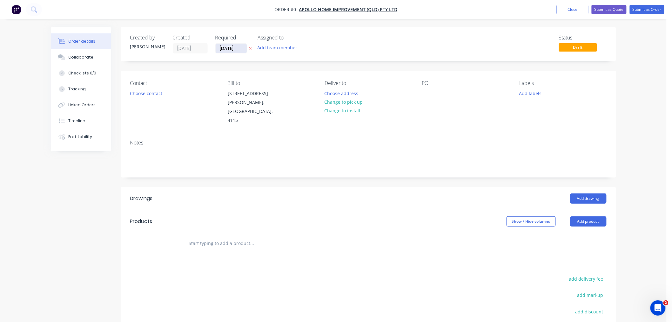
click at [226, 50] on input "[DATE]" at bounding box center [231, 49] width 31 height 10
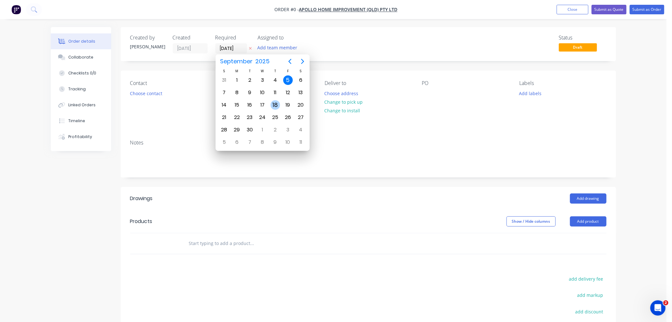
click at [271, 103] on div "18" at bounding box center [276, 105] width 10 height 10
type input "[DATE]"
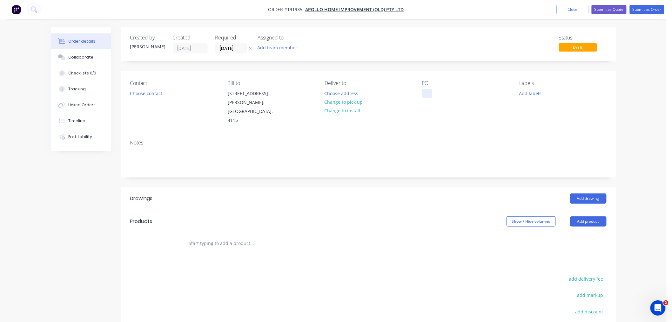
click at [428, 96] on div at bounding box center [427, 93] width 10 height 9
click at [534, 95] on button "Add labels" at bounding box center [530, 93] width 29 height 9
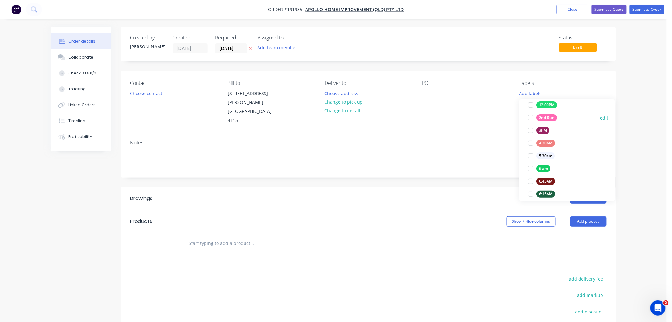
click at [551, 118] on div "2nd Run" at bounding box center [547, 117] width 21 height 7
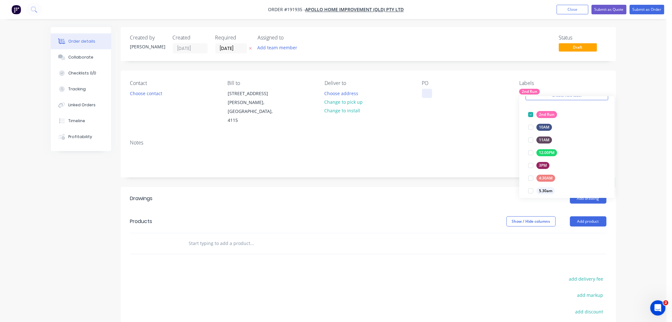
click at [430, 95] on div at bounding box center [427, 93] width 10 height 9
click at [643, 129] on div "Order details Collaborate Checklists 0/0 Tracking Linked Orders Timeline Profit…" at bounding box center [333, 208] width 667 height 416
click at [134, 91] on button "Choose contact" at bounding box center [145, 93] width 39 height 9
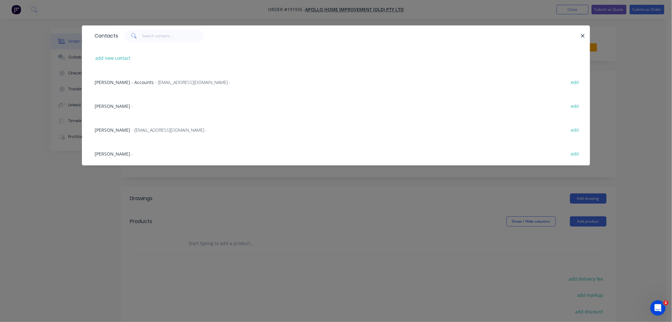
click at [143, 130] on span "- [EMAIL_ADDRESS][DOMAIN_NAME] -" at bounding box center [170, 130] width 76 height 6
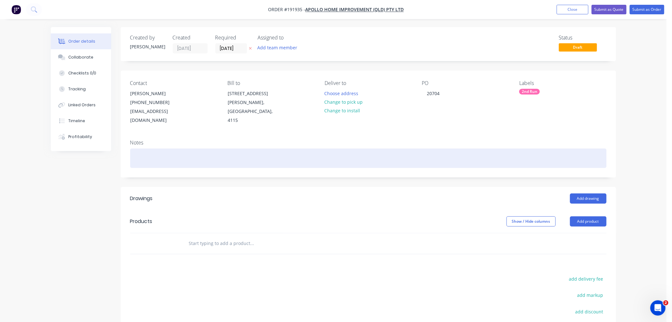
click at [161, 150] on div at bounding box center [368, 157] width 477 height 19
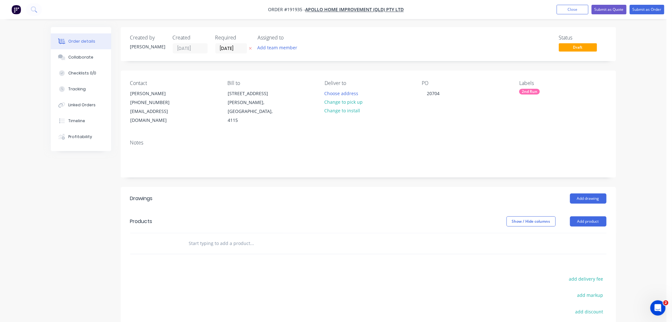
click at [639, 102] on div "Order details Collaborate Checklists 0/0 Tracking Linked Orders Timeline Profit…" at bounding box center [333, 208] width 667 height 416
click at [346, 92] on button "Choose address" at bounding box center [341, 93] width 41 height 9
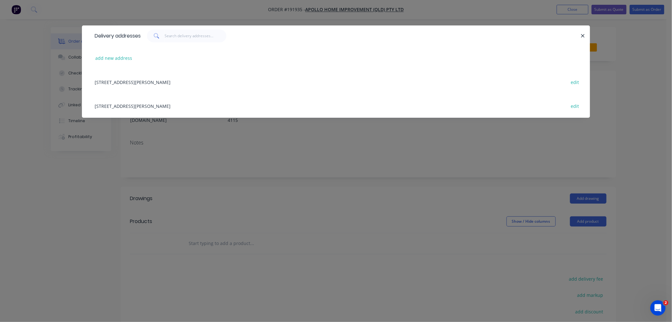
click at [181, 101] on div "[STREET_ADDRESS][PERSON_NAME] edit" at bounding box center [336, 106] width 489 height 24
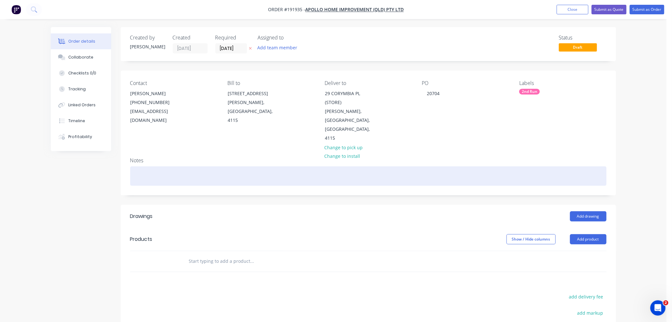
click at [211, 166] on div at bounding box center [368, 175] width 477 height 19
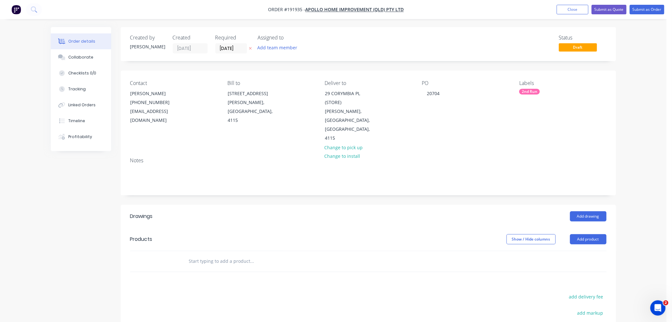
click at [642, 113] on div "Order details Collaborate Checklists 0/0 Tracking Linked Orders Timeline Profit…" at bounding box center [333, 217] width 667 height 434
click at [639, 138] on div "Order details Collaborate Checklists 0/0 Tracking Linked Orders Timeline Profit…" at bounding box center [333, 217] width 667 height 434
click at [596, 234] on button "Add product" at bounding box center [588, 239] width 37 height 10
click at [592, 250] on div "Product catalogue" at bounding box center [576, 254] width 49 height 9
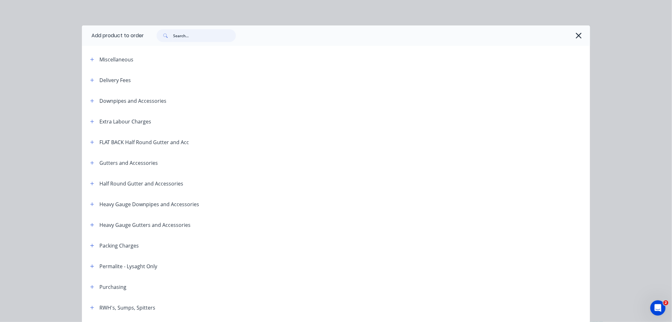
click at [193, 37] on input "text" at bounding box center [204, 35] width 63 height 13
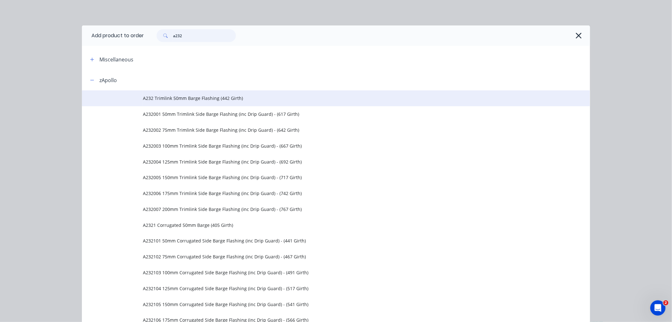
type input "a232"
click at [202, 100] on span "A232 Trimlink 50mm Barge Flashing (442 Girth)" at bounding box center [322, 98] width 358 height 7
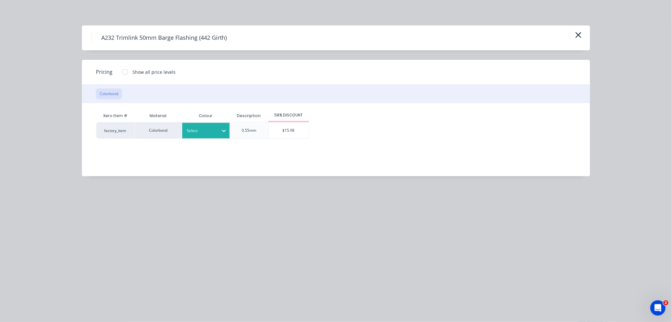
click at [213, 128] on div at bounding box center [201, 130] width 29 height 7
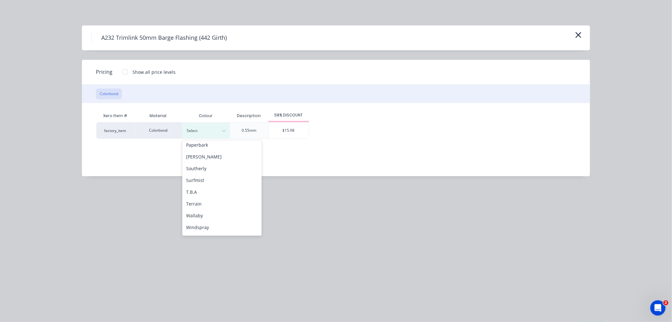
scroll to position [212, 0]
click at [222, 170] on div "Surfmist" at bounding box center [221, 171] width 79 height 12
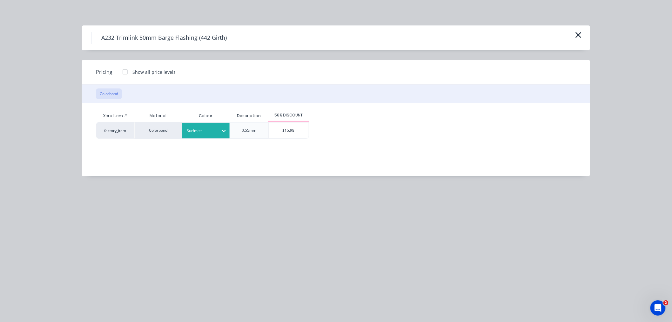
click at [217, 130] on div "Surfmist" at bounding box center [201, 130] width 36 height 8
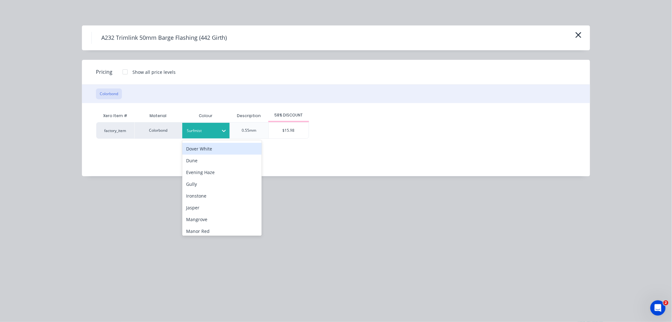
scroll to position [141, 0]
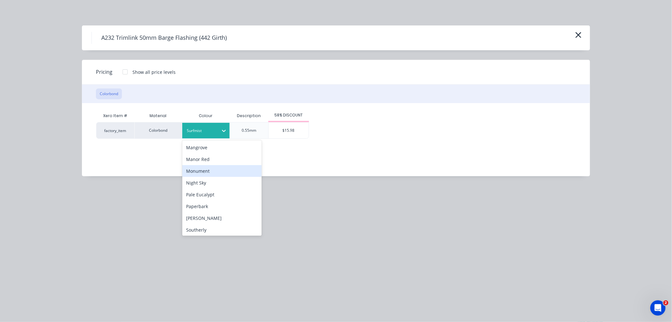
click at [224, 170] on div "Monument" at bounding box center [221, 171] width 79 height 12
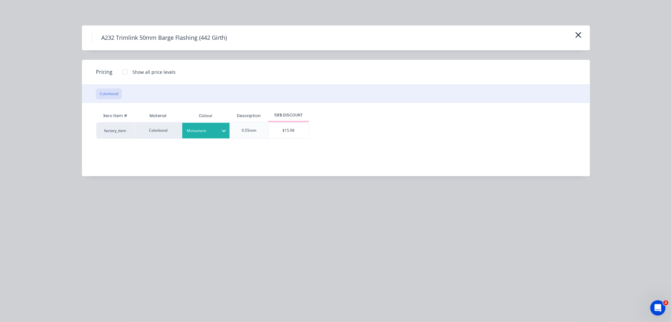
click at [254, 161] on div "Xero Item # Material Colour Description 58% DISCOUNT factory_item Colorbond Mon…" at bounding box center [331, 135] width 499 height 64
click at [302, 128] on div "$15.98" at bounding box center [289, 130] width 40 height 16
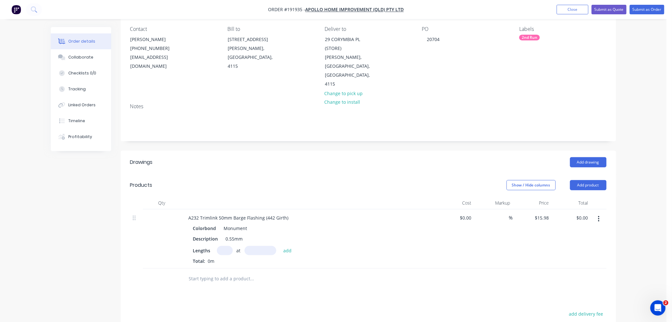
scroll to position [71, 0]
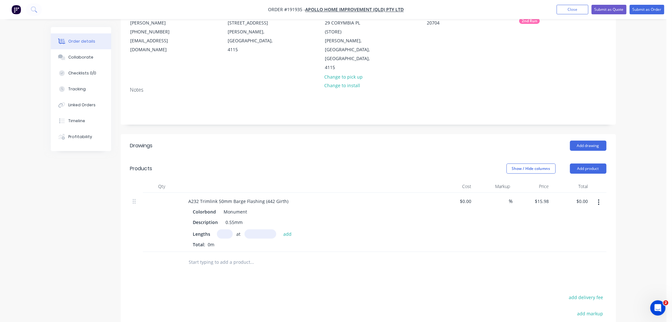
click at [225, 229] on input "text" at bounding box center [225, 233] width 16 height 9
type input "2"
type input "2200"
click at [280, 229] on button "add" at bounding box center [287, 233] width 15 height 9
type input "$70.31"
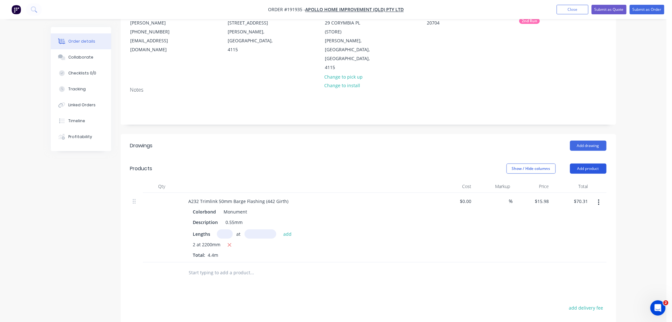
click at [595, 163] on button "Add product" at bounding box center [588, 168] width 37 height 10
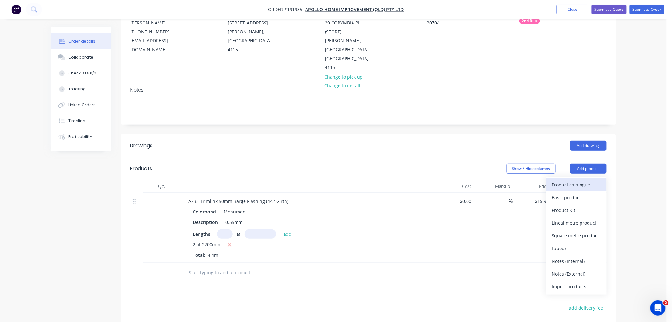
click at [594, 180] on div "Product catalogue" at bounding box center [576, 184] width 49 height 9
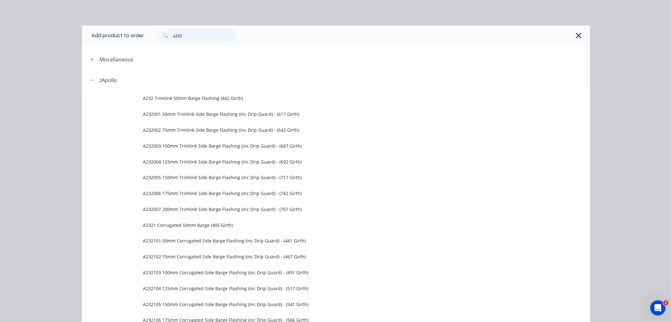
click at [192, 33] on input "a232" at bounding box center [204, 35] width 63 height 13
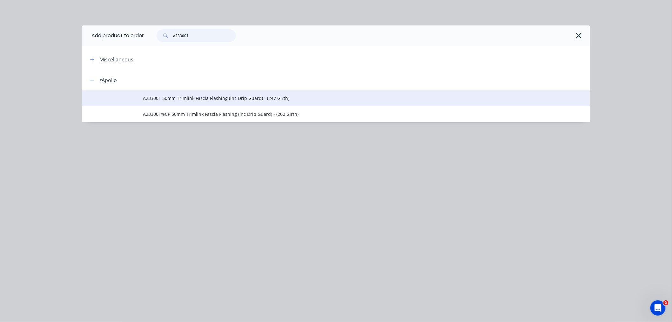
type input "a233001"
click at [233, 98] on span "A233001 50mm Trimlink Fascia Flashing (inc Drip Guard) - (247 Girth)" at bounding box center [322, 98] width 358 height 7
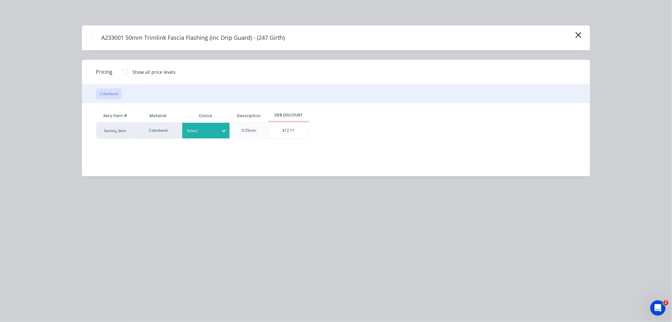
click at [210, 128] on div at bounding box center [201, 130] width 29 height 7
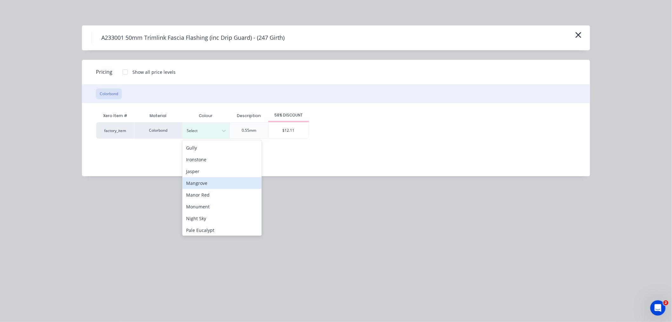
scroll to position [113, 0]
click at [233, 194] on div "Monument" at bounding box center [221, 199] width 79 height 12
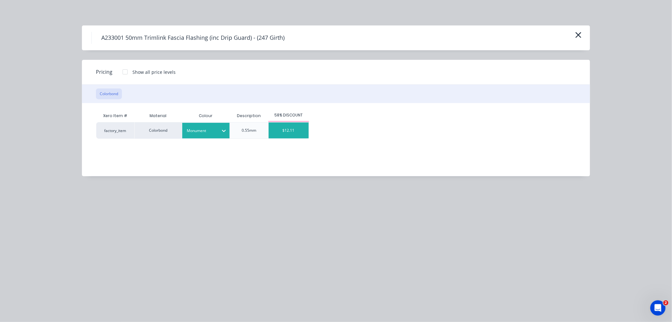
click at [292, 129] on div "$12.11" at bounding box center [289, 130] width 40 height 16
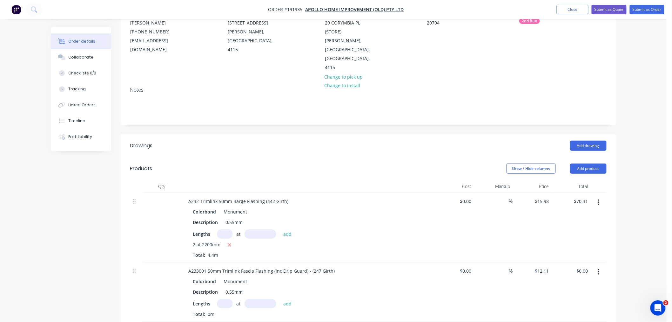
click at [225, 299] on input "text" at bounding box center [225, 303] width 16 height 9
type input "4"
type input "1"
type input "4600"
click at [280, 299] on button "add" at bounding box center [287, 303] width 15 height 9
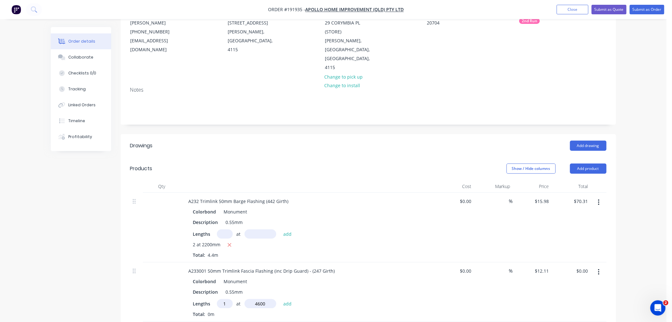
type input "$55.71"
click at [604, 163] on button "Add product" at bounding box center [588, 168] width 37 height 10
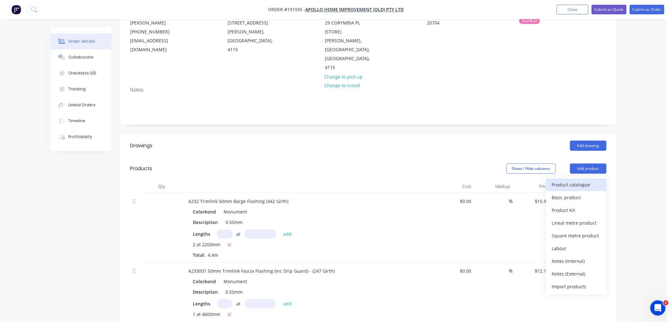
click at [595, 180] on div "Product catalogue" at bounding box center [576, 184] width 49 height 9
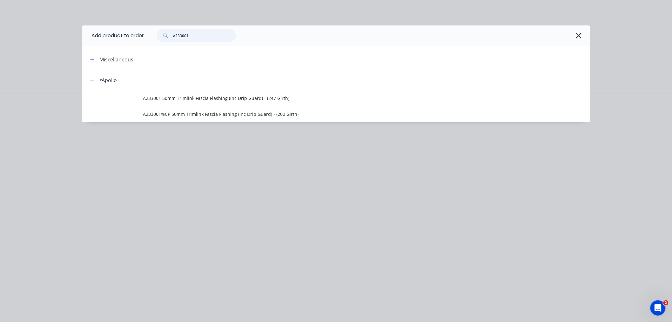
click at [198, 37] on input "a233001" at bounding box center [204, 35] width 63 height 13
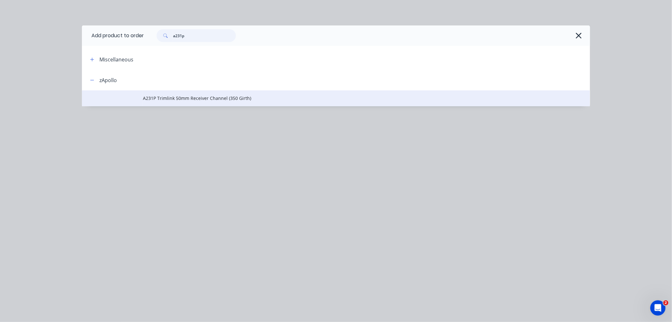
type input "a231p"
click at [206, 100] on span "A231P Trimlink 50mm Receiver Channel (350 Girth)" at bounding box center [322, 98] width 358 height 7
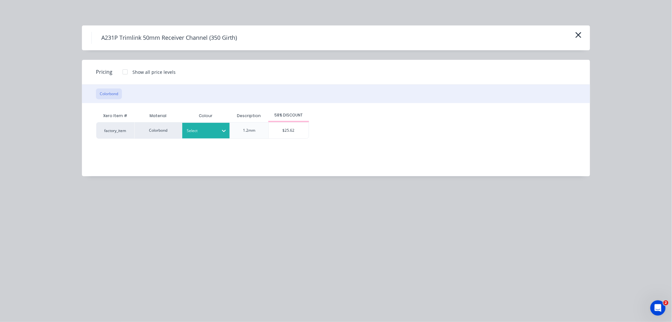
click at [202, 131] on div at bounding box center [201, 130] width 29 height 7
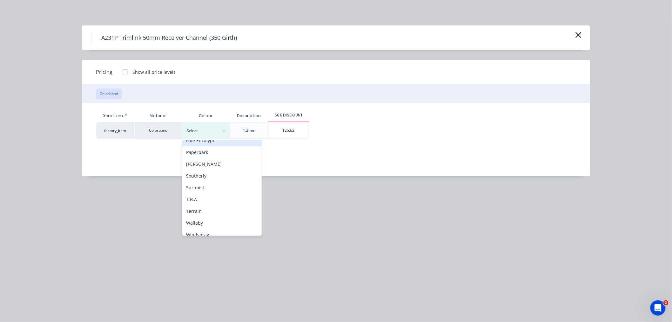
scroll to position [212, 0]
click at [225, 171] on div "Surfmist" at bounding box center [221, 171] width 79 height 12
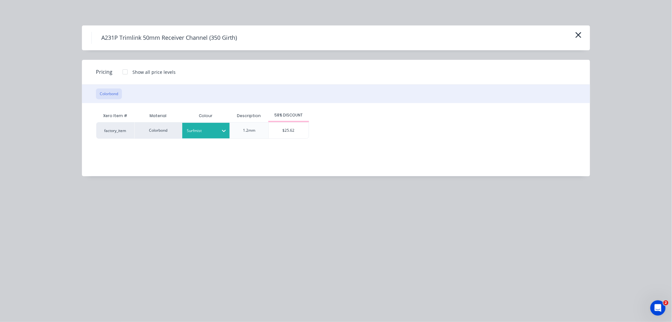
click at [270, 158] on div "Xero Item # Material Colour Description 58% DISCOUNT factory_item Colorbond Sur…" at bounding box center [331, 135] width 499 height 64
click at [296, 131] on div "$25.62" at bounding box center [289, 130] width 40 height 16
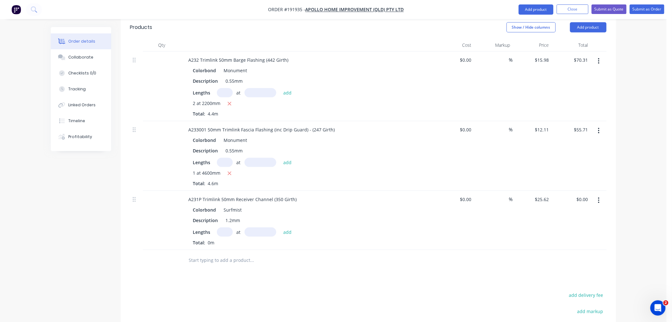
click at [227, 227] on input "text" at bounding box center [225, 231] width 16 height 9
type input "1"
type input "4600"
click at [280, 227] on button "add" at bounding box center [287, 231] width 15 height 9
type input "$117.85"
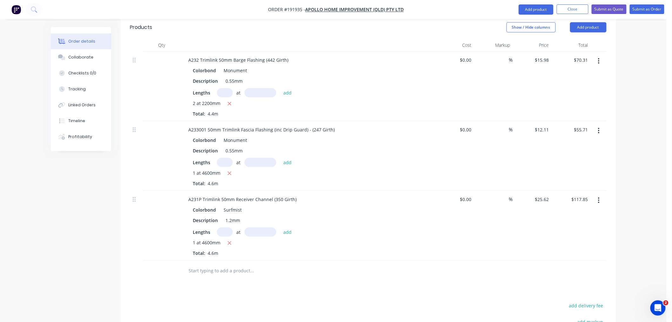
click at [651, 193] on div "Order details Collaborate Checklists 0/0 Tracking Linked Orders Timeline Profit…" at bounding box center [333, 115] width 667 height 655
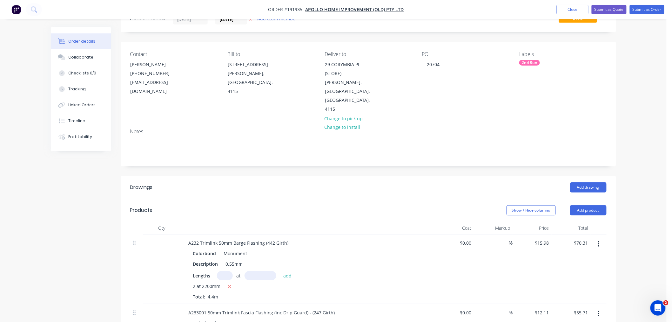
scroll to position [0, 0]
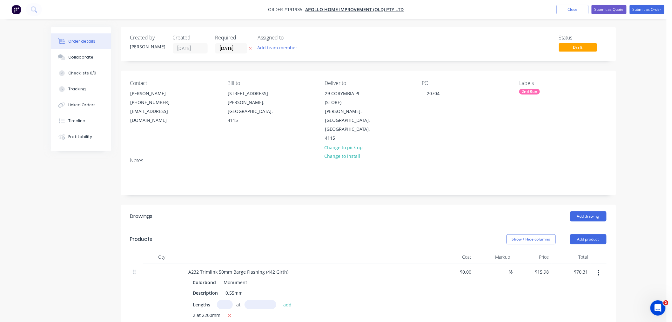
click at [650, 158] on div "Order details Collaborate Checklists 0/0 Tracking Linked Orders Timeline Profit…" at bounding box center [333, 327] width 667 height 655
click at [642, 184] on div "Order details Collaborate Checklists 0/0 Tracking Linked Orders Timeline Profit…" at bounding box center [333, 327] width 667 height 655
click at [630, 101] on div "Order details Collaborate Checklists 0/0 Tracking Linked Orders Timeline Profit…" at bounding box center [333, 327] width 667 height 655
click at [646, 10] on button "Submit as Order" at bounding box center [647, 10] width 35 height 10
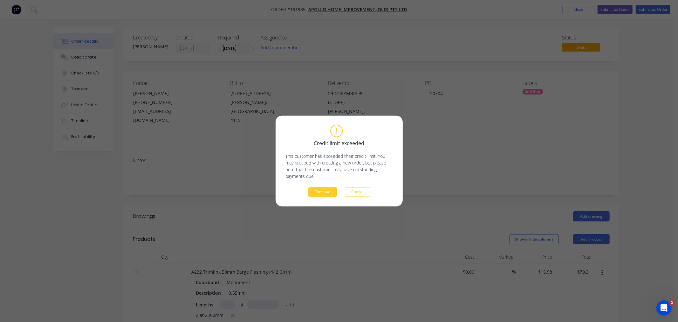
click at [326, 190] on button "Continue" at bounding box center [322, 192] width 29 height 10
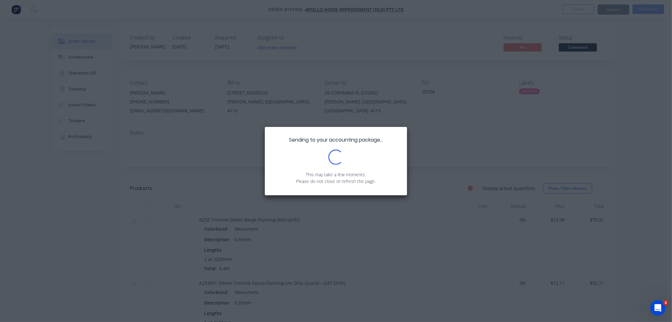
click at [612, 7] on div "Sending to your accounting package... Loading... This may take a few moments. P…" at bounding box center [336, 161] width 672 height 322
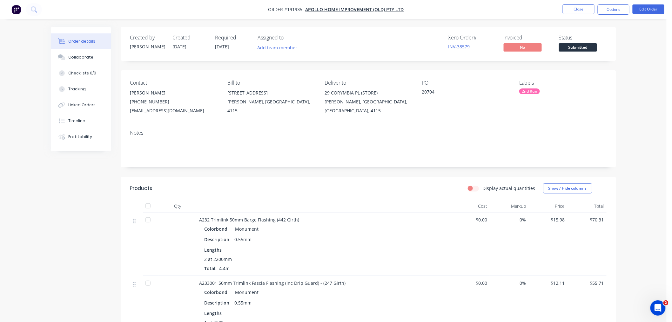
drag, startPoint x: 629, startPoint y: 113, endPoint x: 625, endPoint y: 110, distance: 4.9
click at [629, 112] on div "Order details Collaborate Checklists 0/0 Tracking Linked Orders Timeline Profit…" at bounding box center [333, 257] width 667 height 515
click at [611, 10] on button "Options" at bounding box center [614, 9] width 32 height 10
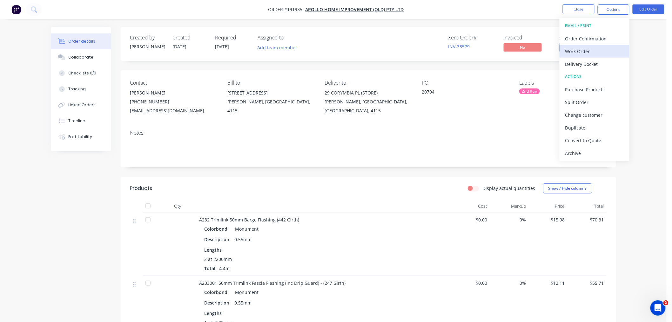
click at [608, 49] on div "Work Order" at bounding box center [595, 51] width 58 height 9
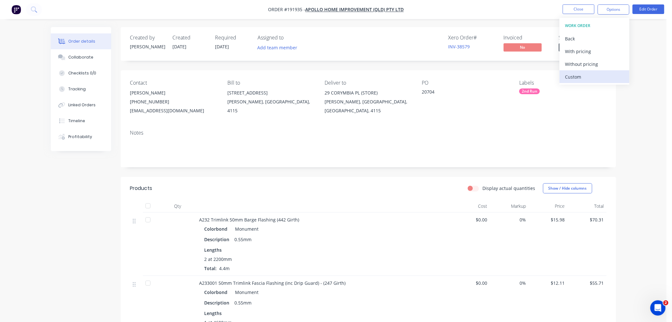
click at [602, 78] on div "Custom" at bounding box center [595, 76] width 58 height 9
click at [598, 67] on div "Without pricing" at bounding box center [595, 63] width 58 height 9
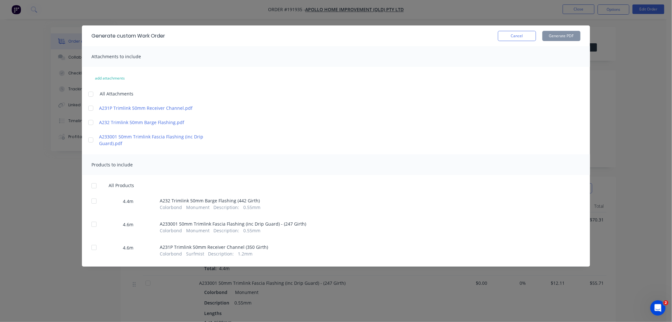
click at [96, 186] on div at bounding box center [94, 185] width 13 height 13
click at [93, 95] on div at bounding box center [91, 94] width 13 height 13
click at [564, 34] on button "Generate PDF" at bounding box center [562, 36] width 38 height 10
click at [18, 183] on div "Generate custom Work Order Cancel Generate PDF Attachments to include add attac…" at bounding box center [336, 161] width 672 height 322
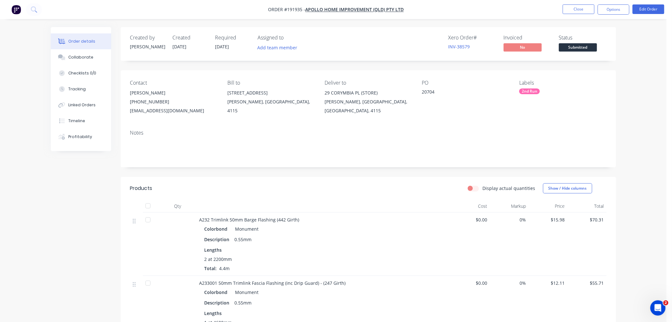
drag, startPoint x: 643, startPoint y: 80, endPoint x: 640, endPoint y: 75, distance: 6.0
click at [643, 80] on div "Order details Collaborate Checklists 0/0 Tracking Linked Orders Timeline Profit…" at bounding box center [333, 257] width 667 height 515
click at [417, 9] on nav "Order #191935 - Apollo Home Improvement (QLD) Pty Ltd Close Options Edit Order" at bounding box center [336, 9] width 672 height 19
click at [576, 7] on button "Close" at bounding box center [579, 9] width 32 height 10
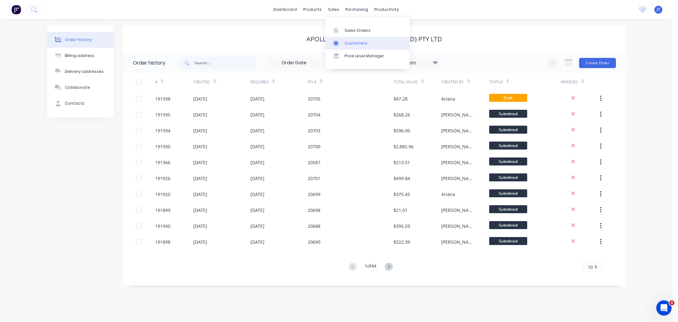
click at [359, 43] on div "Customers" at bounding box center [355, 43] width 23 height 6
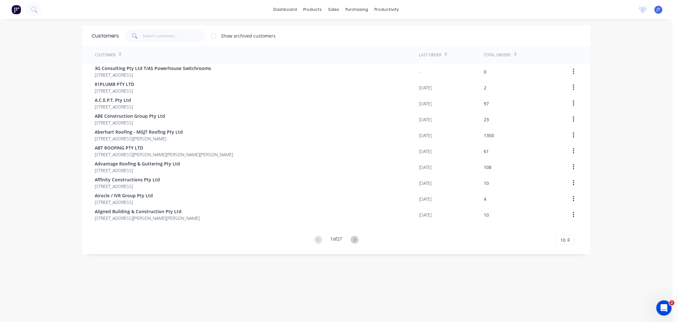
click at [16, 65] on div "dashboard products sales purchasing productivity dashboard products Product Cat…" at bounding box center [336, 161] width 672 height 322
click at [440, 275] on div "Customers Show archived customers Customer Last Order Total Orders 3G Consultin…" at bounding box center [336, 176] width 508 height 303
click at [631, 118] on div "dashboard products sales purchasing productivity dashboard products Product Cat…" at bounding box center [336, 161] width 672 height 322
click at [637, 167] on div "dashboard products sales purchasing productivity dashboard products Product Cat…" at bounding box center [336, 161] width 672 height 322
click at [20, 74] on div "dashboard products sales purchasing productivity dashboard products Product Cat…" at bounding box center [336, 161] width 672 height 322
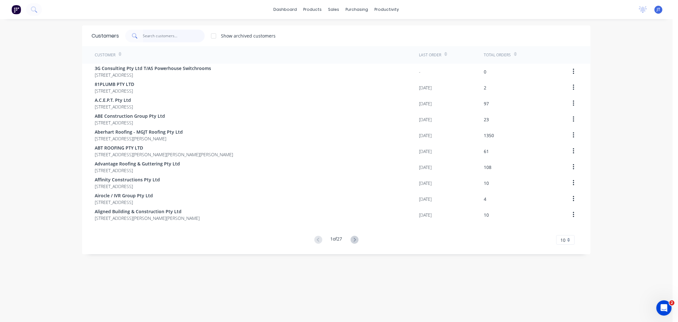
click at [169, 38] on input "text" at bounding box center [174, 36] width 62 height 13
click at [154, 37] on input "text" at bounding box center [174, 36] width 62 height 13
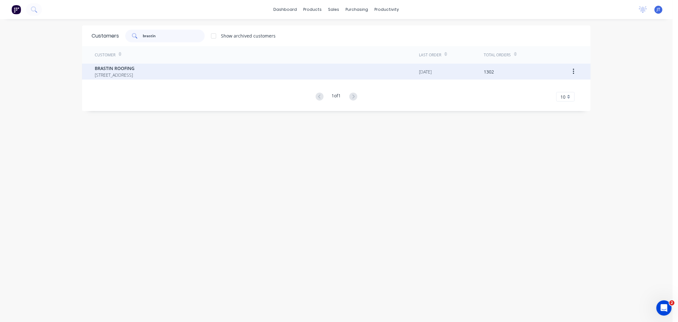
type input "brastin"
click at [134, 74] on span "[STREET_ADDRESS]" at bounding box center [115, 75] width 40 height 7
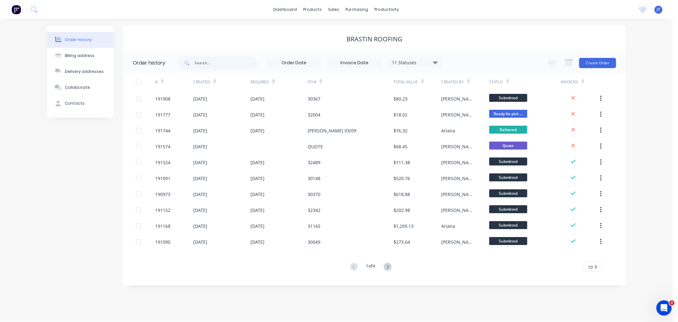
click at [643, 99] on div "Order history Billing address Delivery addresses Collaborate Contacts BRASTIN R…" at bounding box center [336, 170] width 672 height 303
click at [649, 100] on div "Order history Billing address Delivery addresses Collaborate Contacts BRASTIN R…" at bounding box center [336, 170] width 672 height 303
click at [597, 65] on button "Create Order" at bounding box center [597, 63] width 37 height 10
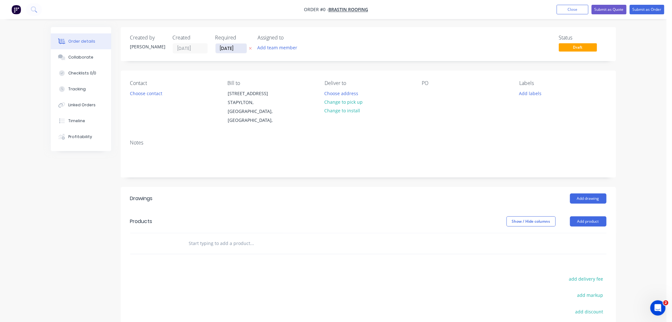
click at [230, 45] on input "[DATE]" at bounding box center [231, 49] width 31 height 10
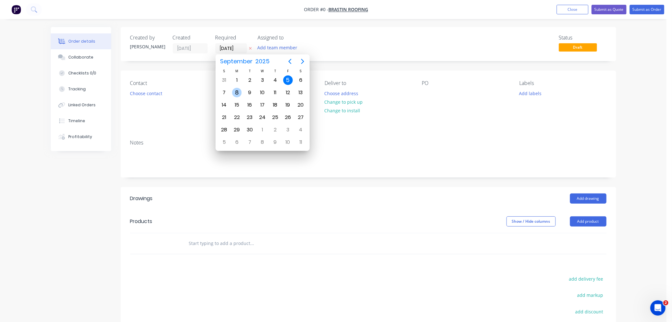
click at [239, 91] on div "8" at bounding box center [237, 93] width 10 height 10
type input "[DATE]"
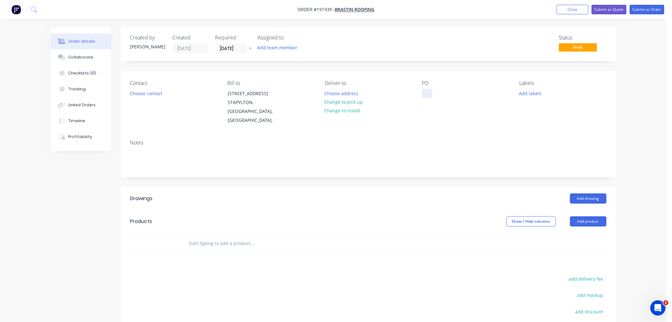
click at [429, 96] on div at bounding box center [427, 93] width 10 height 9
click at [148, 90] on button "Choose contact" at bounding box center [145, 93] width 39 height 9
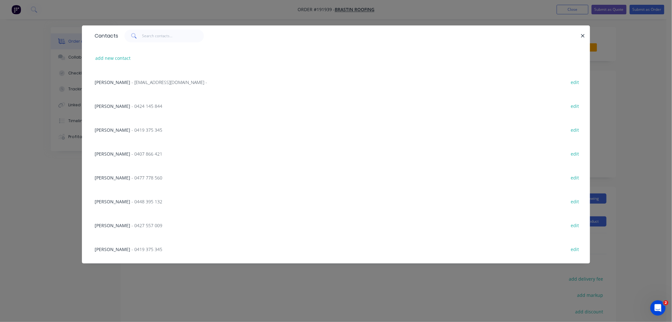
click at [132, 203] on span "- 0448 395 132" at bounding box center [147, 201] width 31 height 6
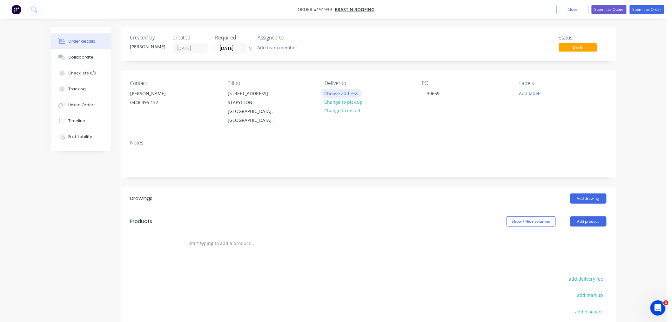
click at [348, 96] on button "Choose address" at bounding box center [341, 93] width 41 height 9
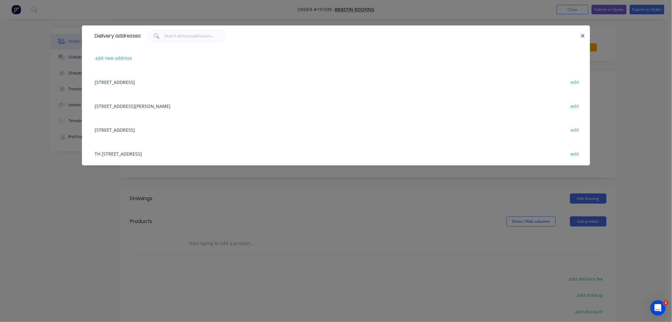
click at [195, 131] on div "[STREET_ADDRESS] edit" at bounding box center [336, 130] width 489 height 24
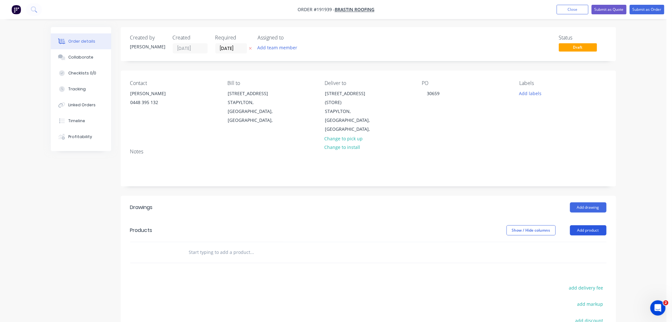
click at [593, 225] on button "Add product" at bounding box center [588, 230] width 37 height 10
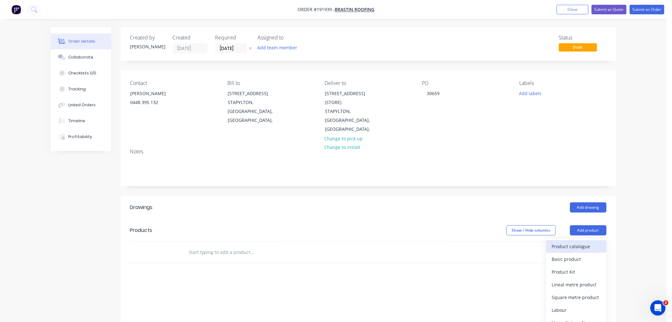
click at [589, 242] on div "Product catalogue" at bounding box center [576, 246] width 49 height 9
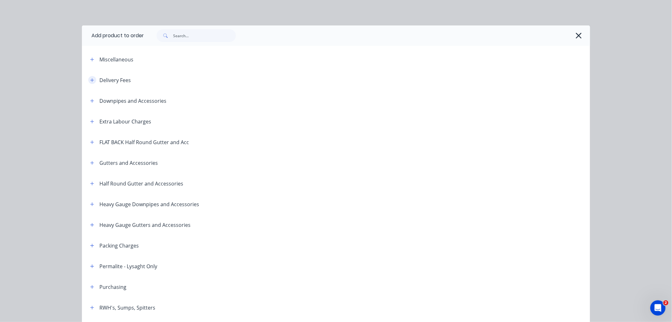
click at [88, 80] on button "button" at bounding box center [92, 80] width 8 height 8
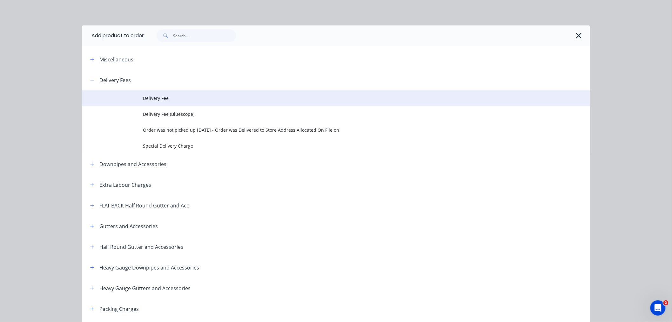
click at [165, 99] on span "Delivery Fee" at bounding box center [322, 98] width 358 height 7
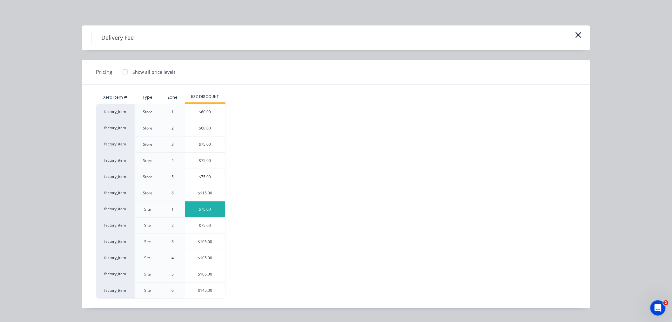
click at [210, 210] on div "$75.00" at bounding box center [205, 209] width 40 height 16
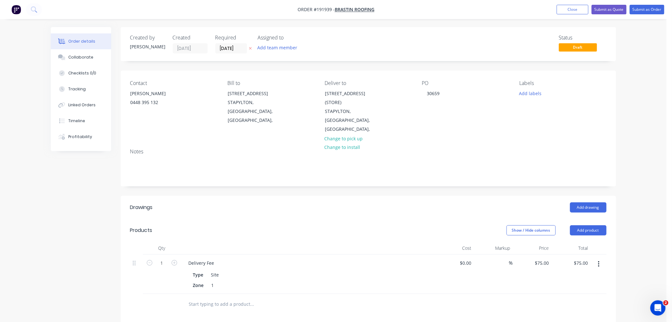
click at [643, 183] on div "Order details Collaborate Checklists 0/0 Tracking Linked Orders Timeline Profit…" at bounding box center [333, 238] width 667 height 476
click at [640, 242] on div "Order details Collaborate Checklists 0/0 Tracking Linked Orders Timeline Profit…" at bounding box center [333, 238] width 667 height 476
click at [591, 225] on button "Add product" at bounding box center [588, 230] width 37 height 10
click at [588, 242] on div "Product catalogue" at bounding box center [576, 246] width 49 height 9
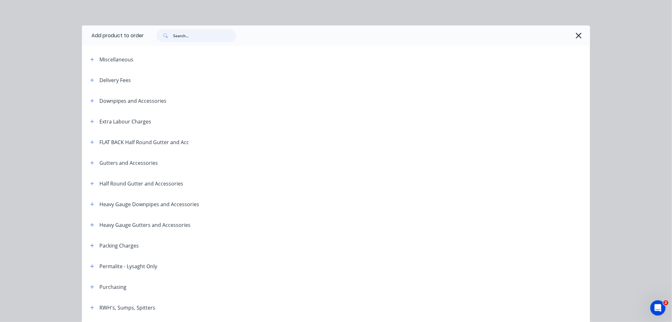
click at [191, 33] on input "text" at bounding box center [204, 35] width 63 height 13
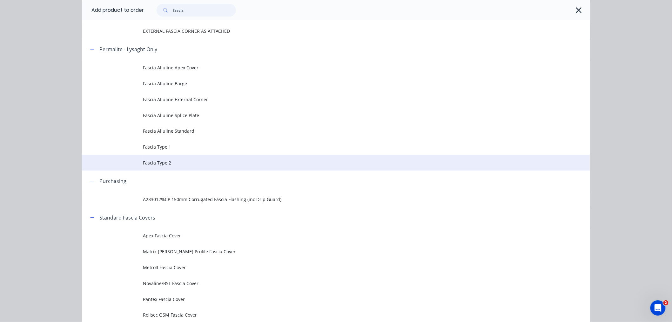
scroll to position [71, 0]
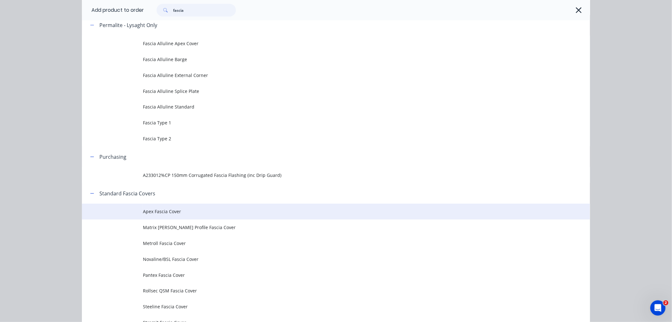
type input "fascia"
click at [167, 213] on span "Apex Fascia Cover" at bounding box center [322, 211] width 358 height 7
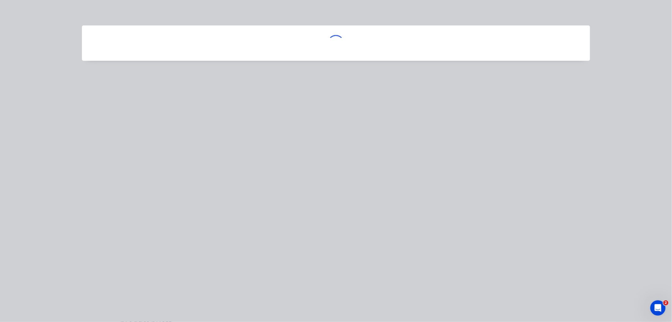
scroll to position [0, 0]
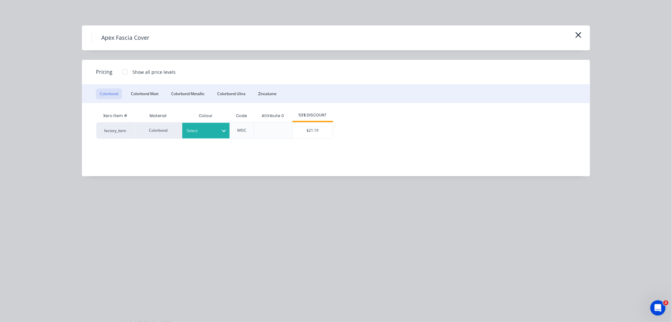
click at [207, 130] on div at bounding box center [201, 130] width 29 height 7
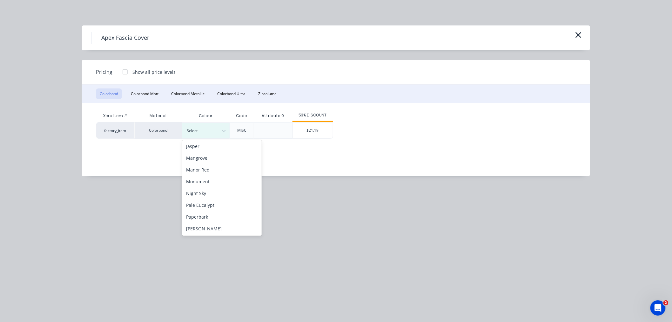
scroll to position [141, 0]
click at [227, 169] on div "Monument" at bounding box center [221, 171] width 79 height 12
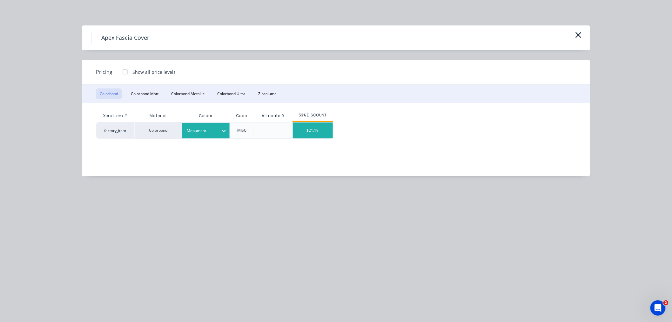
click at [317, 128] on div "$21.19" at bounding box center [313, 130] width 40 height 16
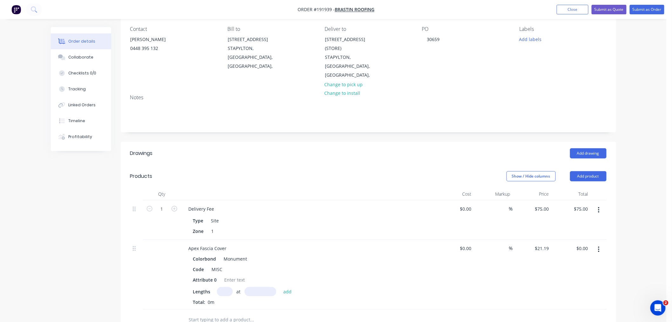
scroll to position [71, 0]
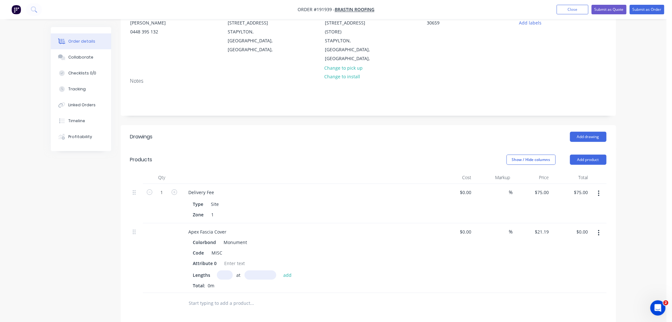
click at [226, 270] on input "text" at bounding box center [225, 274] width 16 height 9
type input "1"
type input "1100"
click at [280, 270] on button "add" at bounding box center [287, 274] width 15 height 9
type input "$23.31"
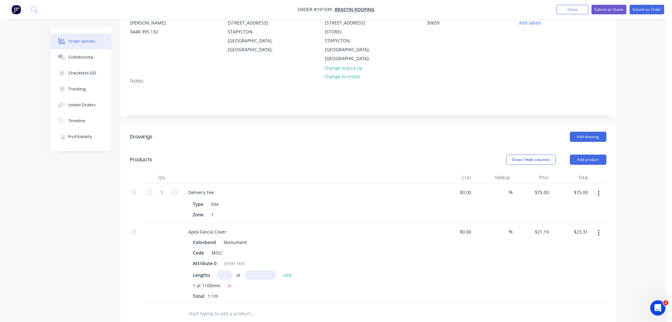
click at [644, 146] on div "Order details Collaborate Checklists 0/0 Tracking Linked Orders Timeline Profit…" at bounding box center [333, 207] width 667 height 556
click at [653, 112] on div "Order details Collaborate Checklists 0/0 Tracking Linked Orders Timeline Profit…" at bounding box center [333, 207] width 667 height 556
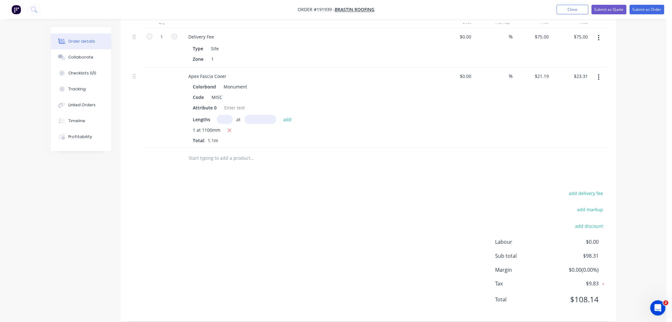
scroll to position [0, 0]
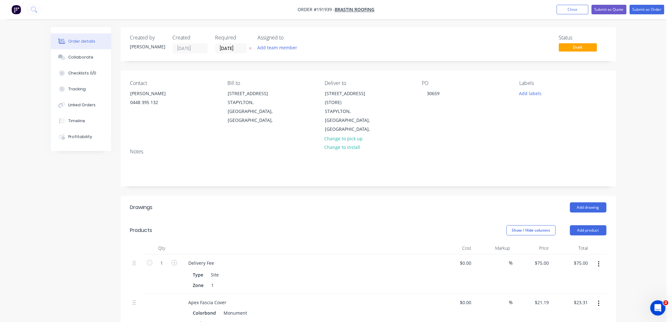
click at [650, 109] on div "Order details Collaborate Checklists 0/0 Tracking Linked Orders Timeline Profit…" at bounding box center [333, 278] width 667 height 556
click at [646, 7] on button "Submit as Order" at bounding box center [647, 10] width 35 height 10
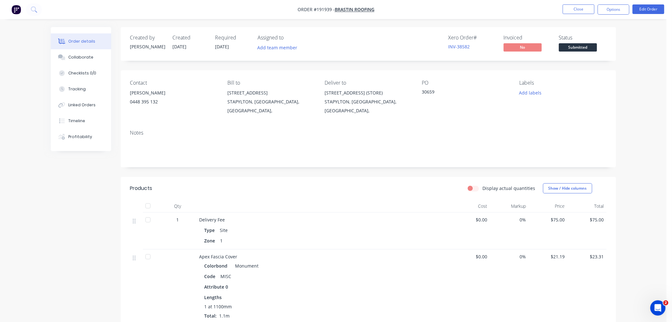
click at [637, 137] on div "Order details Collaborate Checklists 0/0 Tracking Linked Orders Timeline Profit…" at bounding box center [333, 218] width 667 height 436
click at [630, 111] on div "Order details Collaborate Checklists 0/0 Tracking Linked Orders Timeline Profit…" at bounding box center [333, 218] width 667 height 436
click at [612, 7] on button "Options" at bounding box center [614, 9] width 32 height 10
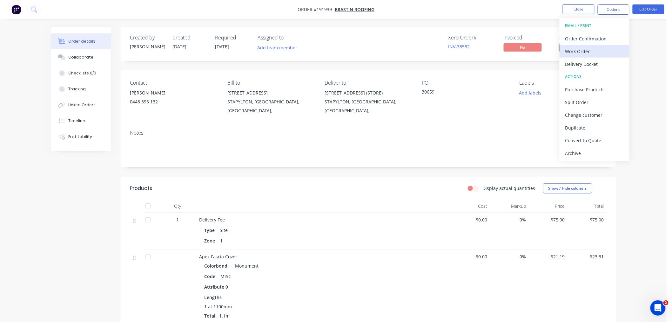
click at [609, 48] on div "Work Order" at bounding box center [595, 51] width 58 height 9
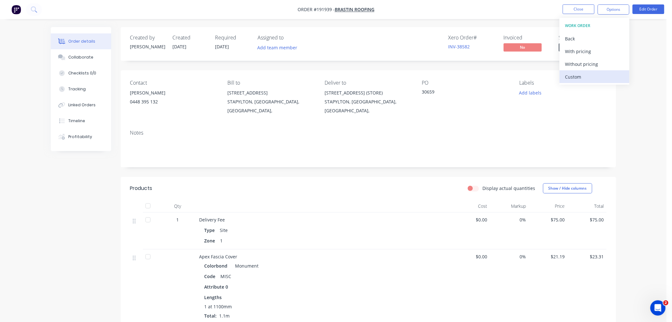
click at [604, 75] on div "Custom" at bounding box center [595, 76] width 58 height 9
click at [605, 66] on div "Without pricing" at bounding box center [595, 63] width 58 height 9
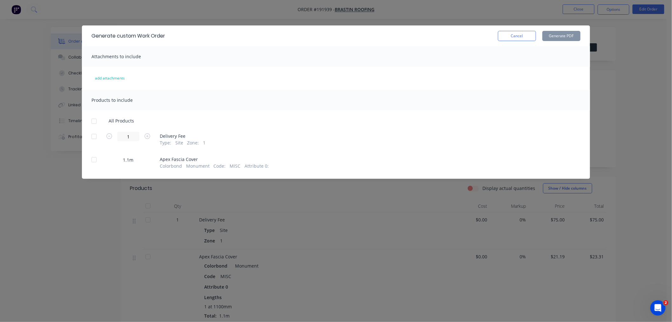
click at [94, 125] on div at bounding box center [94, 121] width 13 height 13
click at [556, 35] on button "Generate PDF" at bounding box center [562, 36] width 38 height 10
click at [73, 226] on div "Generate custom Work Order Cancel Generate PDF Attachments to include add attac…" at bounding box center [336, 161] width 672 height 322
